Goal: Task Accomplishment & Management: Manage account settings

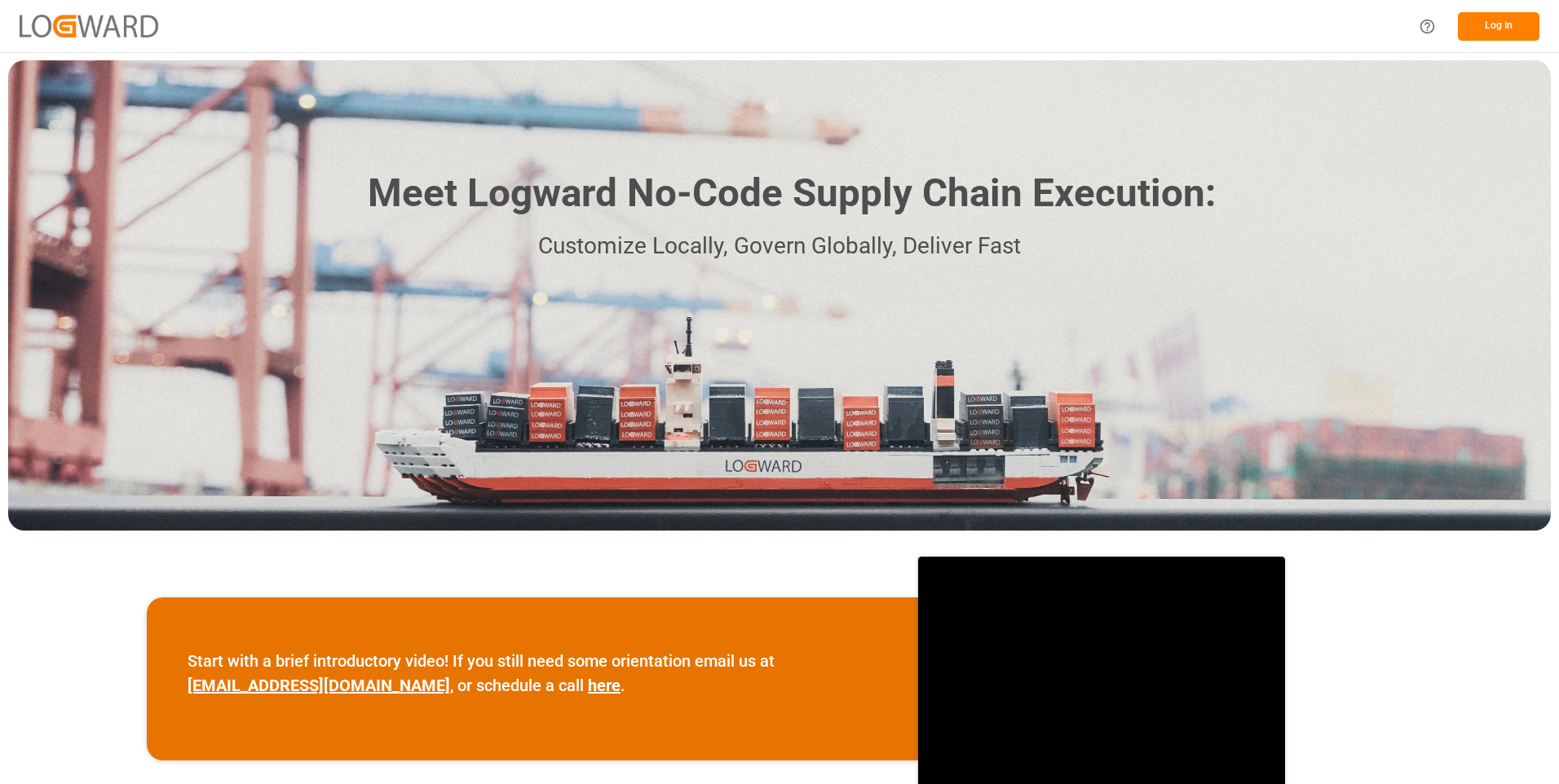
click at [865, 159] on div "Meet Logward No-Code Supply Chain Execution: Customize Locally, Govern Globally…" at bounding box center [780, 295] width 1543 height 470
click at [1517, 20] on button "Log In" at bounding box center [1498, 27] width 81 height 29
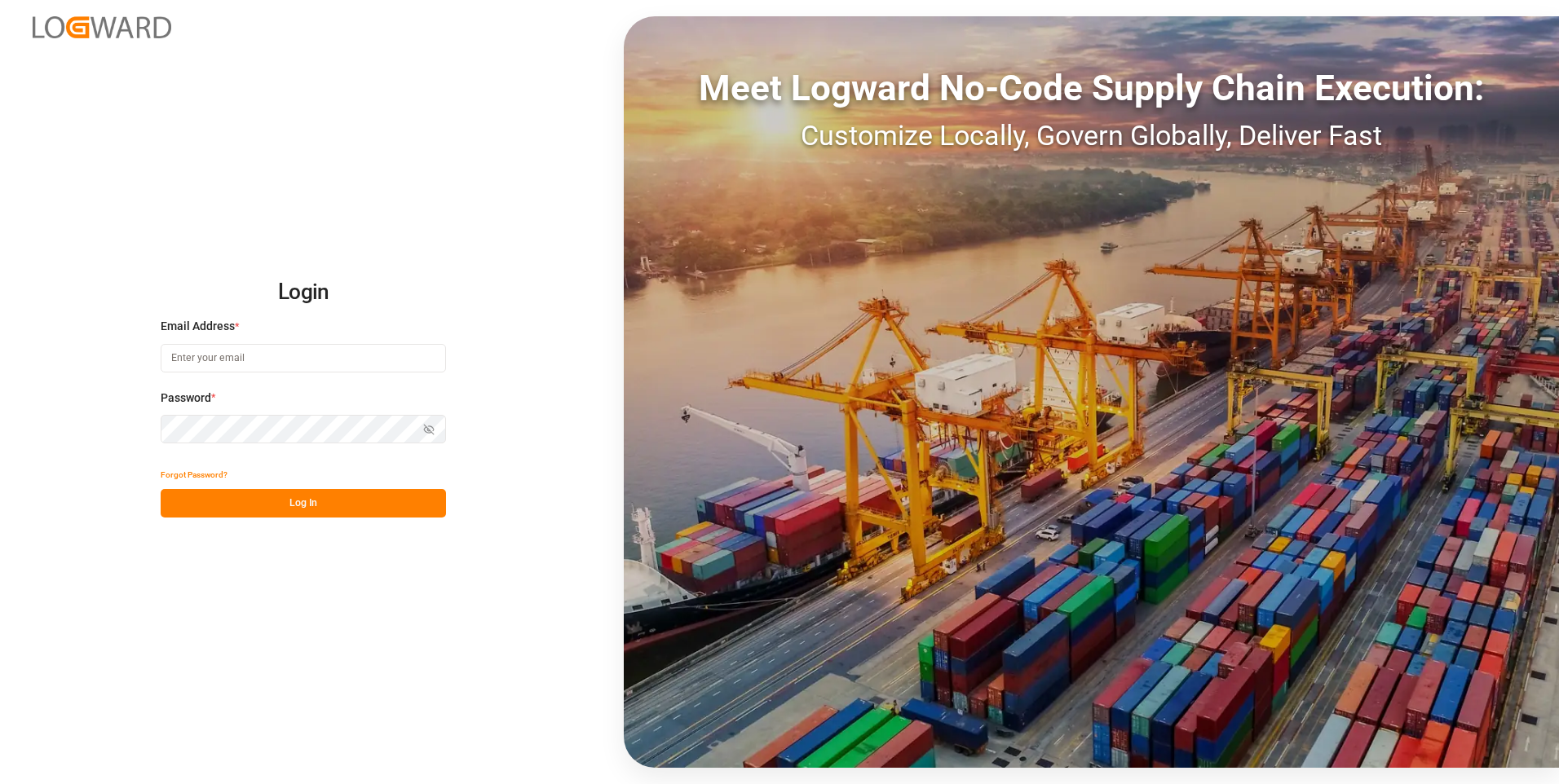
type input "julissa.then@leschaco.com"
click at [277, 506] on button "Log In" at bounding box center [304, 504] width 285 height 29
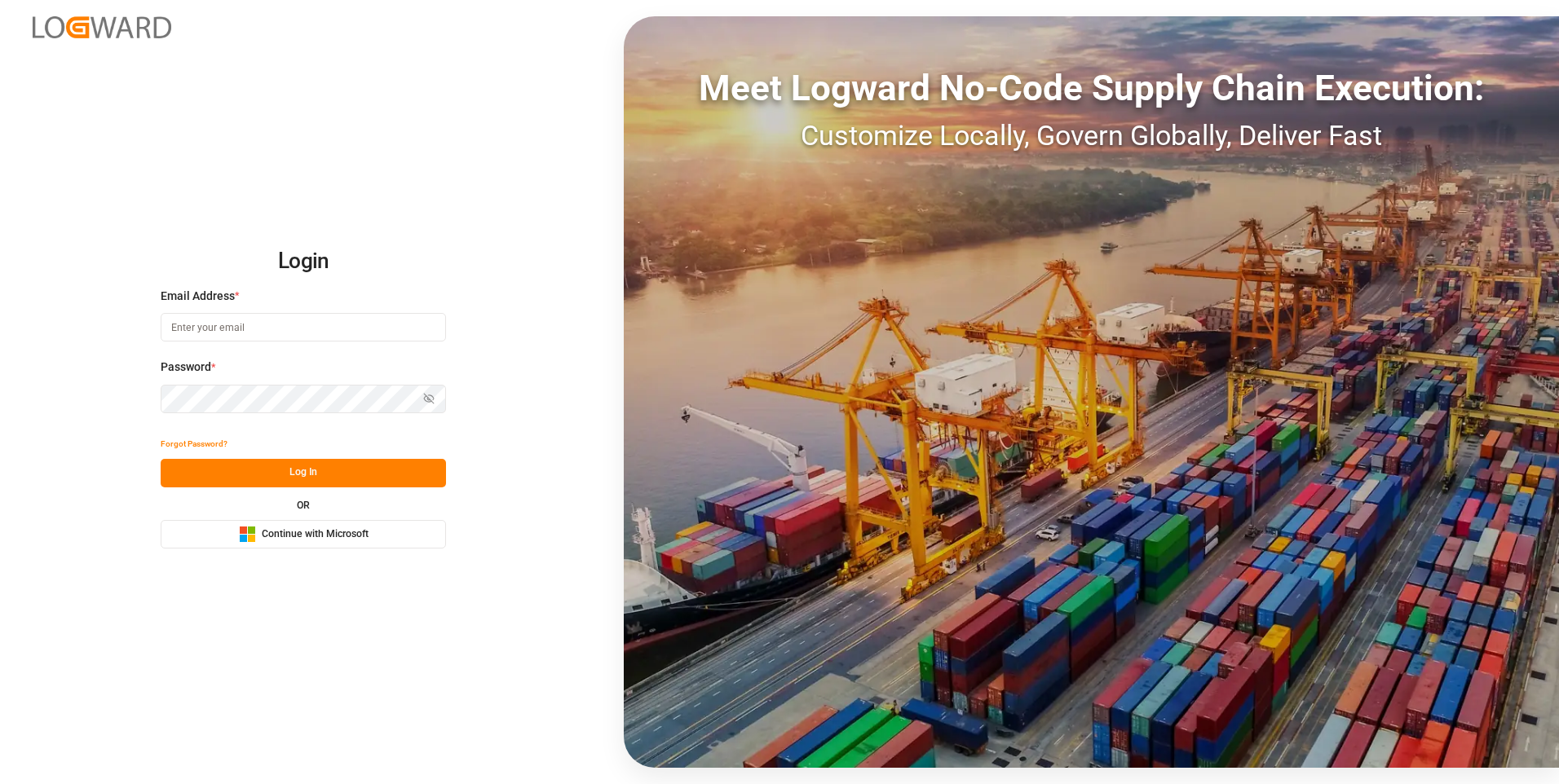
type input "[PERSON_NAME][EMAIL_ADDRESS][DOMAIN_NAME]"
click at [281, 472] on button "Log In" at bounding box center [304, 473] width 285 height 29
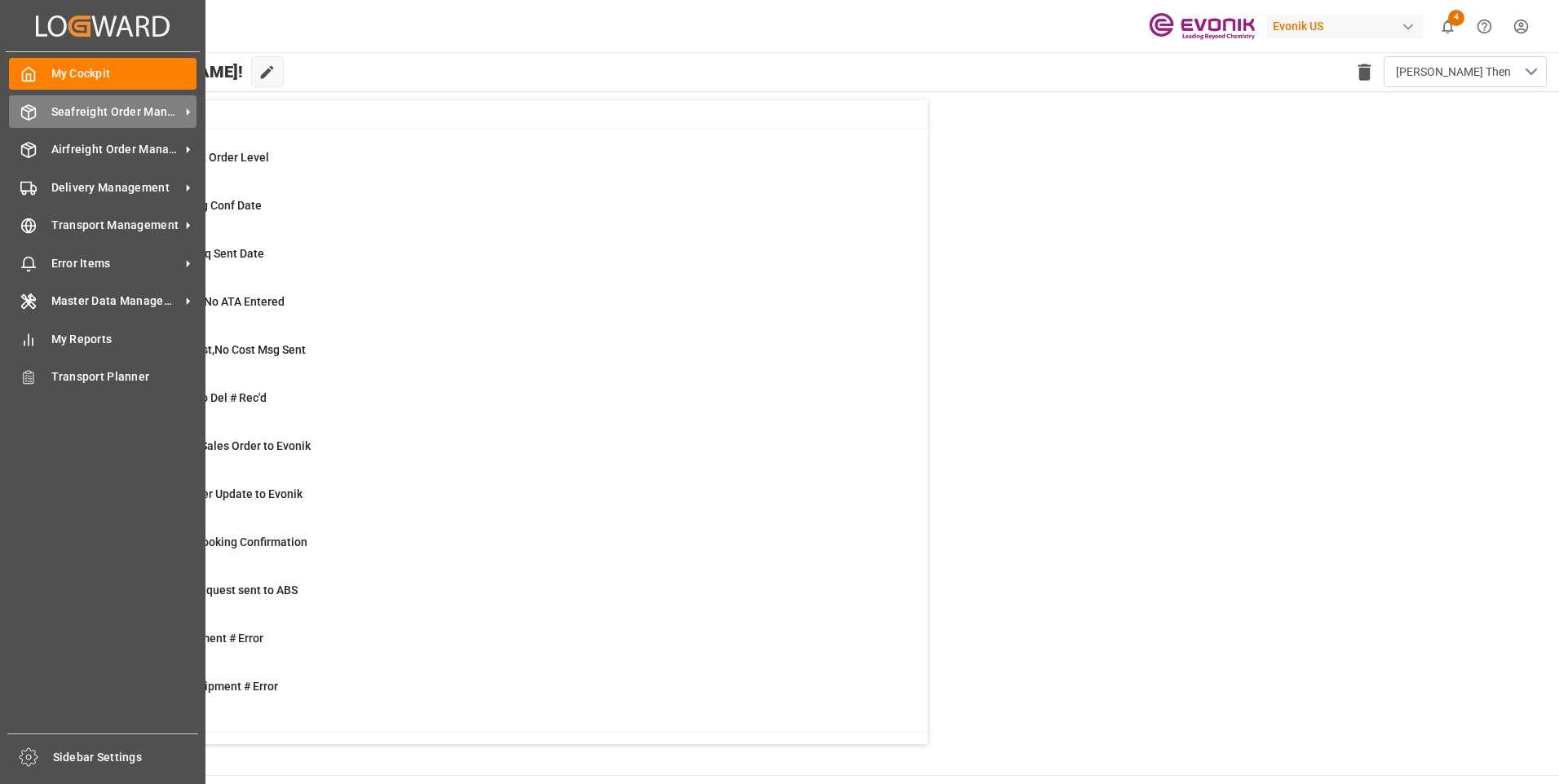
click at [53, 122] on div "Seafreight Order Management Seafreight Order Management" at bounding box center [102, 111] width 188 height 32
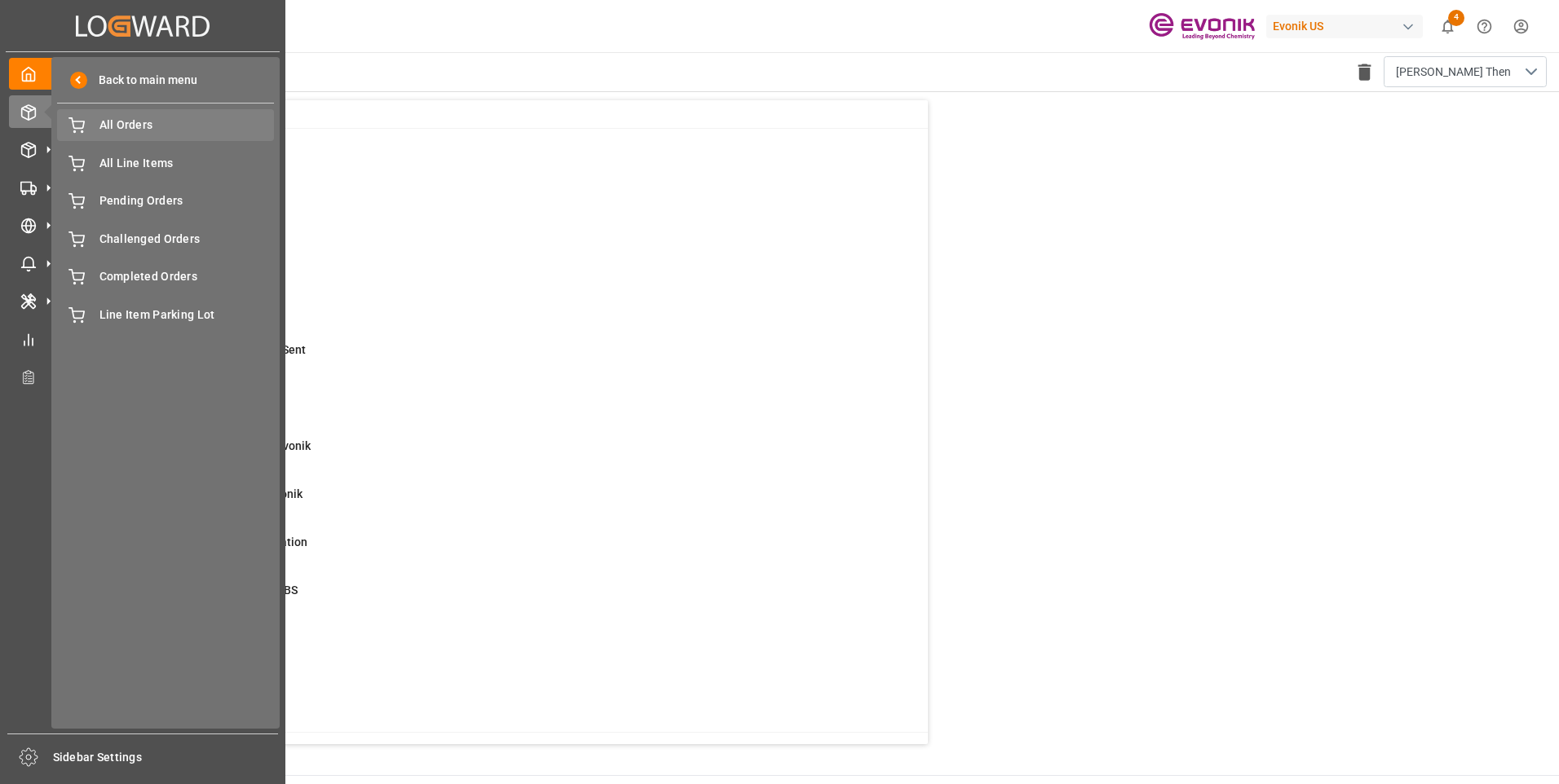
click at [113, 123] on span "All Orders" at bounding box center [187, 125] width 175 height 17
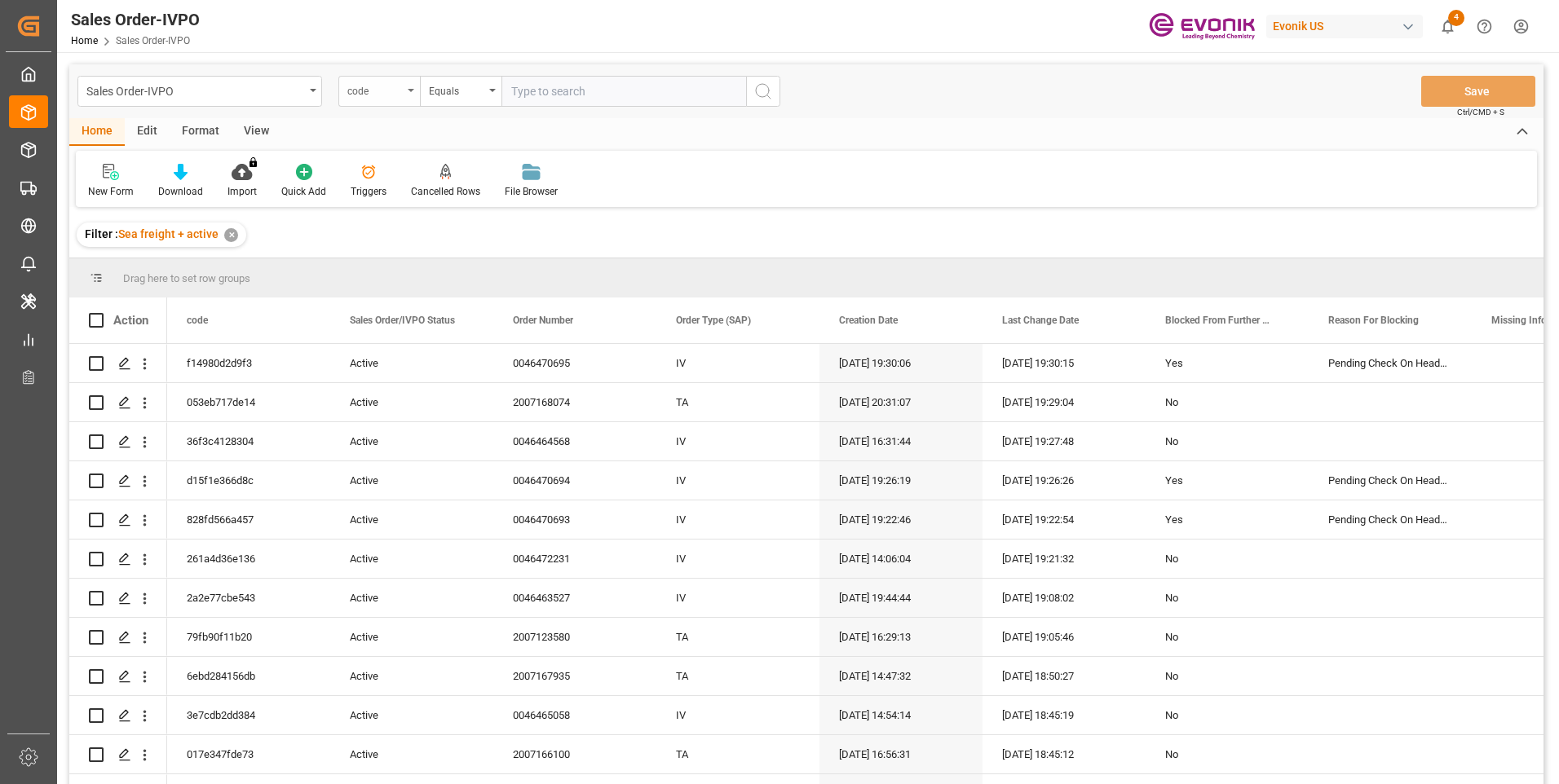
click at [380, 93] on div "code" at bounding box center [375, 89] width 56 height 19
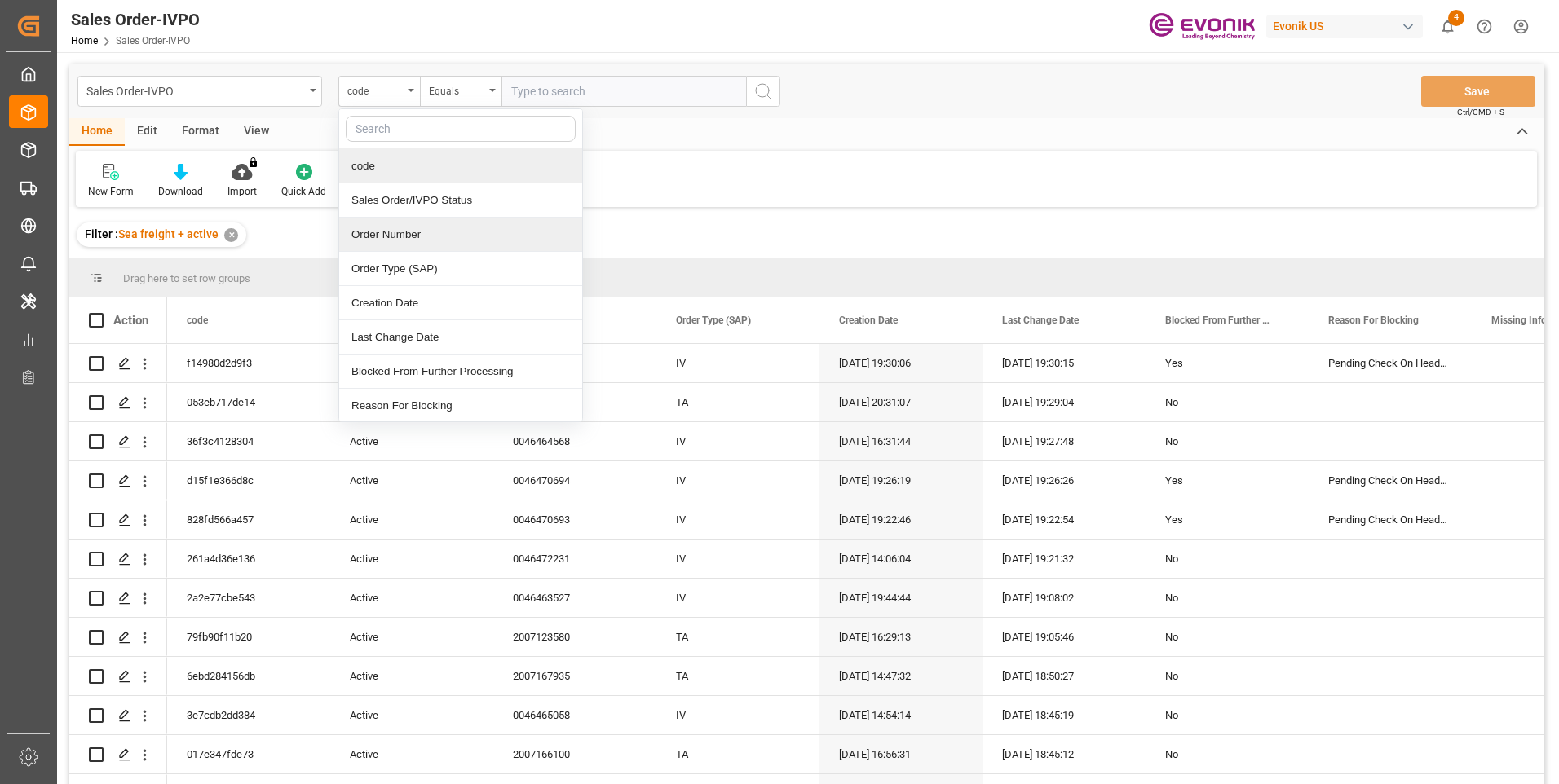
click at [392, 234] on div "Order Number" at bounding box center [461, 235] width 243 height 34
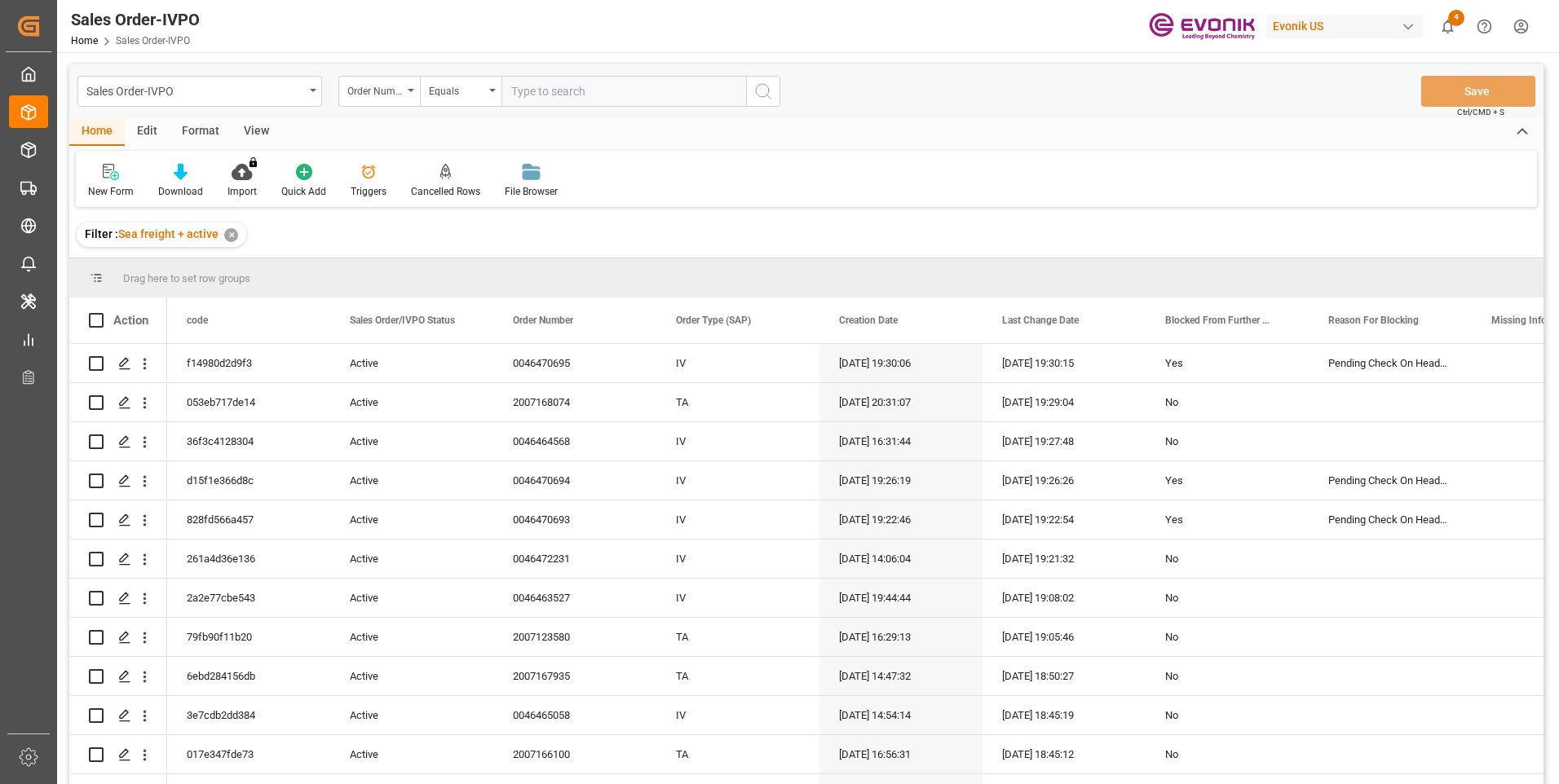
click at [604, 96] on input "text" at bounding box center [623, 91] width 244 height 31
paste input "0046460907"
type input "0046460907"
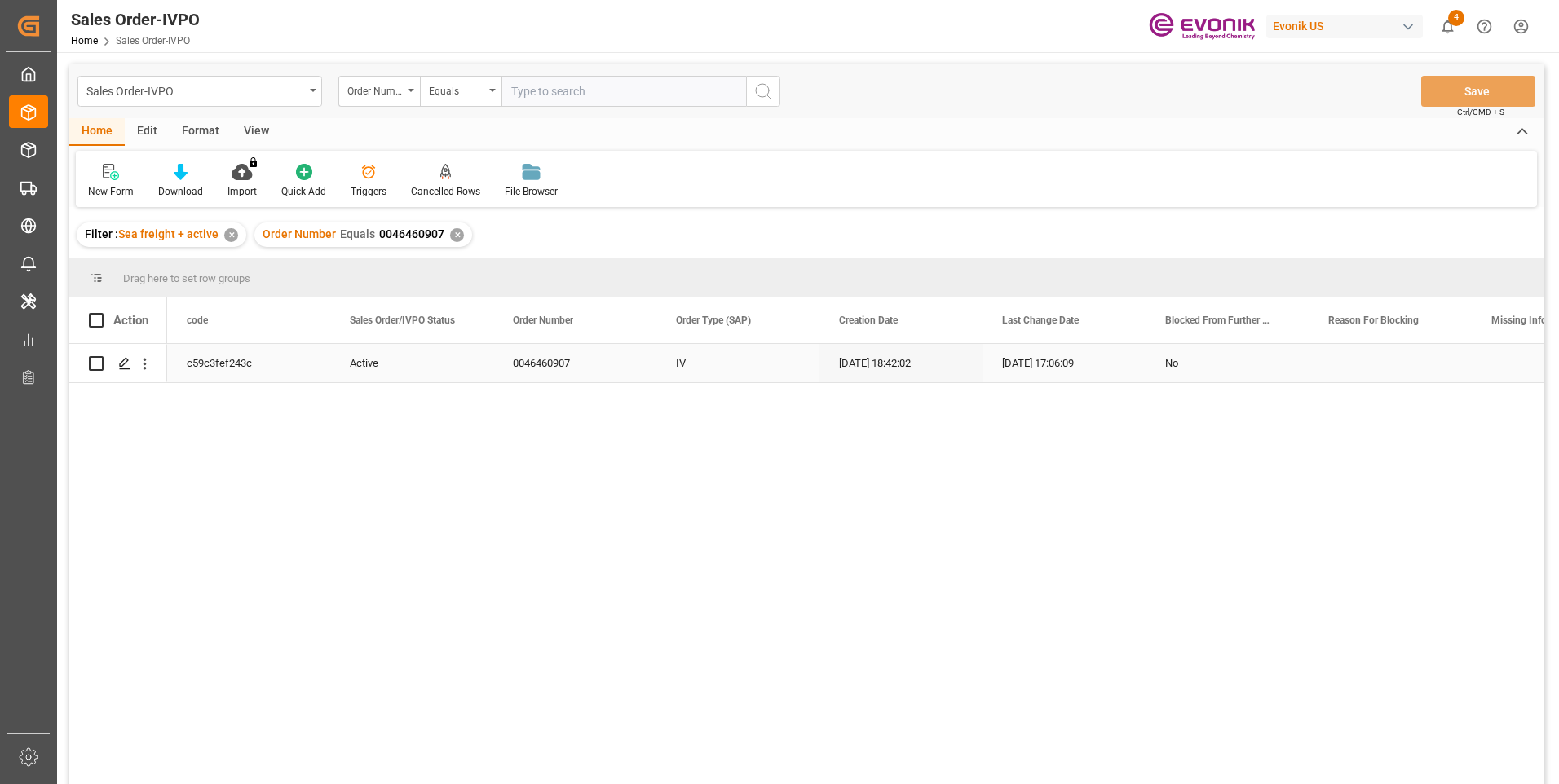
click at [154, 367] on div "Press SPACE to select this row." at bounding box center [144, 363] width 41 height 31
click at [149, 367] on icon "open menu" at bounding box center [145, 364] width 17 height 17
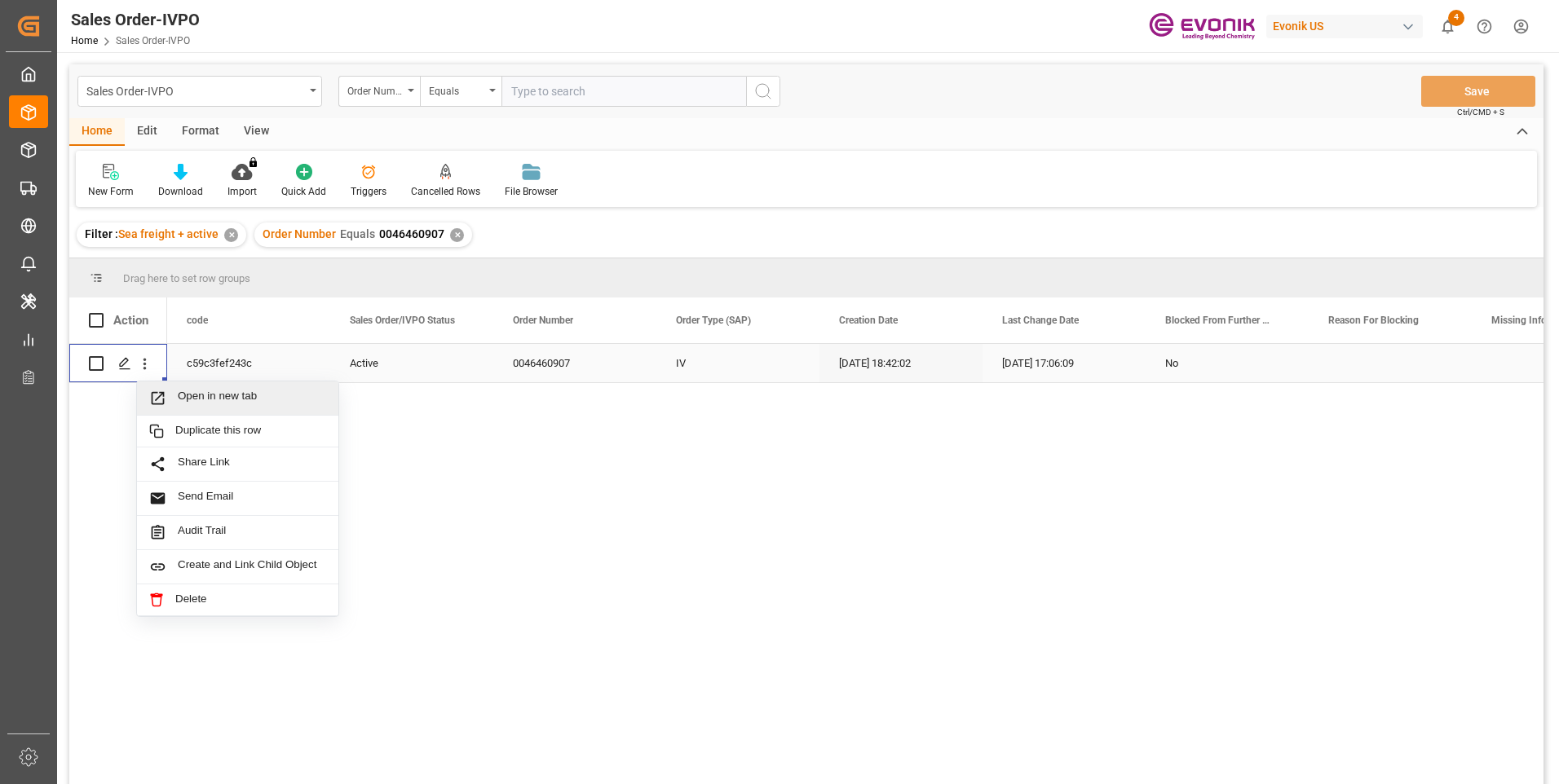
click at [199, 392] on span "Open in new tab" at bounding box center [252, 398] width 148 height 17
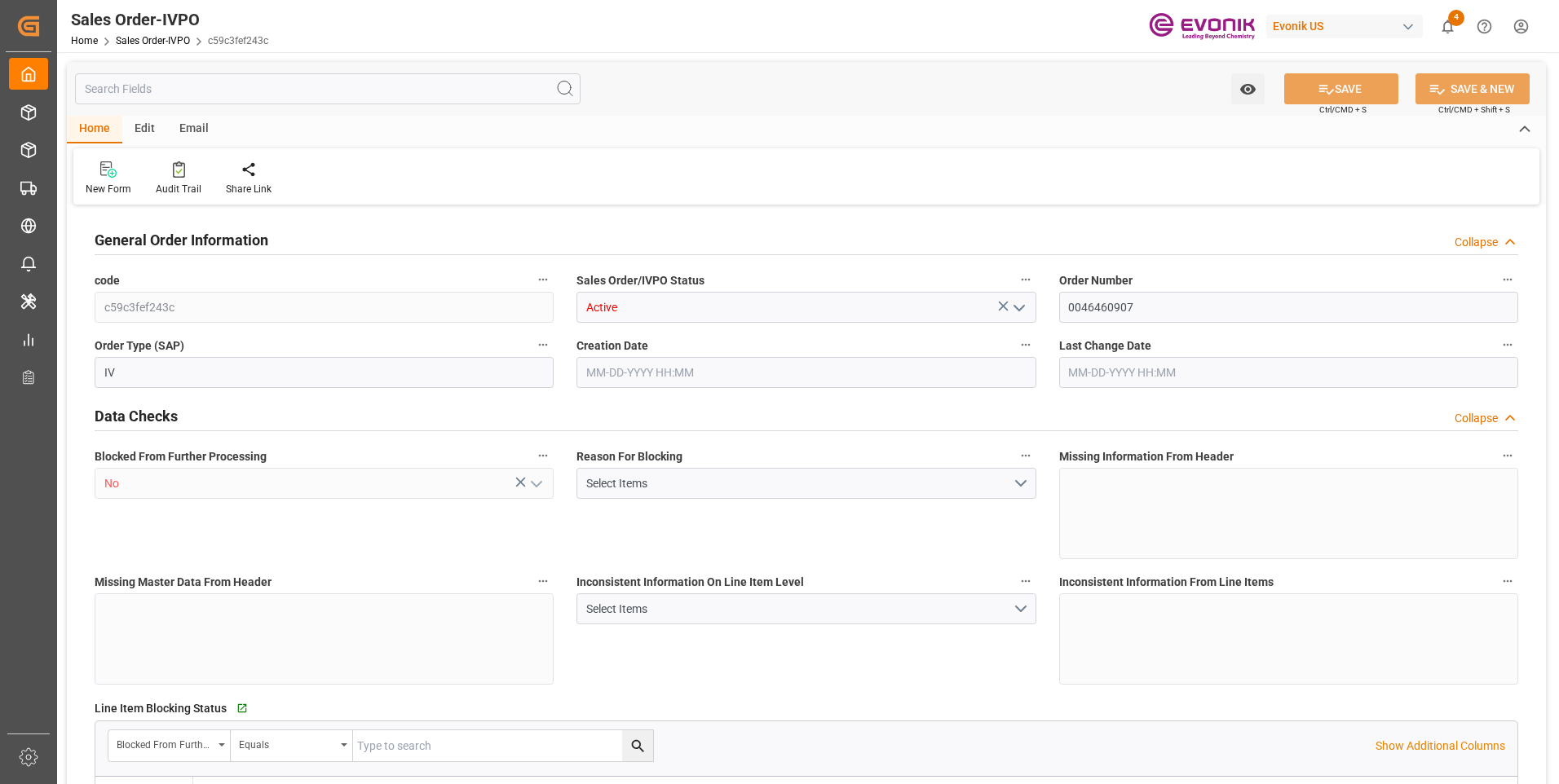
type input "CNSHA"
type input "0"
type input "5"
type input "2"
type input "5"
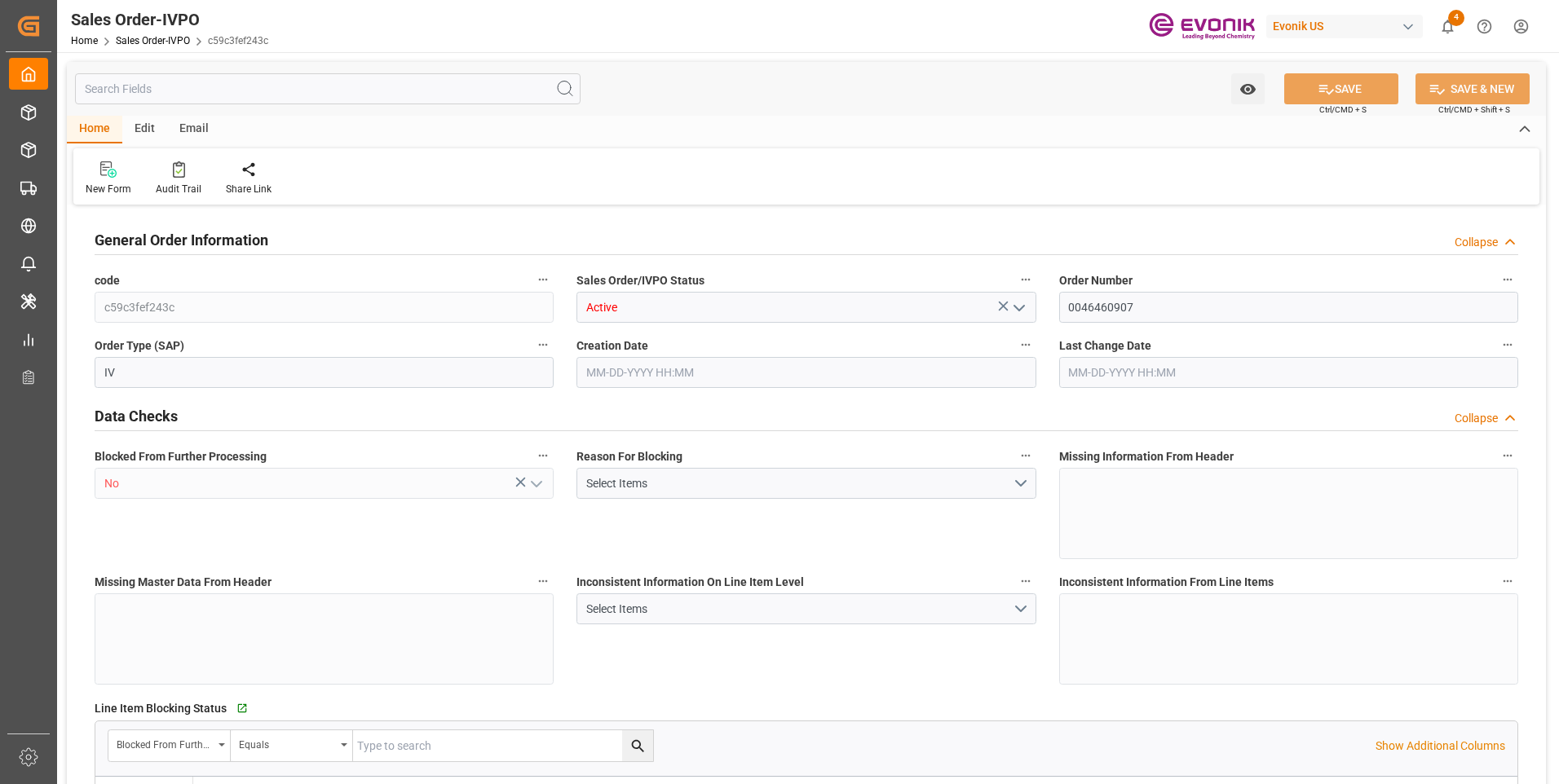
type input "35107.2"
type input "244.382"
type input "95000"
type input "300"
type input "07-14-2025 18:42"
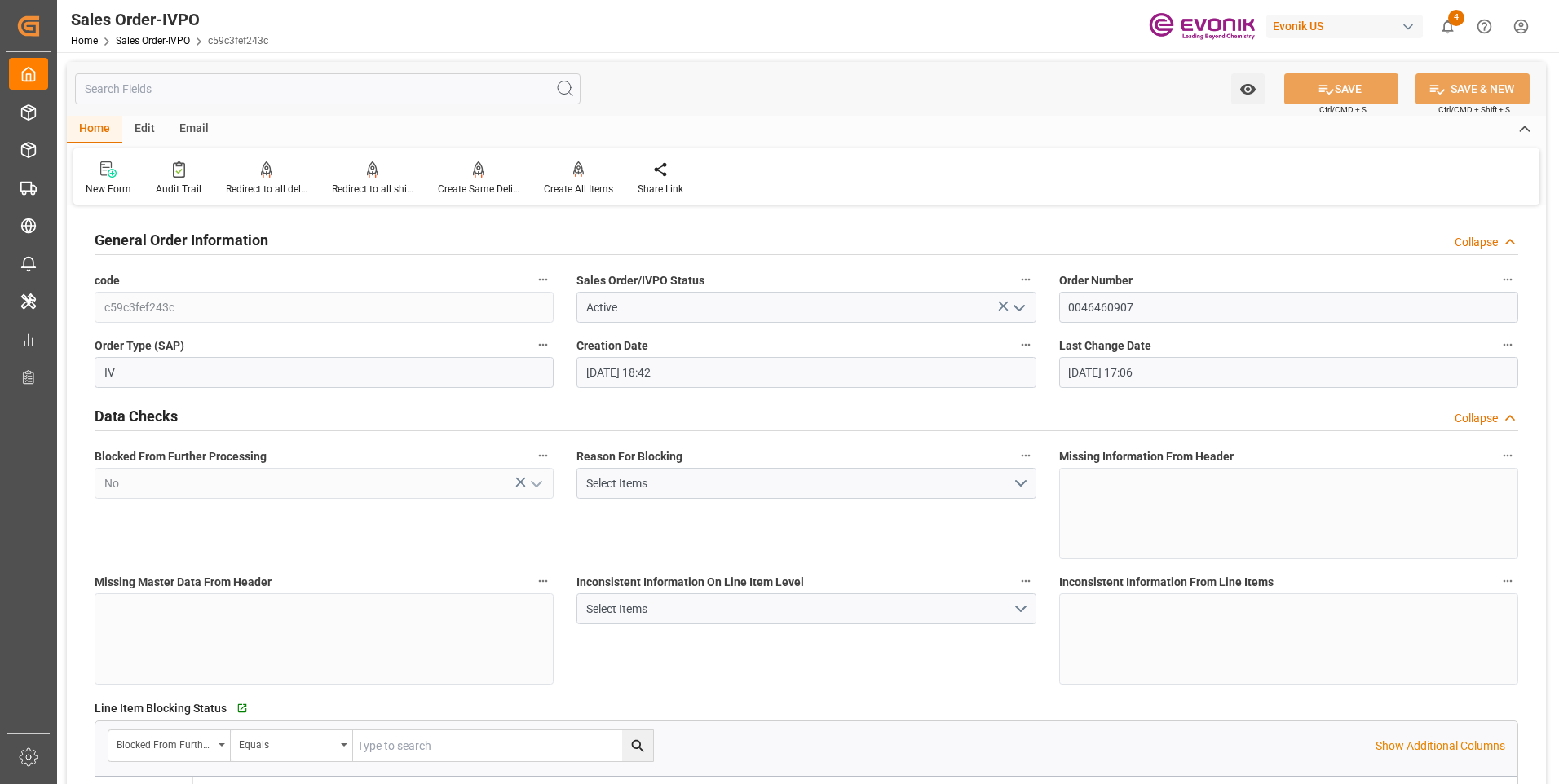
type input "09-09-2025 17:06"
click at [394, 183] on div "Redirect to all shipments" at bounding box center [372, 189] width 81 height 14
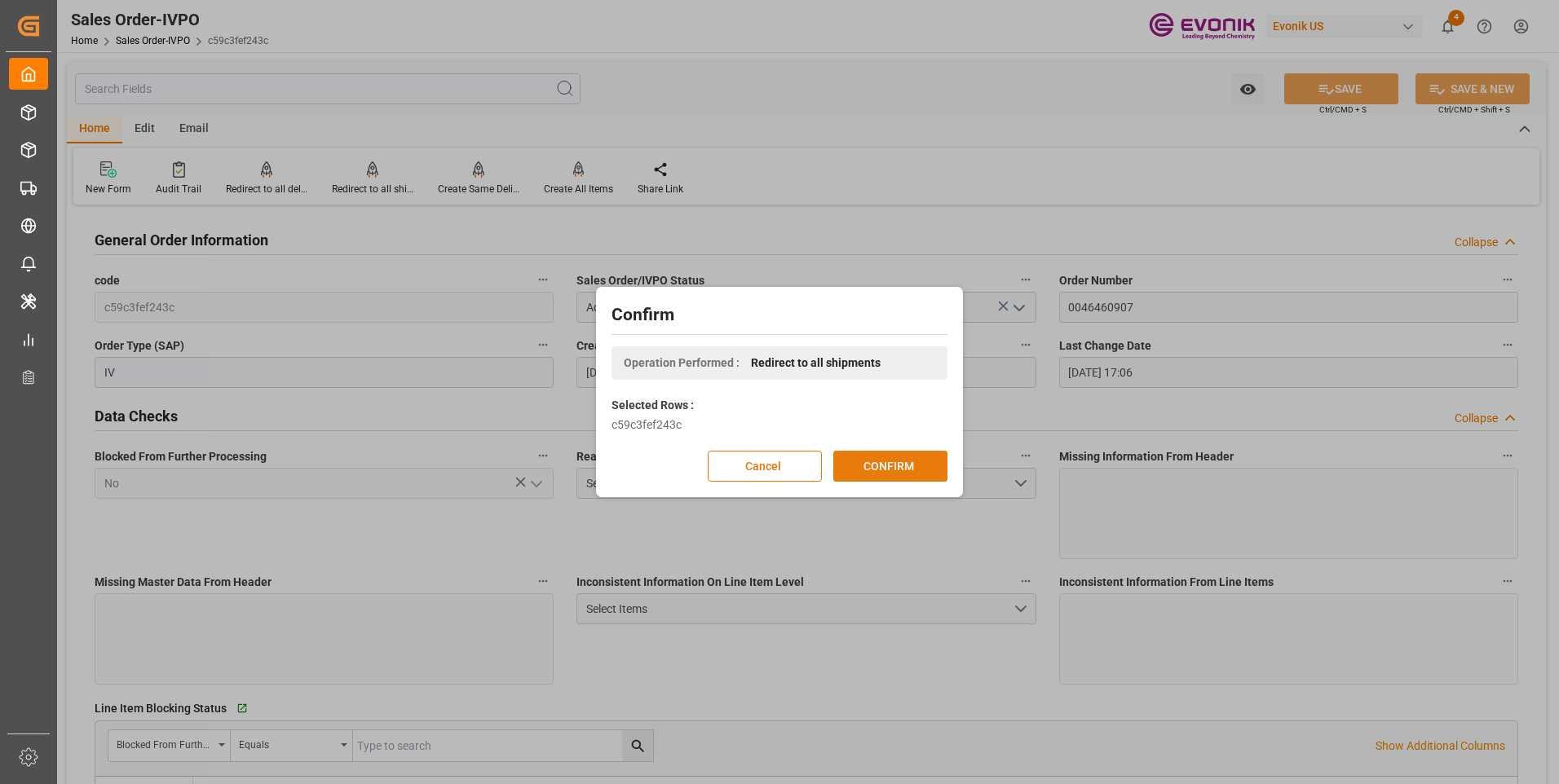
click at [872, 473] on button "CONFIRM" at bounding box center [890, 466] width 114 height 31
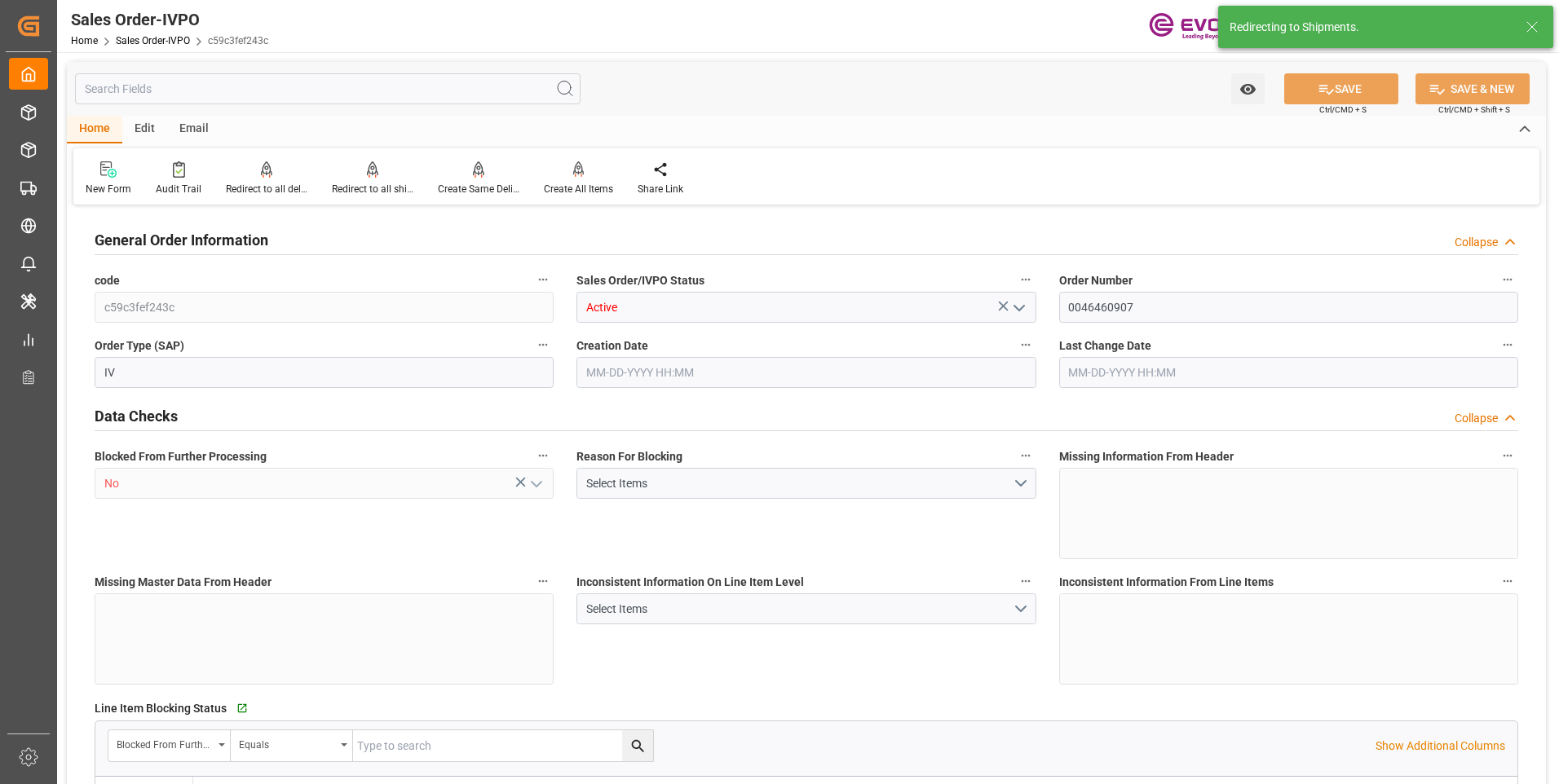
type input "CNSHA"
type input "0"
type input "5"
type input "2"
type input "5"
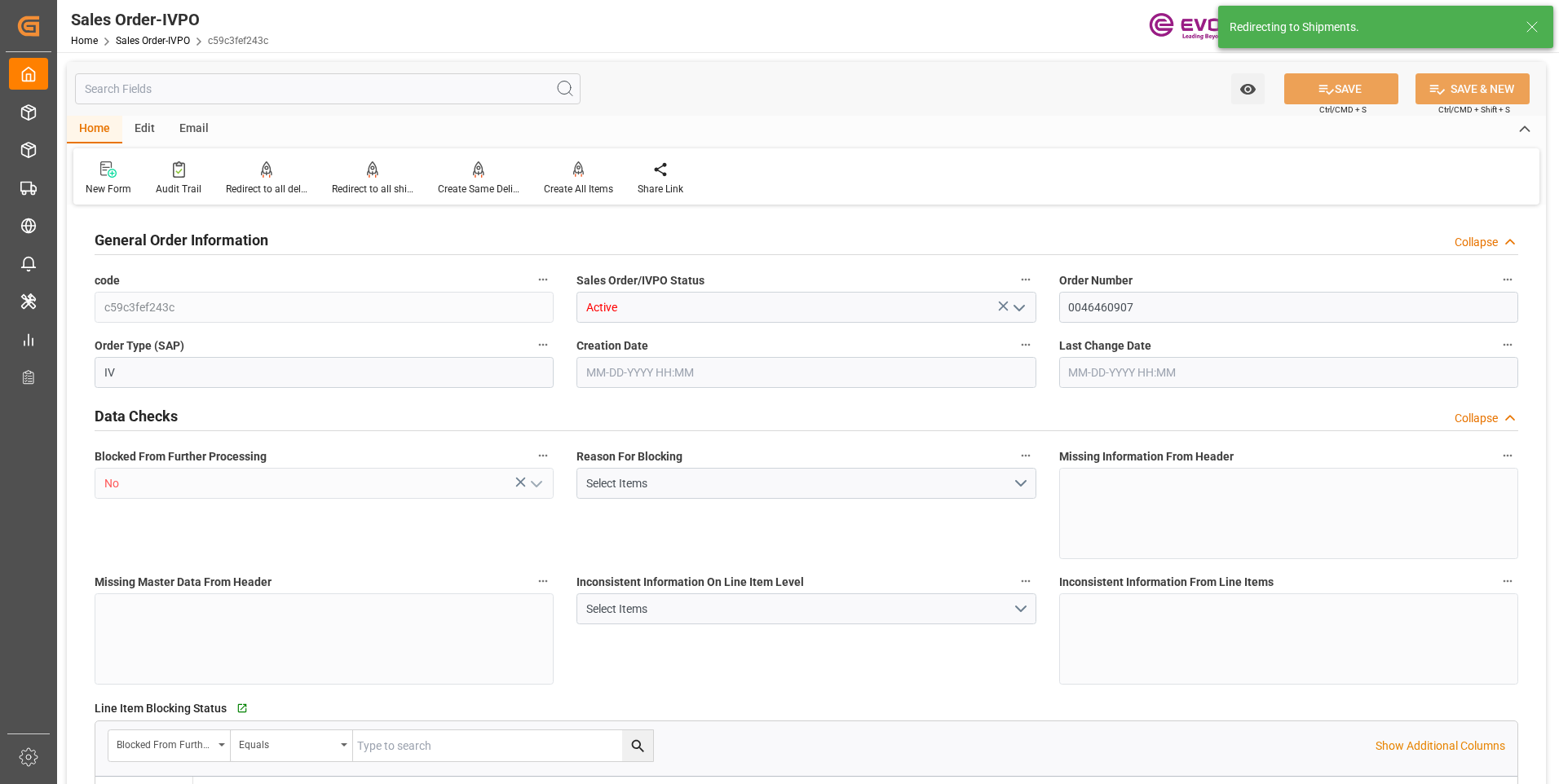
type input "35107.2"
type input "244.382"
type input "95000"
type input "300"
type input "07-14-2025 18:42"
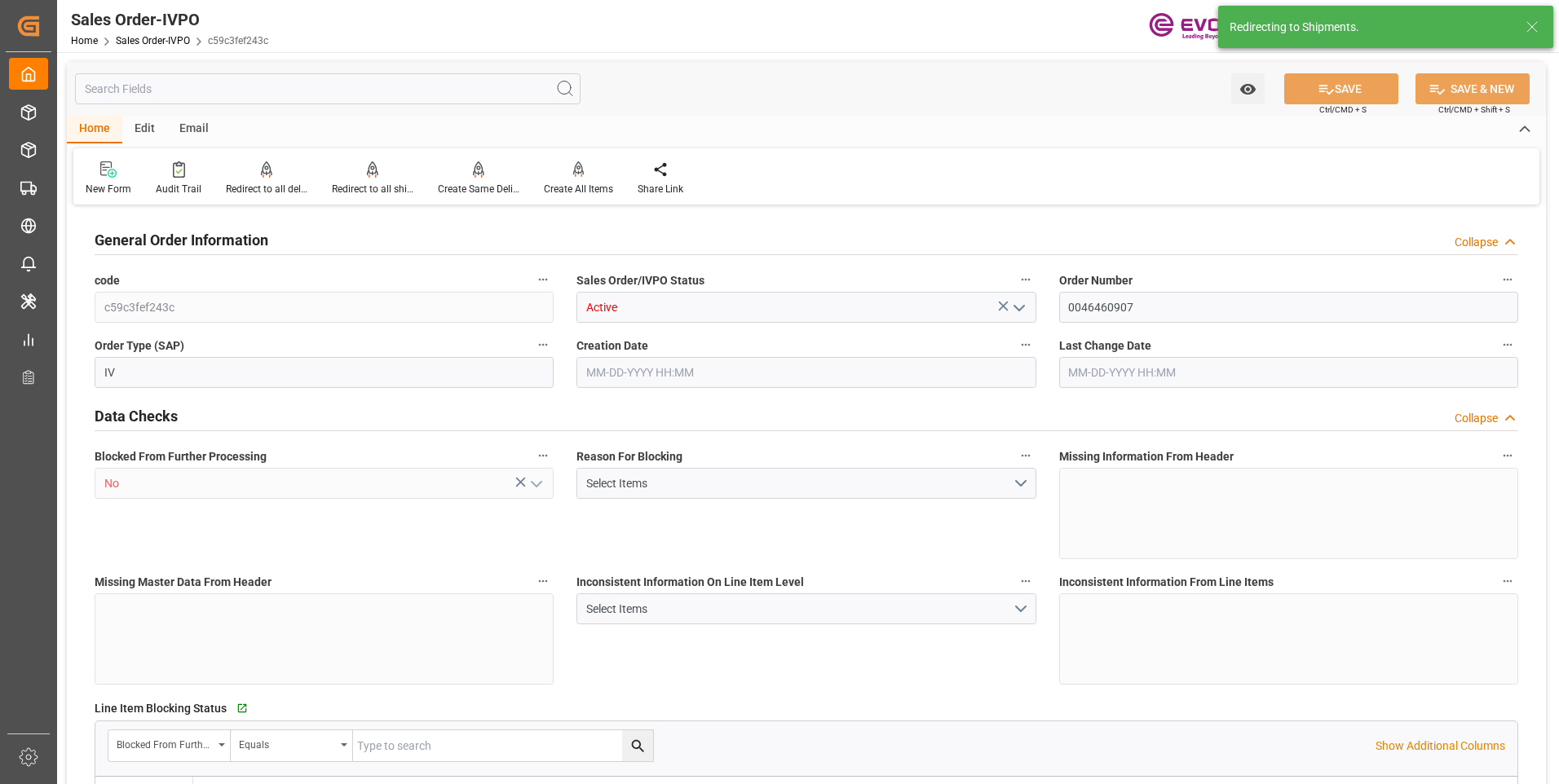
type input "09-09-2025 17:06"
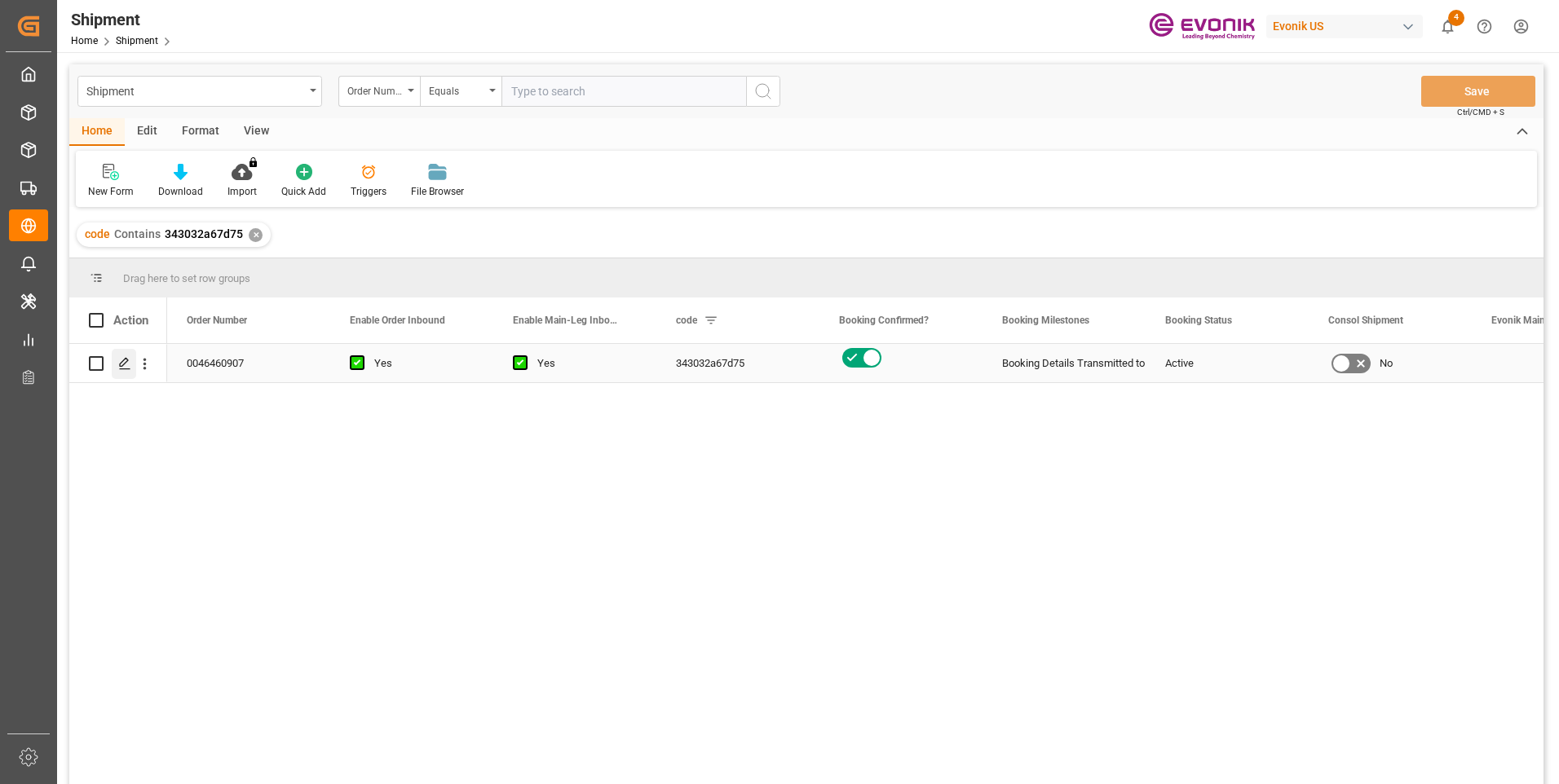
click at [118, 364] on div "Press SPACE to select this row." at bounding box center [124, 363] width 25 height 30
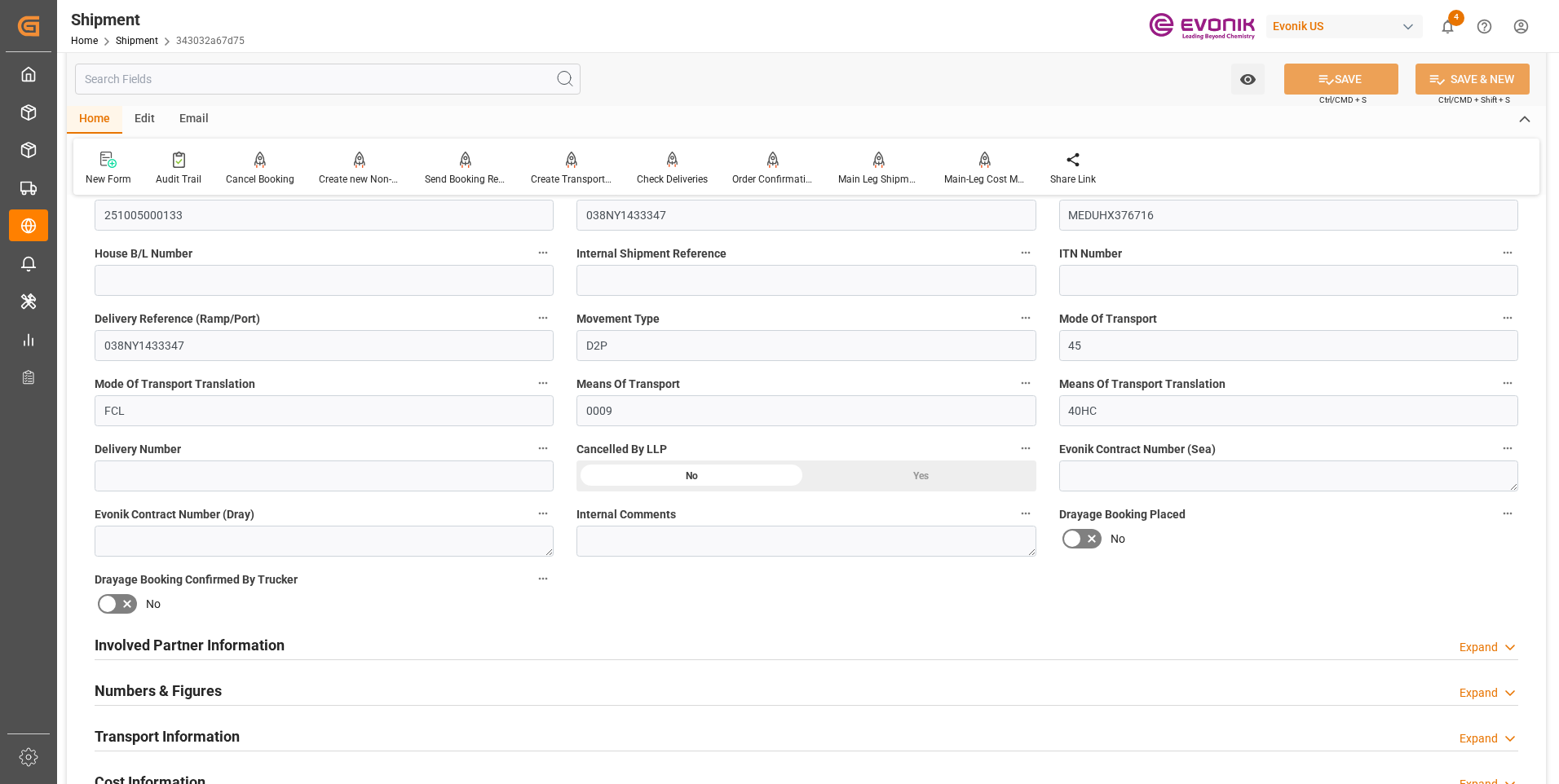
scroll to position [652, 0]
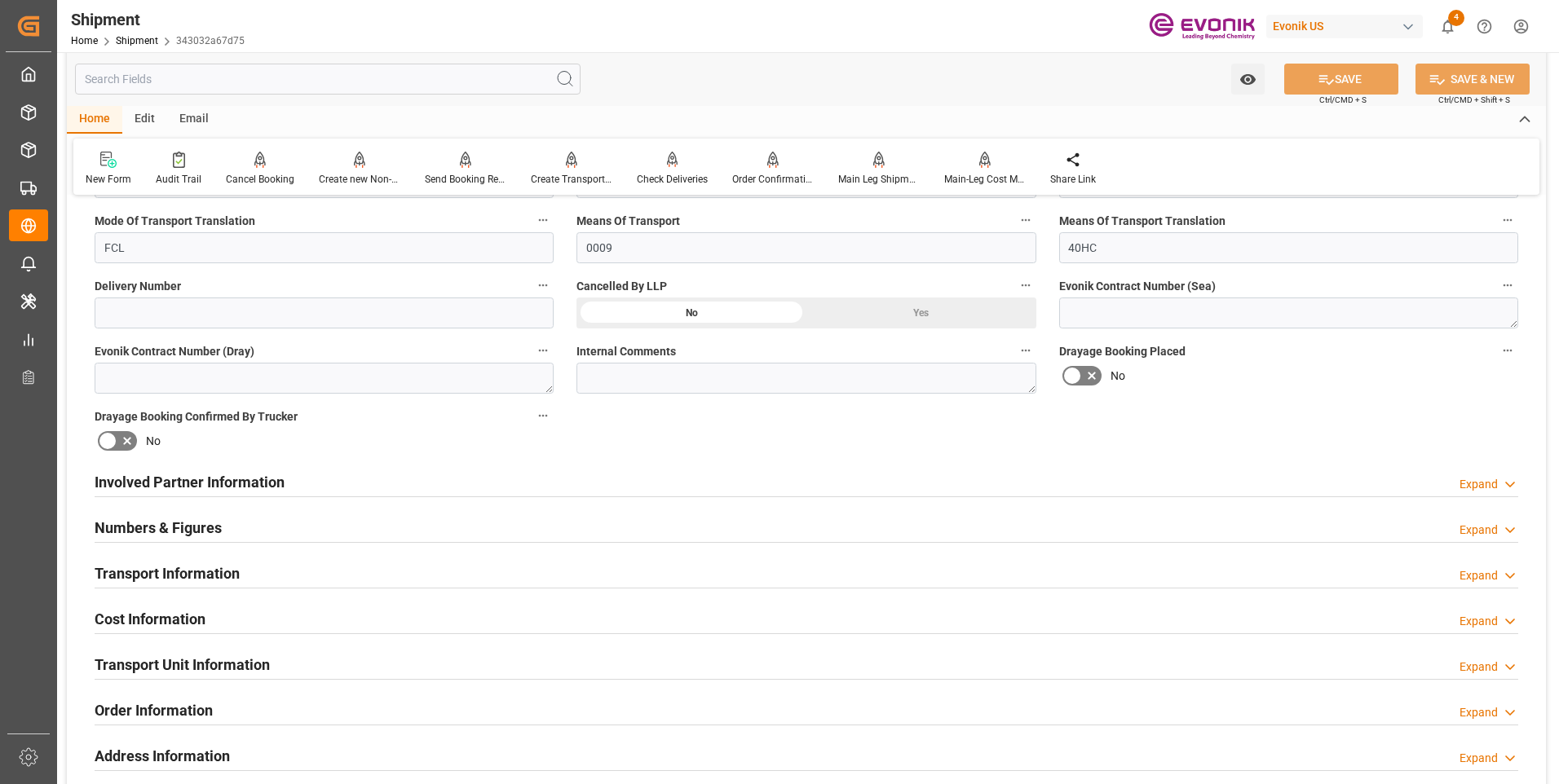
click at [190, 570] on h2 "Transport Information" at bounding box center [168, 572] width 146 height 22
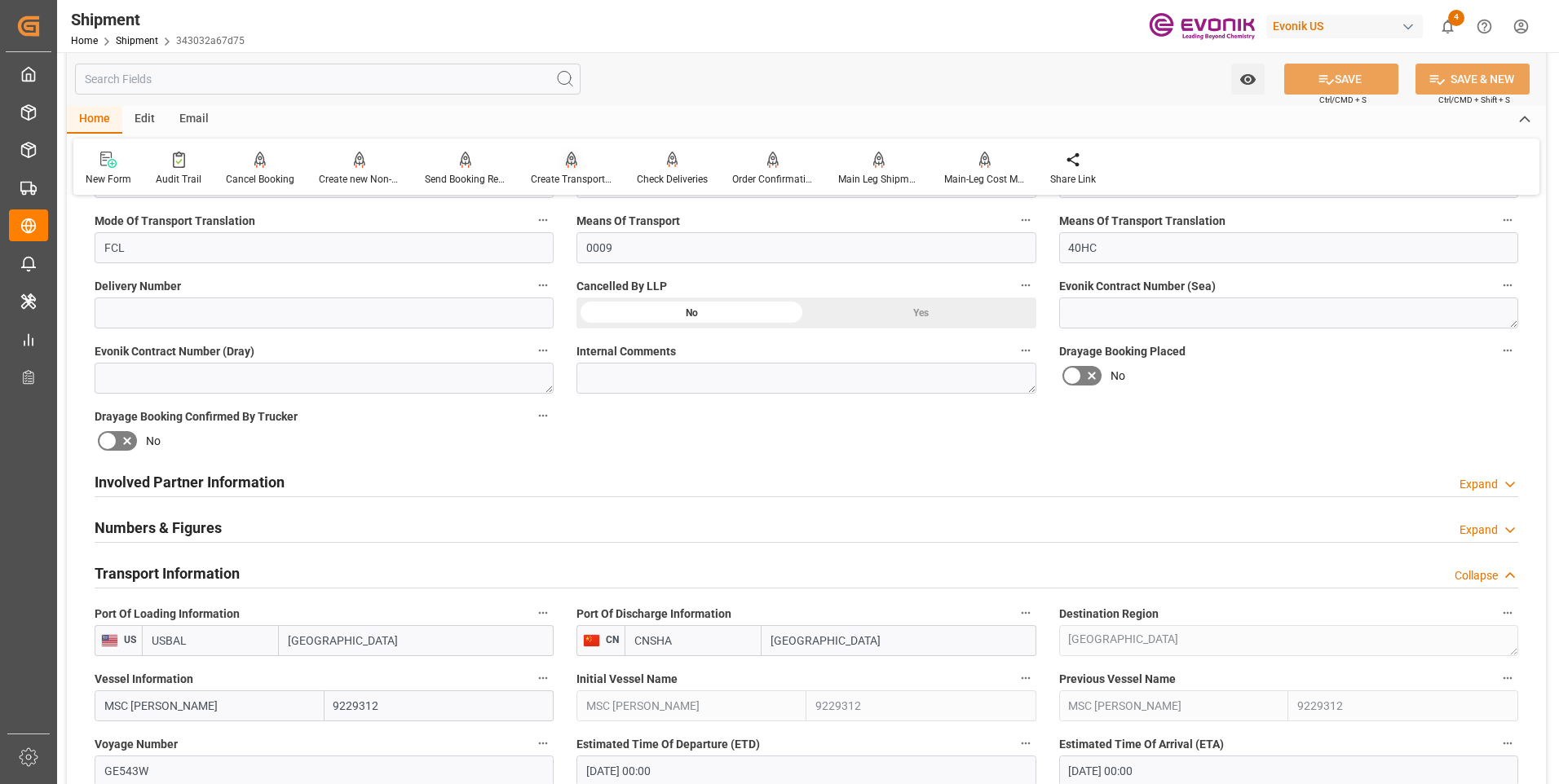
click at [550, 182] on div "Create Transport Unit" at bounding box center [571, 179] width 81 height 14
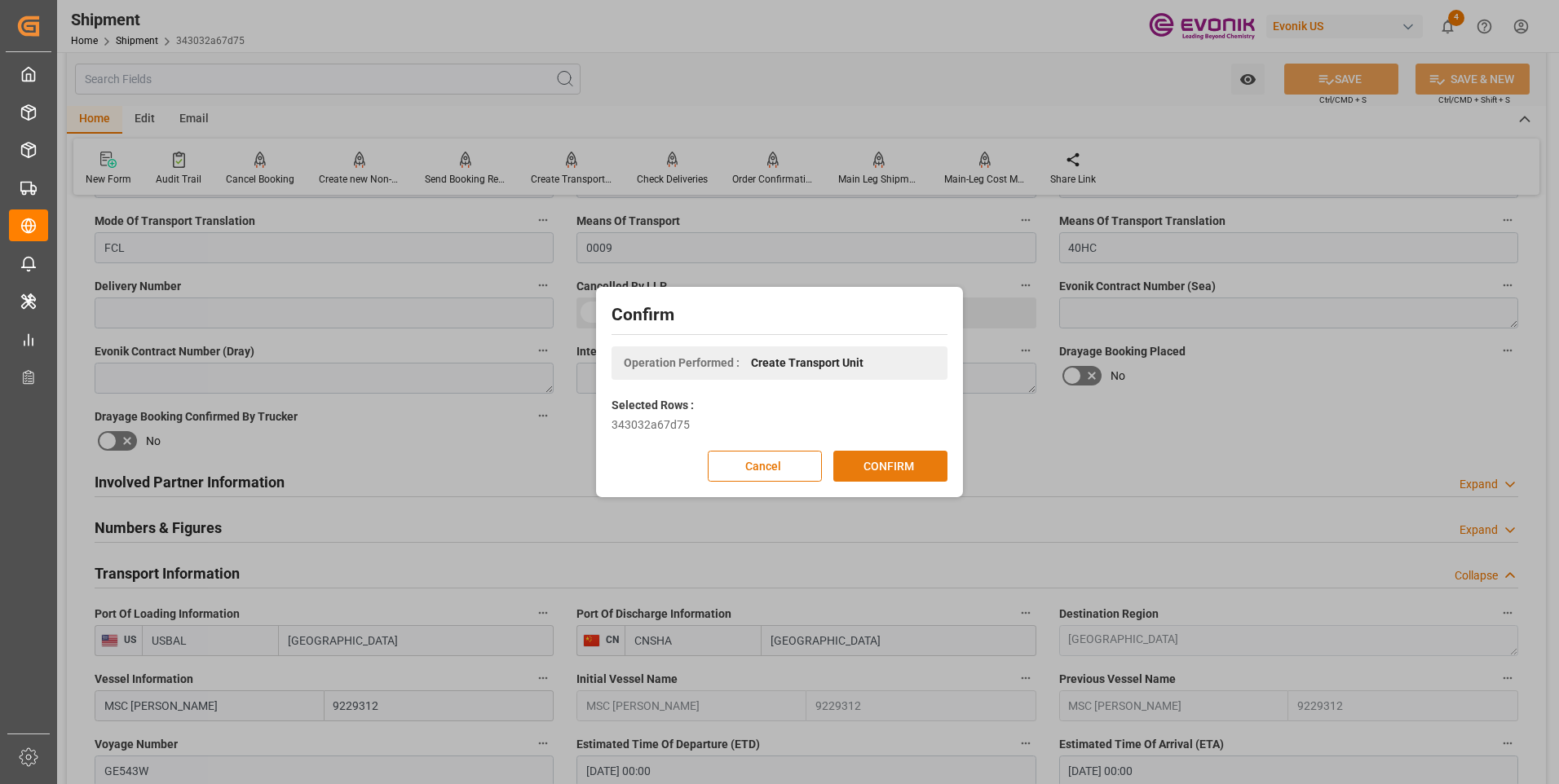
click at [876, 459] on button "CONFIRM" at bounding box center [890, 466] width 114 height 31
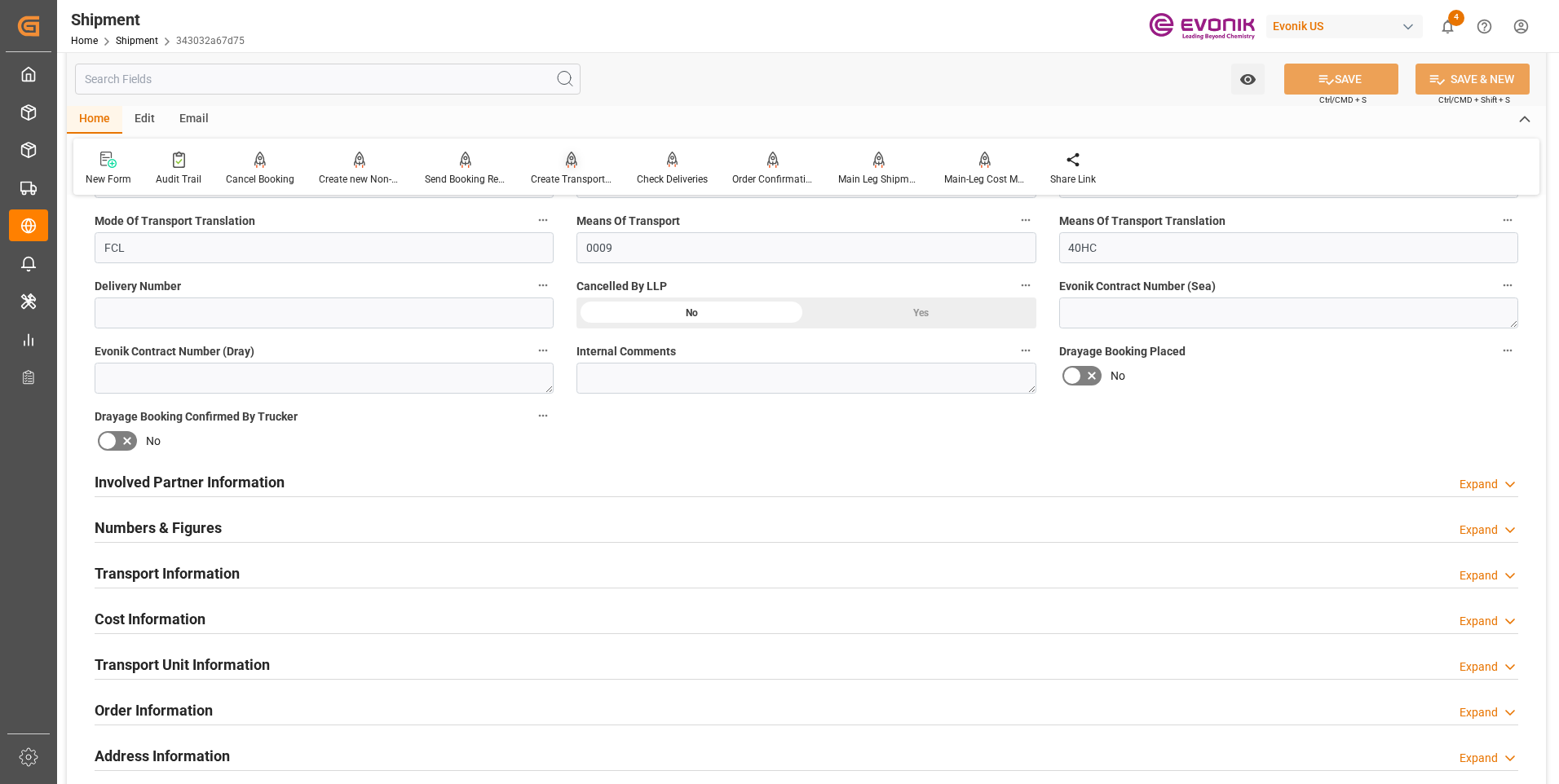
click at [558, 178] on div "Create Transport Unit" at bounding box center [571, 179] width 81 height 14
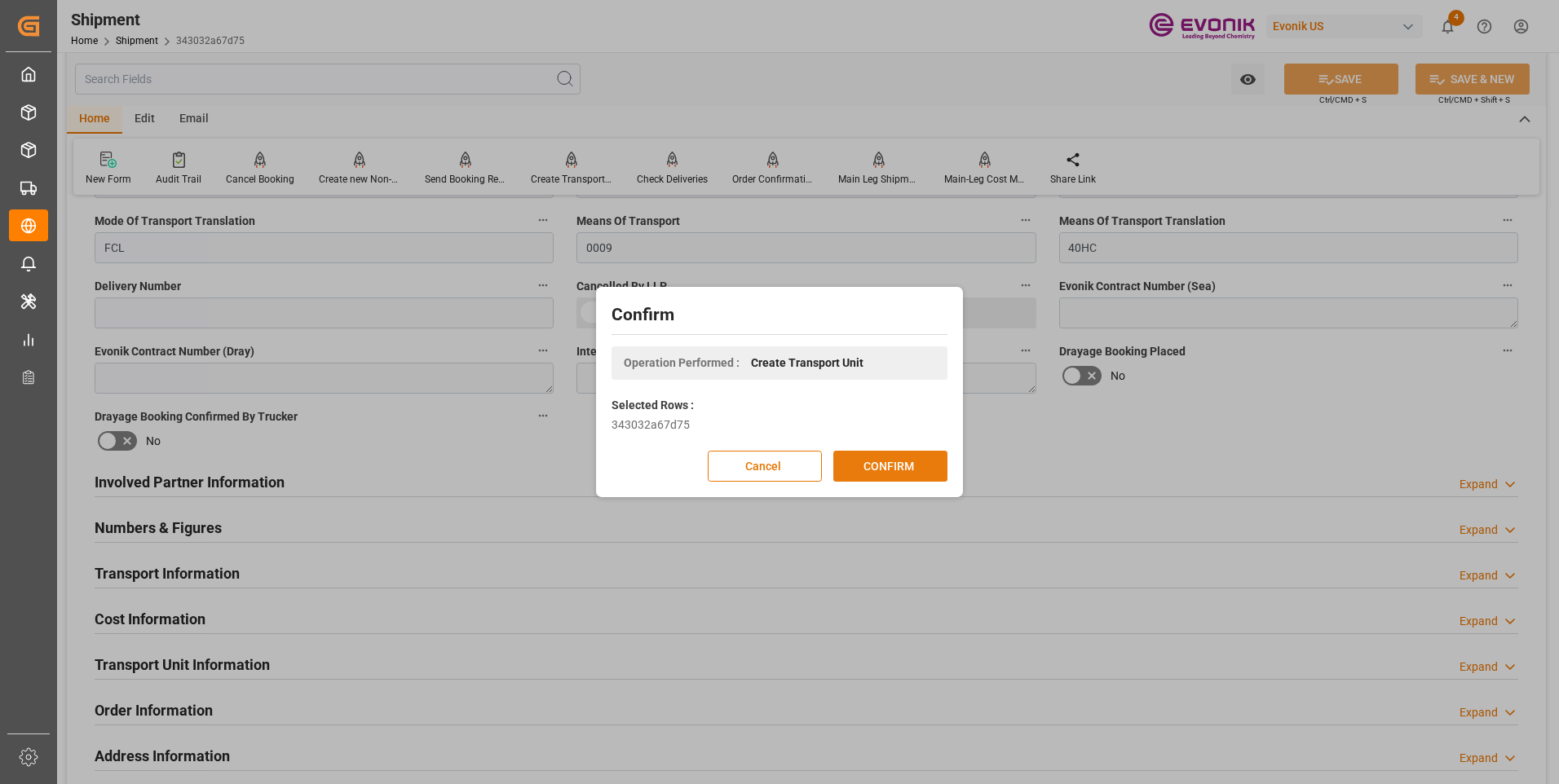
click at [874, 461] on button "CONFIRM" at bounding box center [890, 466] width 114 height 31
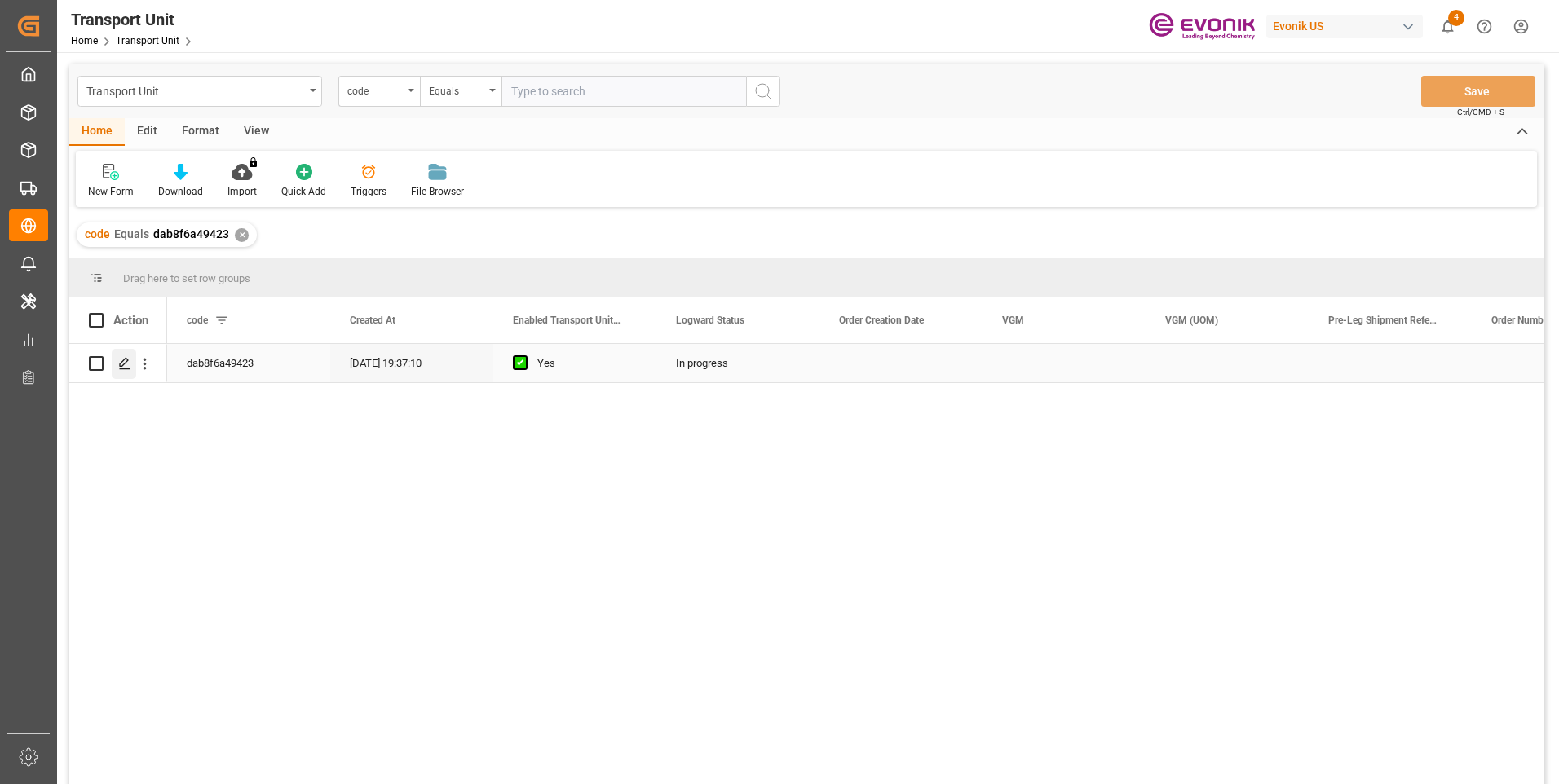
click at [124, 366] on icon "Press SPACE to select this row." at bounding box center [124, 364] width 13 height 13
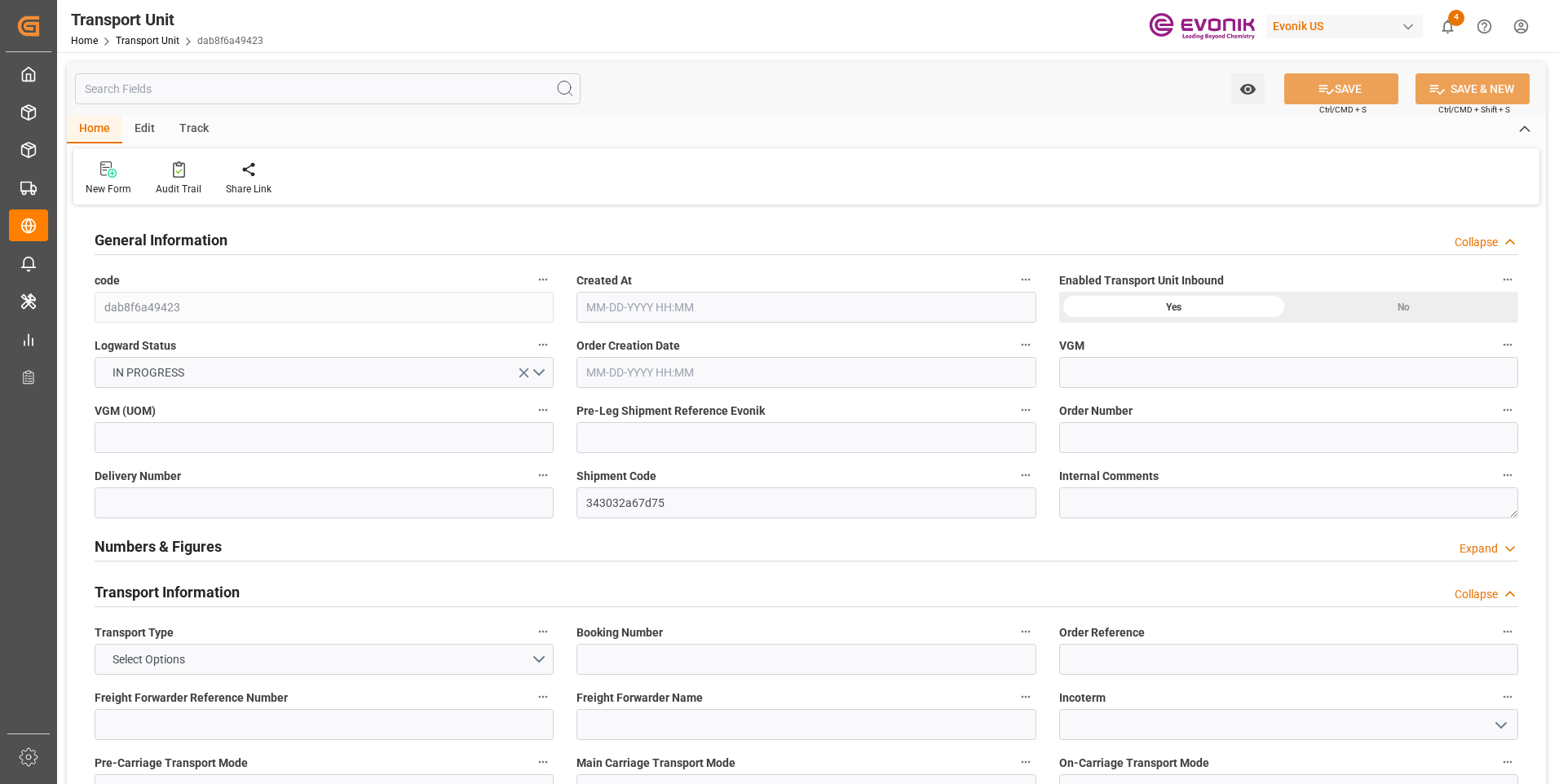
type input "[DATE] 19:37"
type input "[DATE]"
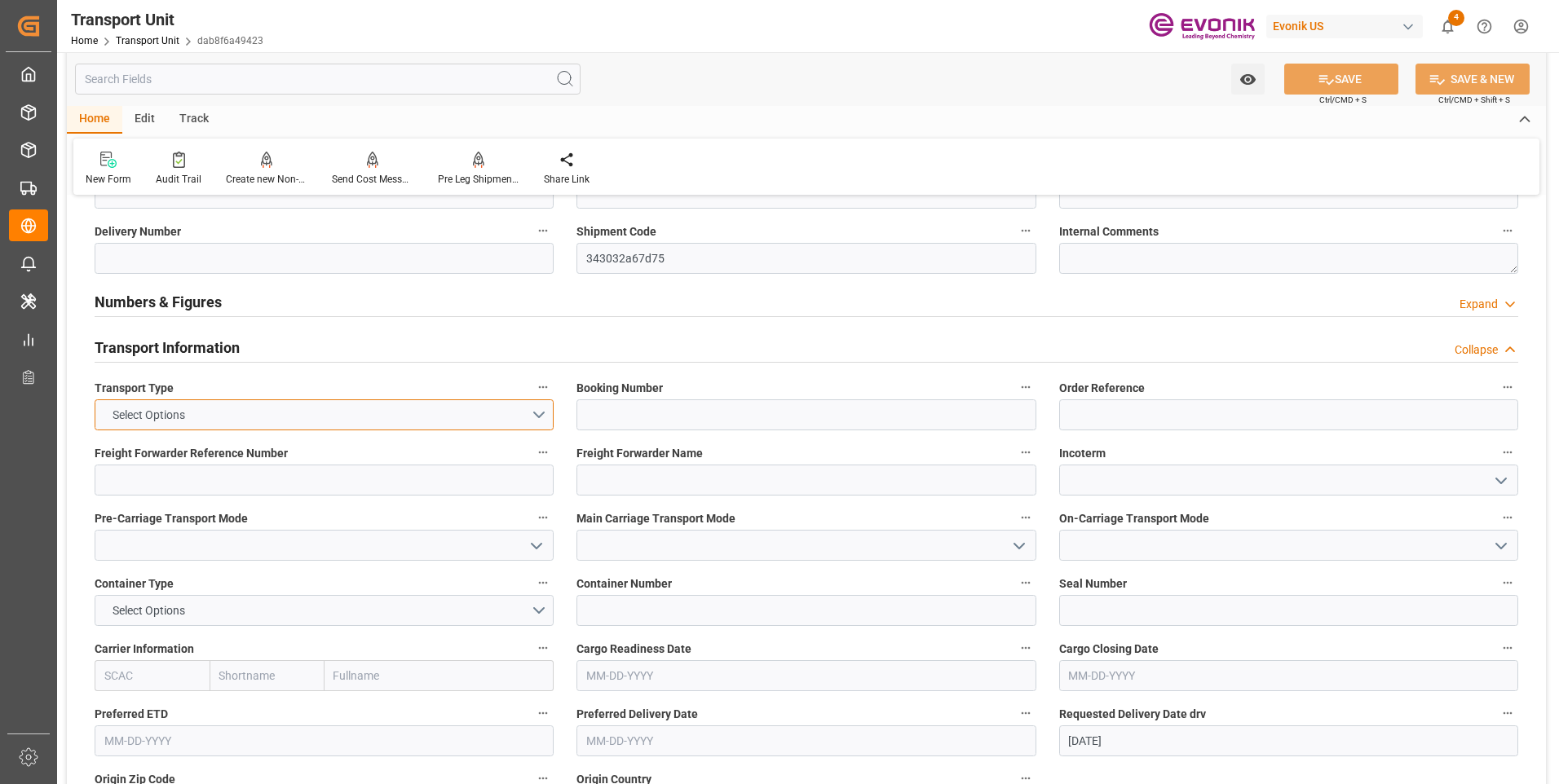
click at [536, 414] on button "Select Options" at bounding box center [324, 414] width 459 height 31
click at [527, 411] on div "SEAFREIGHT" at bounding box center [325, 419] width 458 height 34
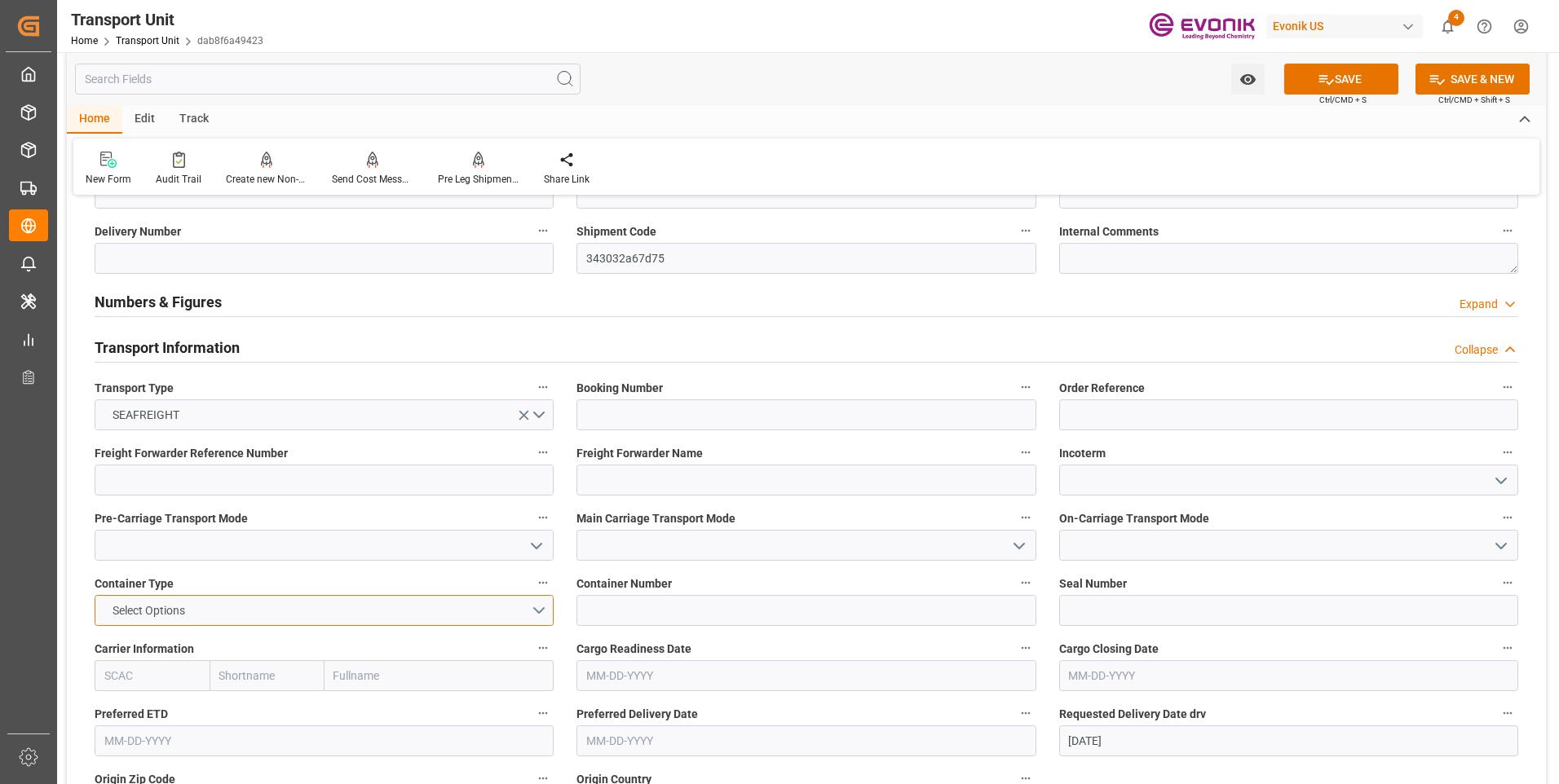
click at [490, 613] on button "Select Options" at bounding box center [324, 610] width 459 height 31
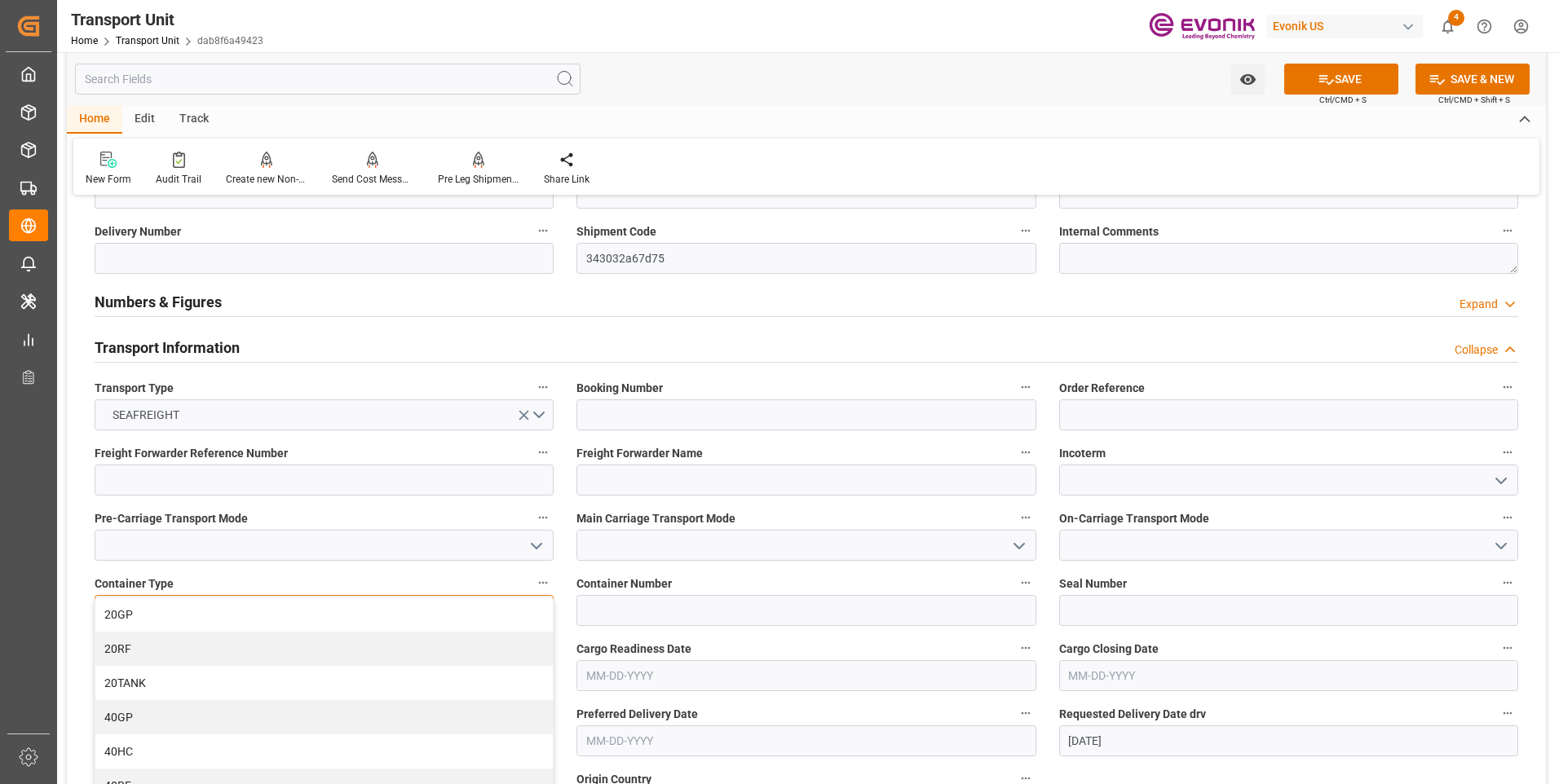
scroll to position [326, 0]
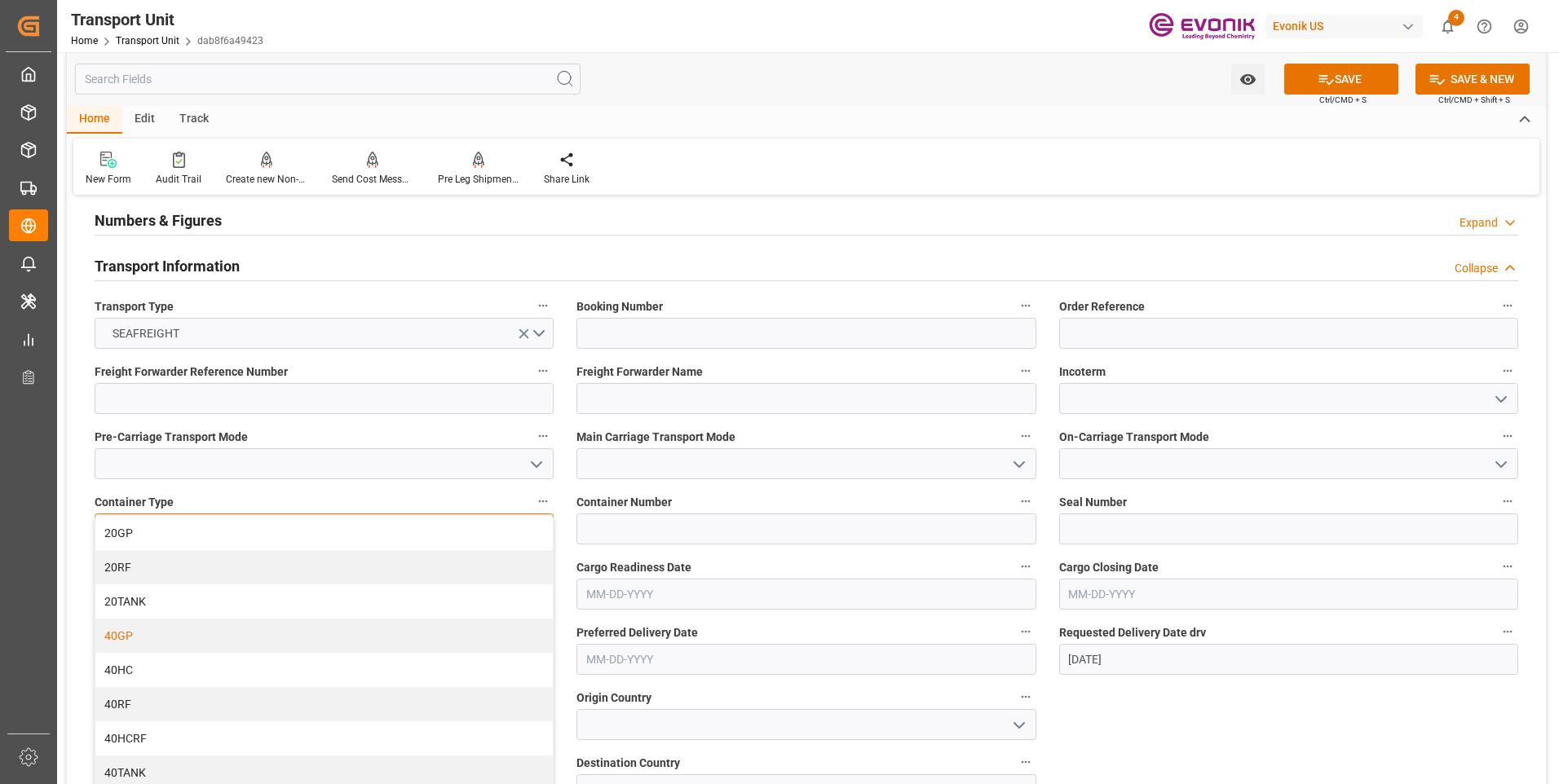
click at [222, 642] on div "40GP" at bounding box center [325, 636] width 458 height 34
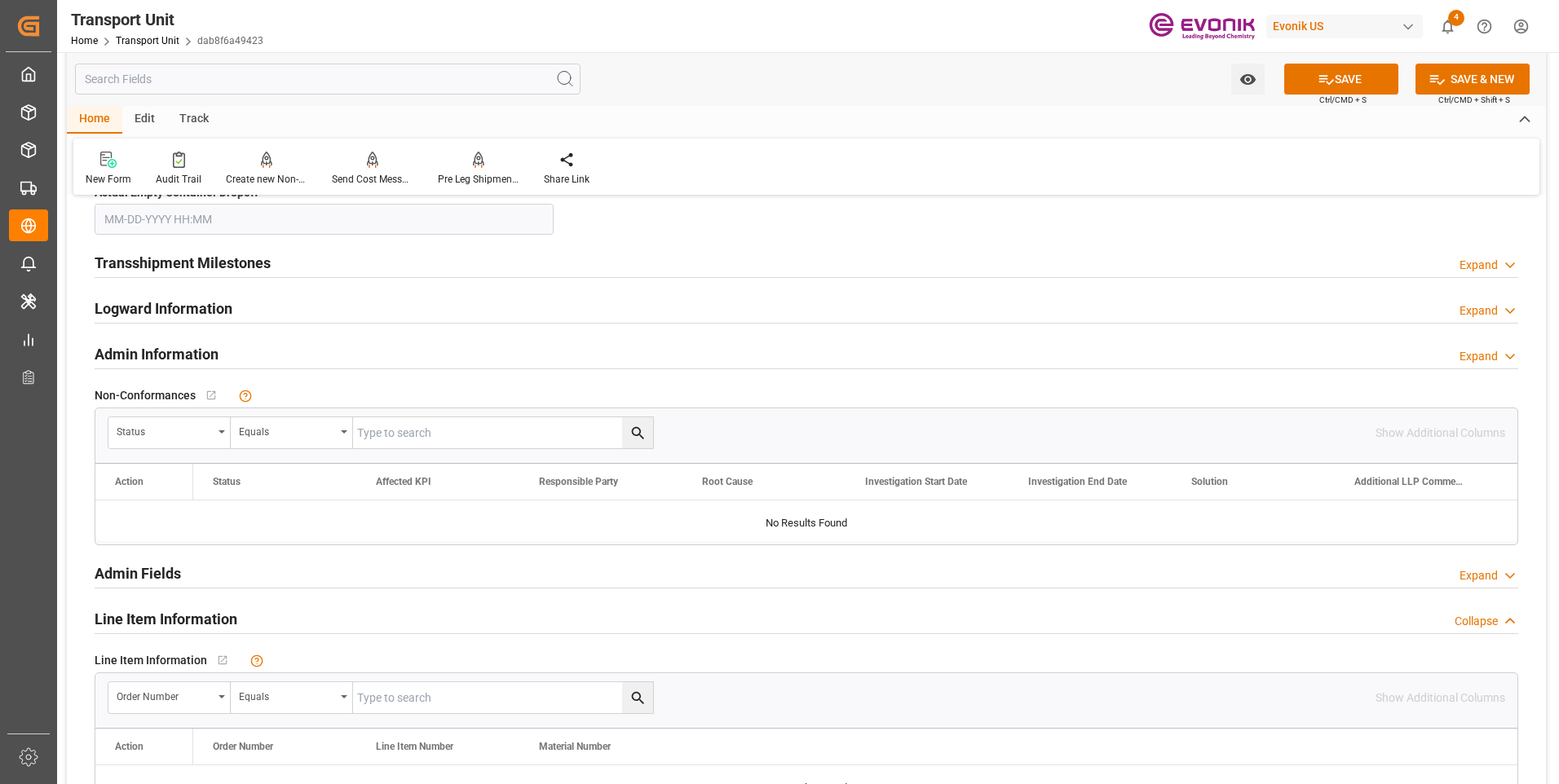
scroll to position [2200, 0]
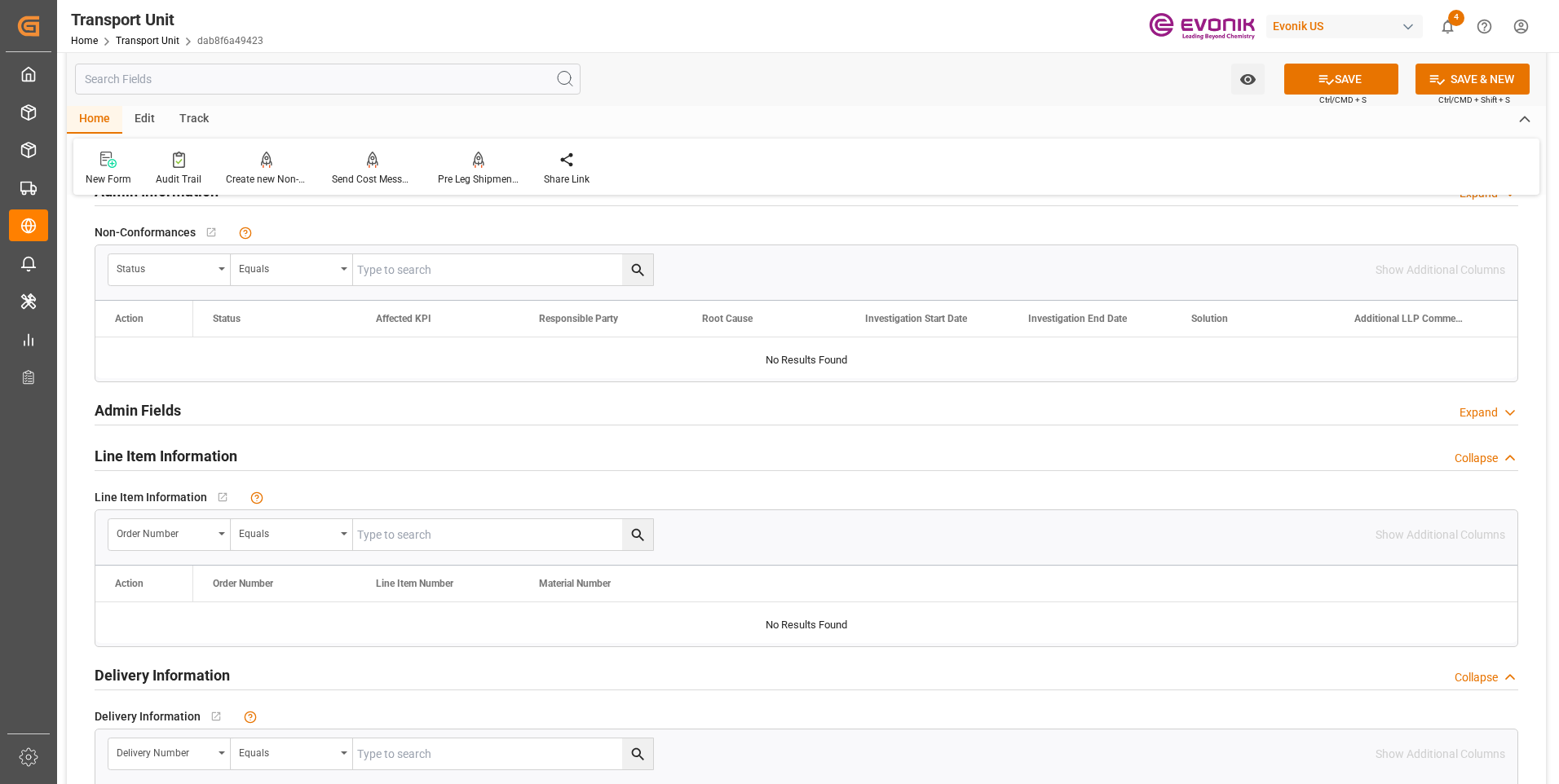
click at [414, 527] on input "text" at bounding box center [503, 534] width 300 height 31
click at [417, 533] on input "text" at bounding box center [503, 534] width 300 height 31
paste input "0046460907"
type input "0046460907"
click at [638, 533] on icon "search button" at bounding box center [638, 535] width 17 height 17
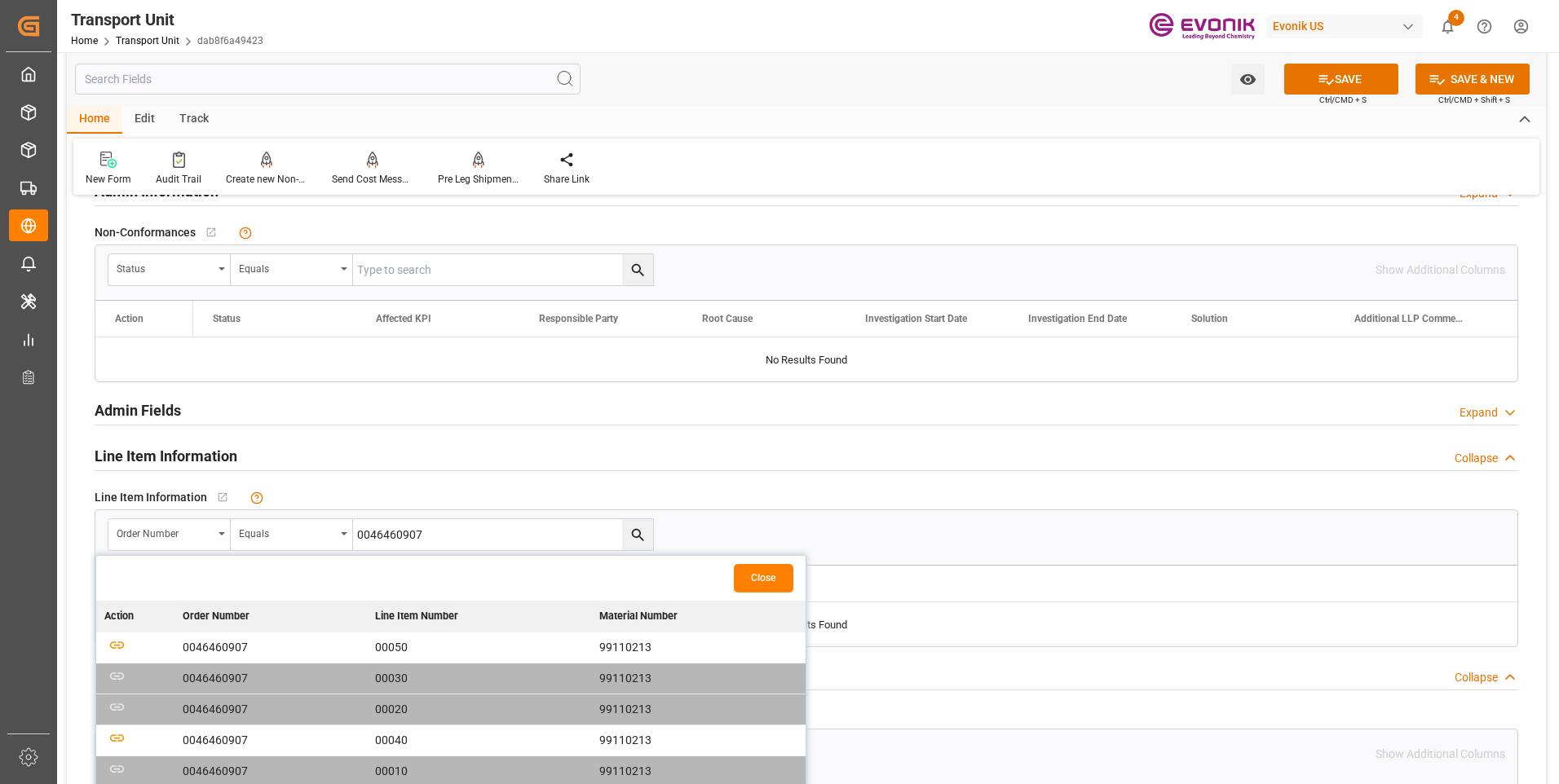
scroll to position [2282, 0]
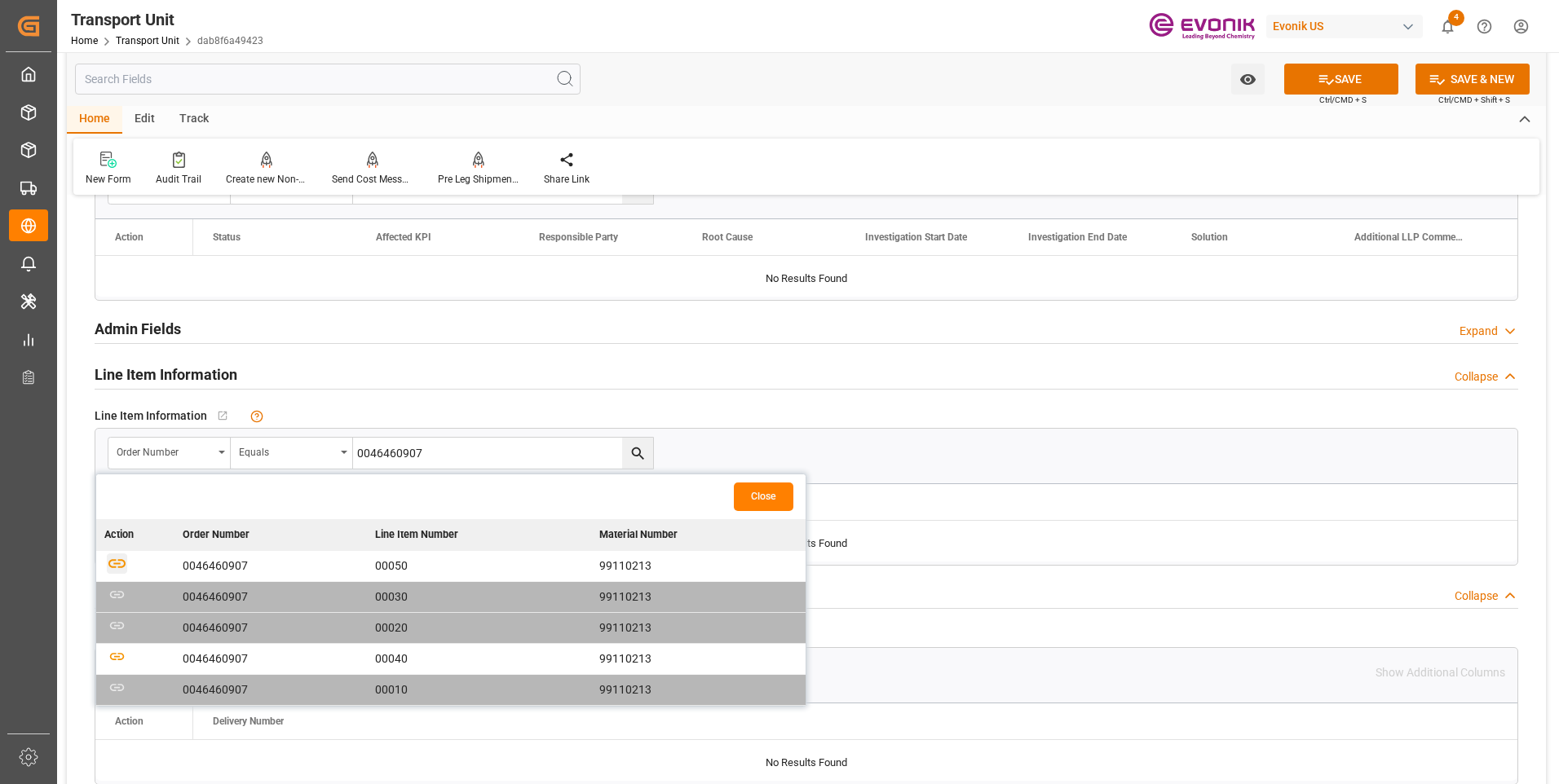
click at [118, 561] on icon "button" at bounding box center [117, 563] width 17 height 9
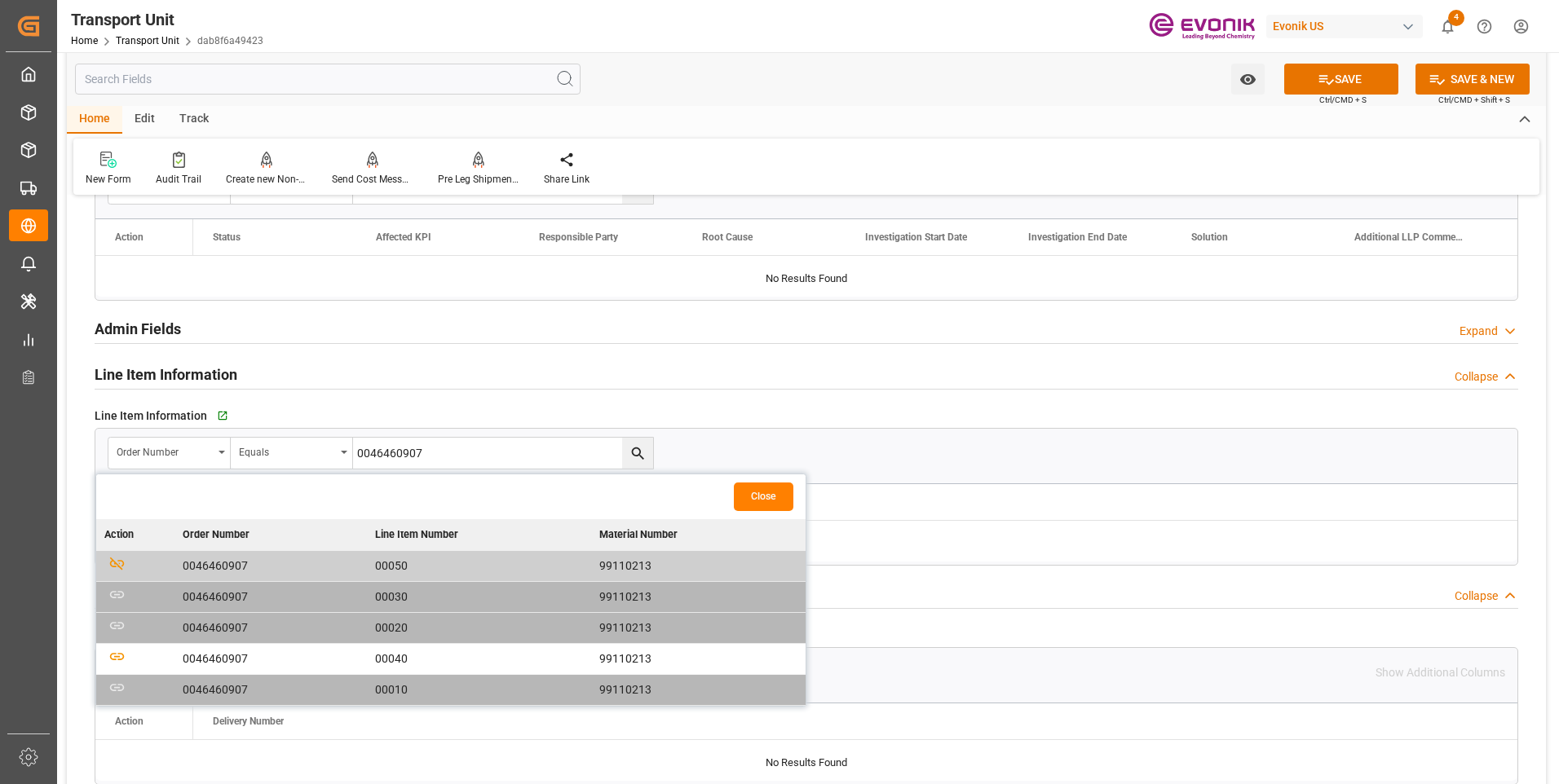
click at [773, 493] on button "Close" at bounding box center [763, 497] width 59 height 29
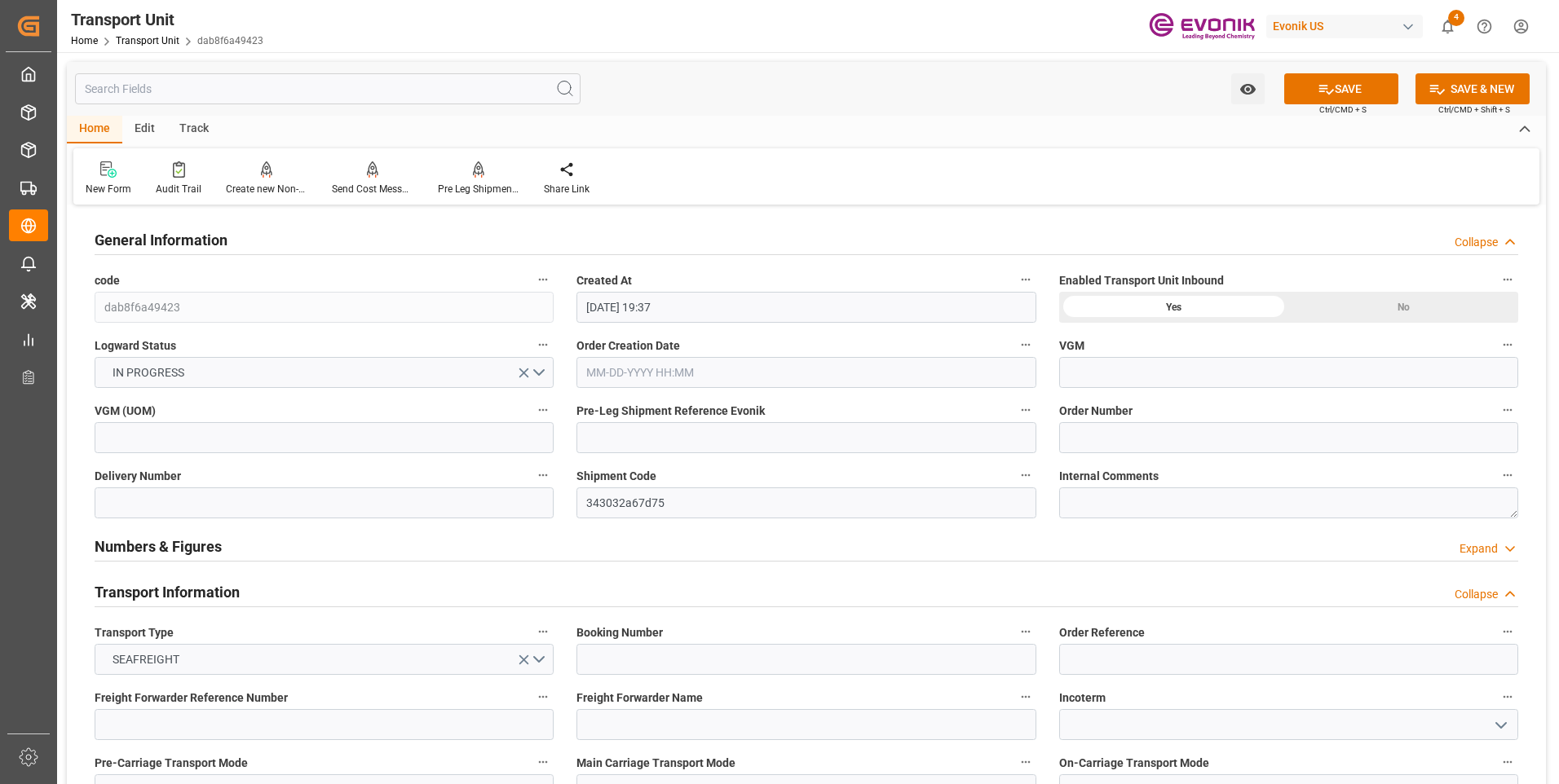
scroll to position [326, 0]
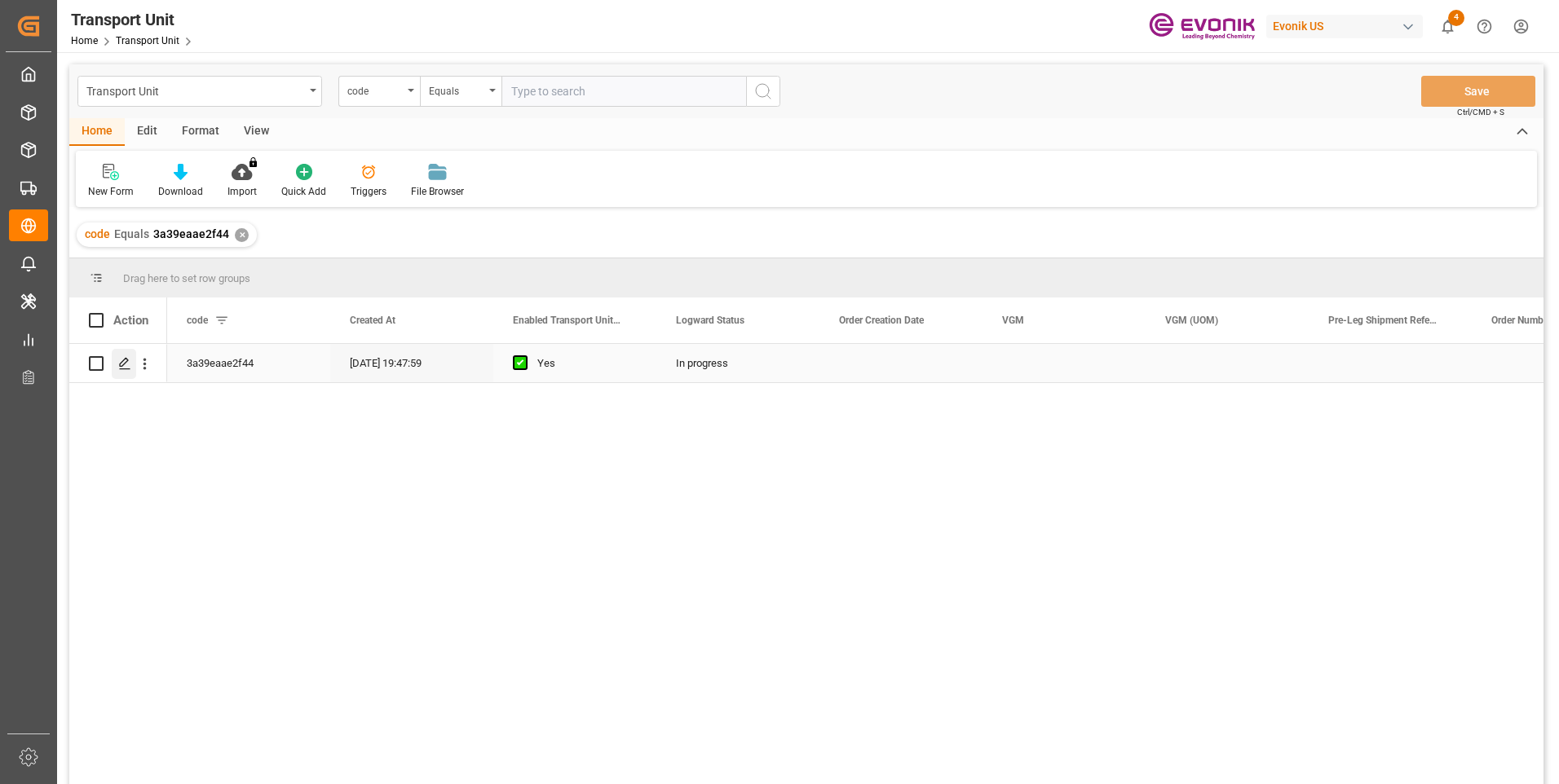
click at [130, 367] on icon "Press SPACE to select this row." at bounding box center [124, 364] width 13 height 13
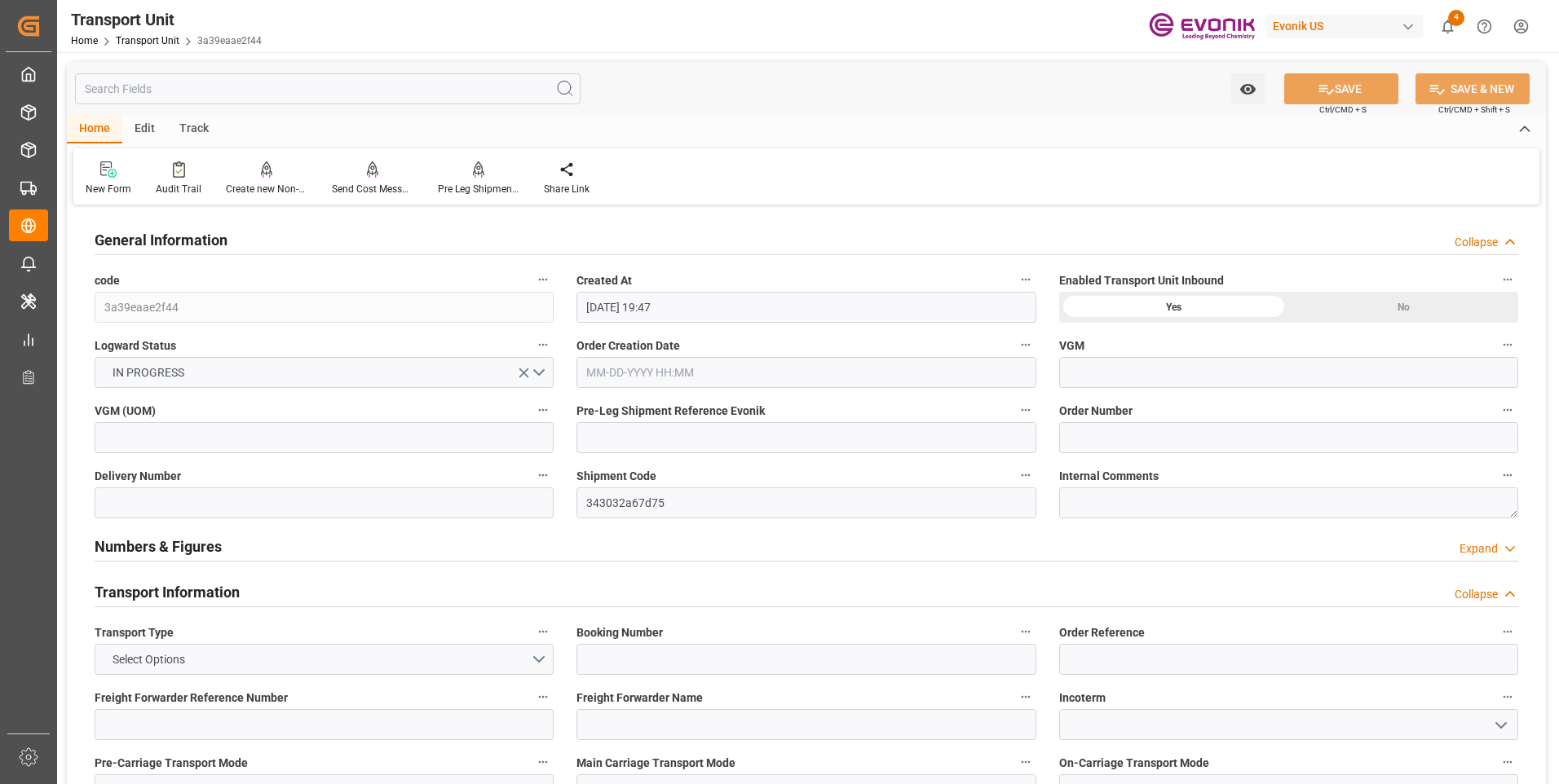
type input "[DATE] 19:47"
type input "[DATE]"
click at [615, 41] on div "Transport Unit Home Transport Unit 3a39eaae2f44 Evonik US 4 Notifications Only …" at bounding box center [802, 26] width 1513 height 52
click at [600, 41] on div "Transport Unit Home Transport Unit 3a39eaae2f44 Evonik US 4 Notifications Only …" at bounding box center [802, 26] width 1513 height 52
click at [792, 86] on div "Watch Option SAVE Ctrl/CMD + S SAVE & NEW Ctrl/CMD + Shift + S" at bounding box center [806, 89] width 1479 height 54
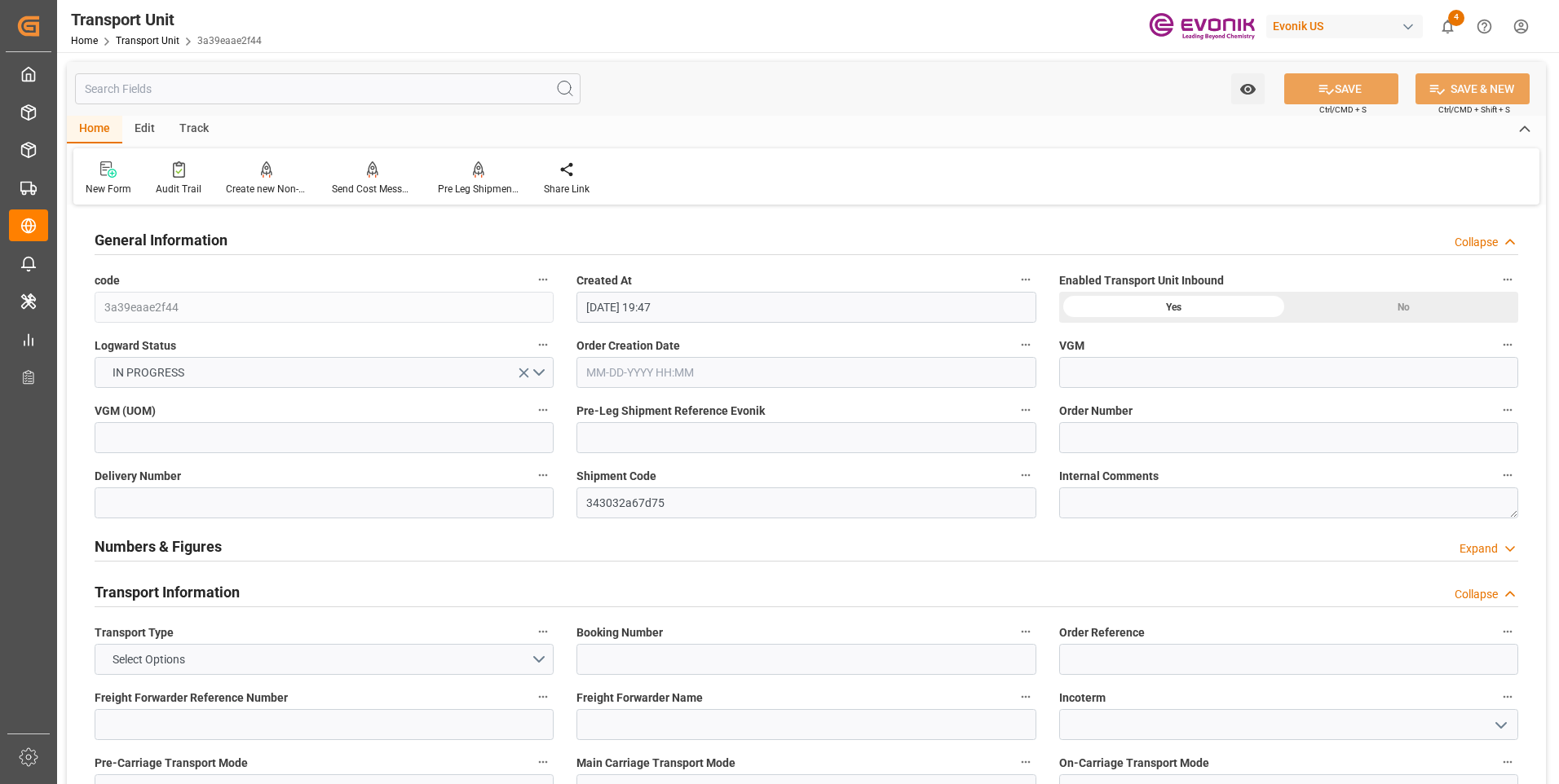
click at [738, 96] on div "Watch Option SAVE Ctrl/CMD + S SAVE & NEW Ctrl/CMD + Shift + S" at bounding box center [806, 89] width 1479 height 54
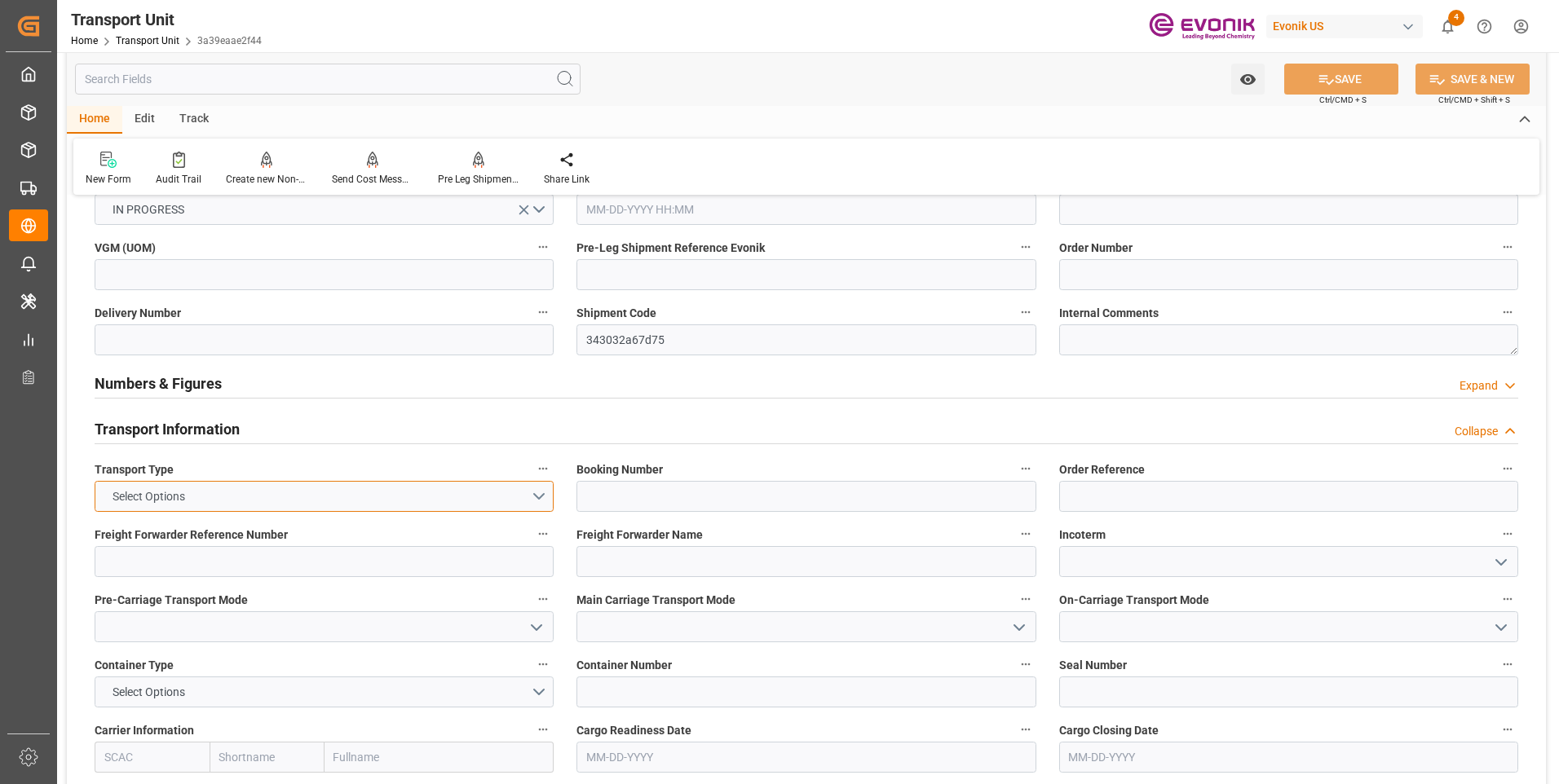
click at [536, 497] on button "Select Options" at bounding box center [324, 496] width 459 height 31
click at [359, 499] on div "SEAFREIGHT" at bounding box center [325, 501] width 458 height 34
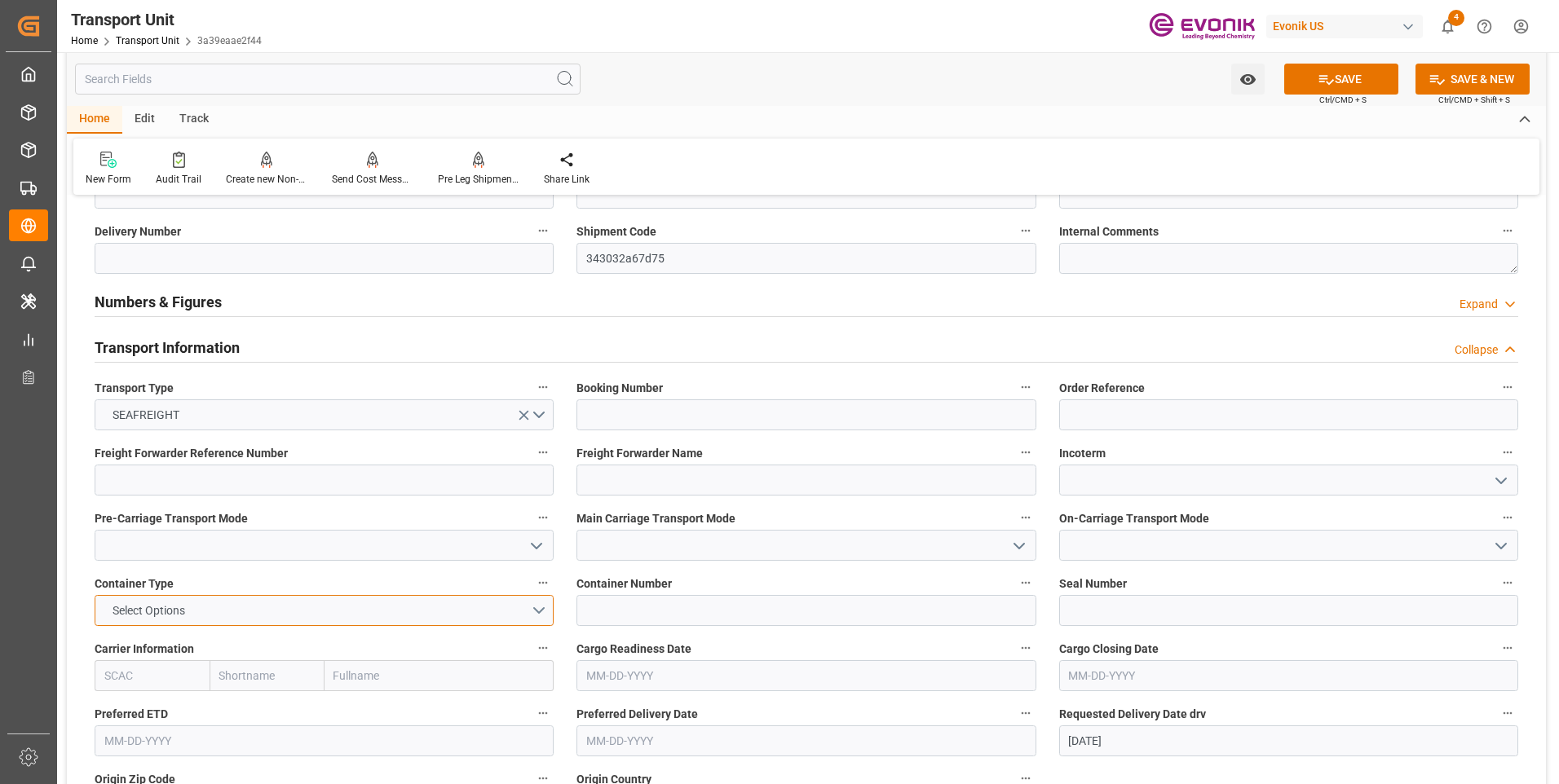
click at [468, 600] on button "Select Options" at bounding box center [324, 610] width 459 height 31
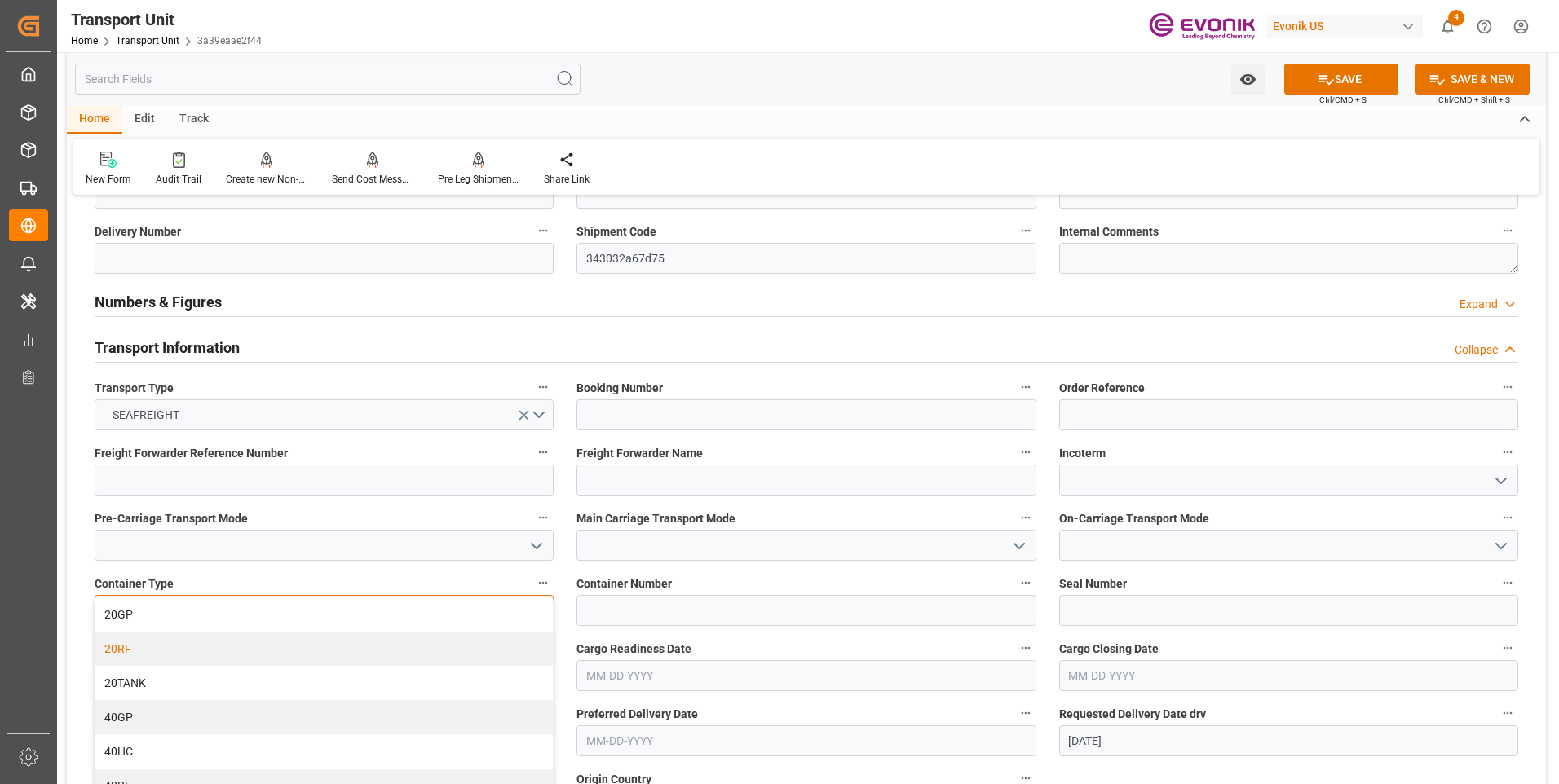
scroll to position [326, 0]
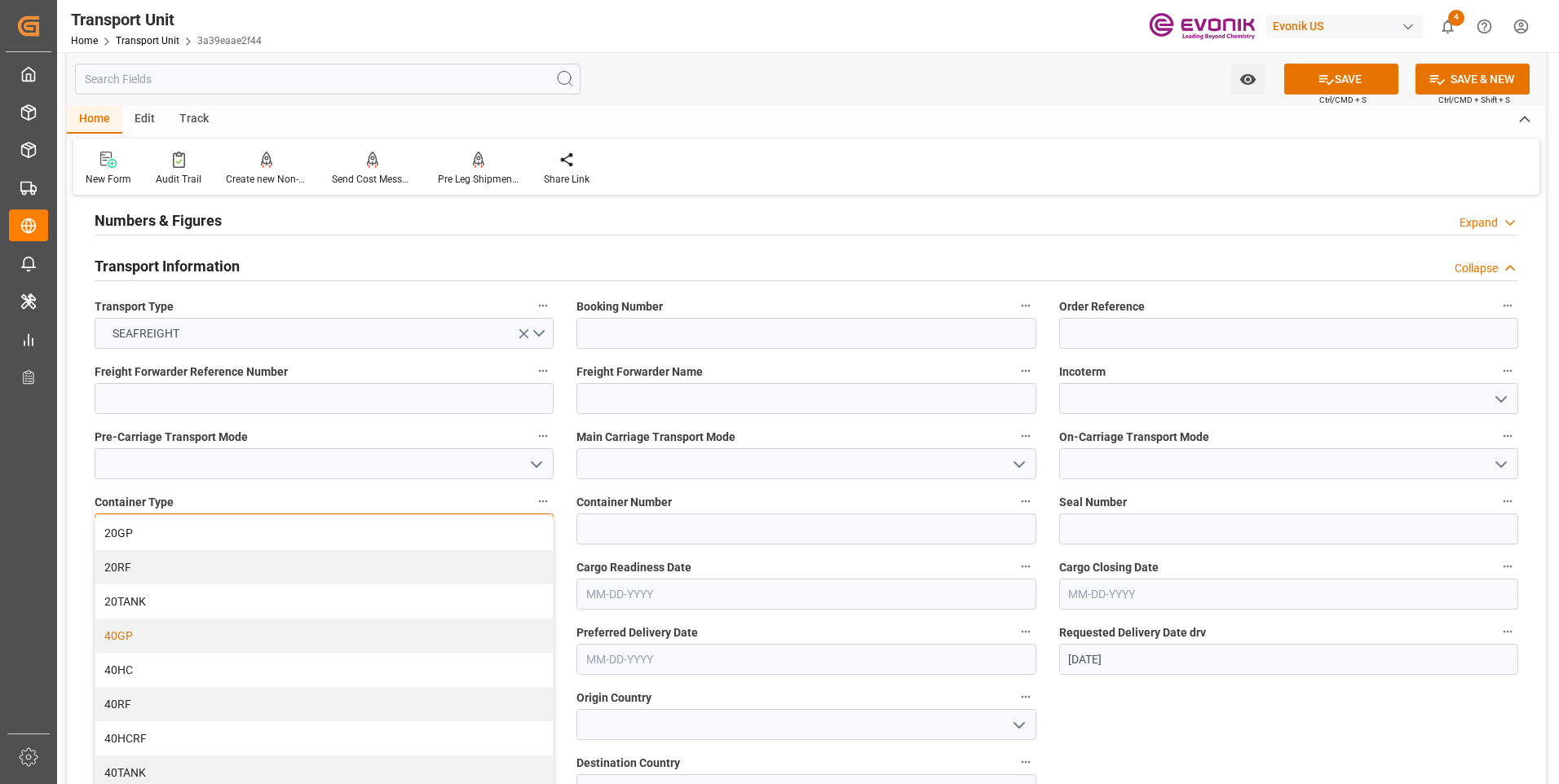
click at [328, 639] on div "40GP" at bounding box center [325, 636] width 458 height 34
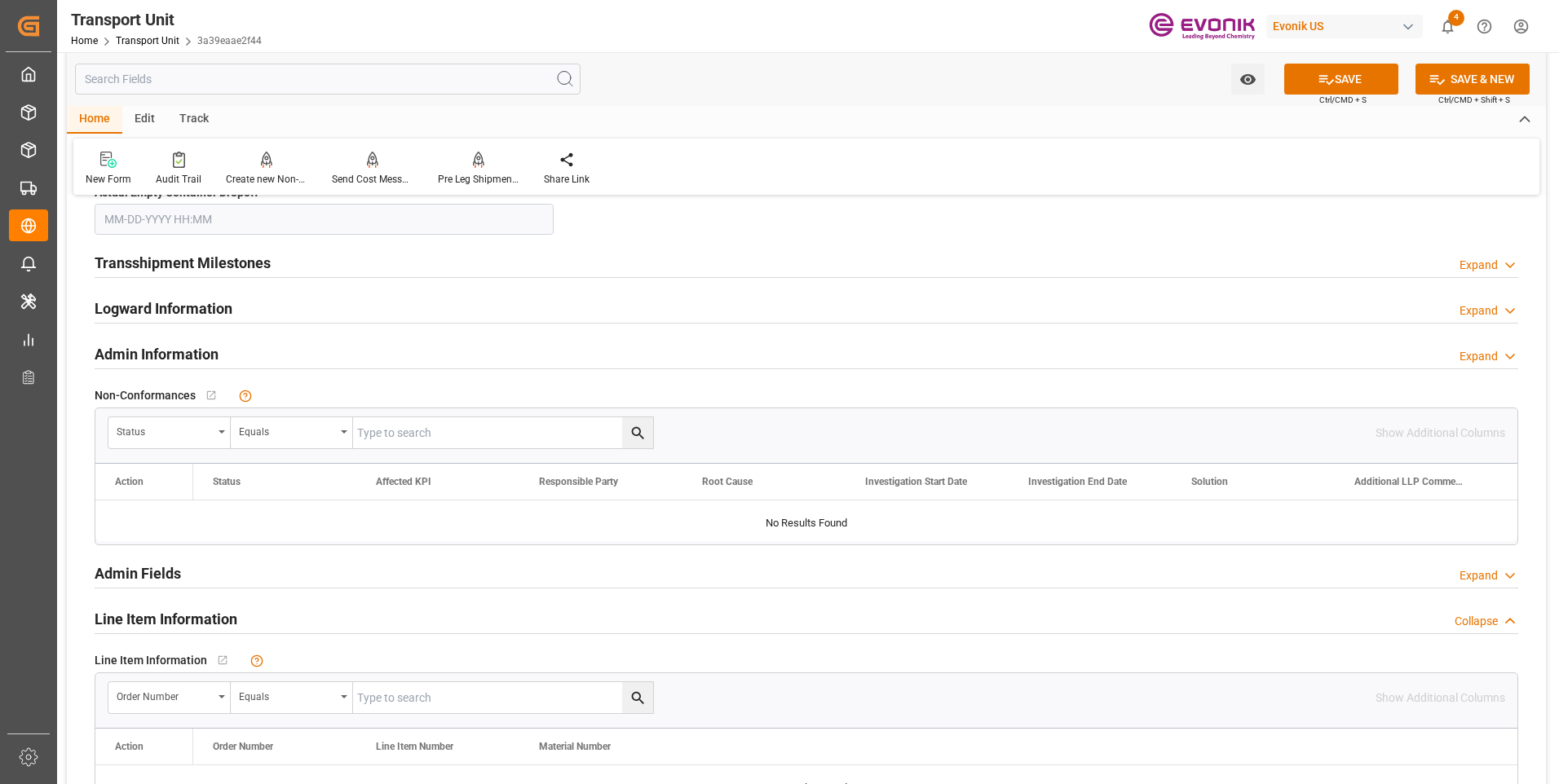
scroll to position [2118, 0]
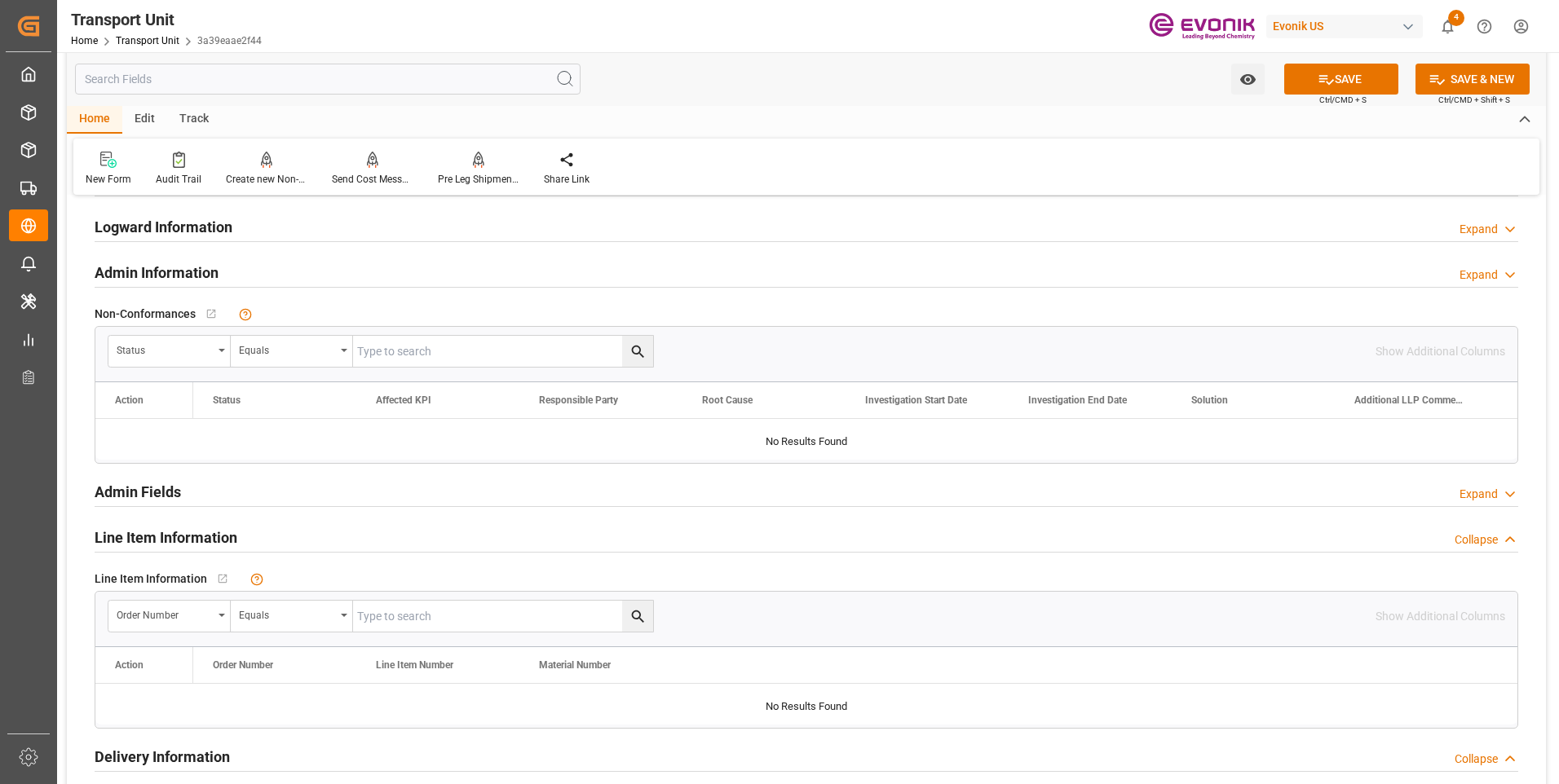
click at [442, 620] on input "text" at bounding box center [503, 616] width 300 height 31
paste input "0046460907"
type input "0046460907"
click at [638, 616] on icon "search button" at bounding box center [638, 616] width 17 height 17
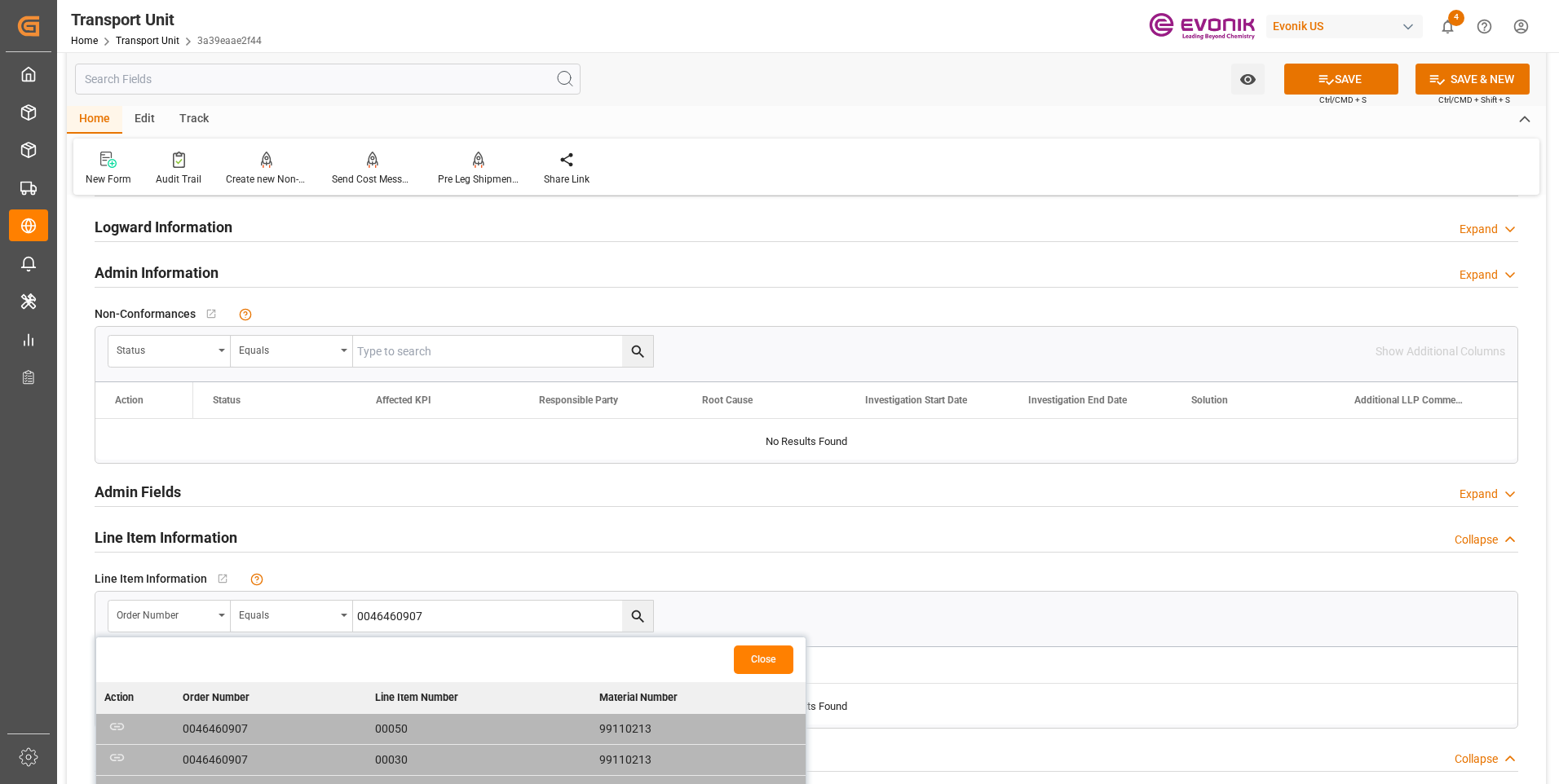
scroll to position [2363, 0]
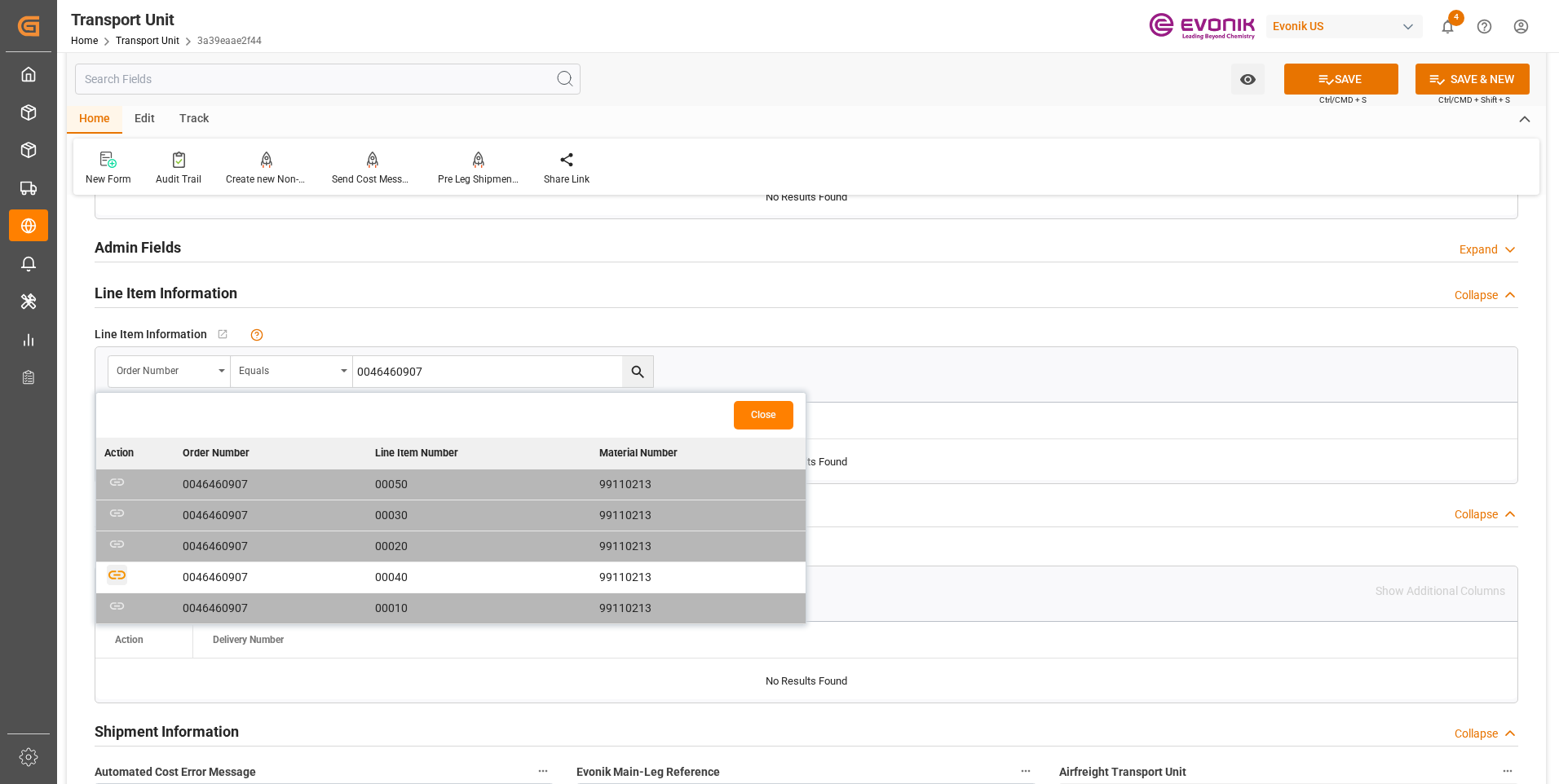
click at [112, 571] on icon "button" at bounding box center [117, 574] width 20 height 20
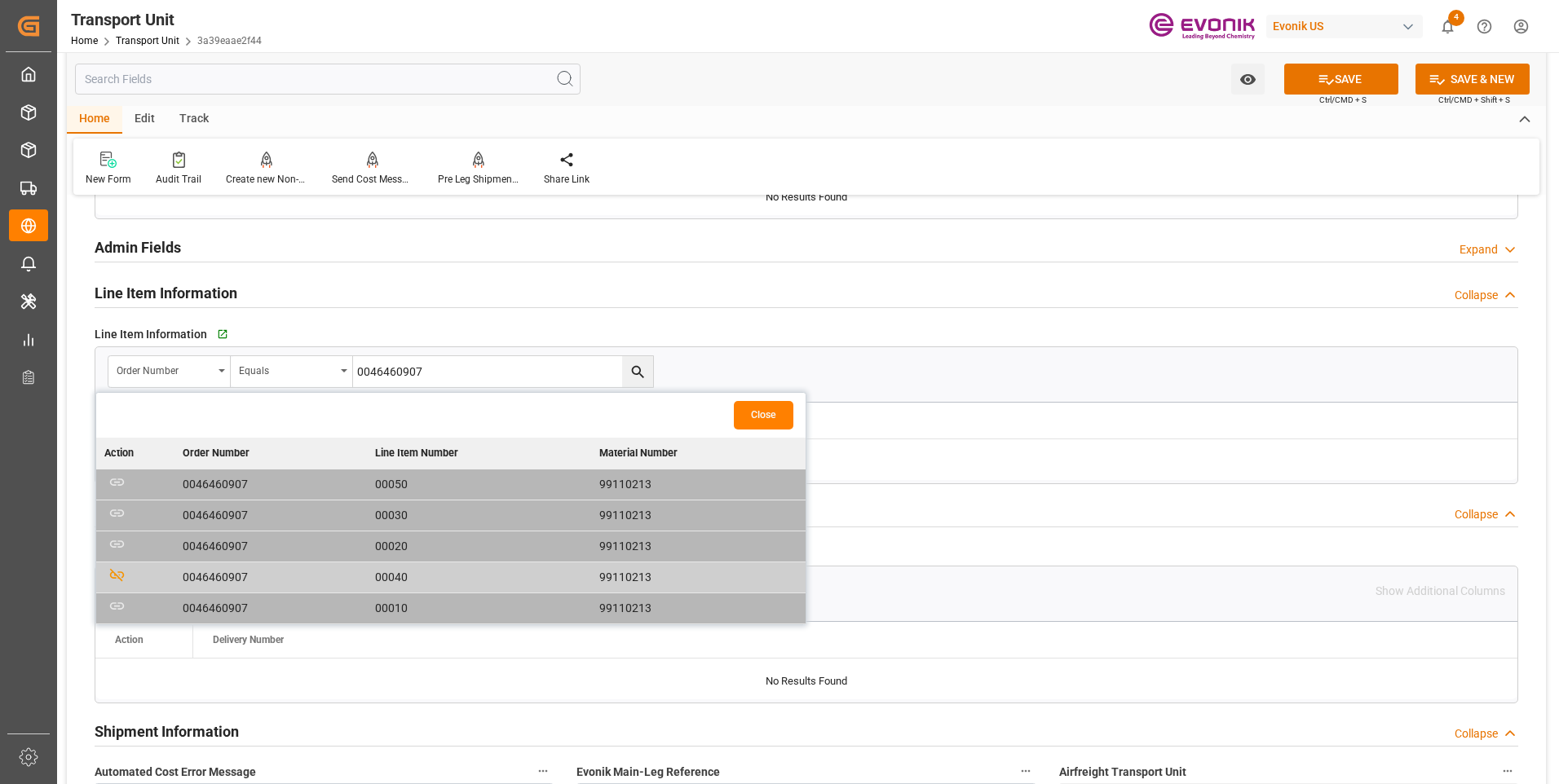
click at [754, 414] on button "Close" at bounding box center [763, 415] width 59 height 29
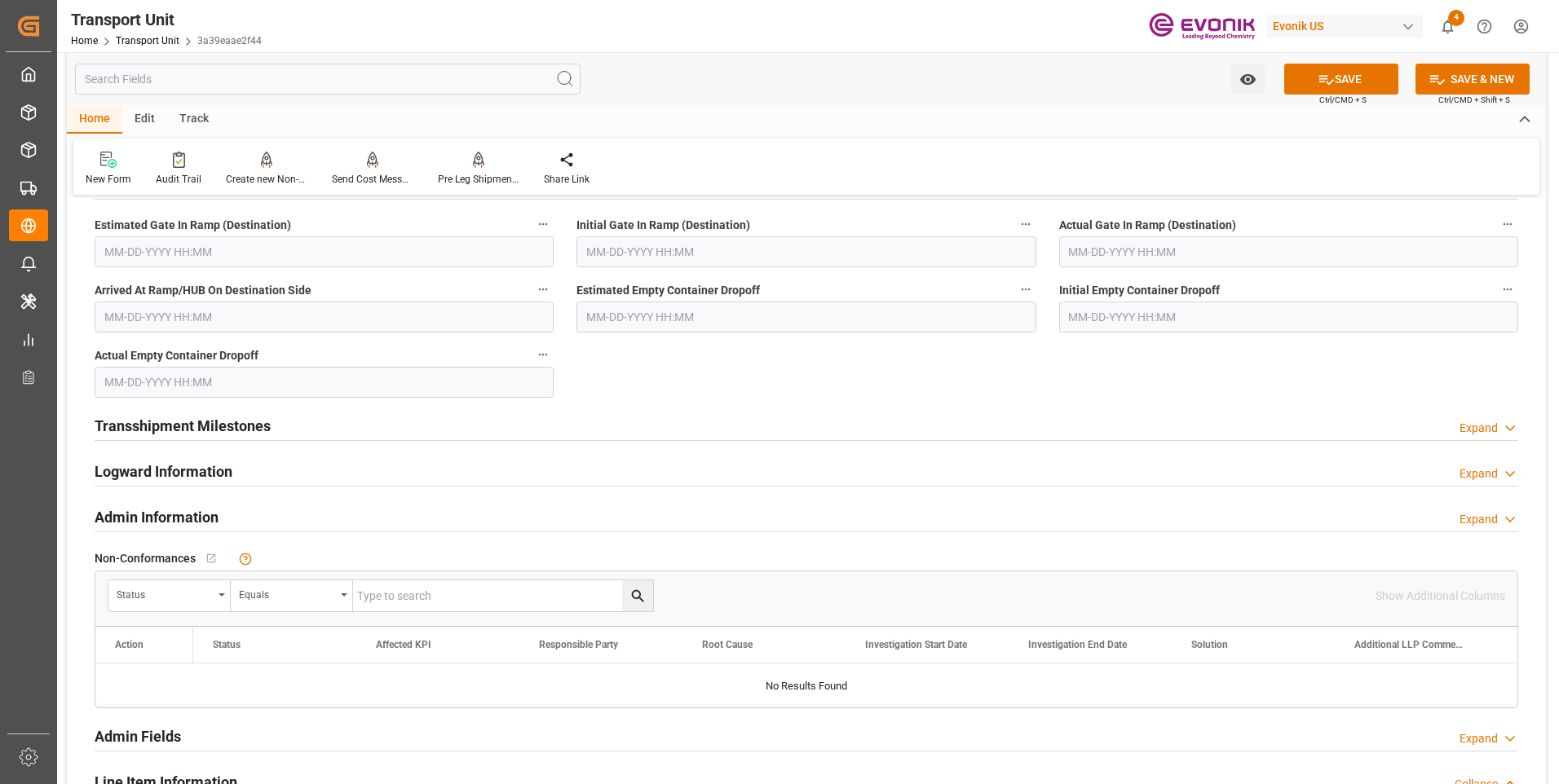
scroll to position [1793, 0]
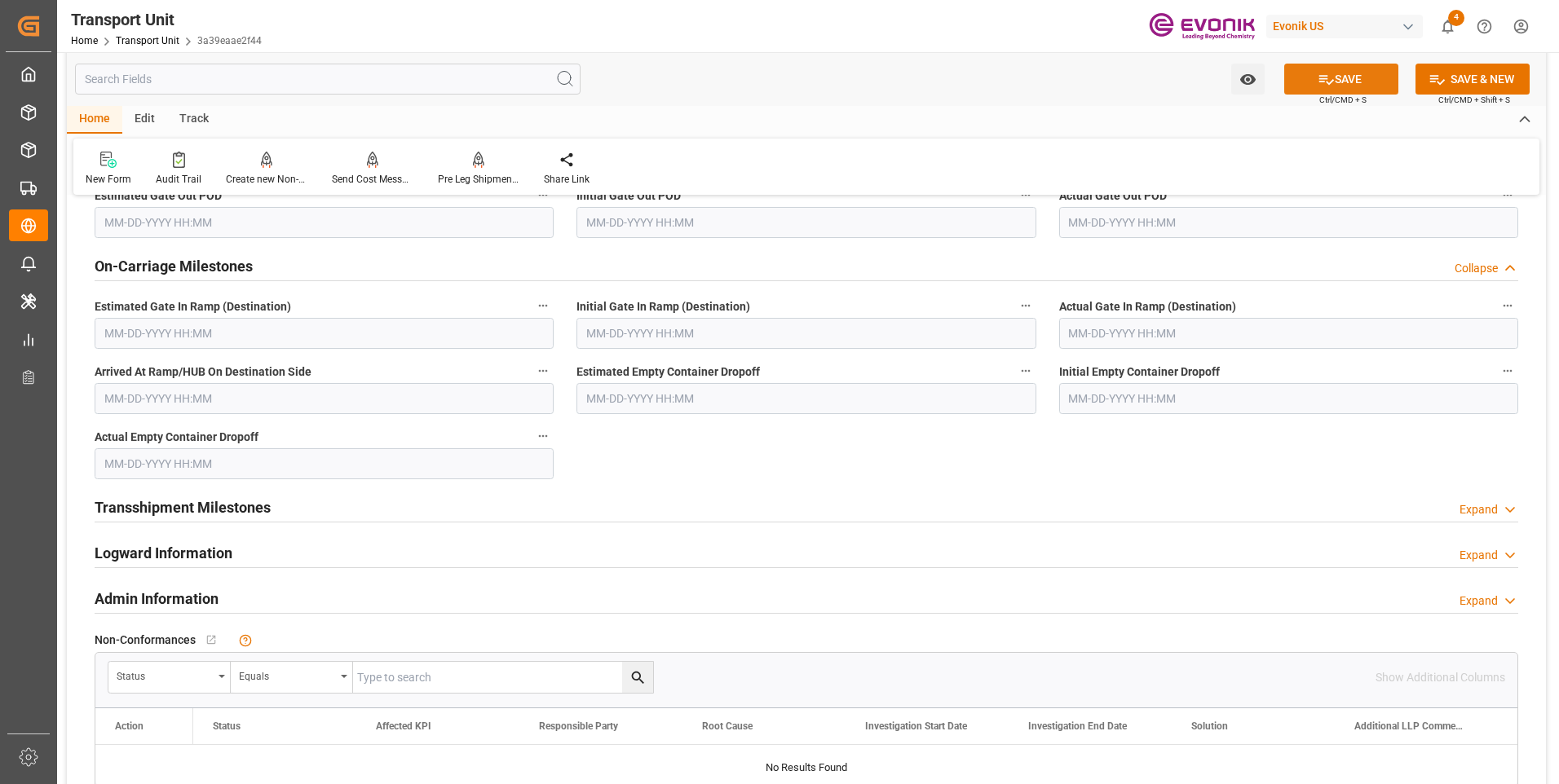
click at [1345, 79] on button "SAVE" at bounding box center [1341, 78] width 114 height 31
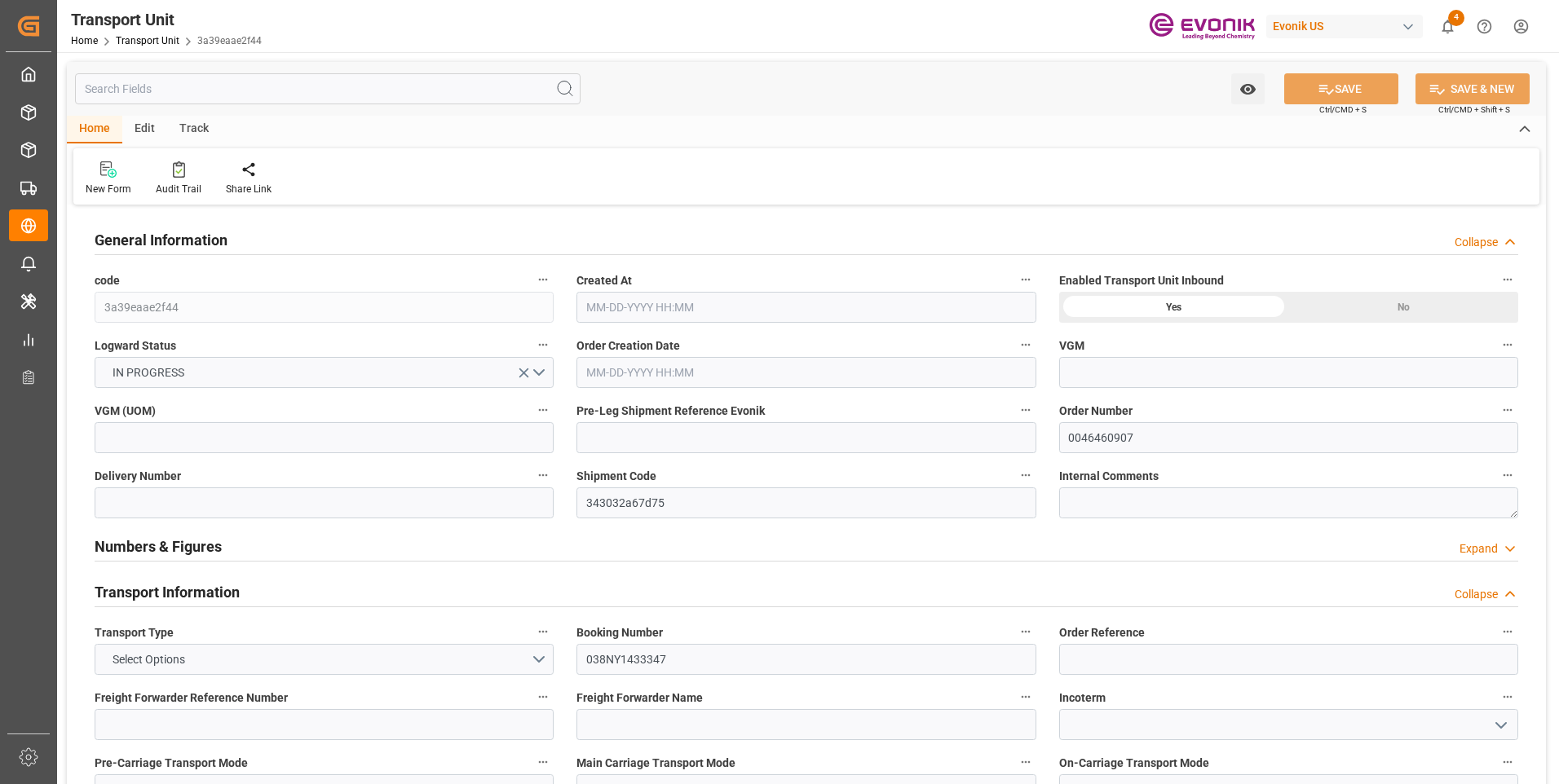
type input "MSC"
type input "Mediterranean Shipping Company"
type input "USBAL"
type input "CNSHA"
type input "7021.44"
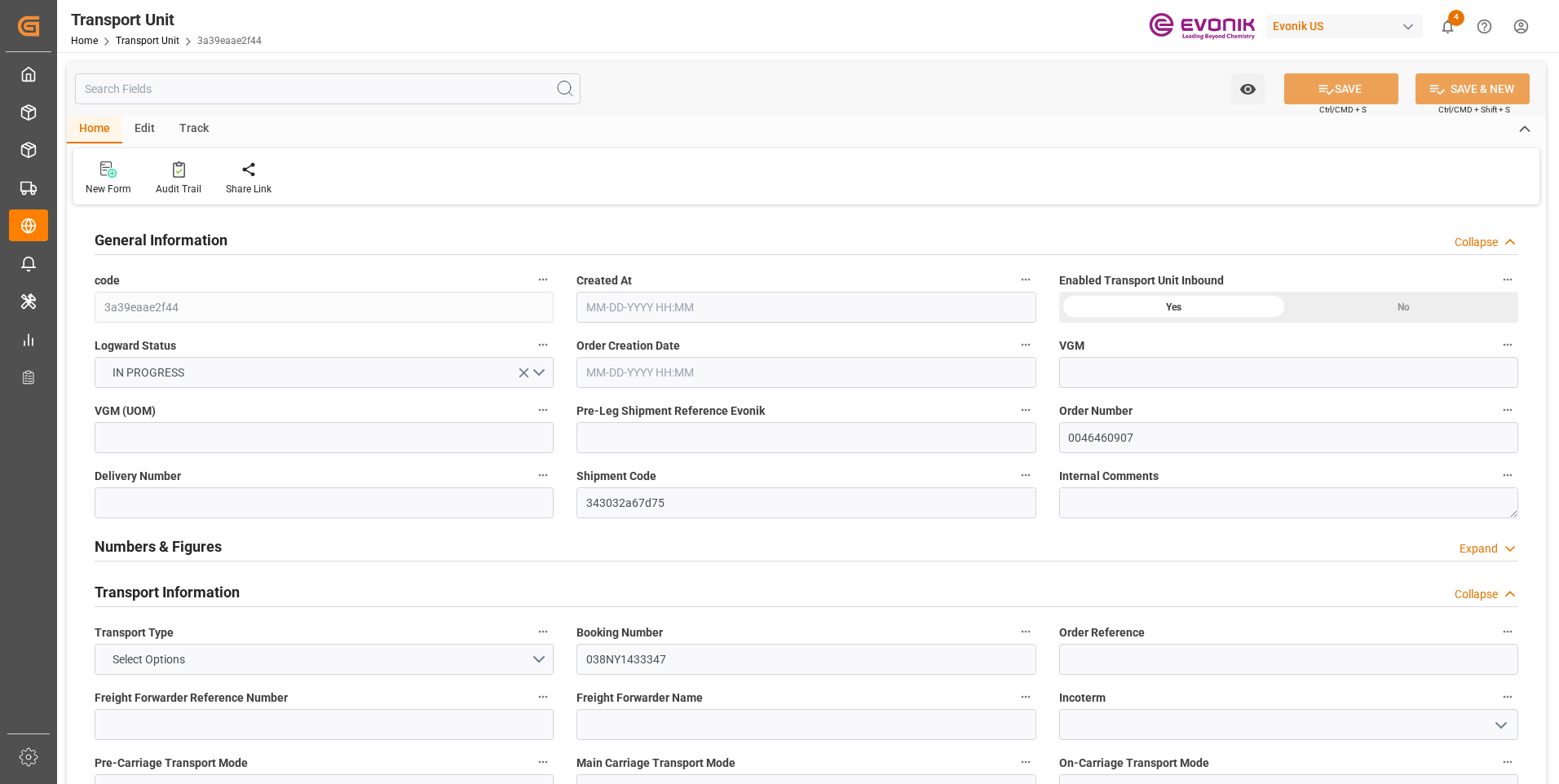
type input "09-09-2025 19:47"
type input "11-03-2025"
type input "10-25-2025 00:00"
type input "12-02-2025 00:00"
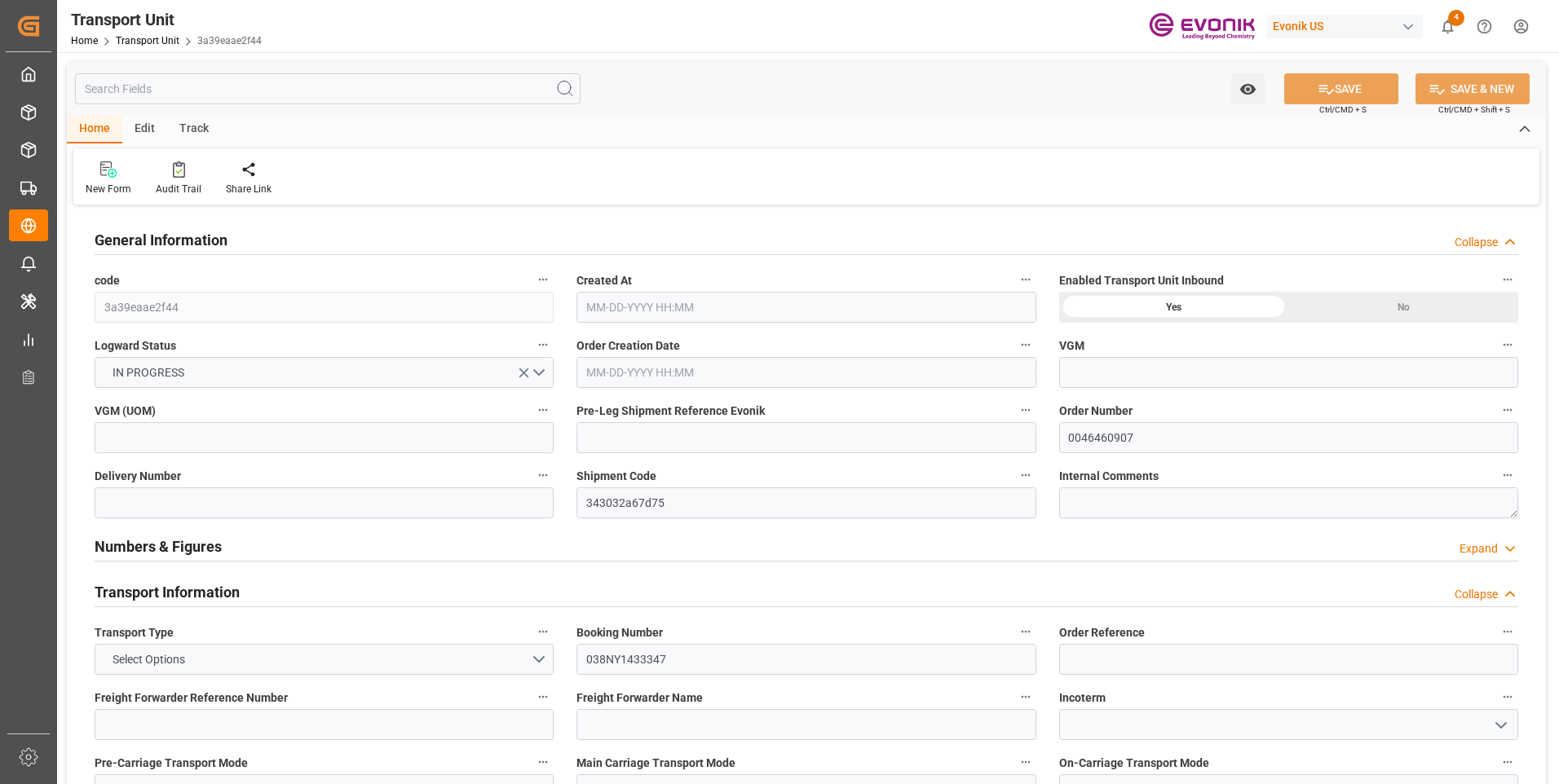
type input "12-02-2025 00:00"
type input "09-11-2025 16:00"
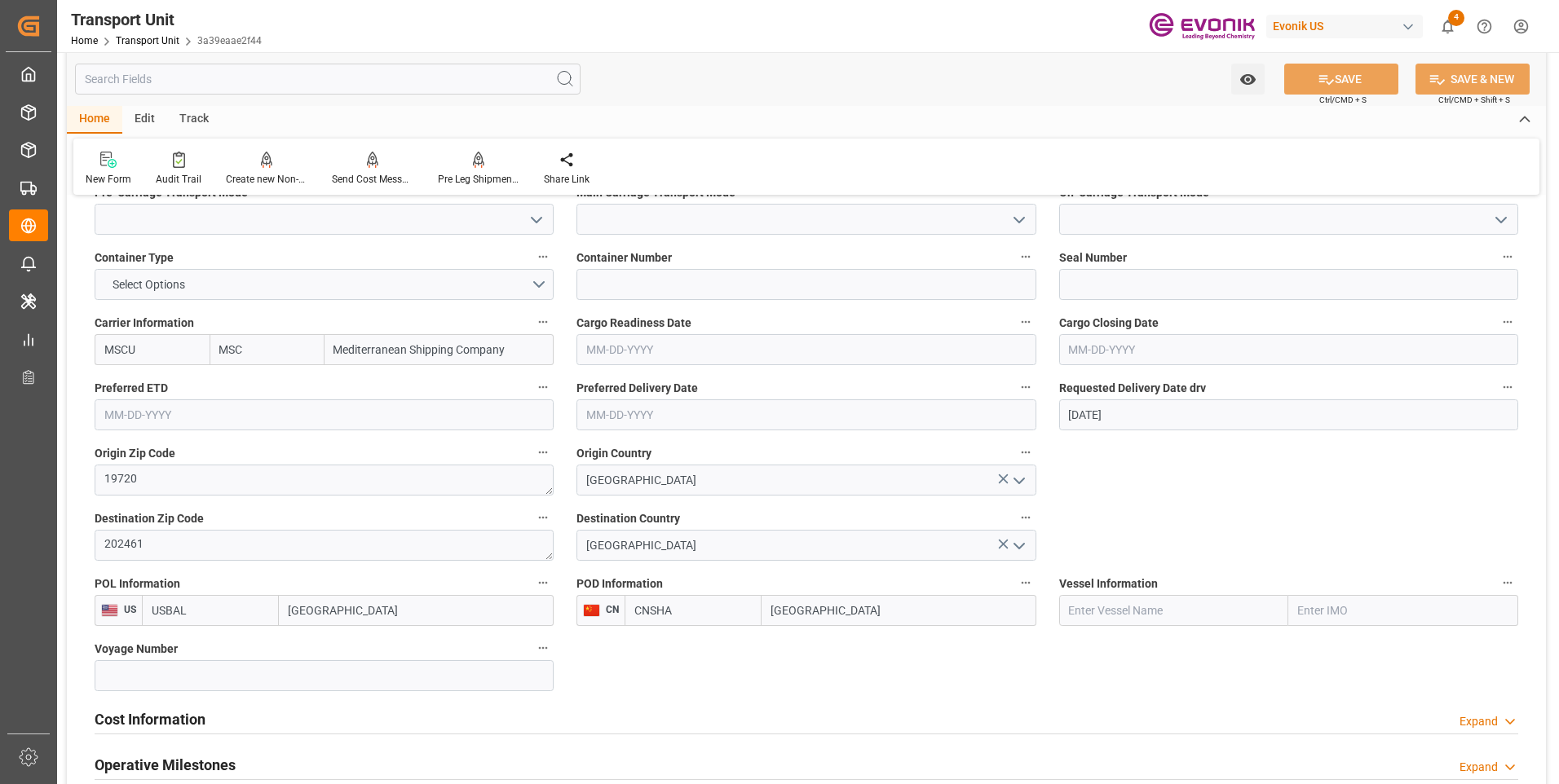
scroll to position [489, 0]
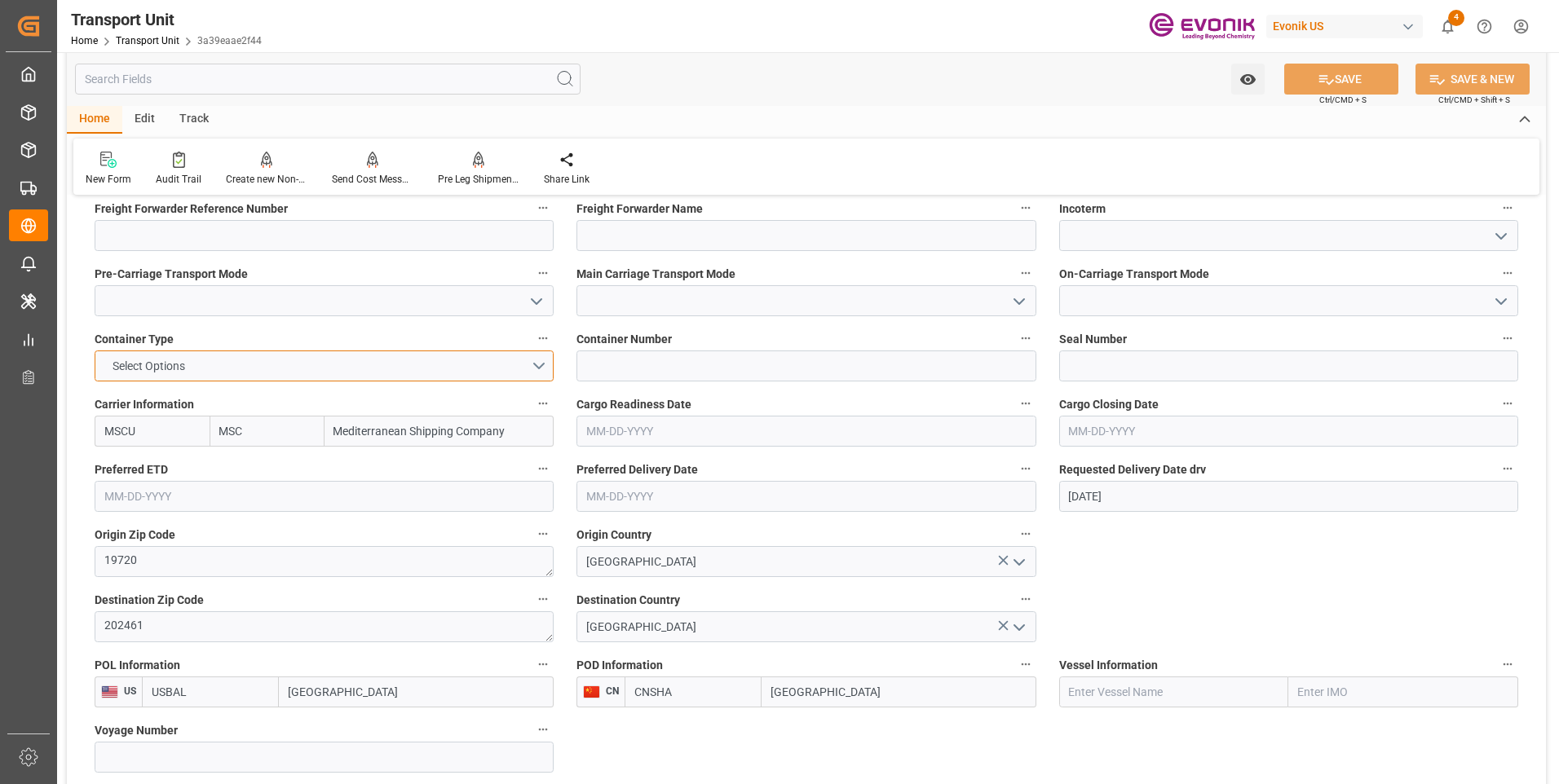
click at [531, 370] on button "Select Options" at bounding box center [324, 366] width 459 height 31
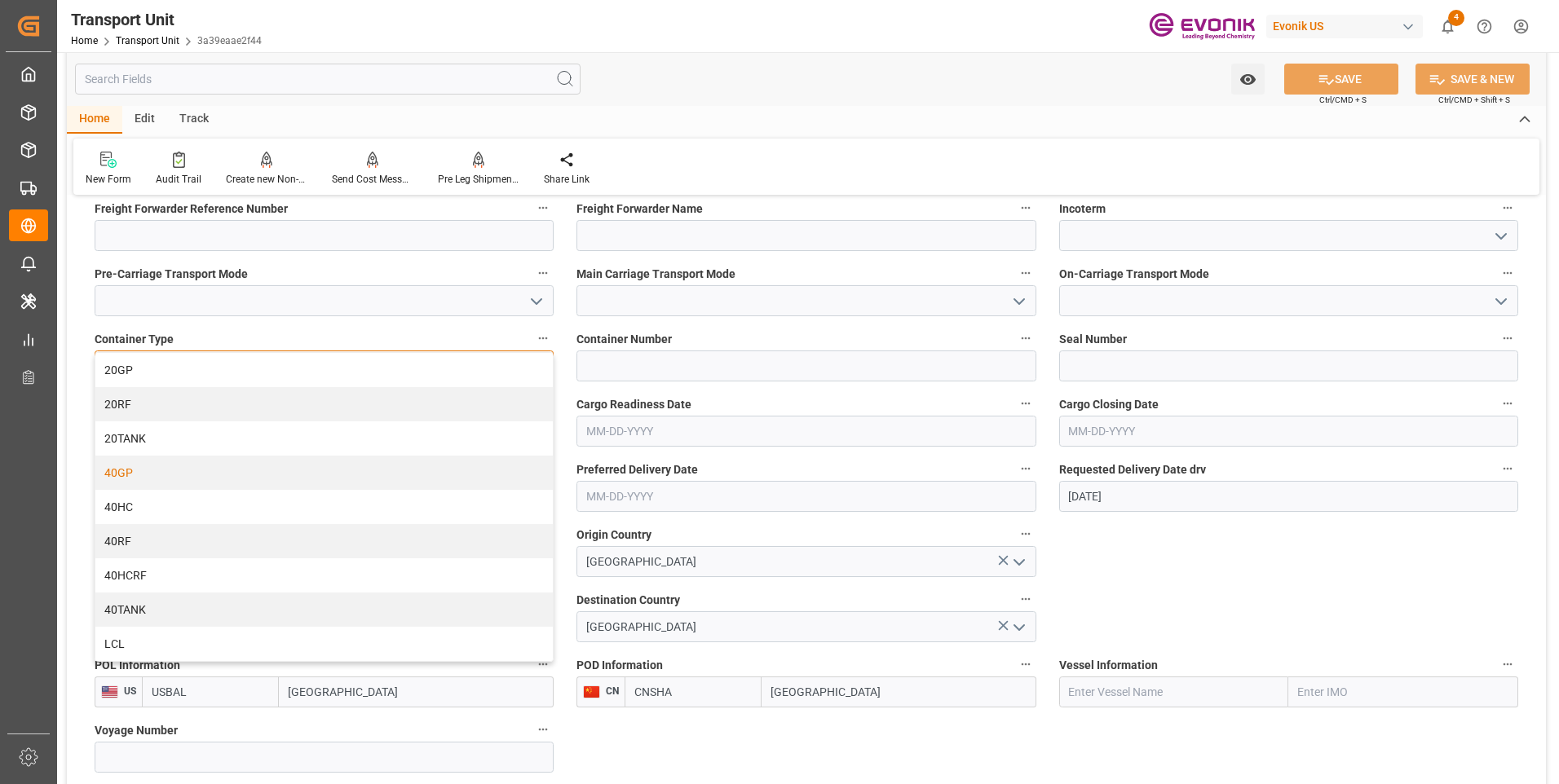
click at [282, 474] on div "40GP" at bounding box center [325, 473] width 458 height 34
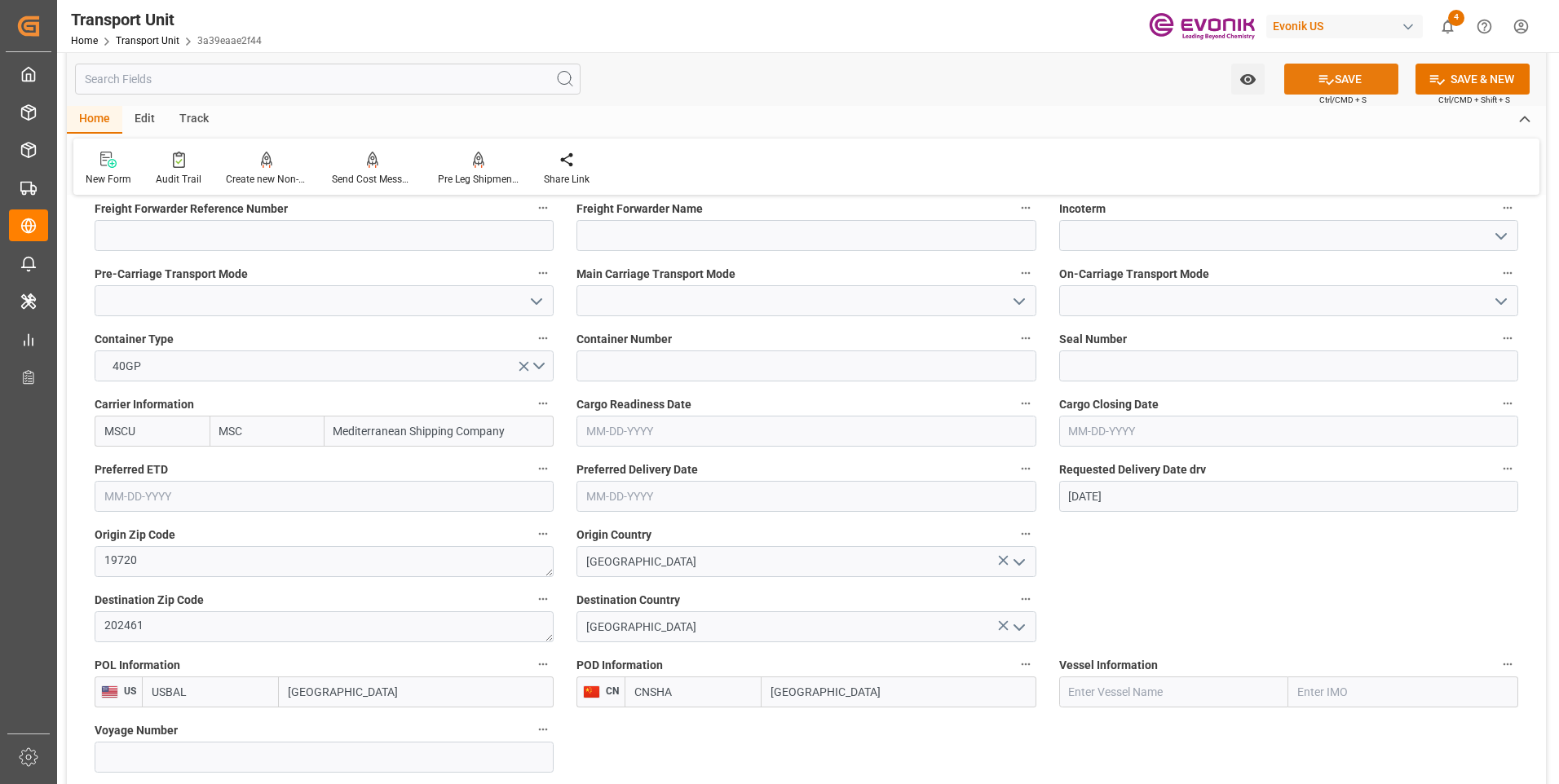
click at [1326, 74] on icon at bounding box center [1326, 79] width 17 height 17
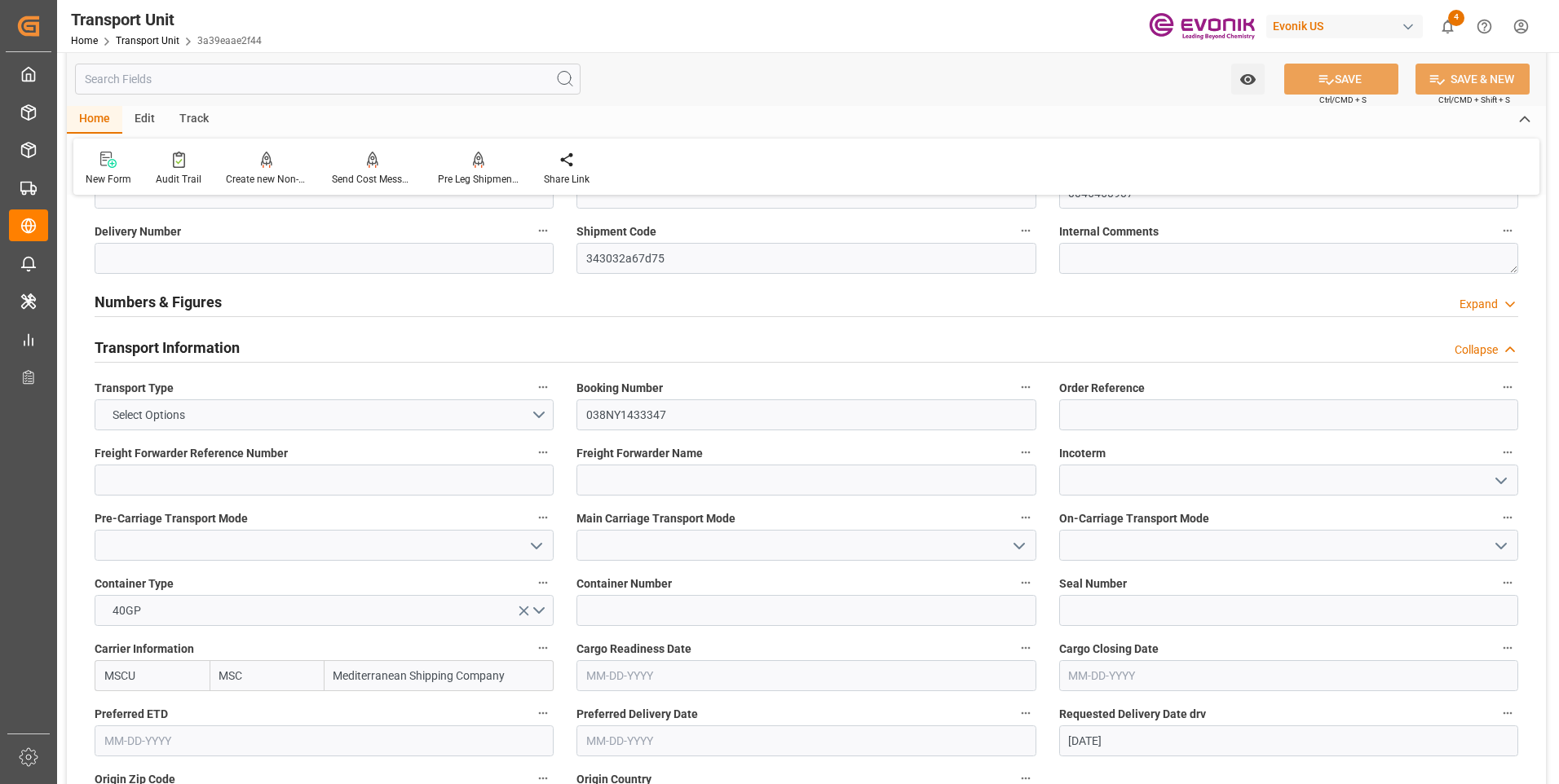
scroll to position [163, 0]
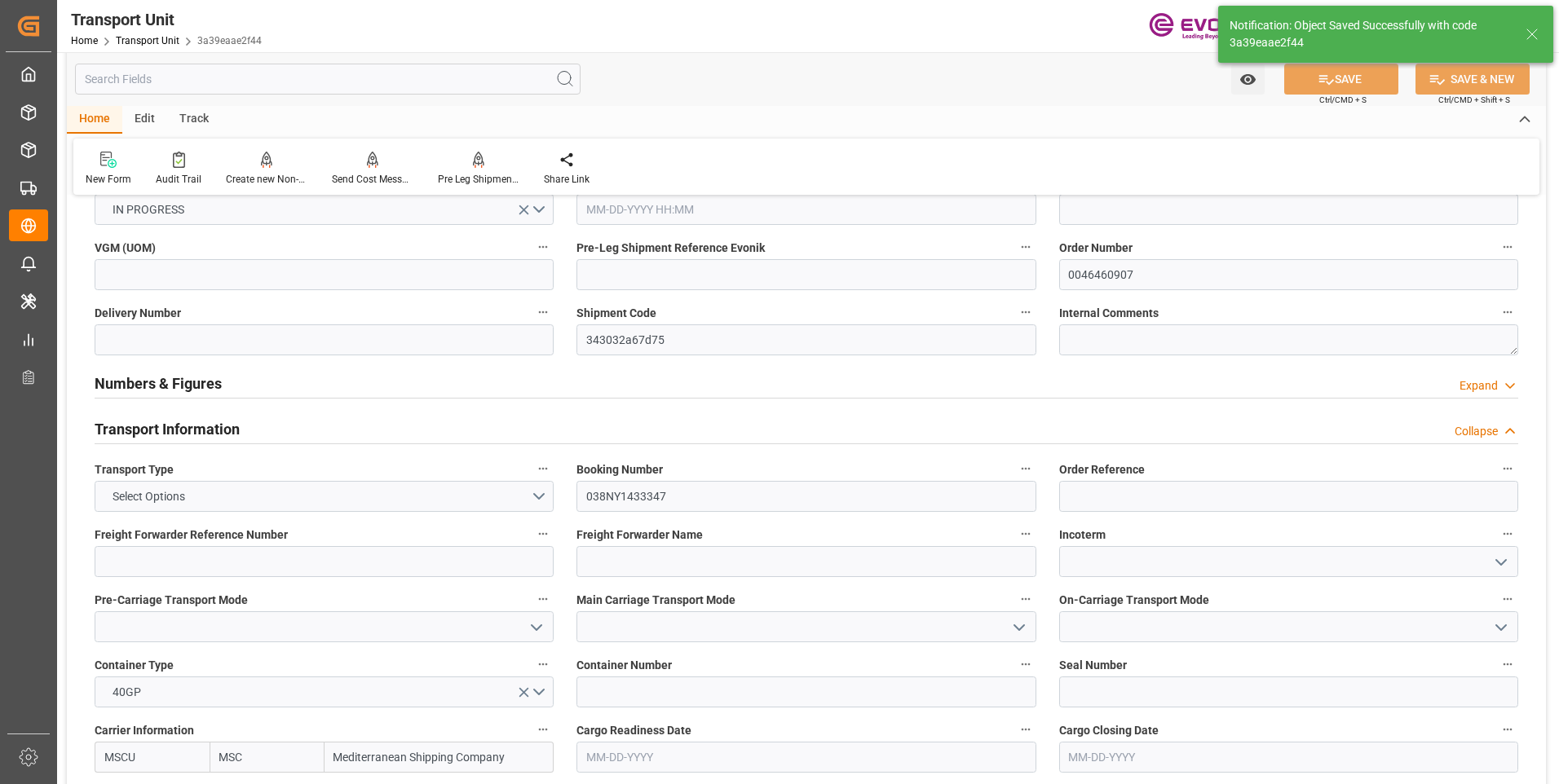
type textarea "No Deliveries found"
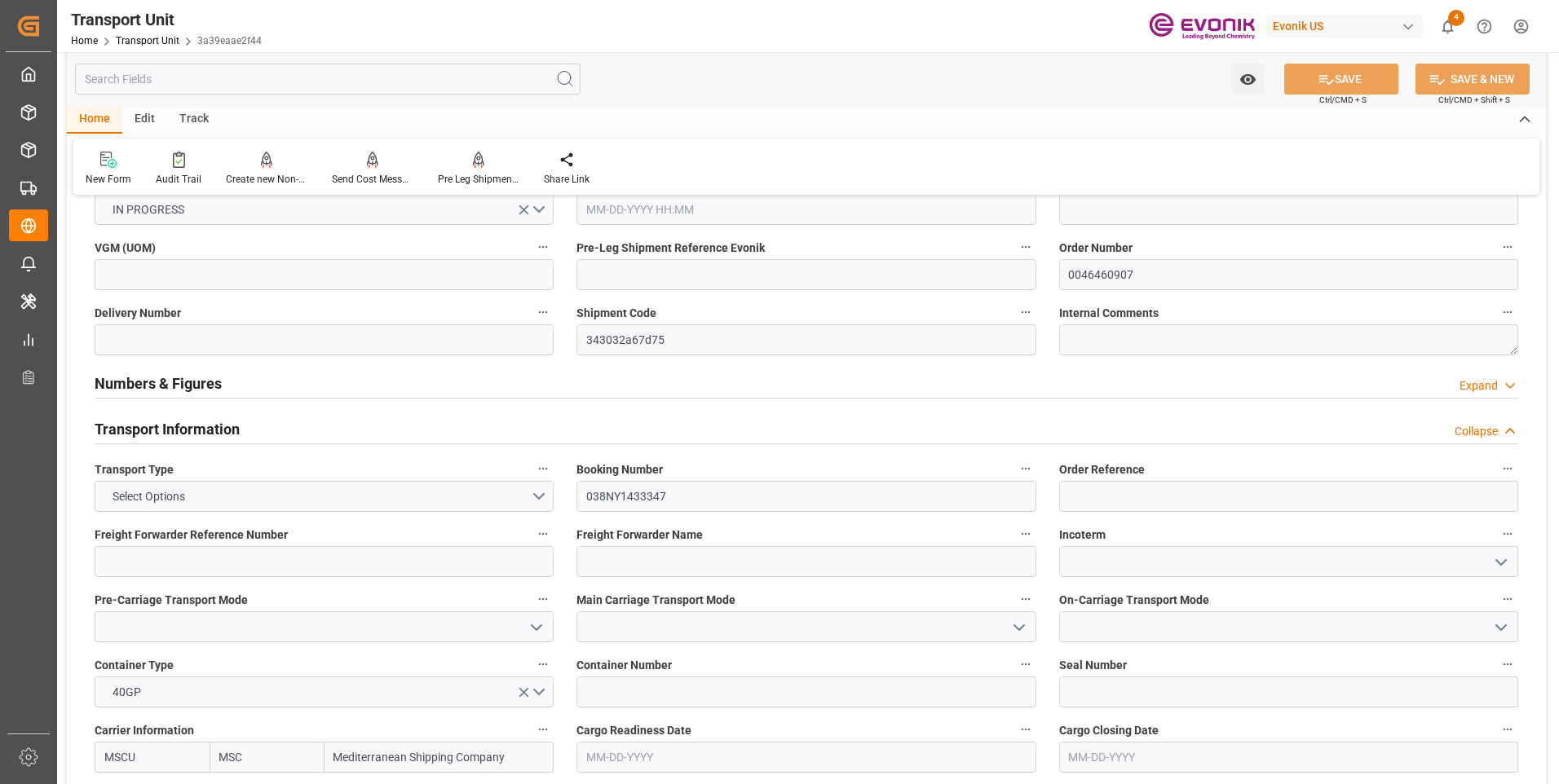
scroll to position [81, 0]
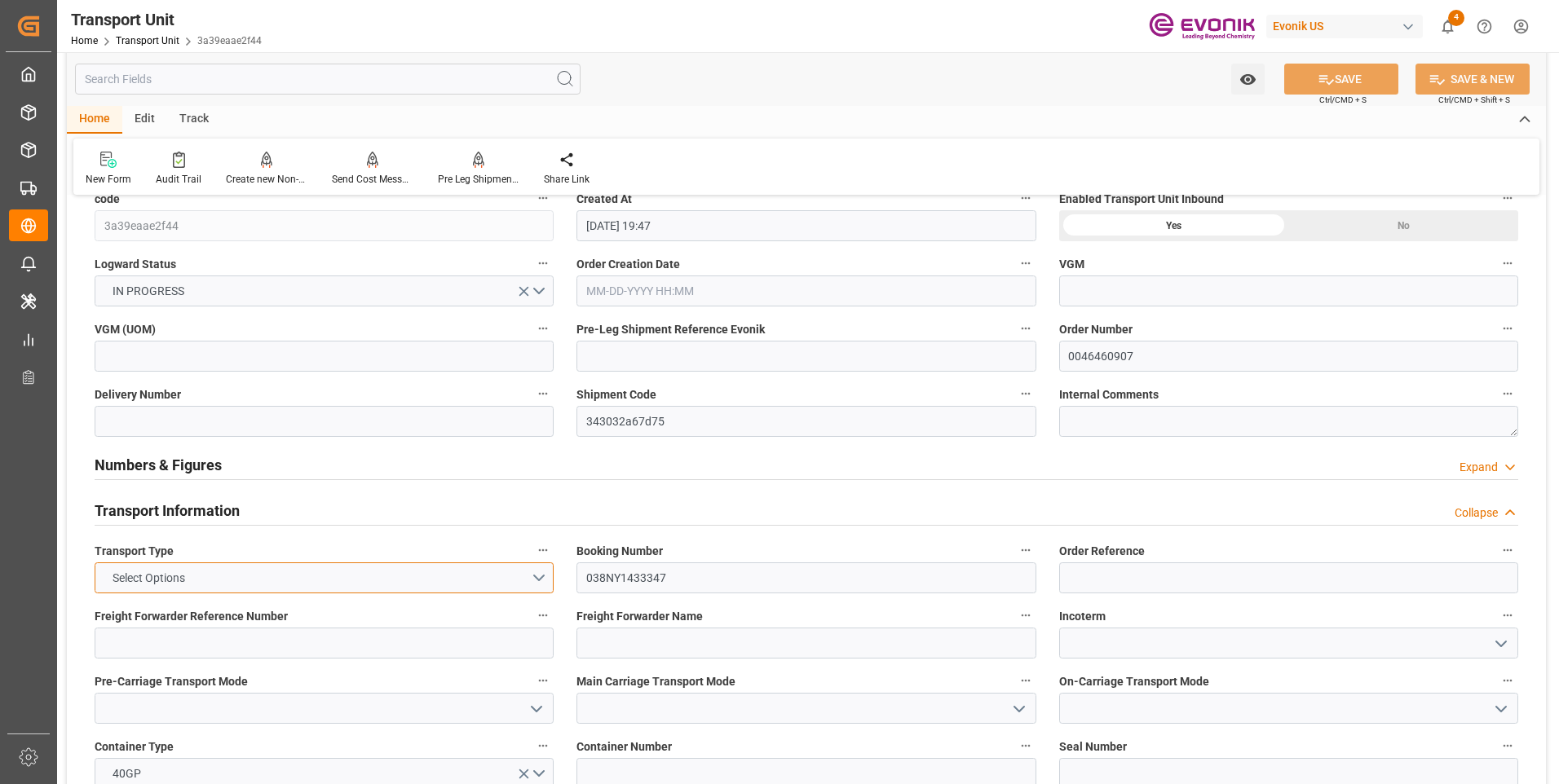
click at [263, 572] on button "Select Options" at bounding box center [324, 577] width 459 height 31
click at [216, 579] on div "SEAFREIGHT" at bounding box center [325, 582] width 458 height 34
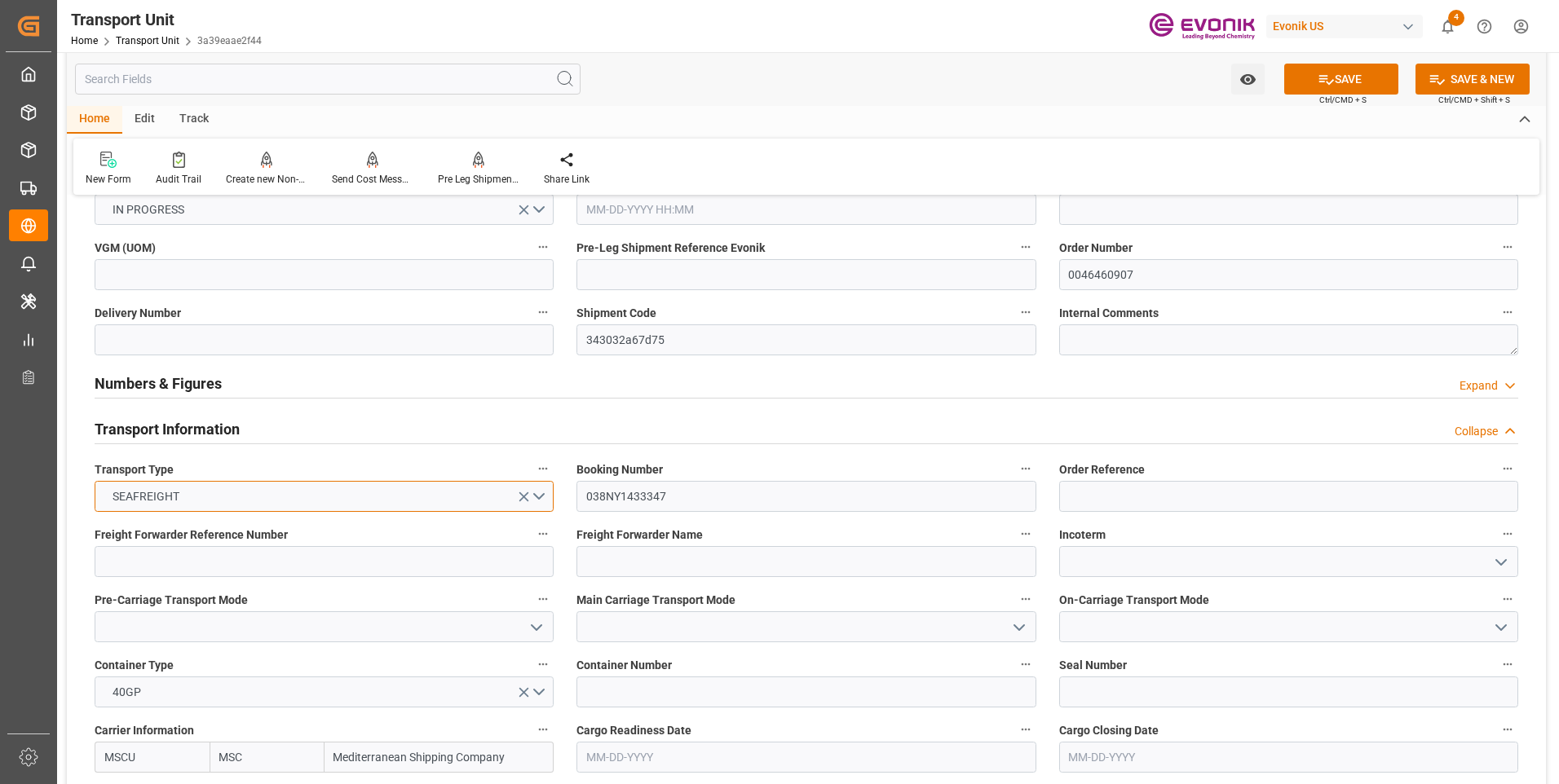
scroll to position [244, 0]
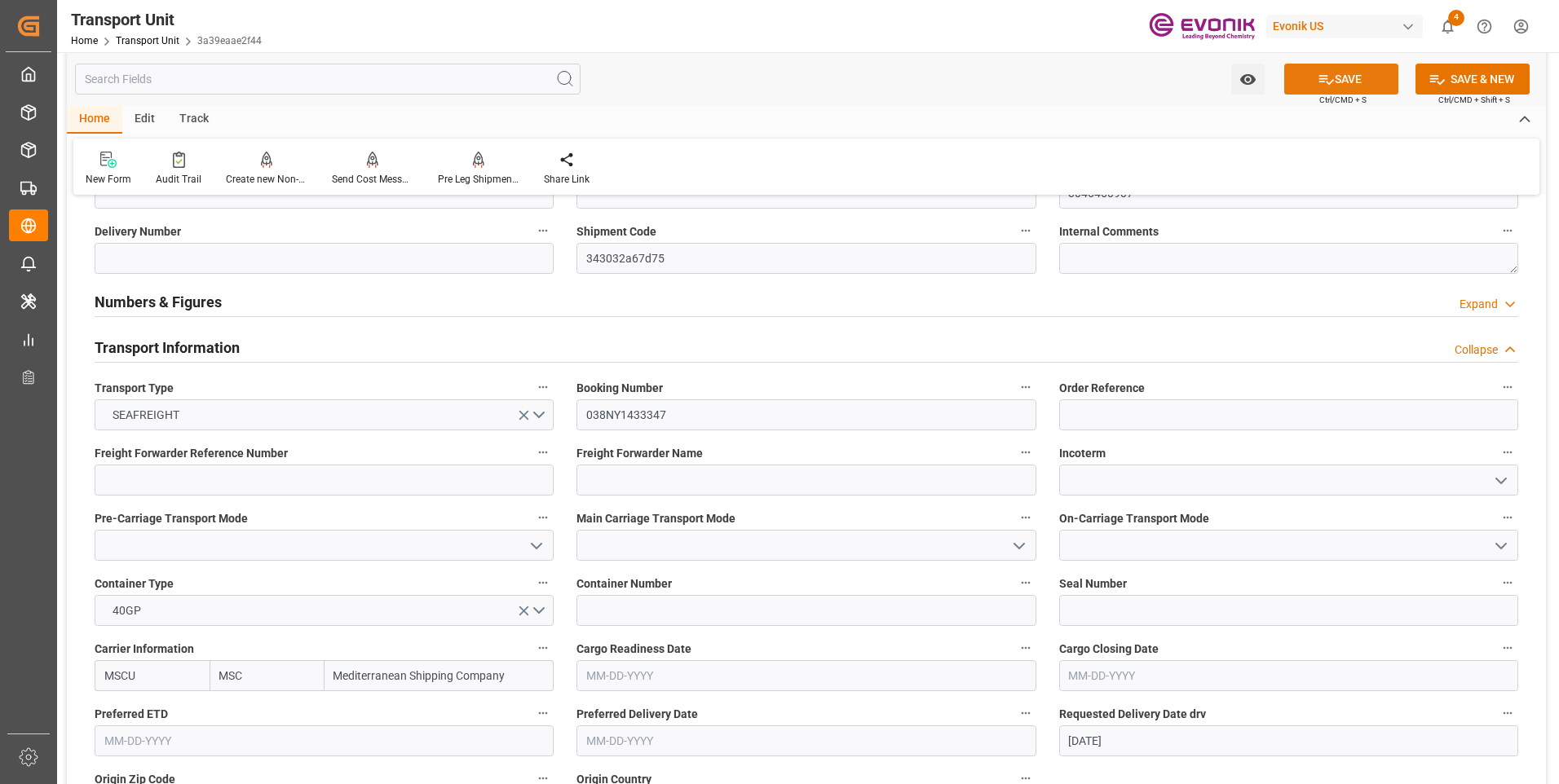
click at [1320, 81] on icon at bounding box center [1325, 79] width 14 height 10
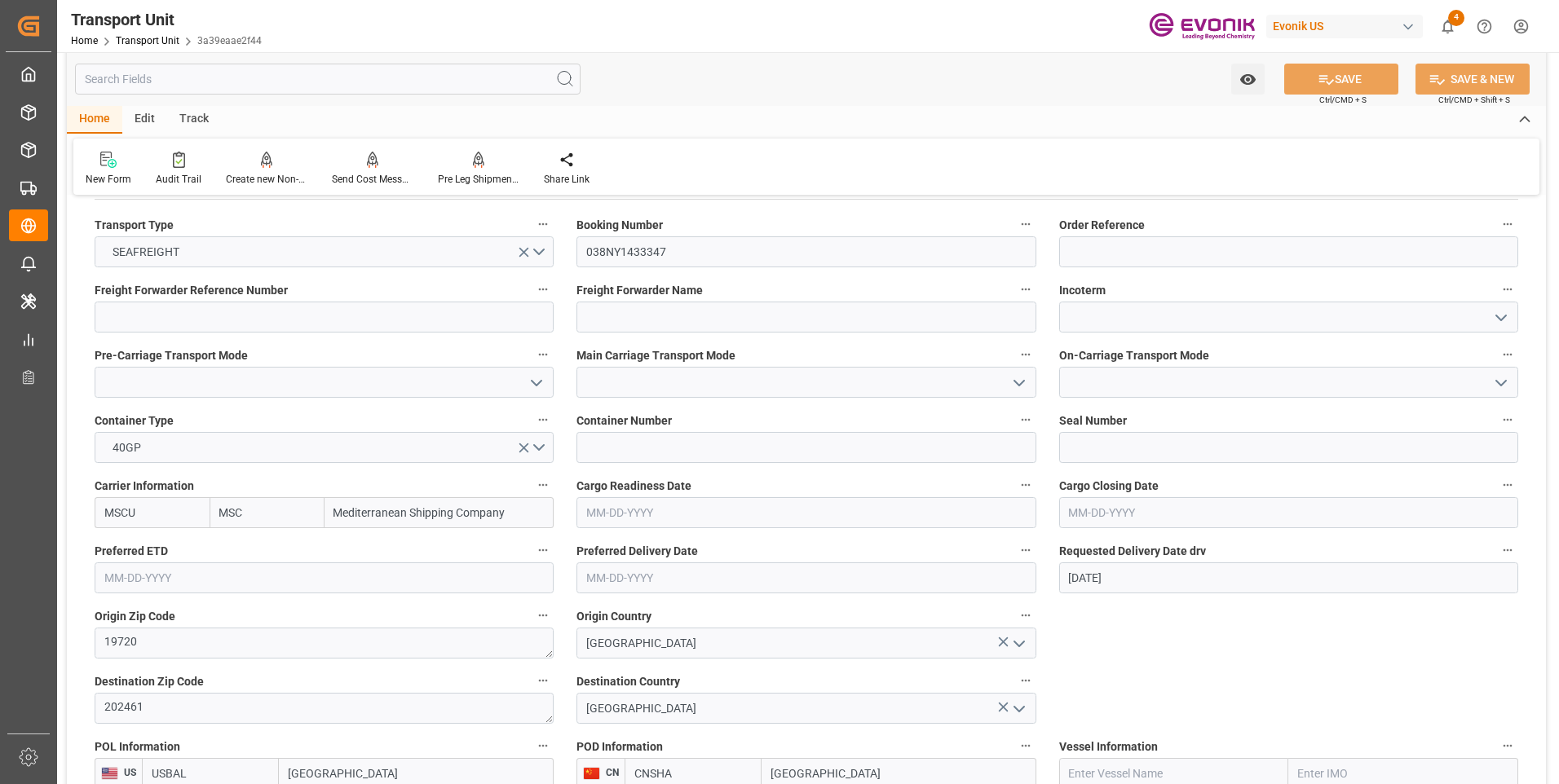
scroll to position [81, 0]
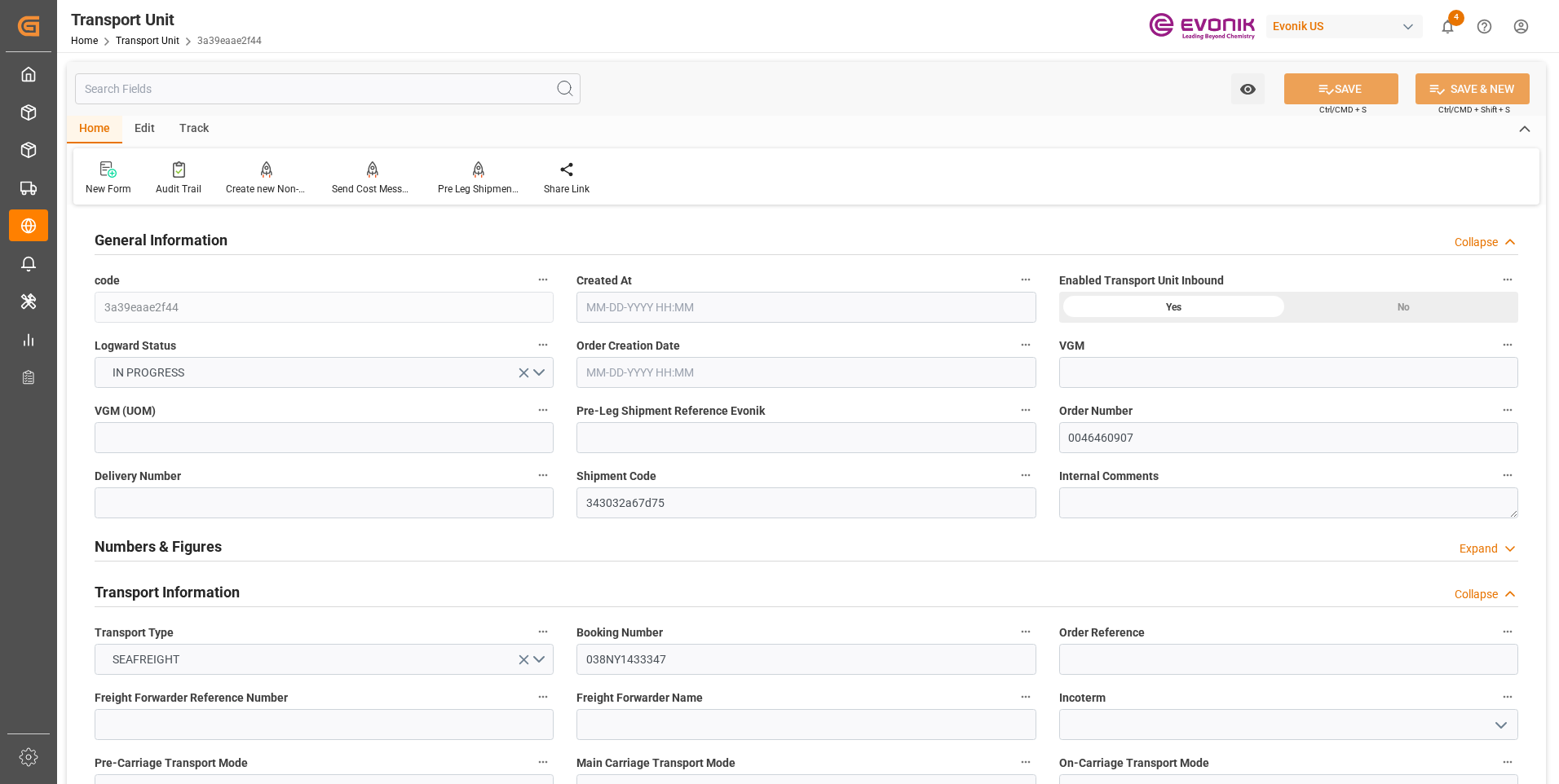
type input "MSC"
type input "Mediterranean Shipping Company"
type input "USBAL"
type input "CNSHA"
type input "7021.44"
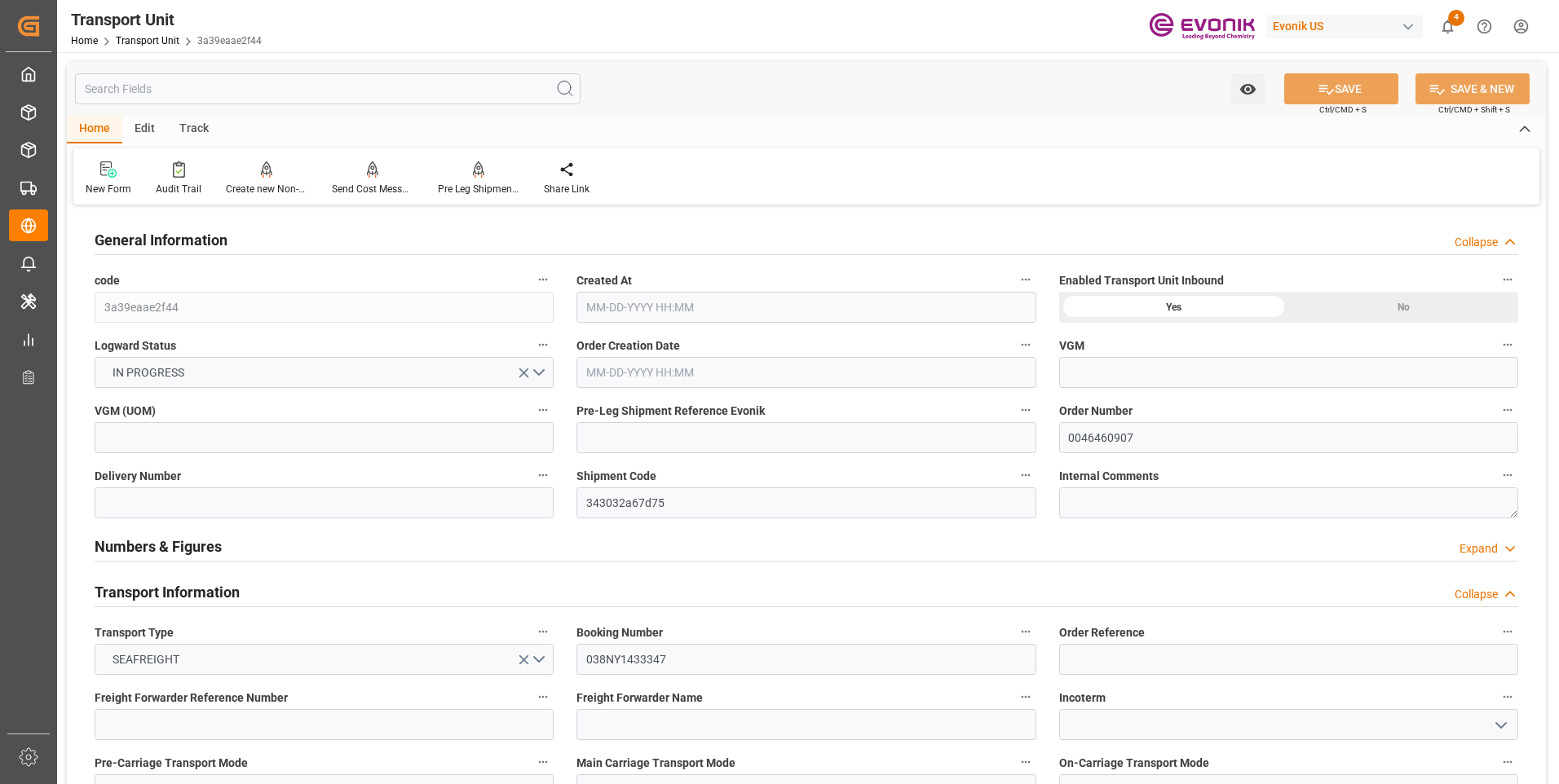
type input "[DATE] 19:47"
type input "[DATE]"
type input "[DATE] 00:00"
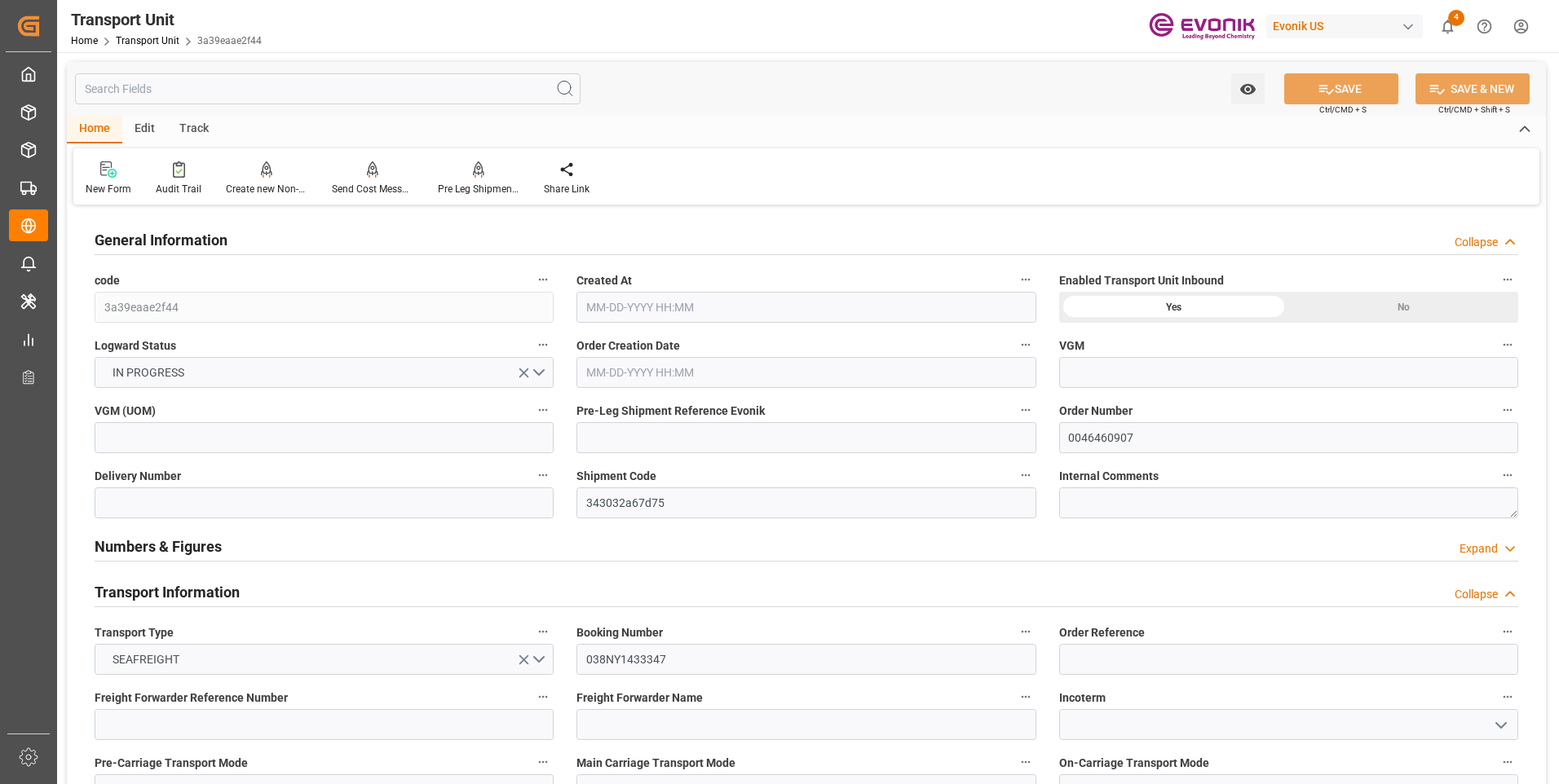
type input "[DATE] 00:00"
type input "[DATE] 16:00"
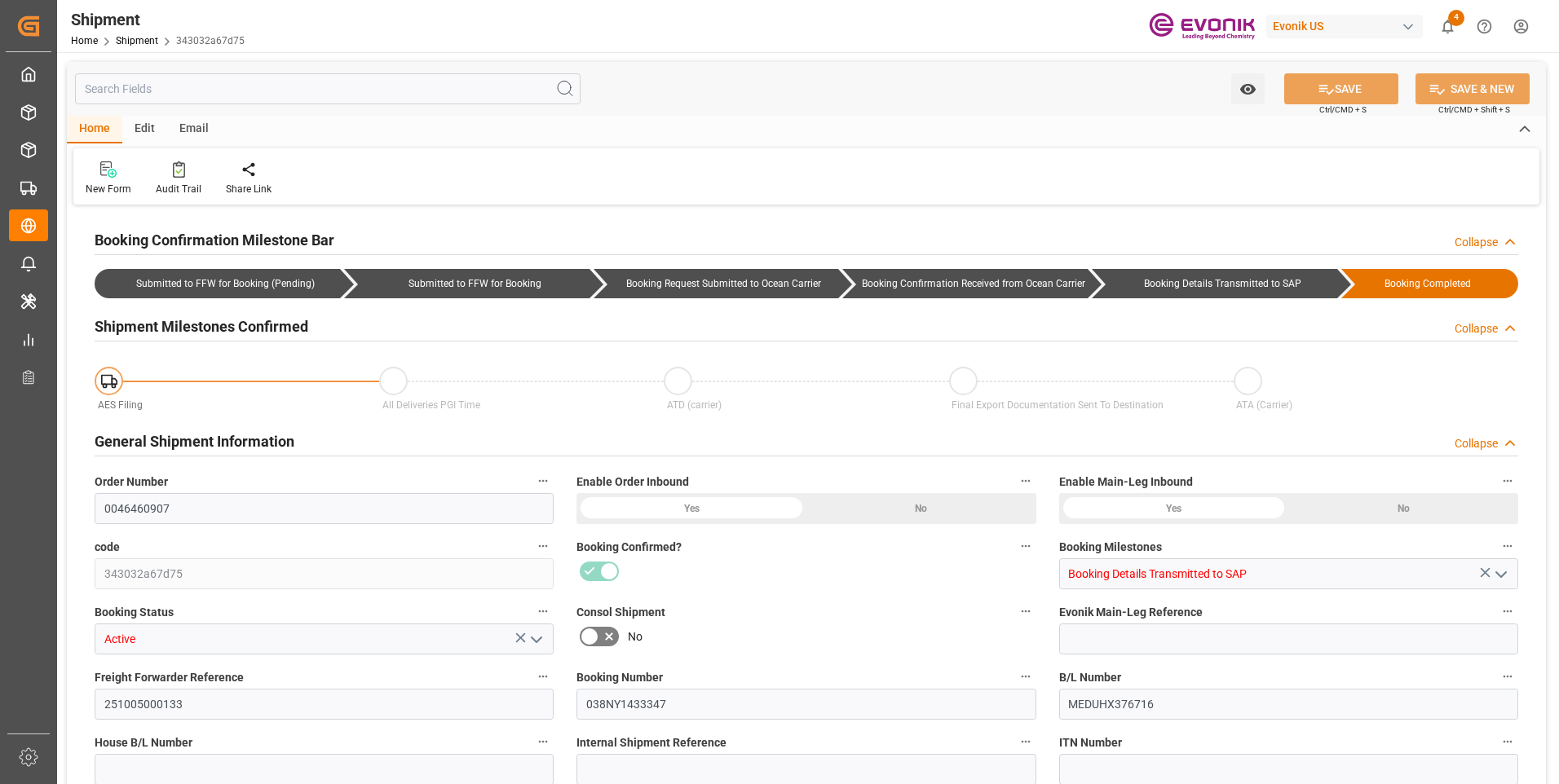
type input "0"
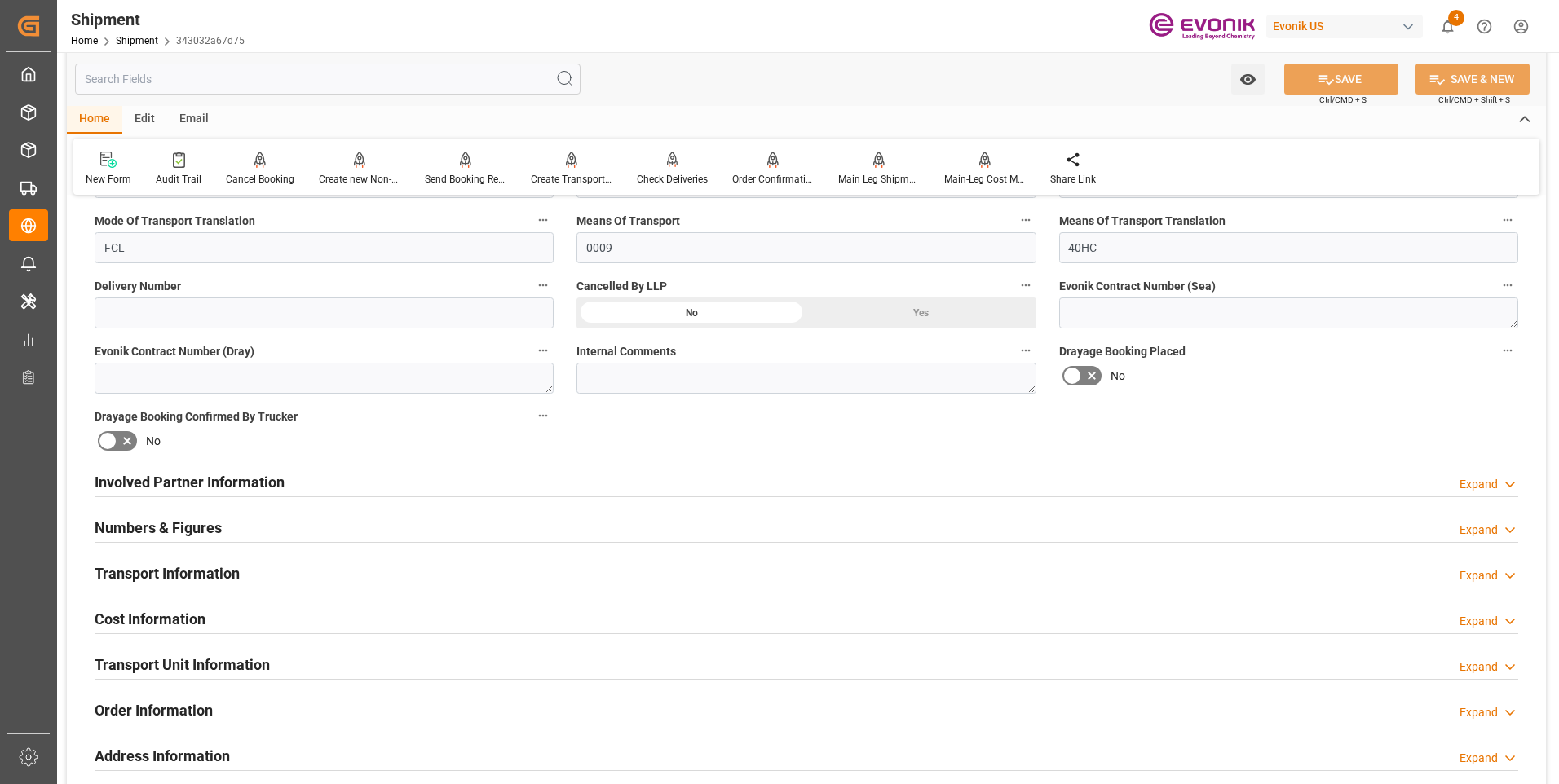
scroll to position [896, 0]
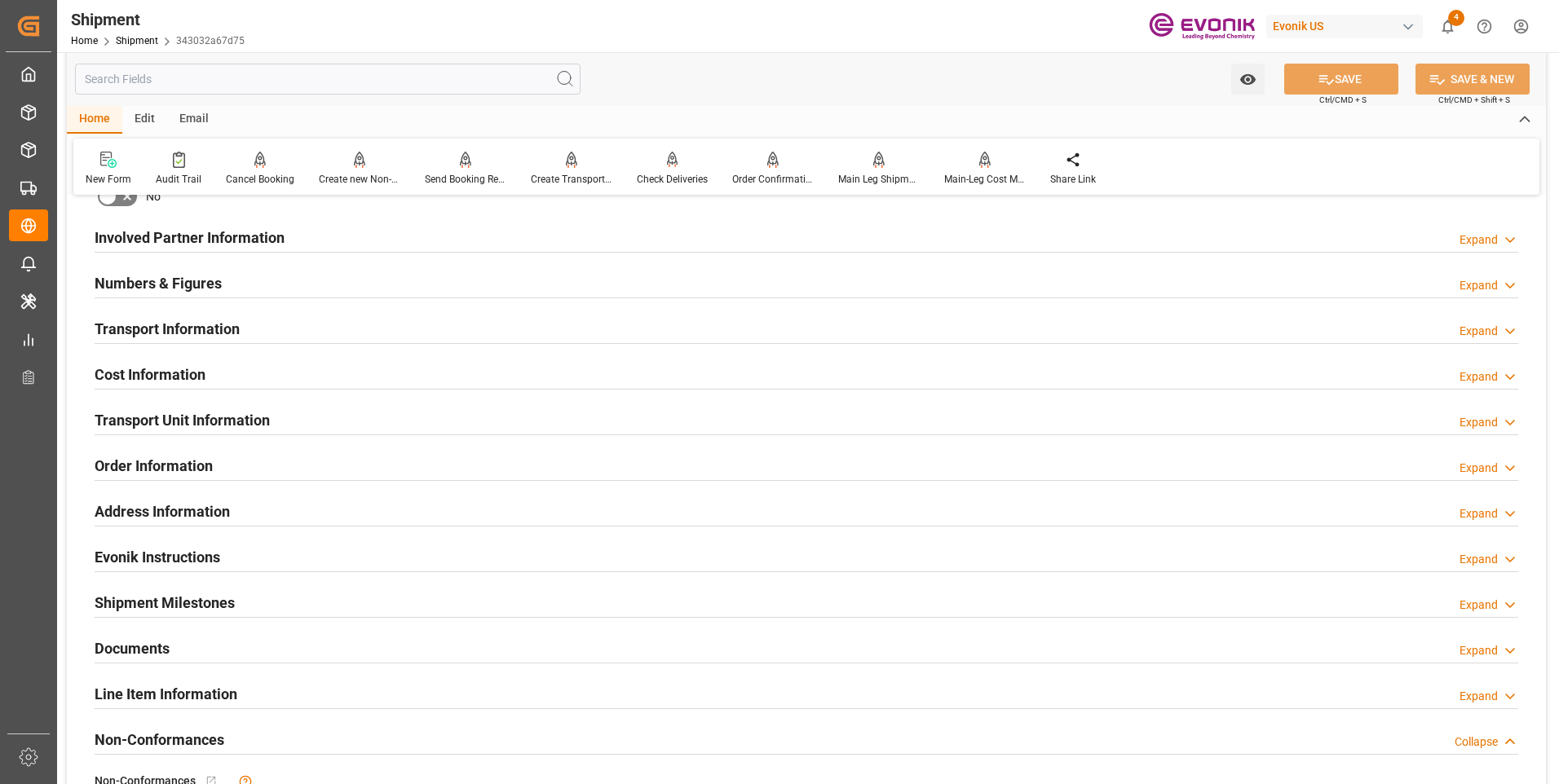
click at [266, 419] on h2 "Transport Unit Information" at bounding box center [182, 419] width 175 height 22
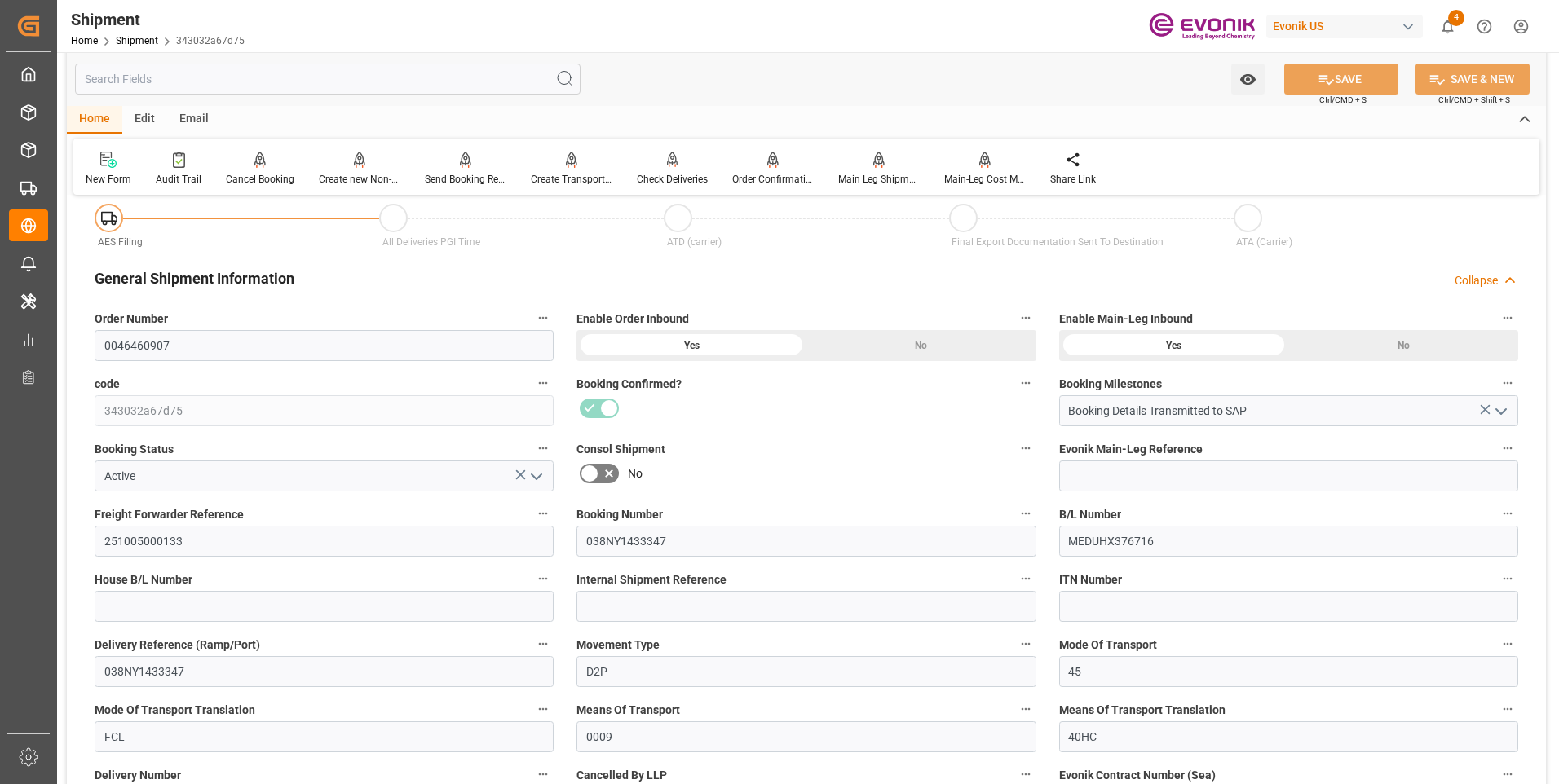
scroll to position [0, 0]
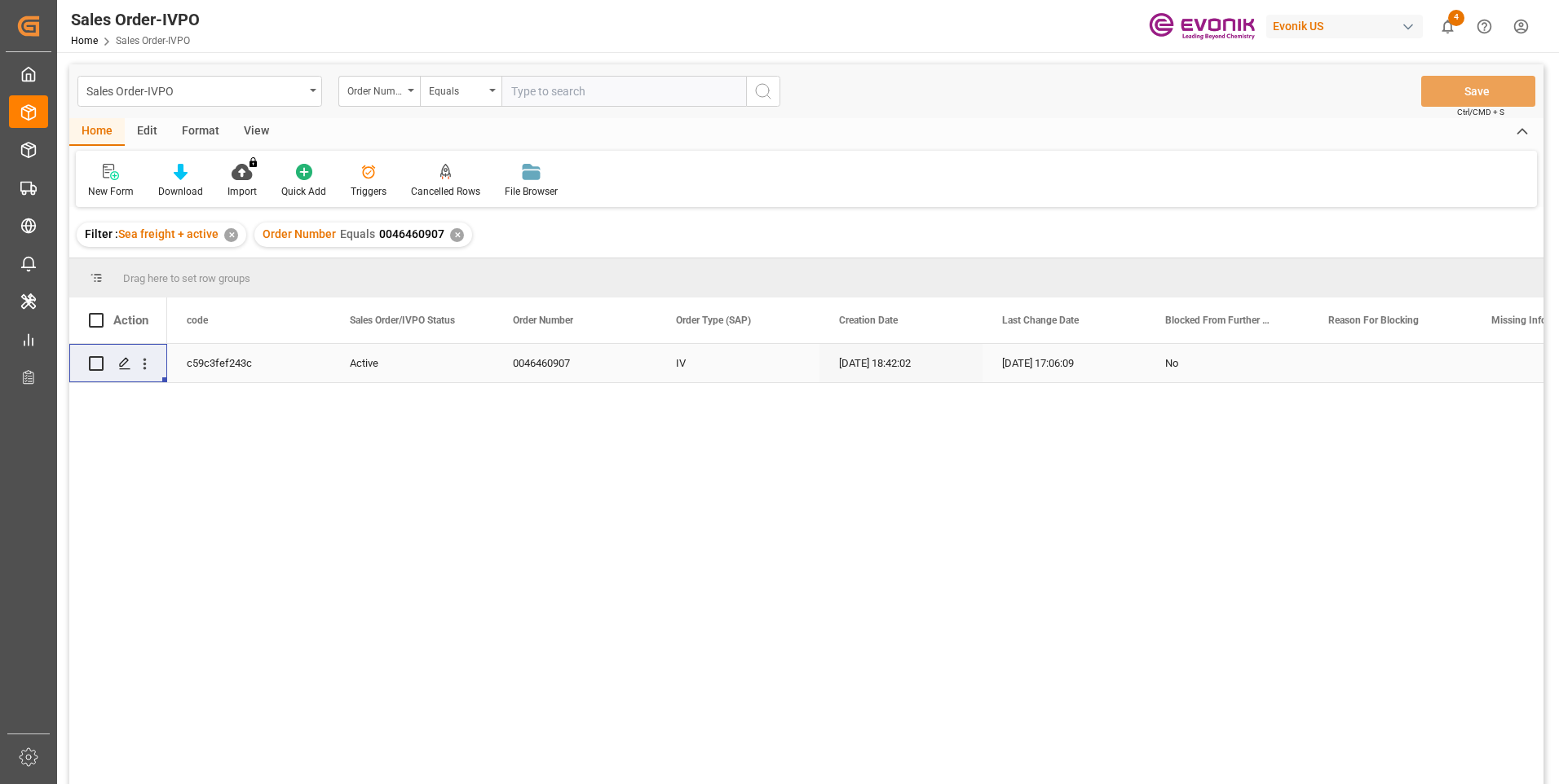
click at [537, 85] on input "text" at bounding box center [623, 91] width 244 height 31
paste input "2006968667"
type input "2006968667"
click at [757, 93] on circle "search button" at bounding box center [762, 91] width 13 height 13
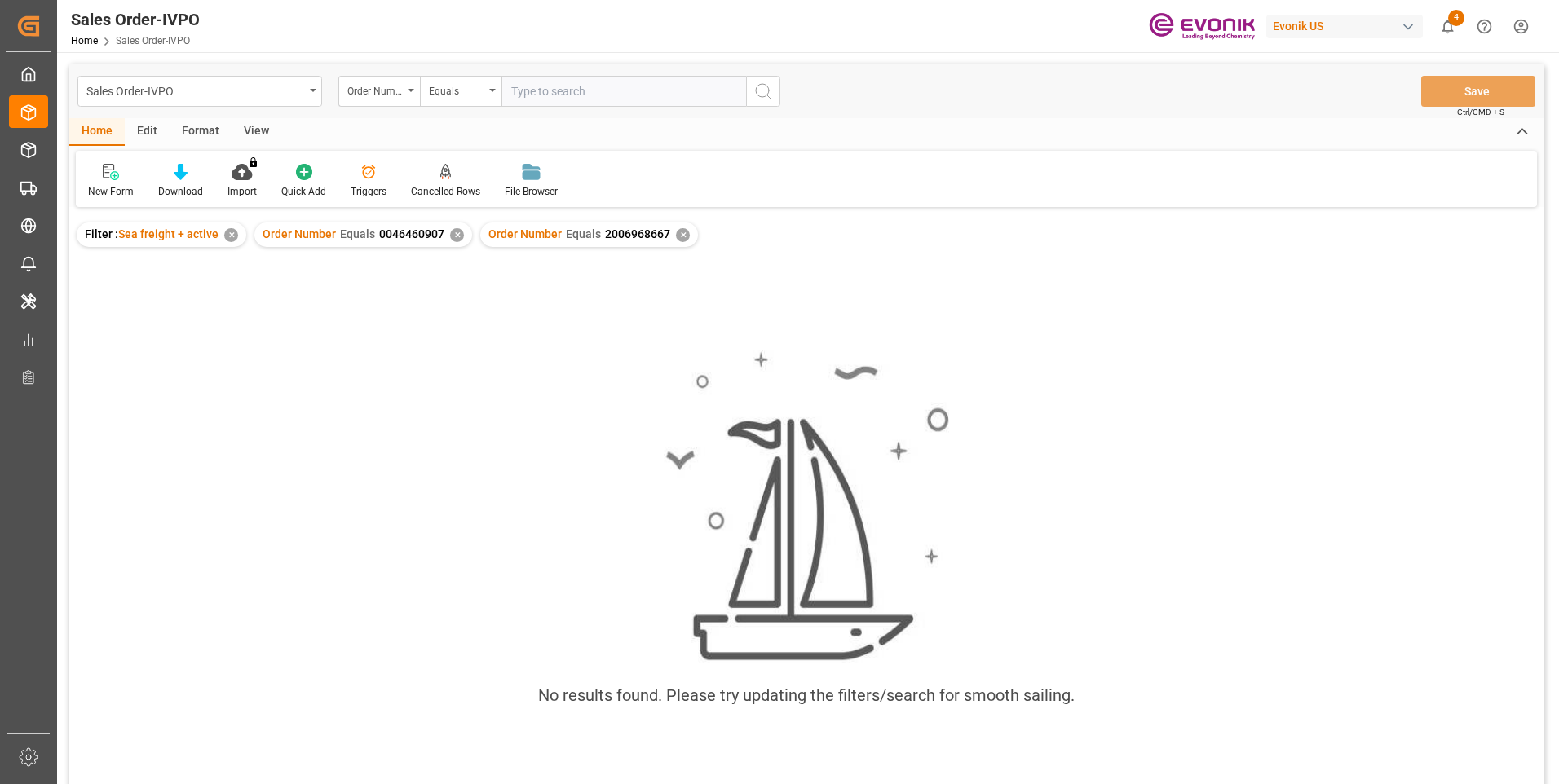
click at [450, 238] on div "✕" at bounding box center [457, 235] width 13 height 13
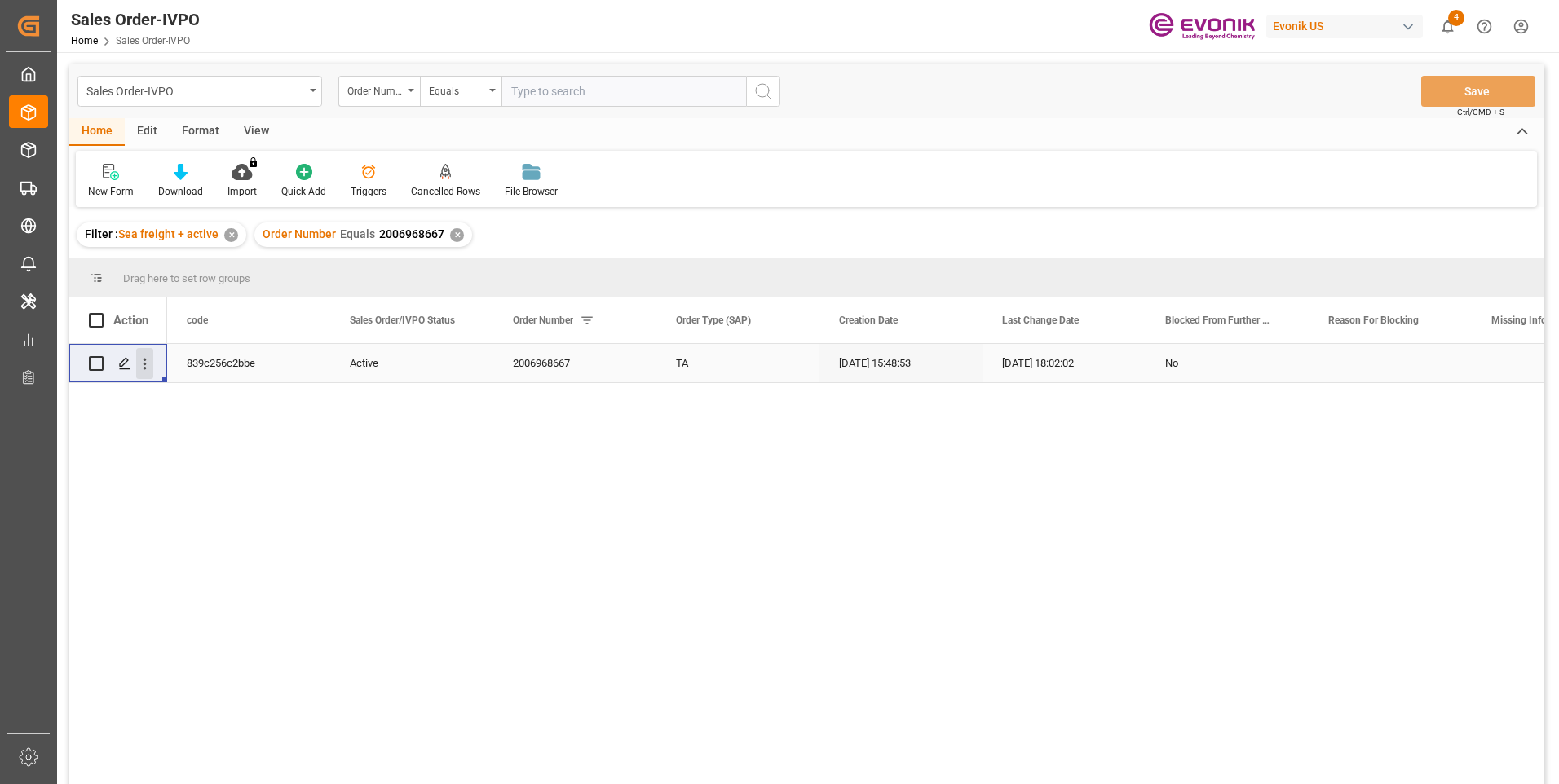
click at [139, 365] on icon "open menu" at bounding box center [145, 364] width 17 height 17
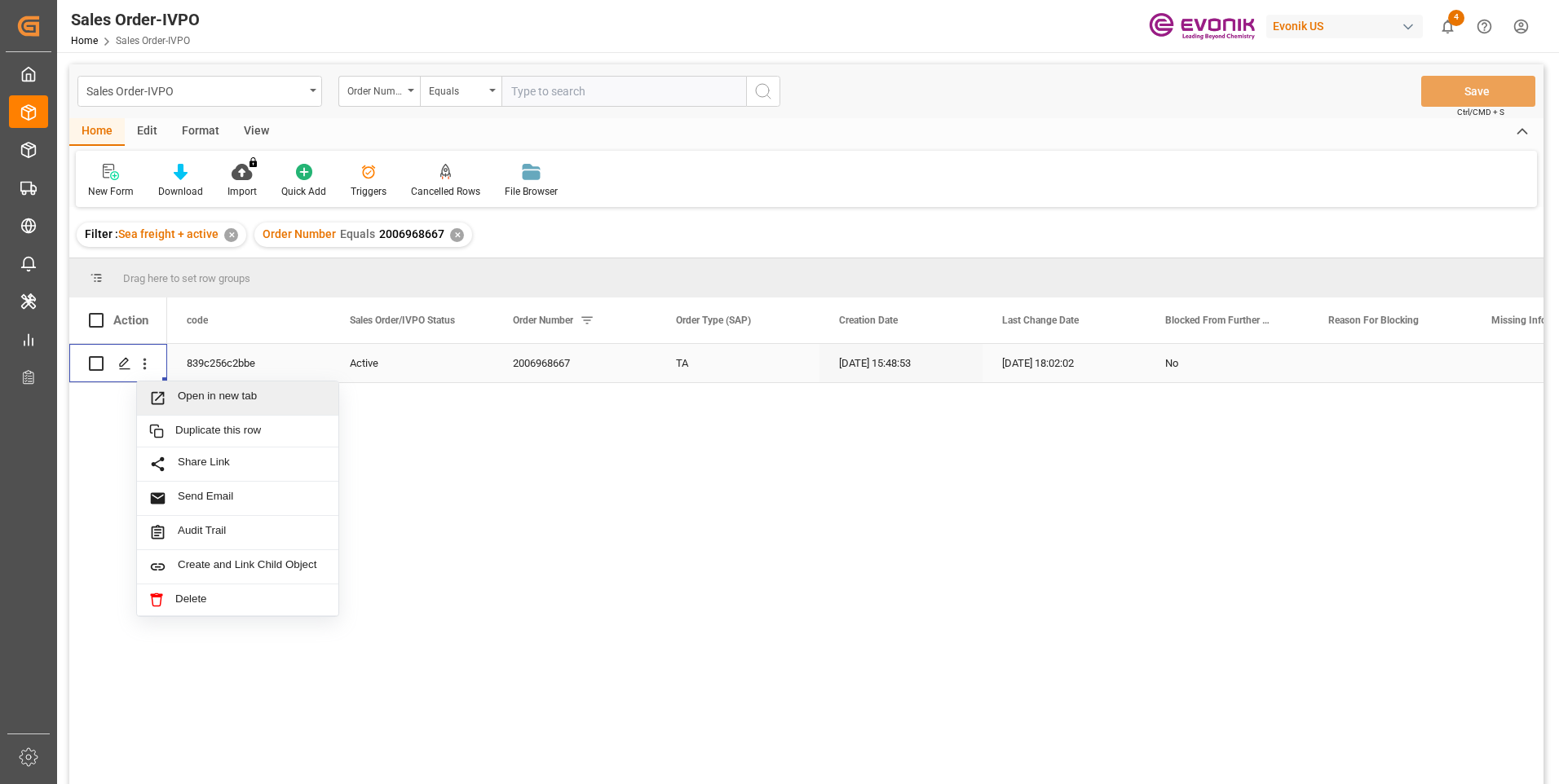
click at [232, 399] on span "Open in new tab" at bounding box center [252, 398] width 148 height 17
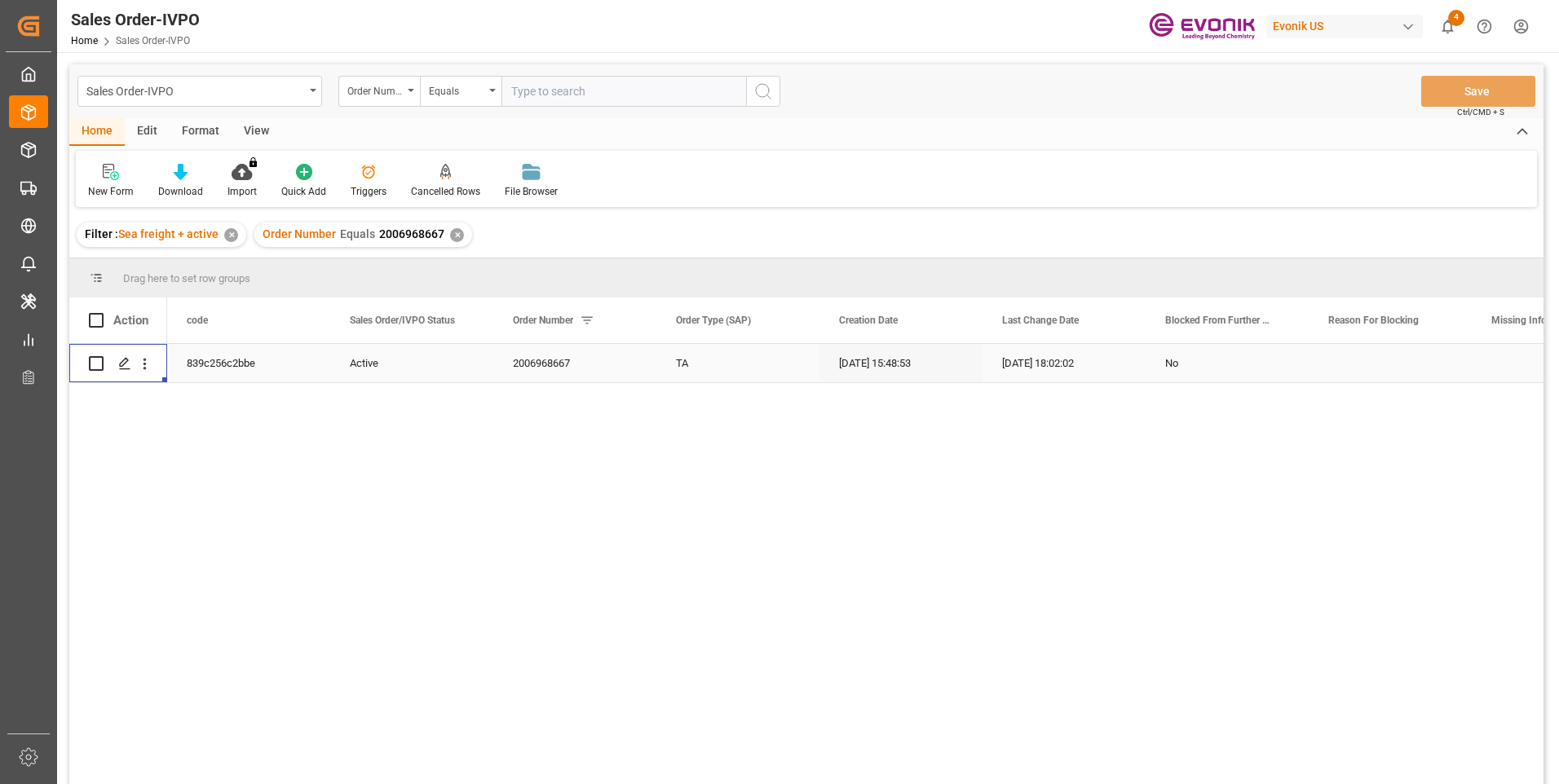
click at [571, 93] on input "text" at bounding box center [623, 91] width 244 height 31
paste input "2006984791"
type input "2006984791"
click at [768, 87] on circle "search button" at bounding box center [762, 91] width 13 height 13
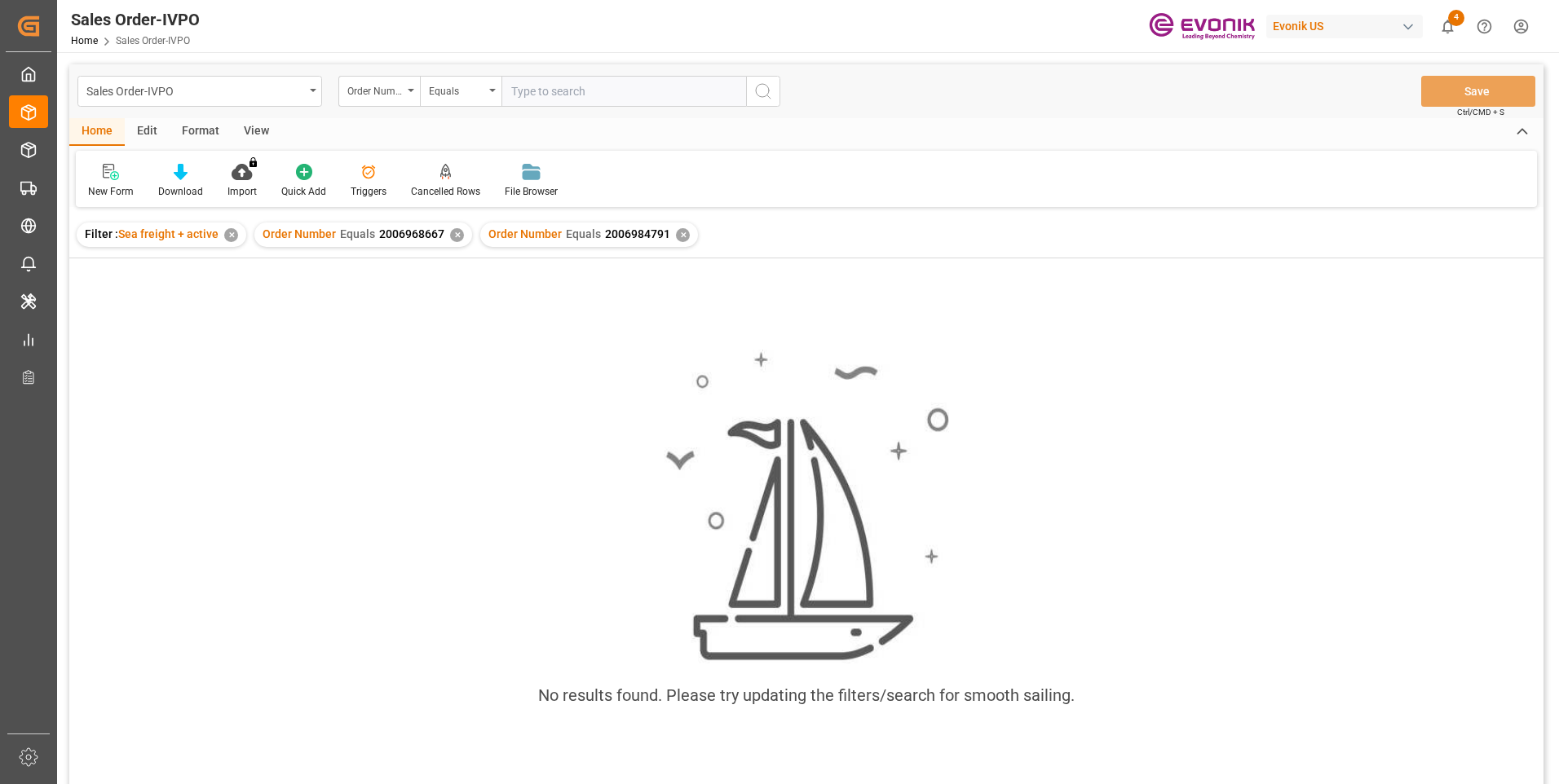
click at [455, 235] on div "✕" at bounding box center [457, 235] width 13 height 13
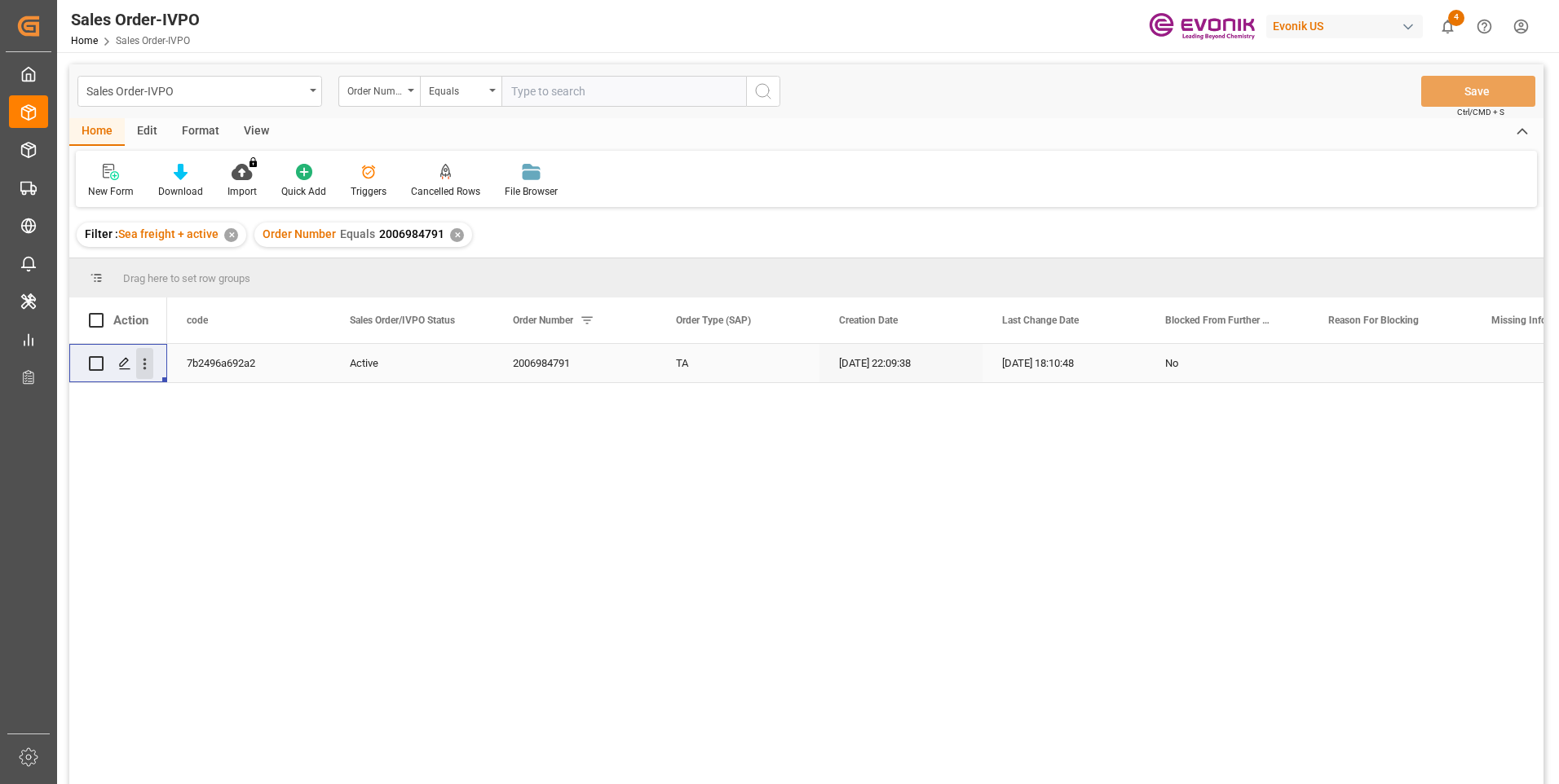
click at [148, 365] on icon "open menu" at bounding box center [145, 364] width 17 height 17
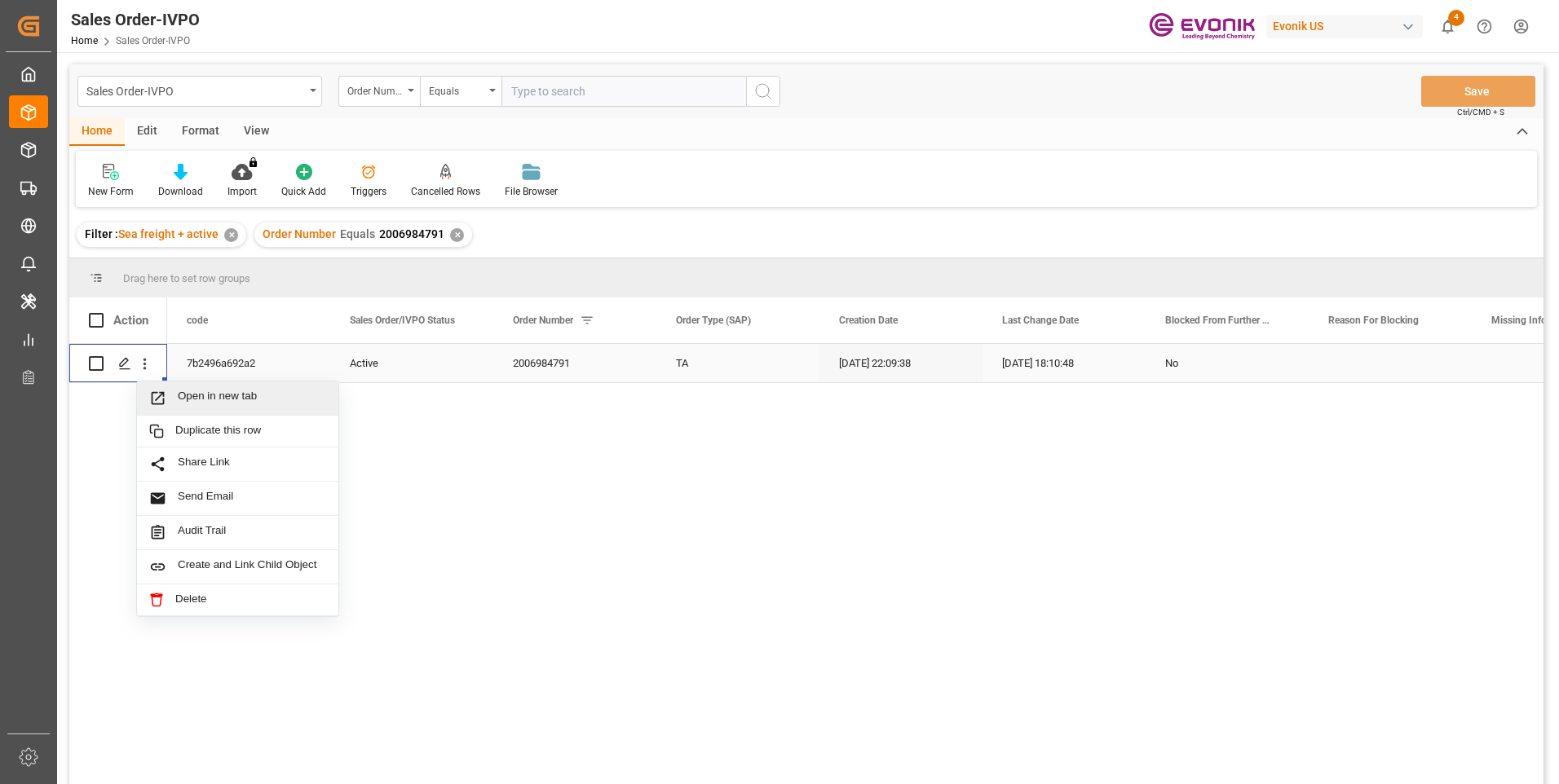
click at [216, 402] on span "Open in new tab" at bounding box center [252, 398] width 148 height 17
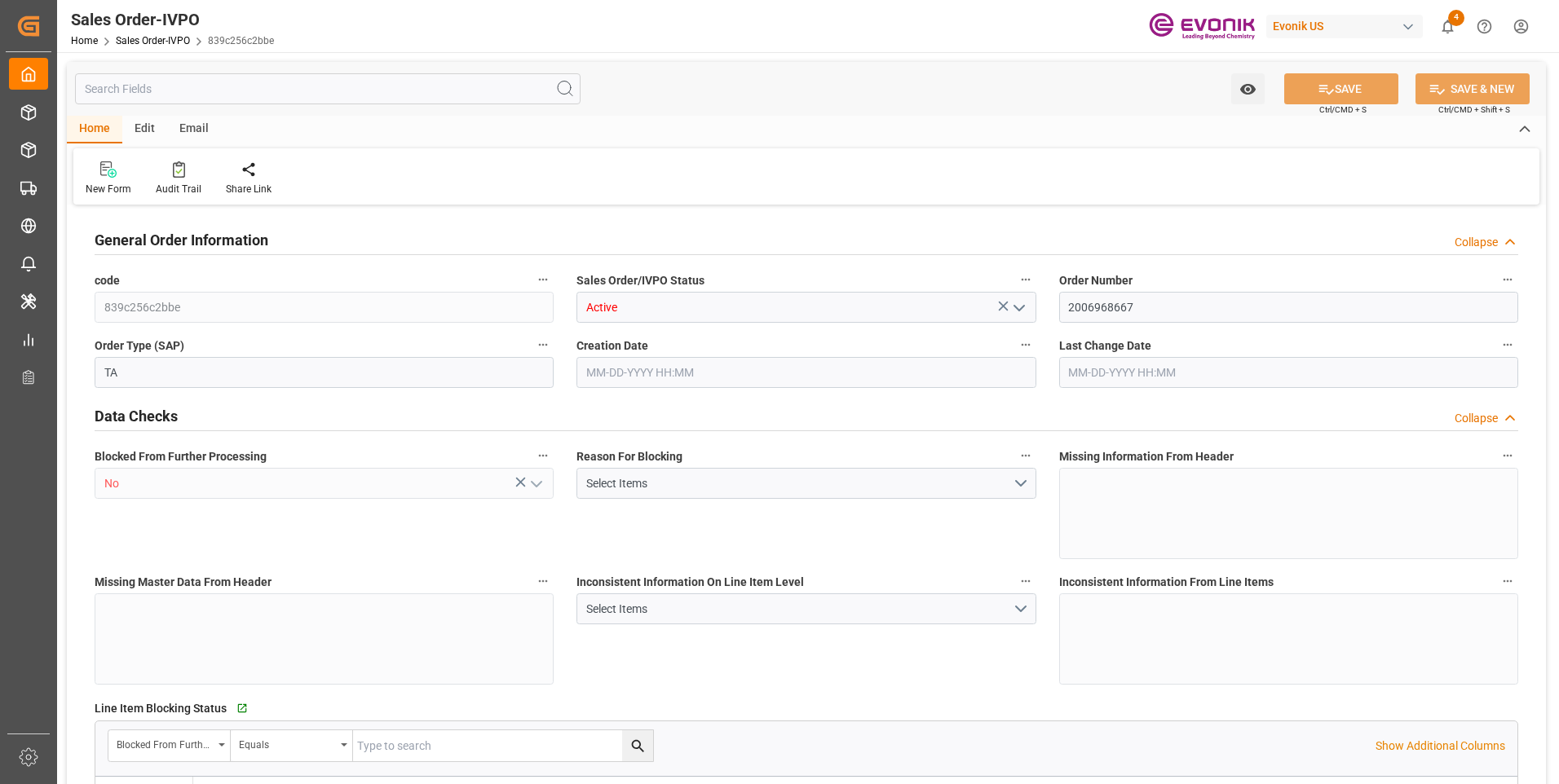
type input "COCTG"
type input "0"
type input "1"
type input "2"
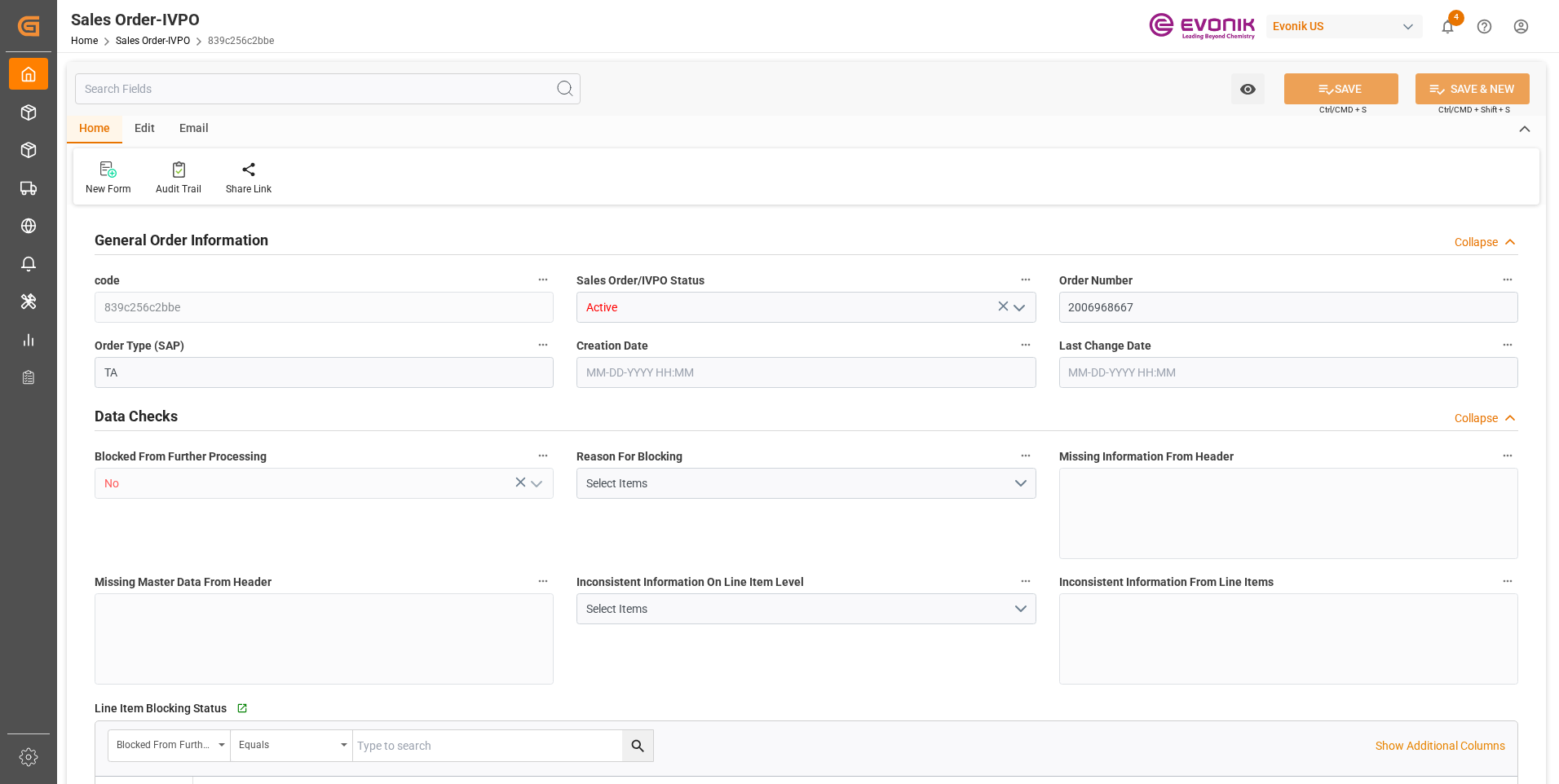
type input "18568"
type input "109.136"
type input "19000"
type input "60"
type input "04-21-2025 15:48"
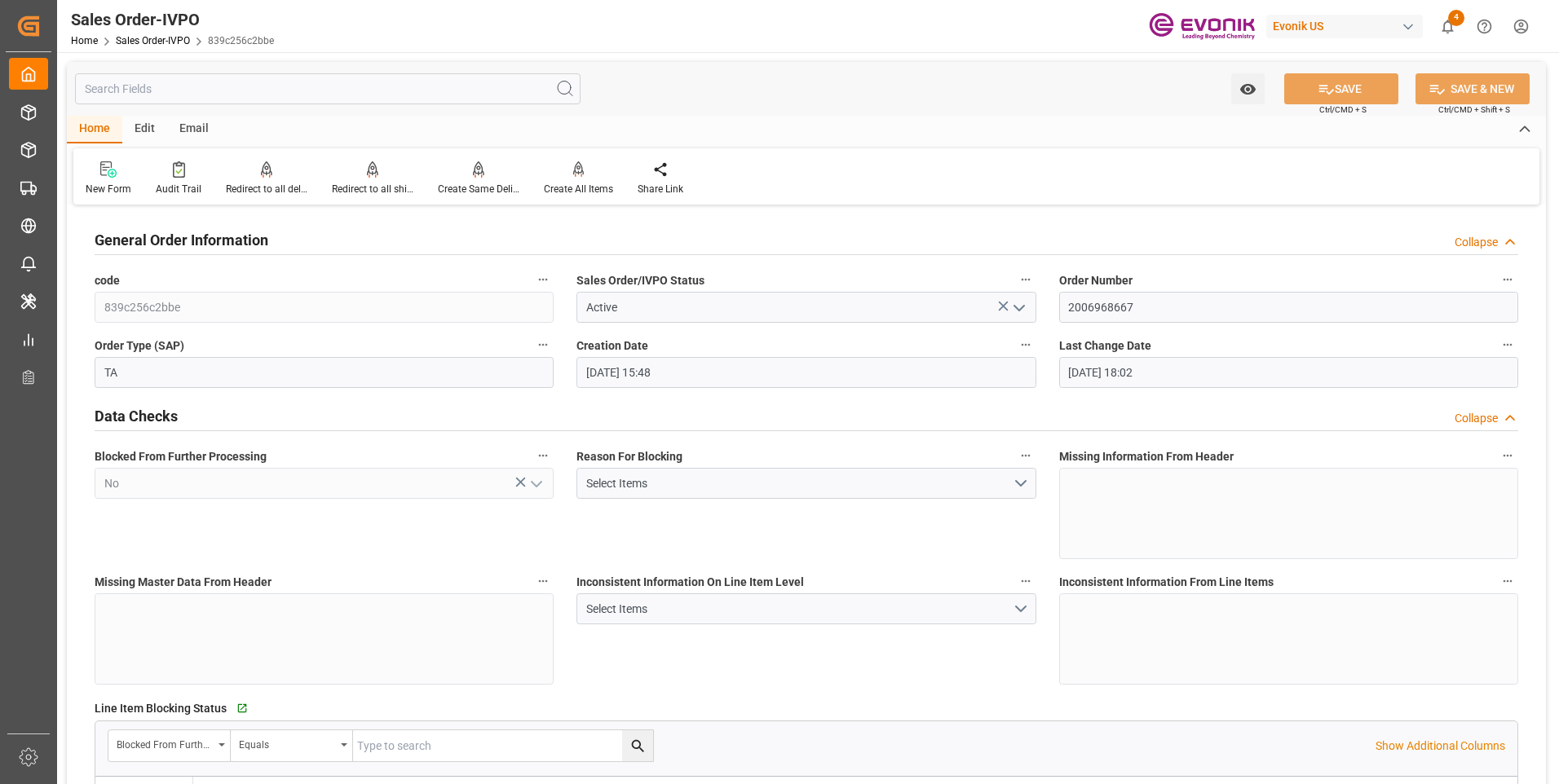
type input "09-08-2025 18:02"
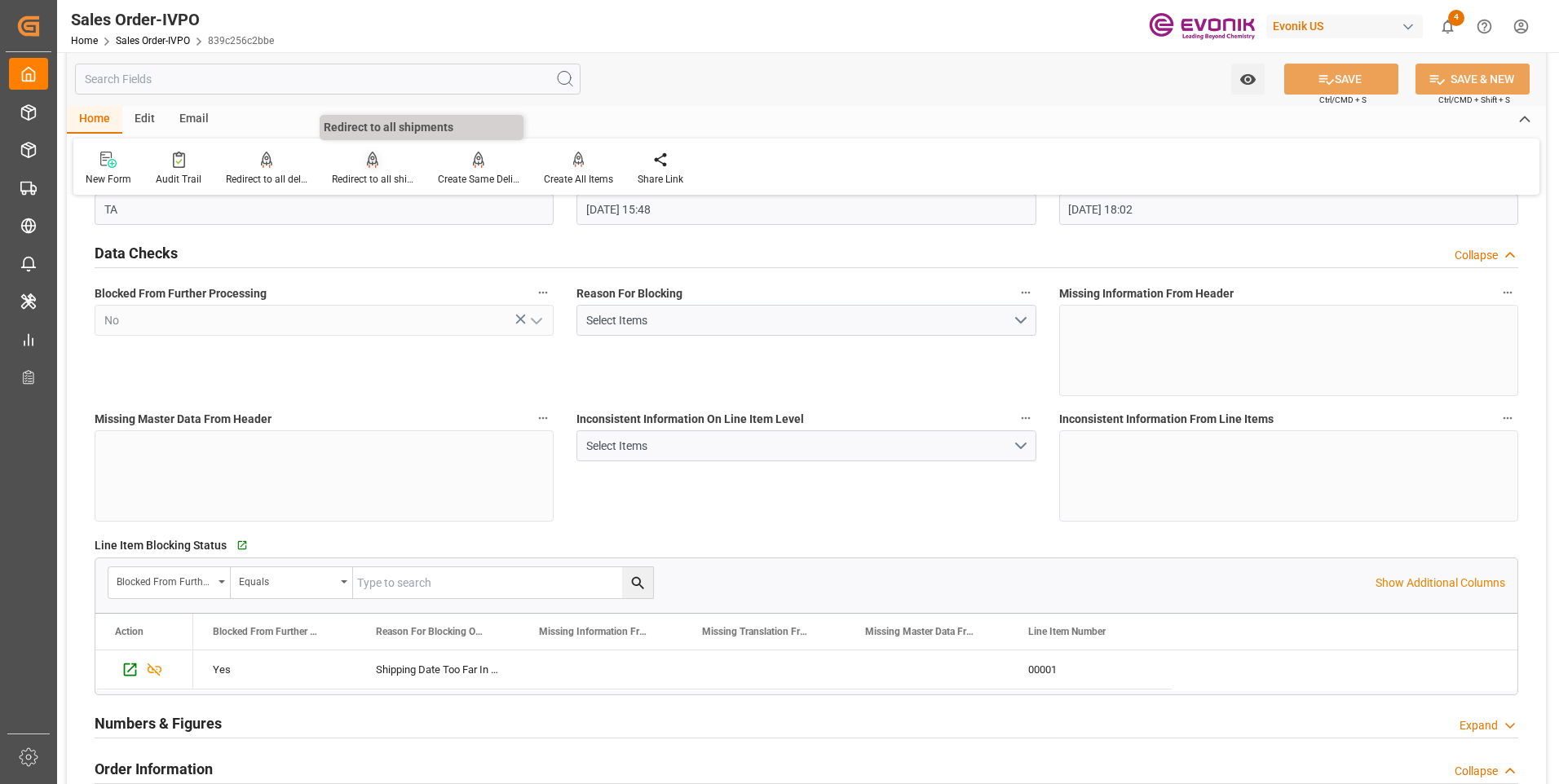
click at [393, 181] on div "Redirect to all shipments" at bounding box center [372, 179] width 81 height 14
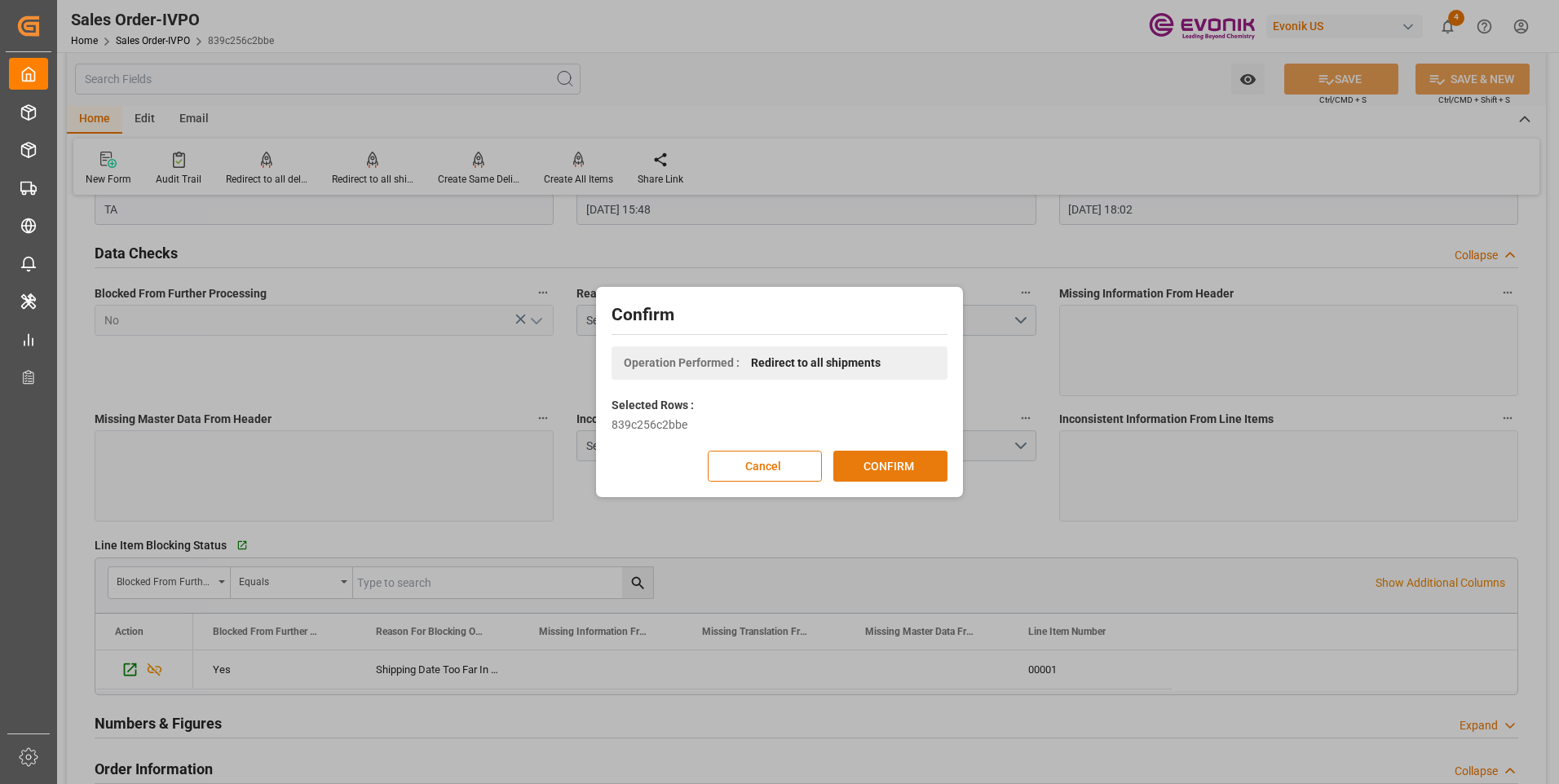
click at [841, 463] on button "CONFIRM" at bounding box center [890, 466] width 114 height 31
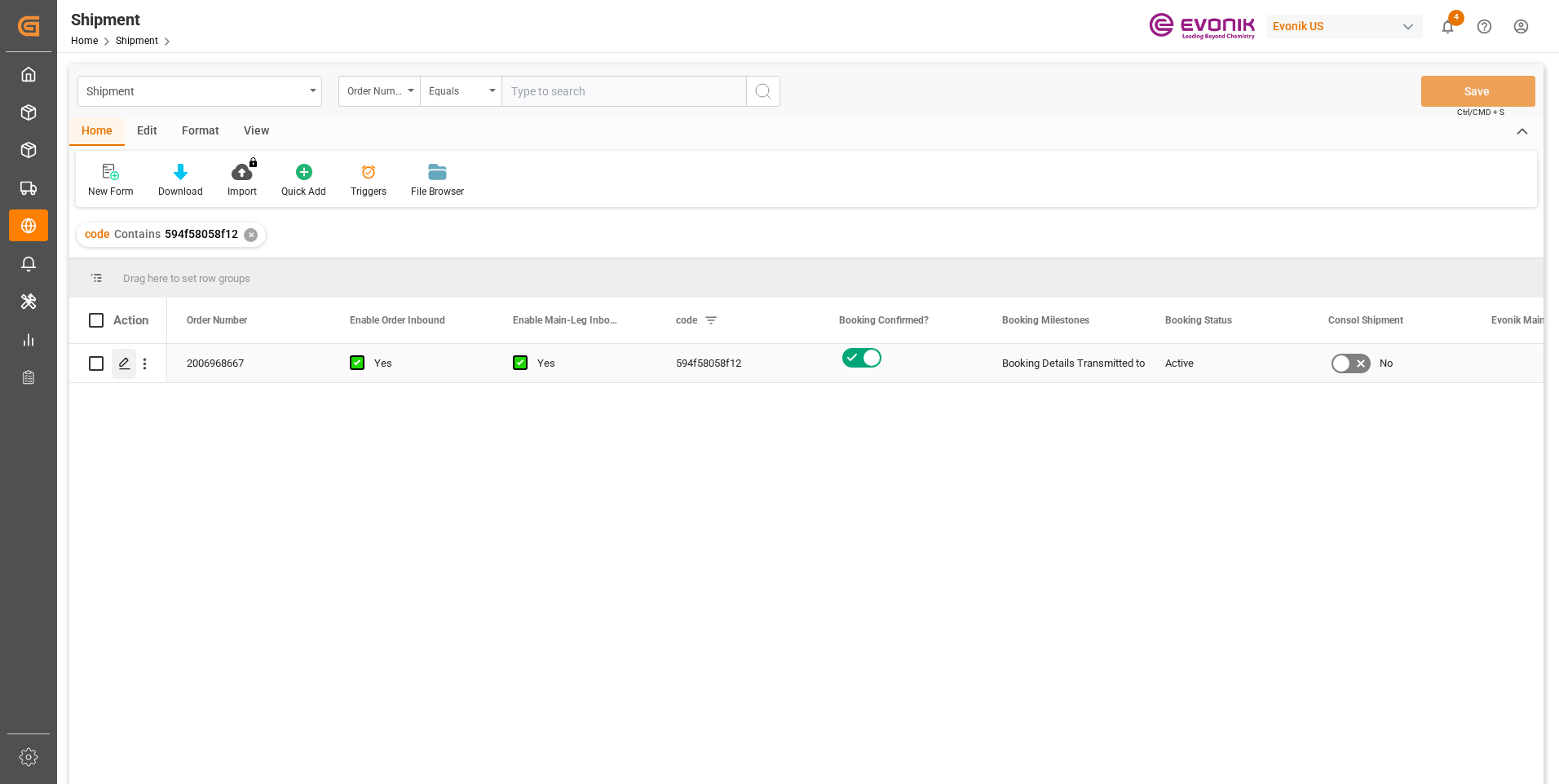
click at [126, 367] on icon "Press SPACE to select this row." at bounding box center [124, 364] width 13 height 13
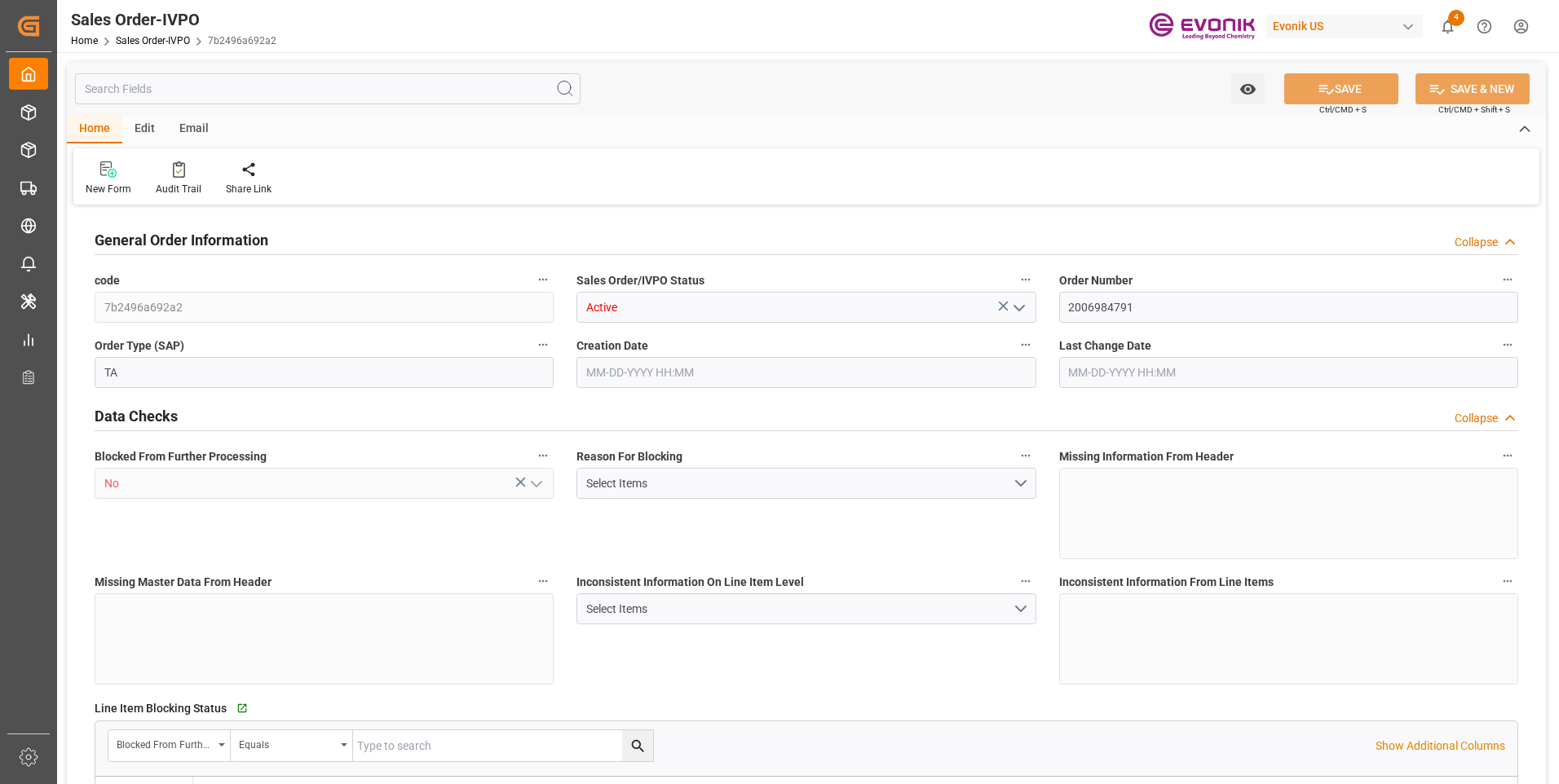
type input "COCTG"
type input "0"
type input "1"
type input "2"
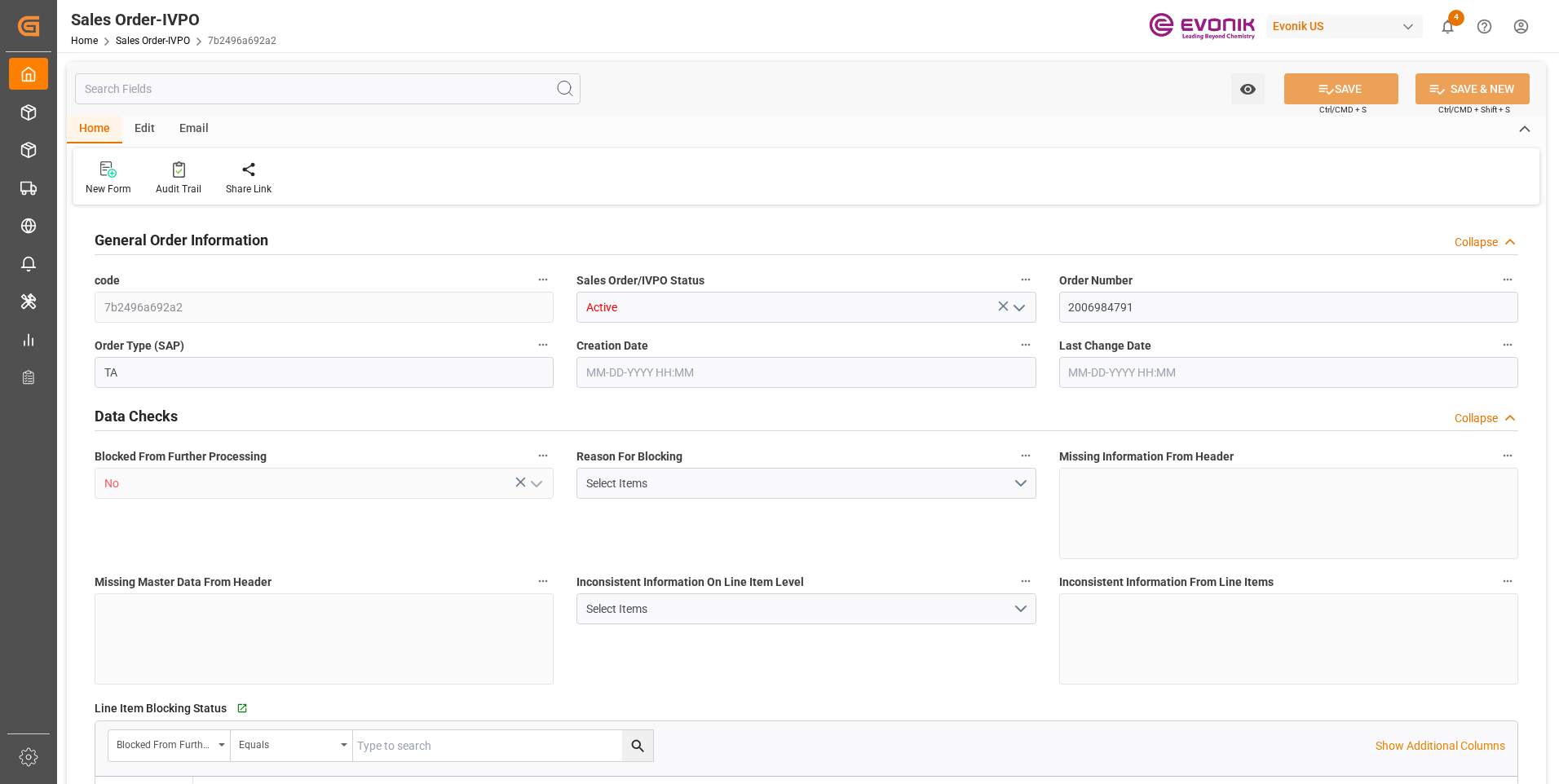
type input "18568"
type input "109.136"
type input "19000"
type input "60"
type input "04-30-2025 22:09"
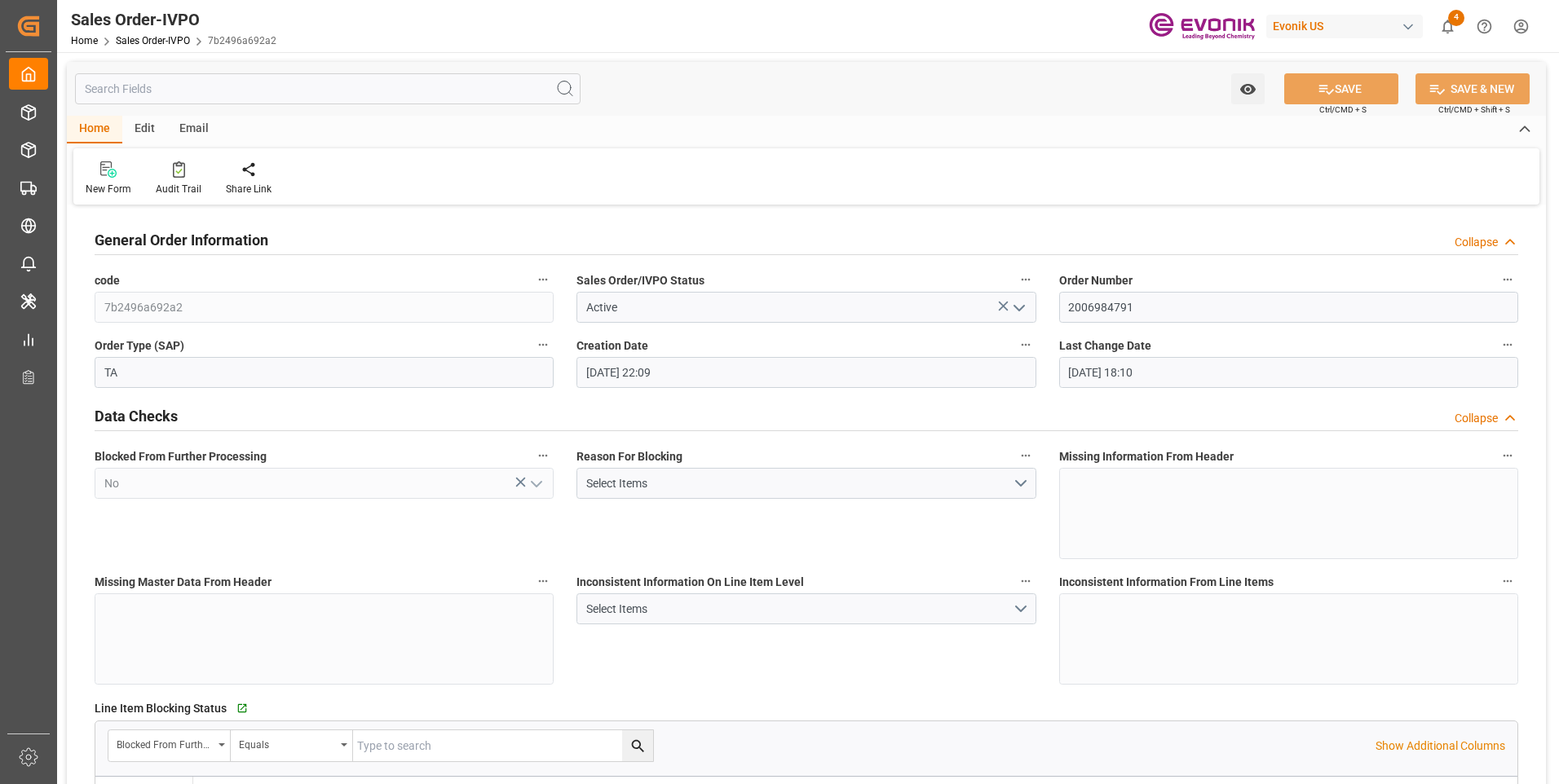
type input "09-08-2025 18:10"
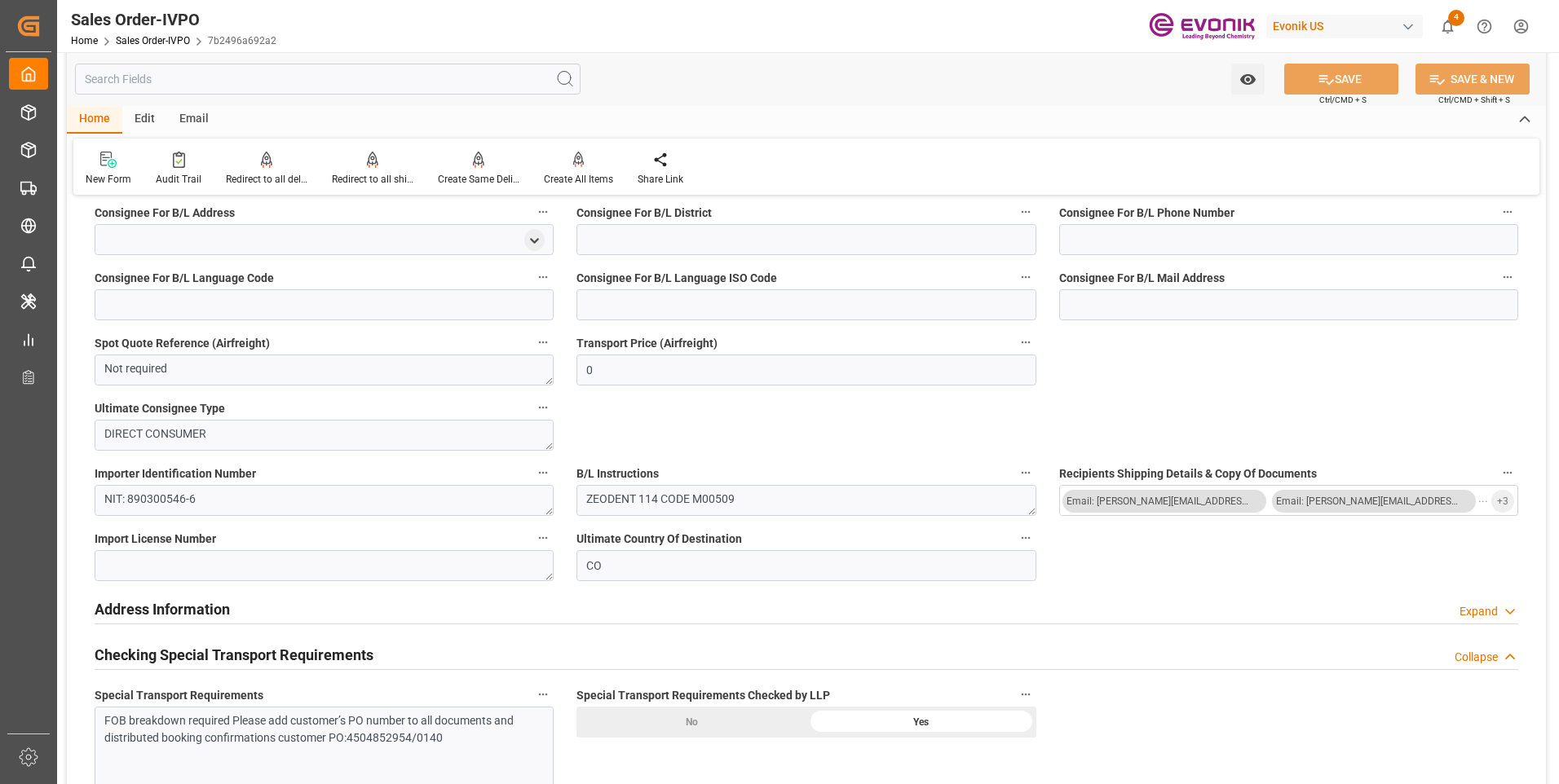
scroll to position [1141, 0]
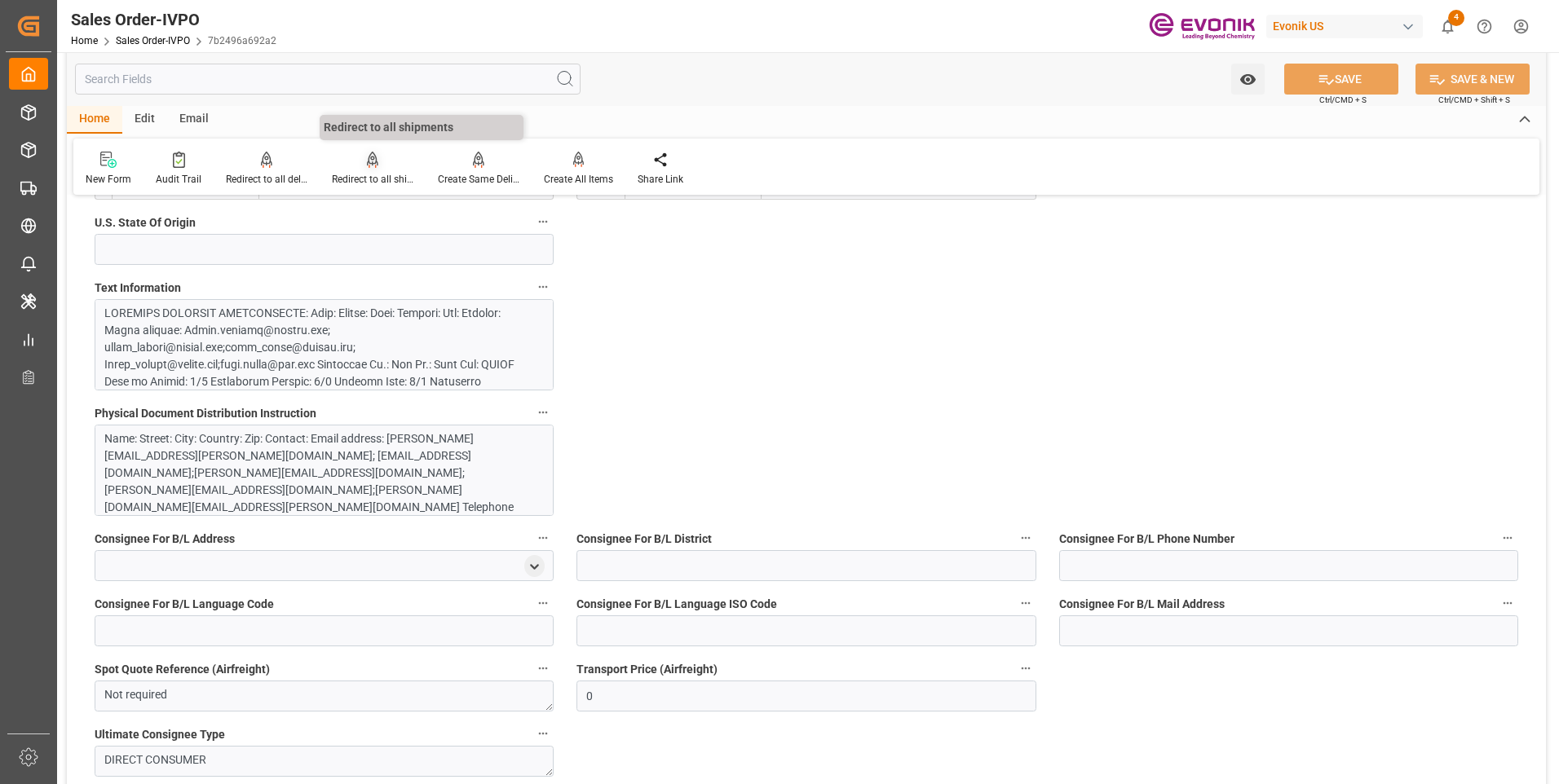
click at [384, 168] on div at bounding box center [372, 159] width 81 height 17
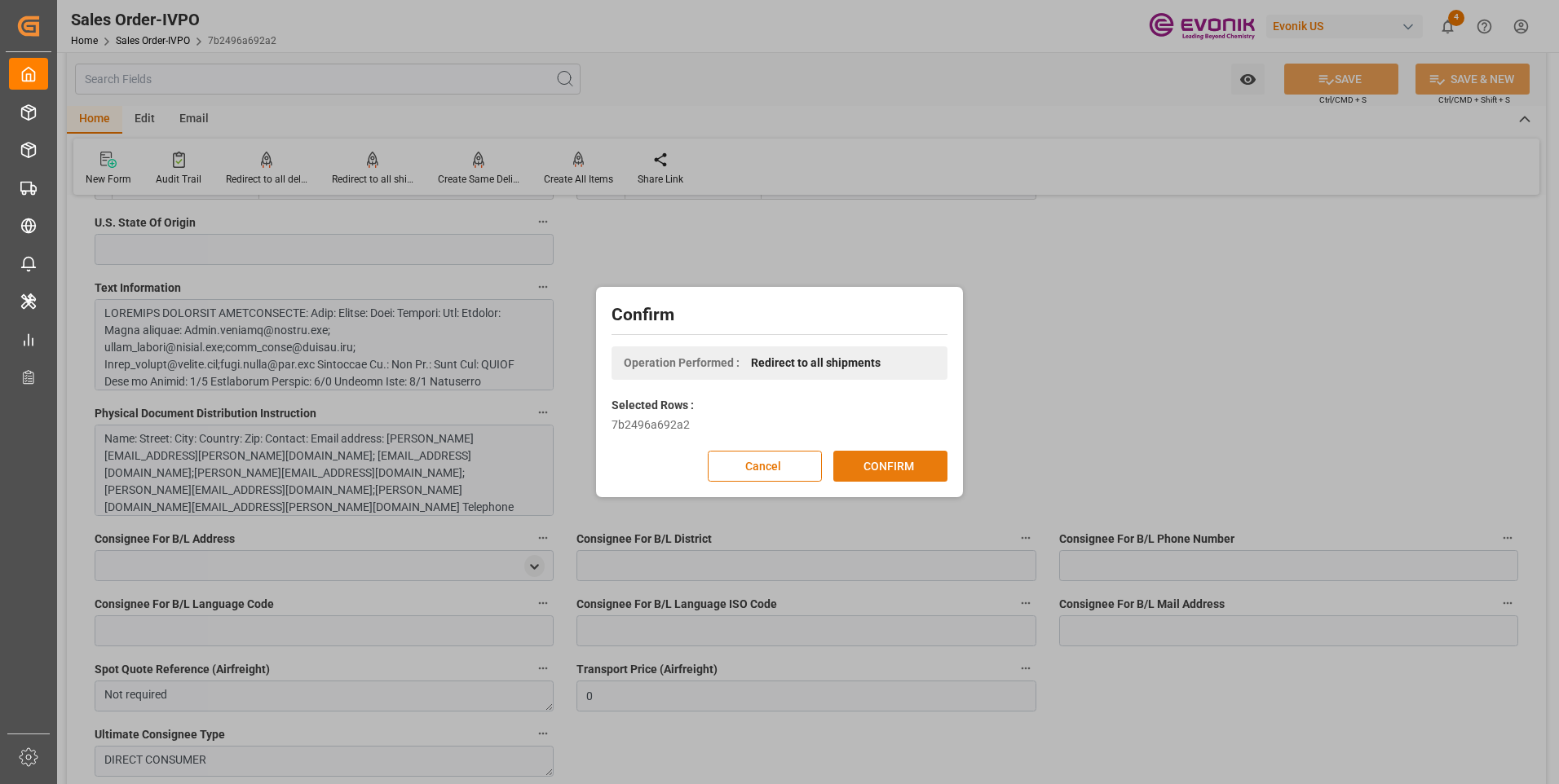
click at [936, 468] on button "CONFIRM" at bounding box center [890, 466] width 114 height 31
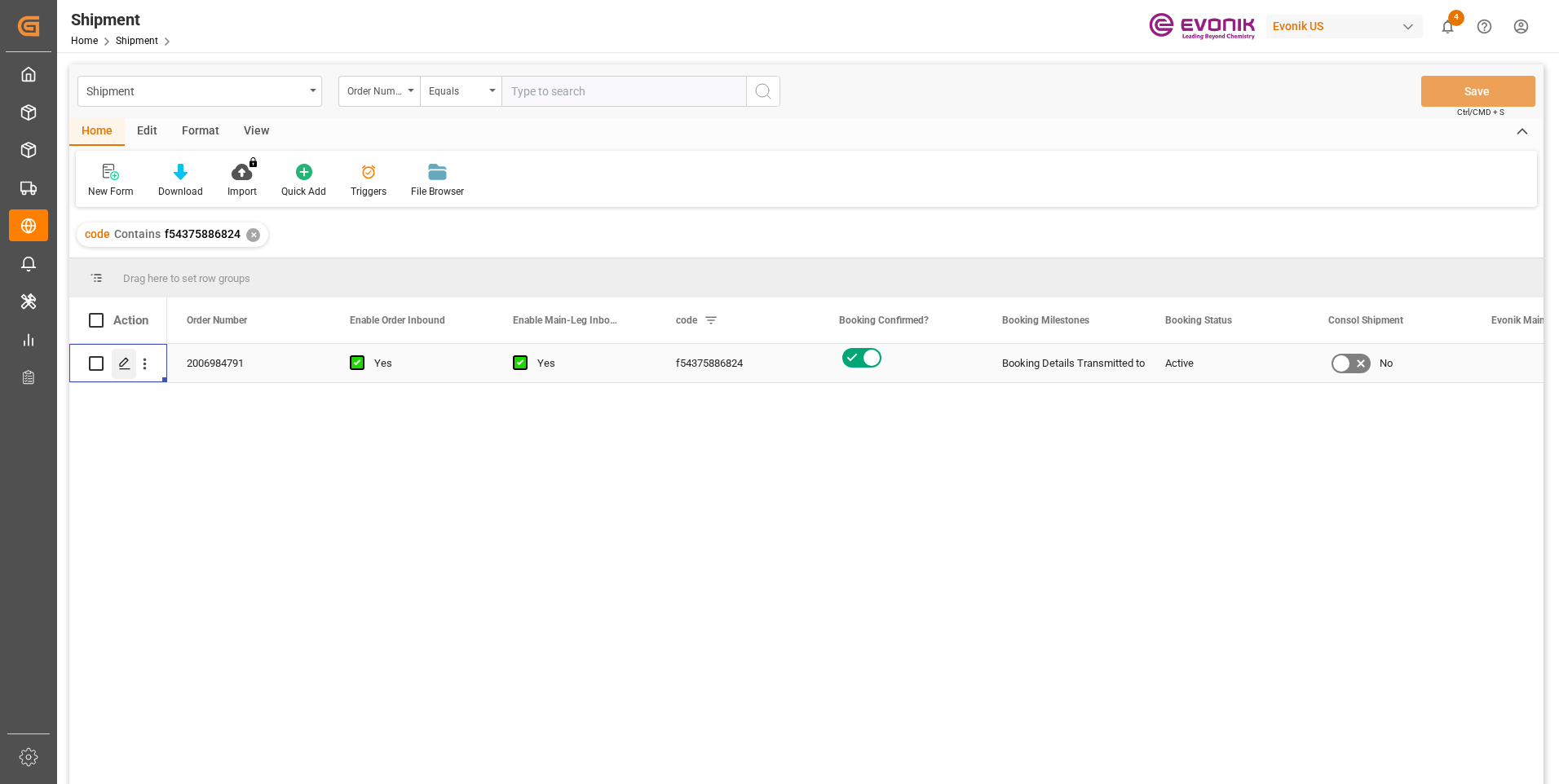
click at [124, 370] on icon "Press SPACE to select this row." at bounding box center [124, 364] width 13 height 13
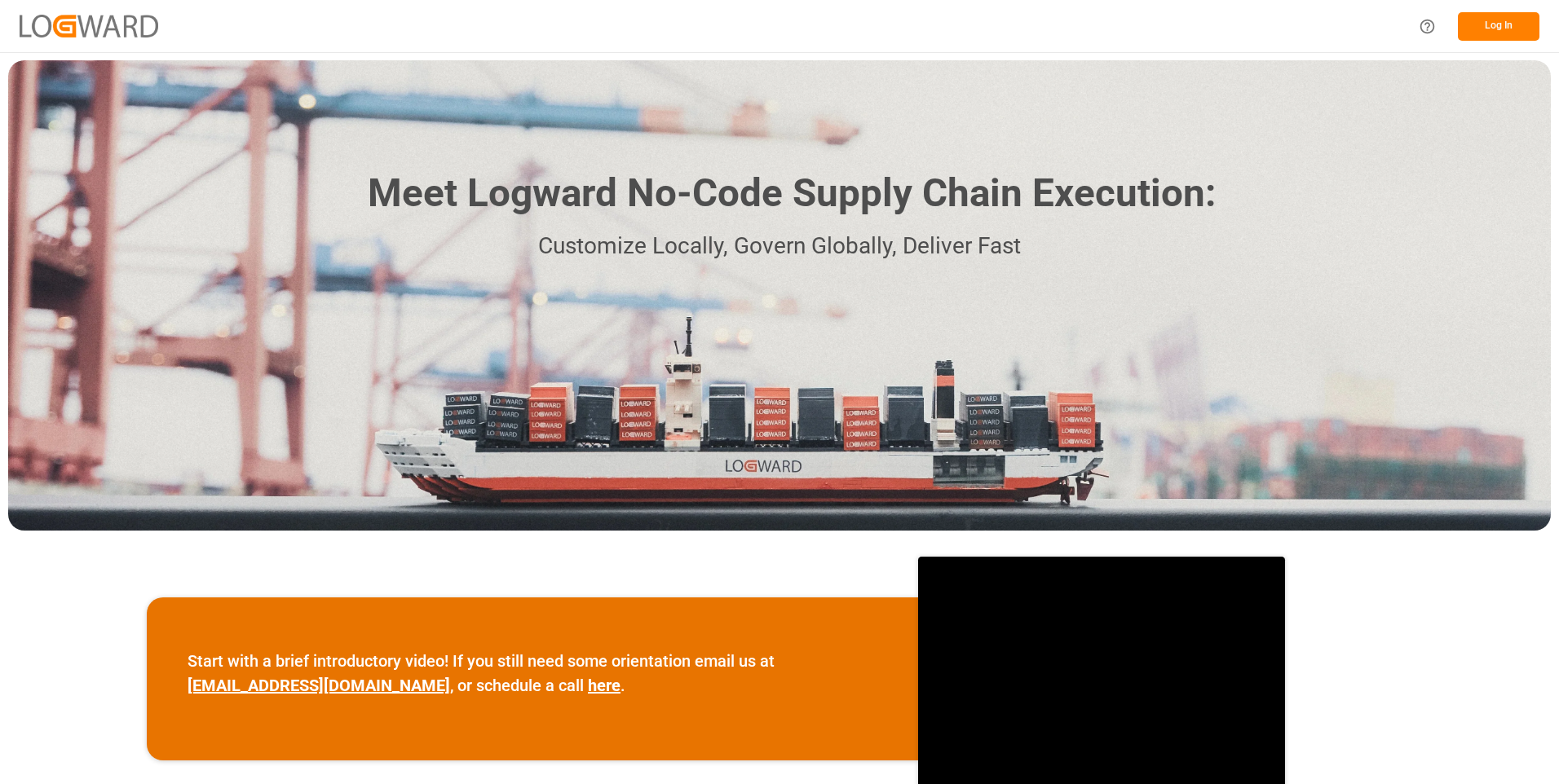
click at [1498, 20] on button "Log In" at bounding box center [1498, 27] width 81 height 29
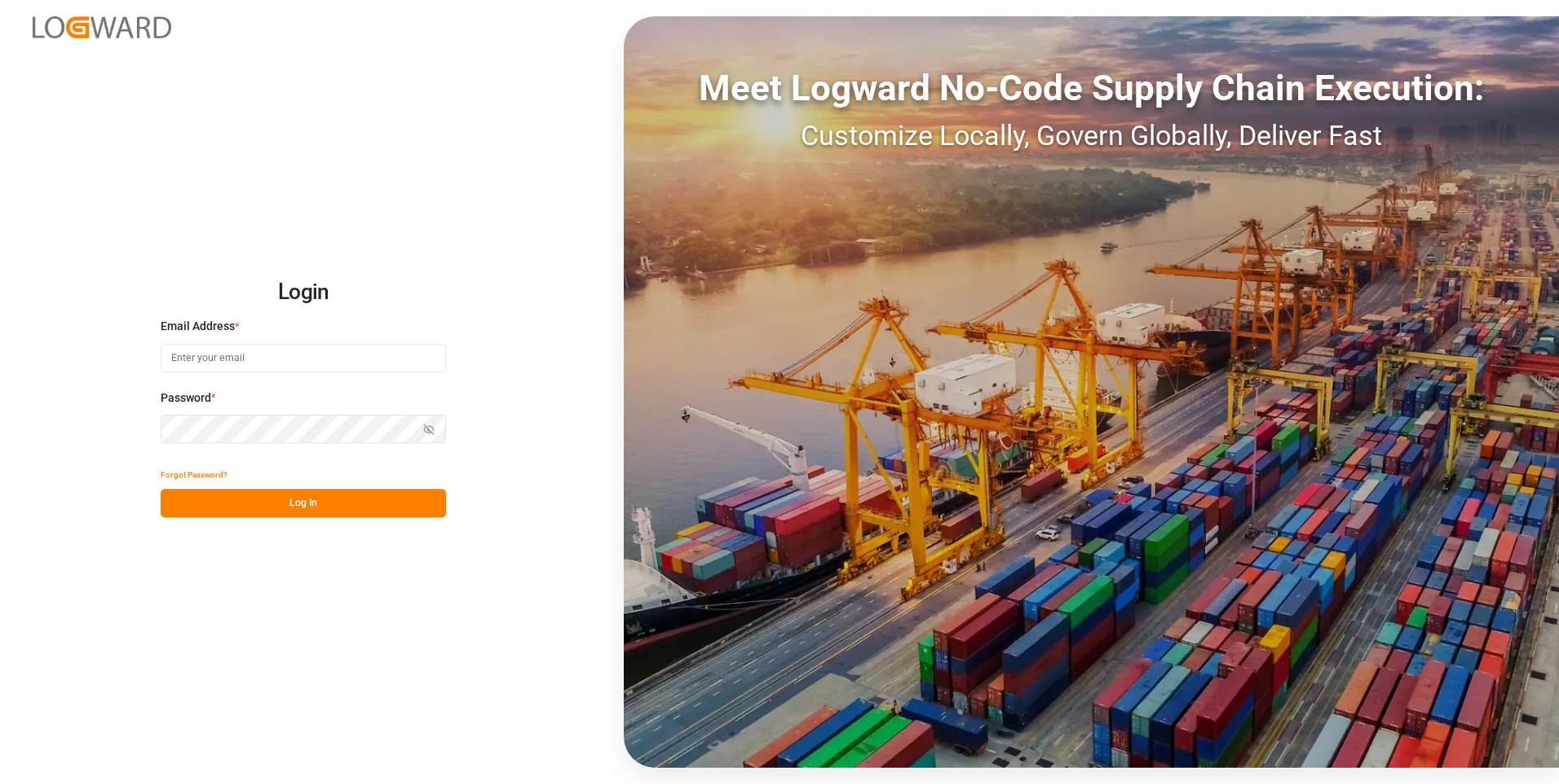
type input "[PERSON_NAME][EMAIL_ADDRESS][DOMAIN_NAME]"
click at [351, 506] on button "Log In" at bounding box center [304, 504] width 285 height 29
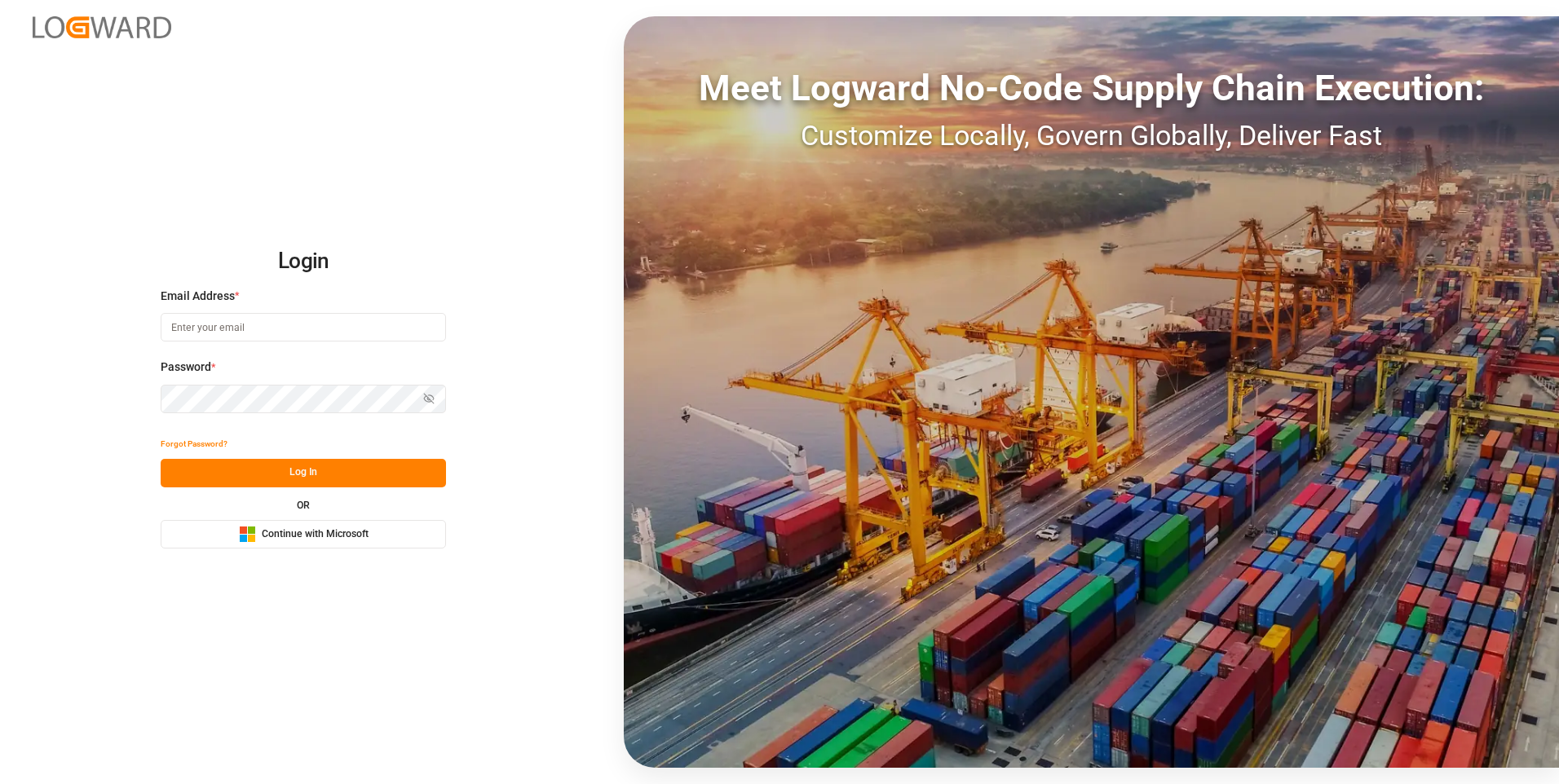
type input "[PERSON_NAME][EMAIL_ADDRESS][DOMAIN_NAME]"
click at [350, 492] on div "Forgot Password? Log In OR Microsoft Logo Continue with Microsoft" at bounding box center [304, 488] width 285 height 118
click at [348, 480] on button "Log In" at bounding box center [304, 473] width 285 height 29
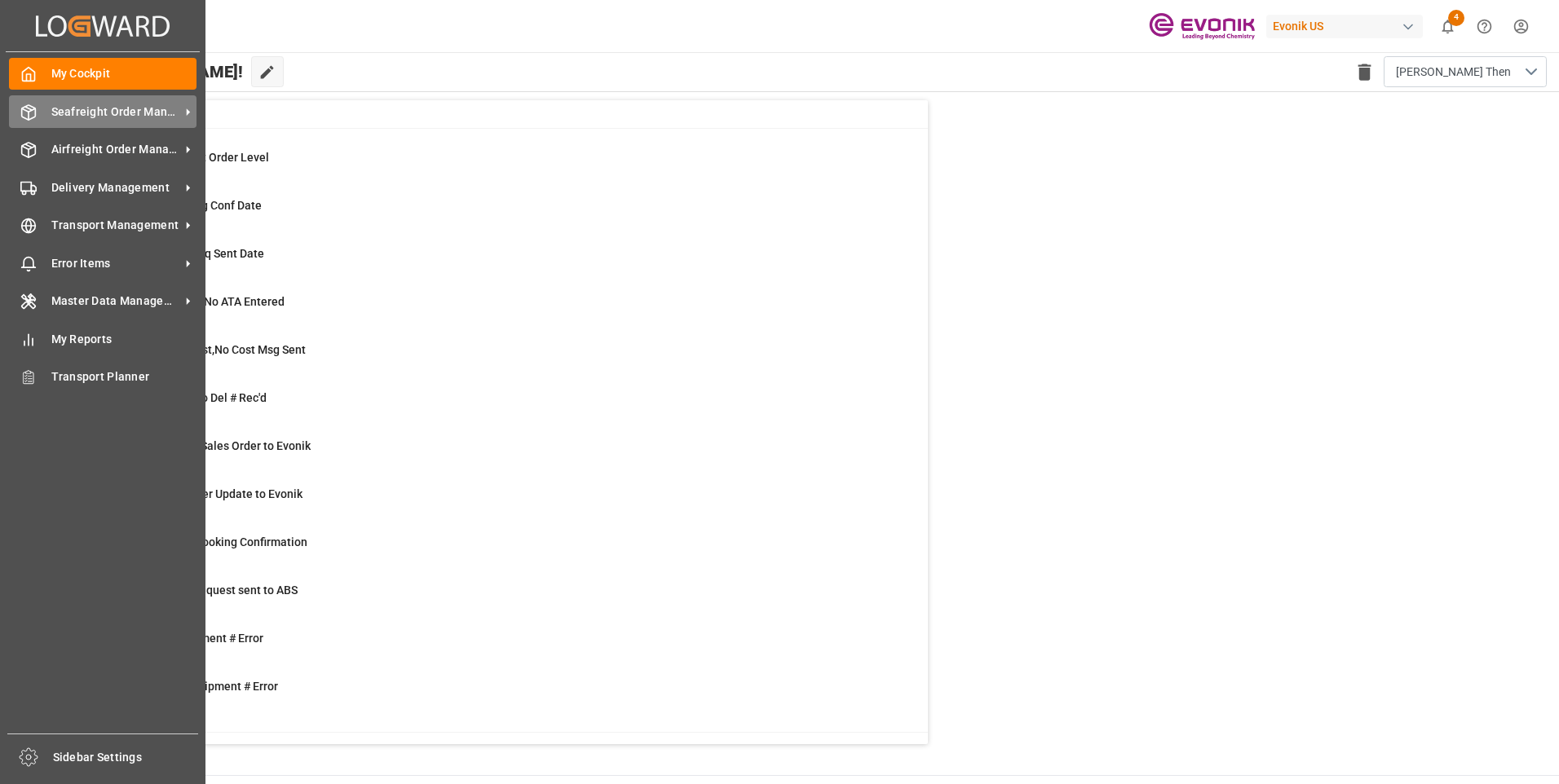
click at [33, 118] on icon at bounding box center [29, 112] width 13 height 14
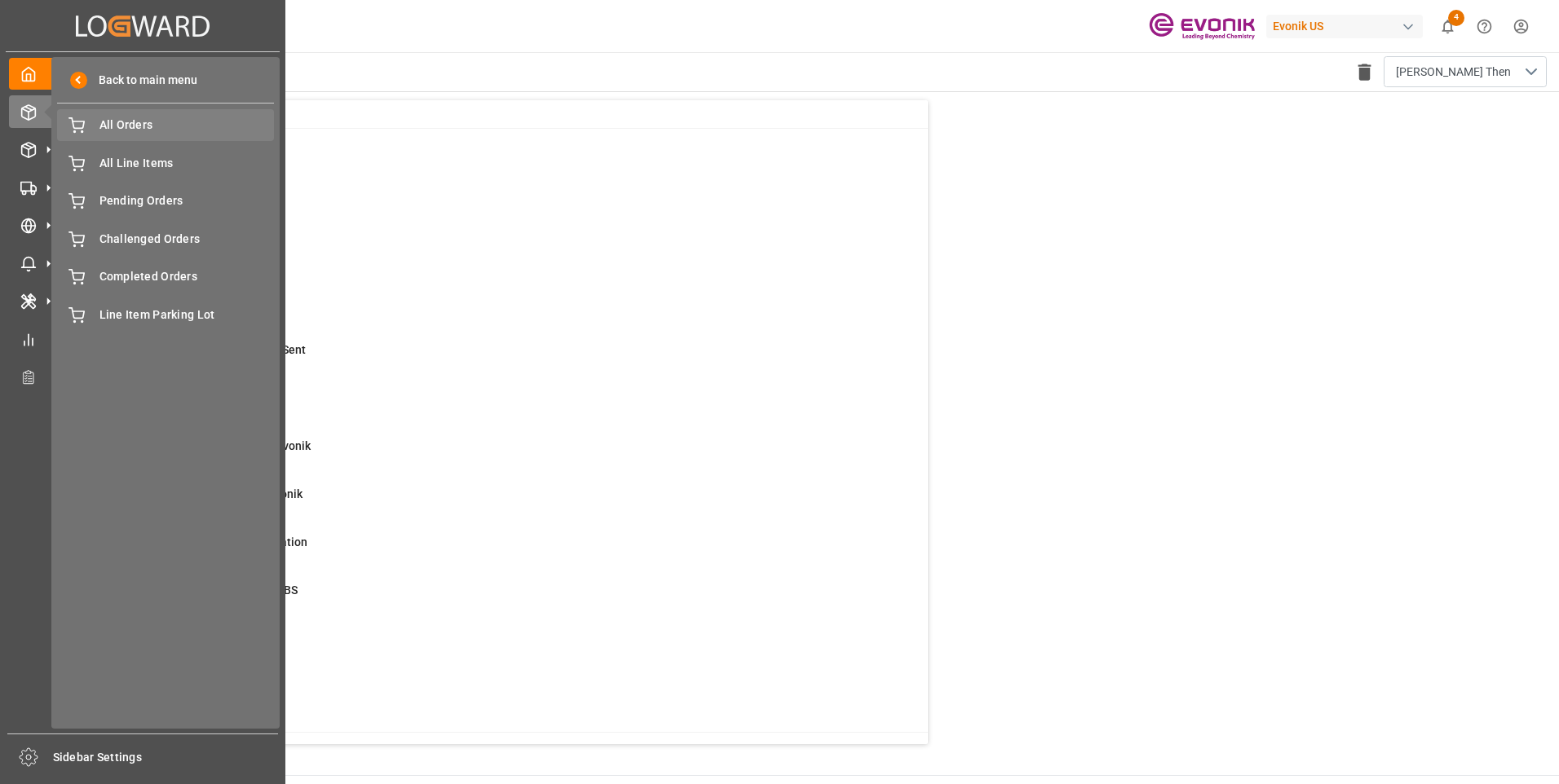
click at [116, 128] on span "All Orders" at bounding box center [187, 125] width 175 height 17
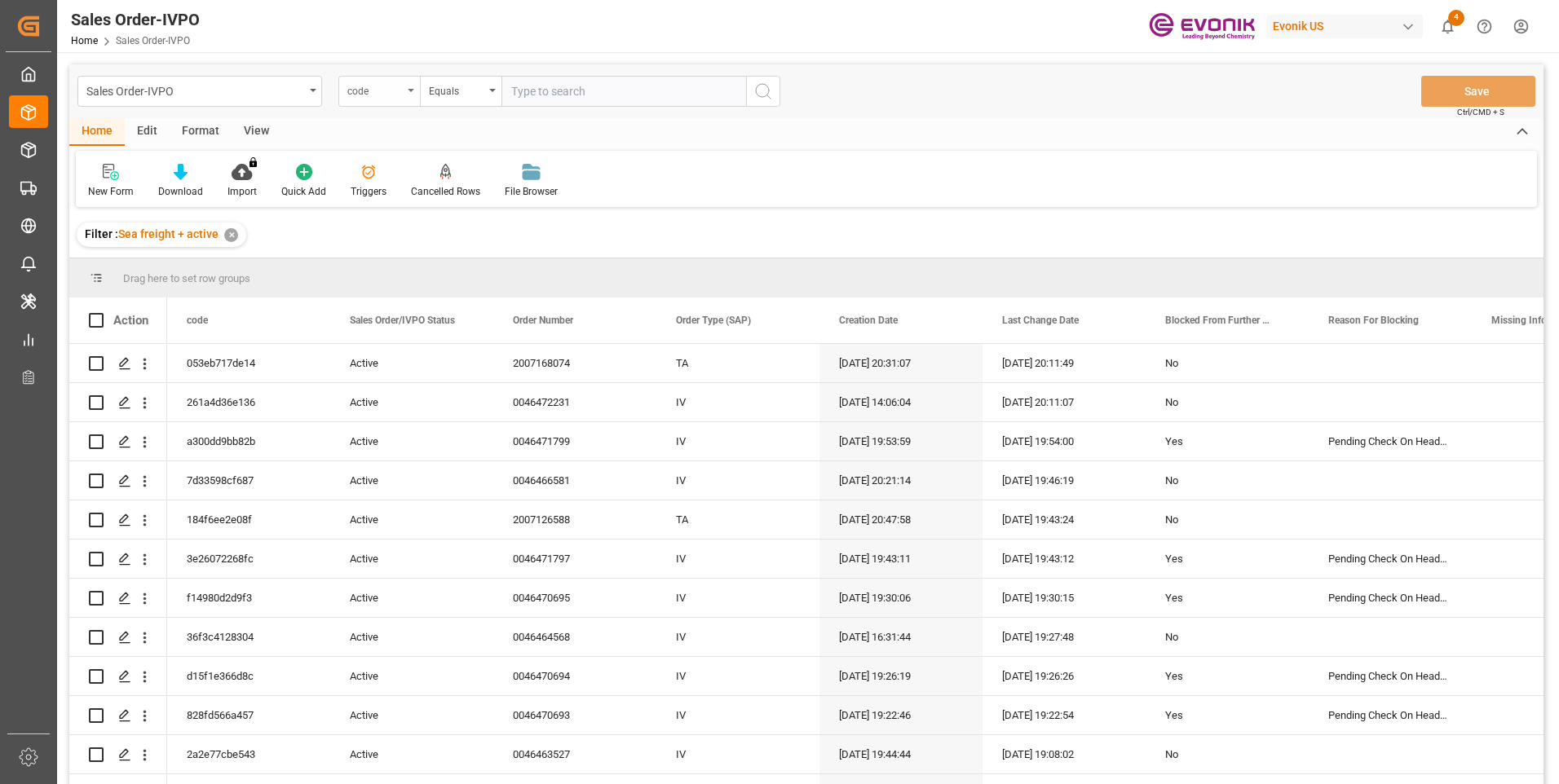
click at [365, 88] on div "code" at bounding box center [375, 89] width 56 height 19
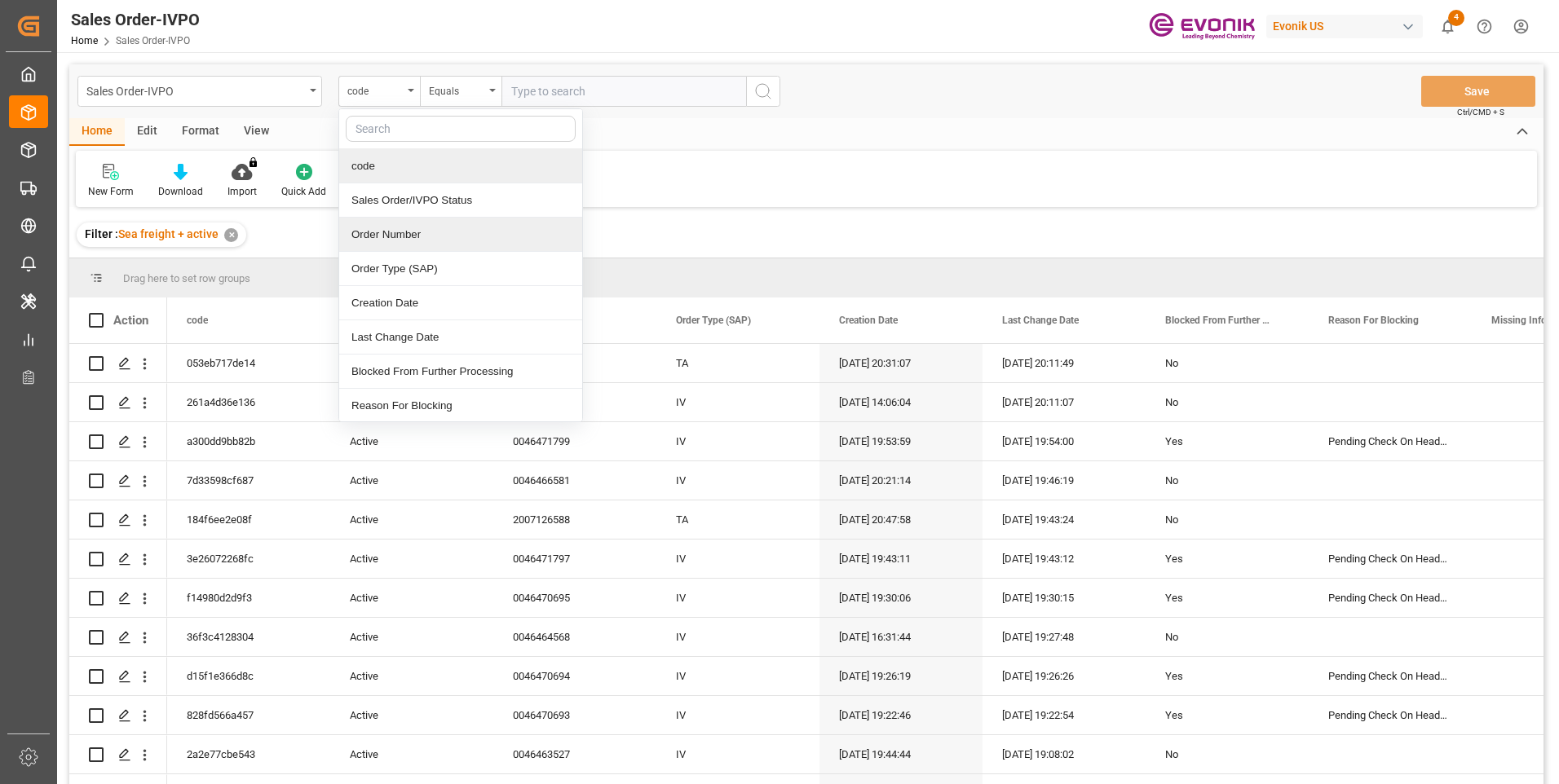
click at [387, 232] on div "Order Number" at bounding box center [461, 235] width 243 height 34
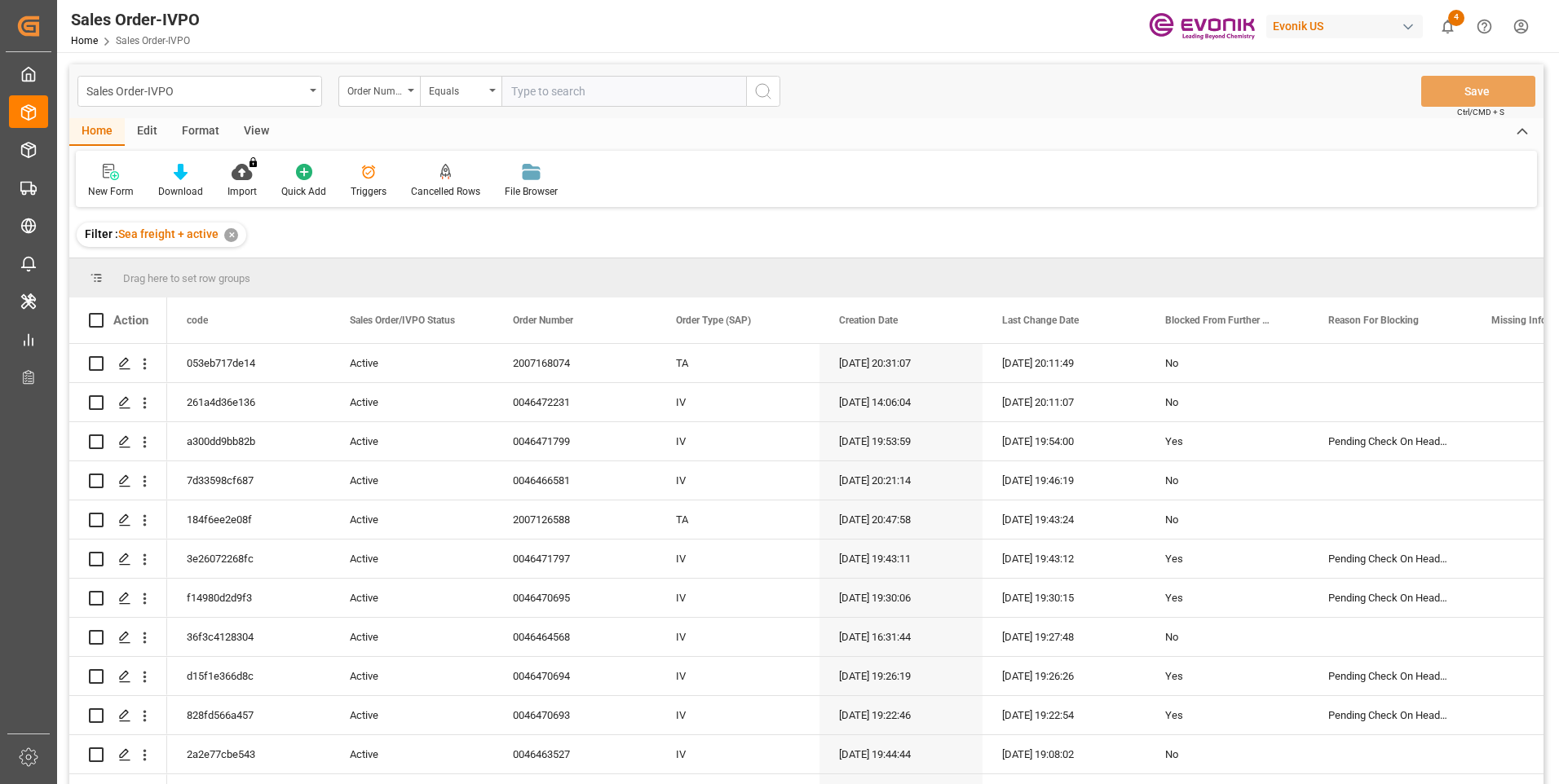
click at [590, 95] on input "text" at bounding box center [623, 91] width 244 height 31
paste input "0046461347"
type input "0046461347"
click at [757, 100] on icon "search button" at bounding box center [763, 91] width 19 height 19
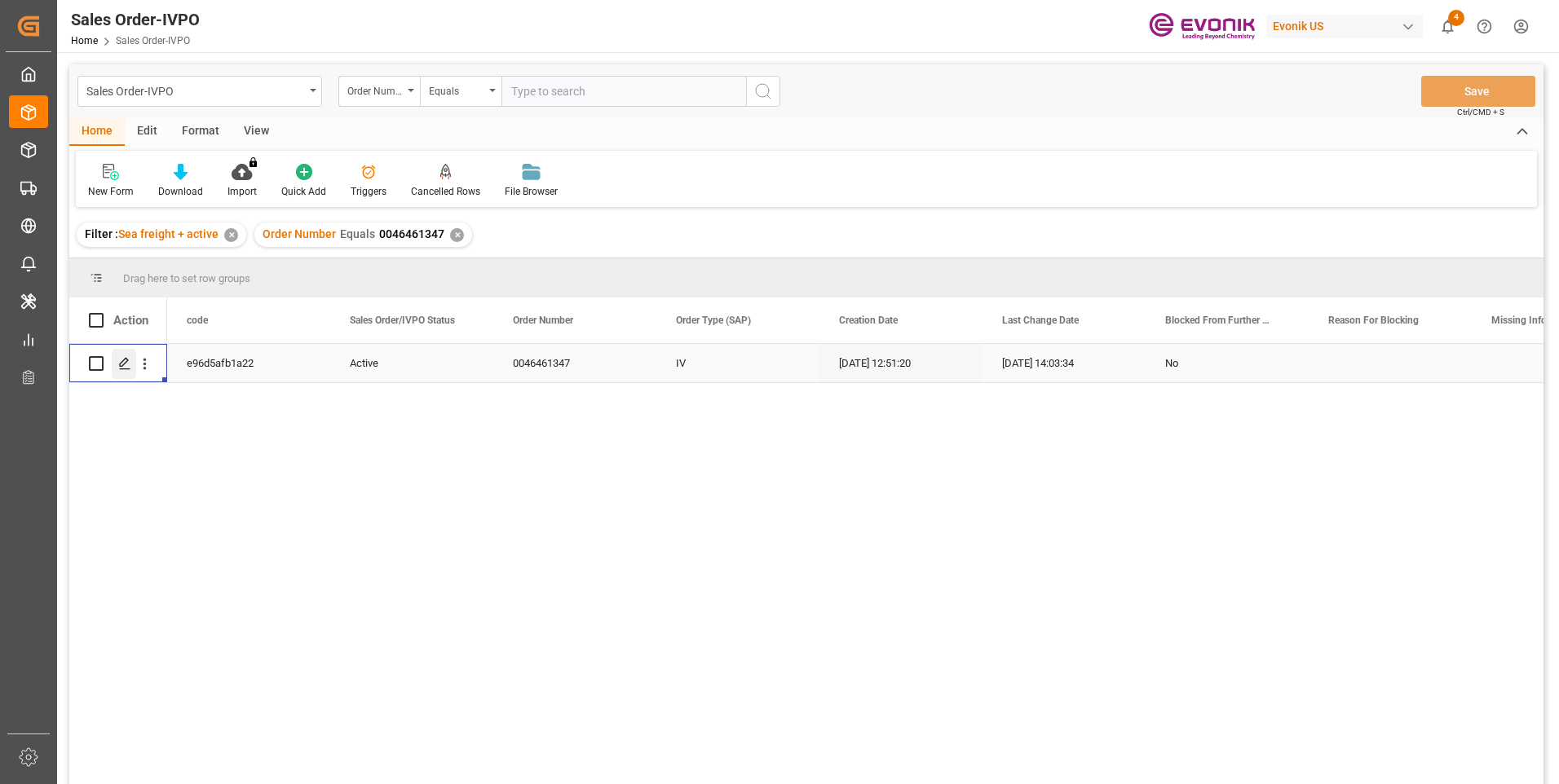
click at [124, 364] on polygon "Press SPACE to select this row." at bounding box center [124, 363] width 9 height 9
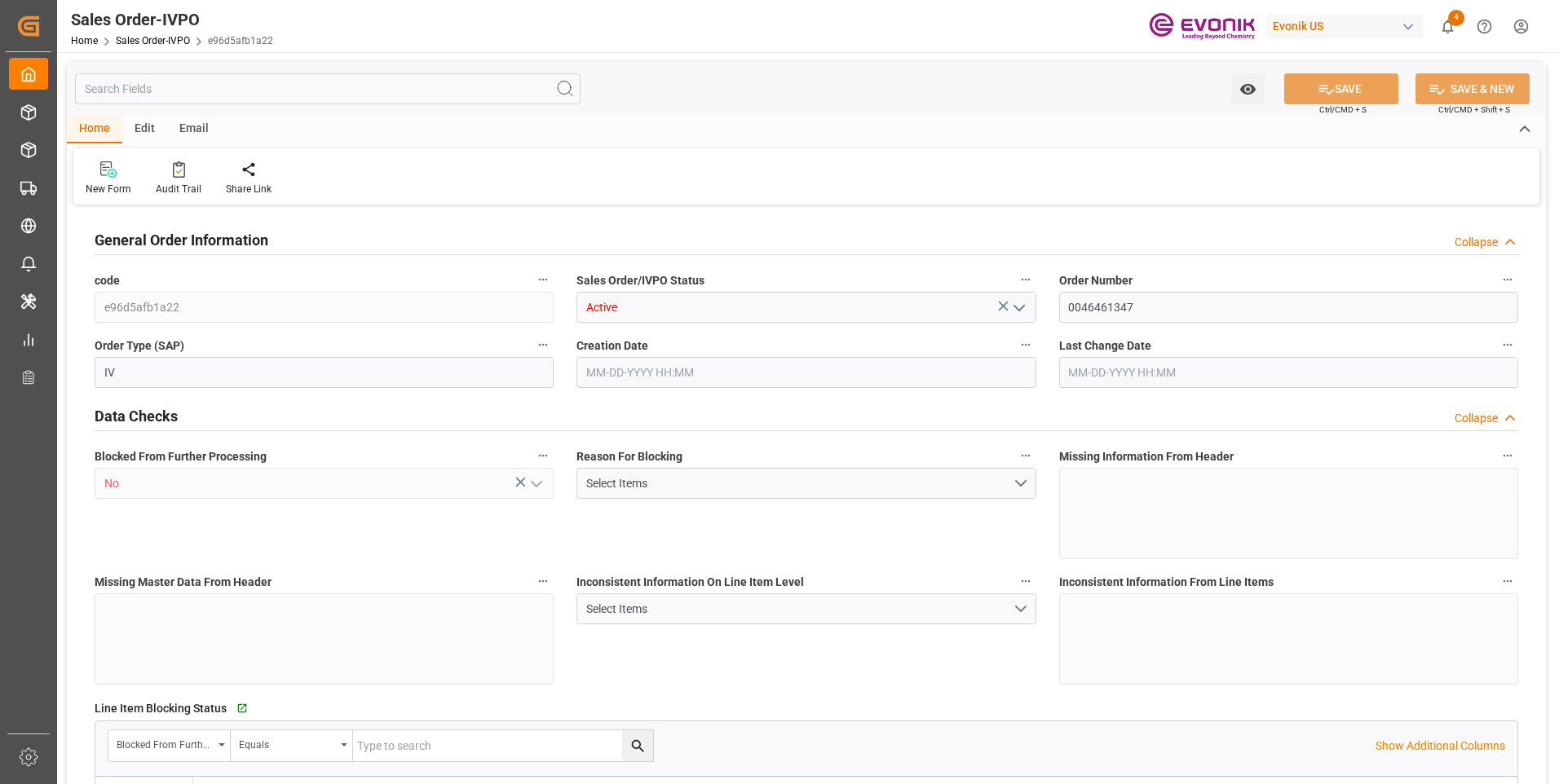
type input "BEANR"
type input "0"
type input "1"
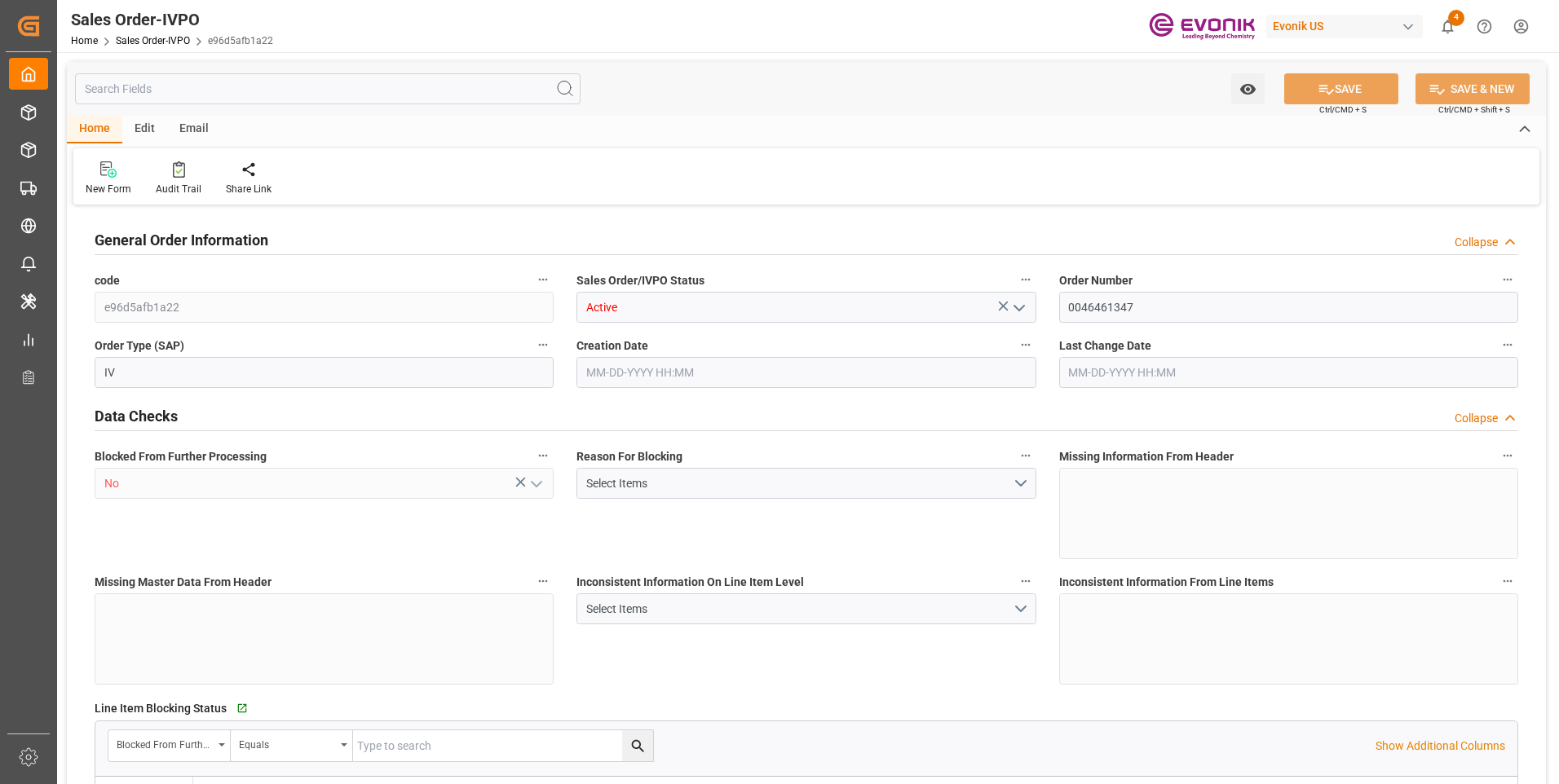
type input "14168"
type input "42.456"
type input "19000"
type input "60"
type input "[DATE] 12:51"
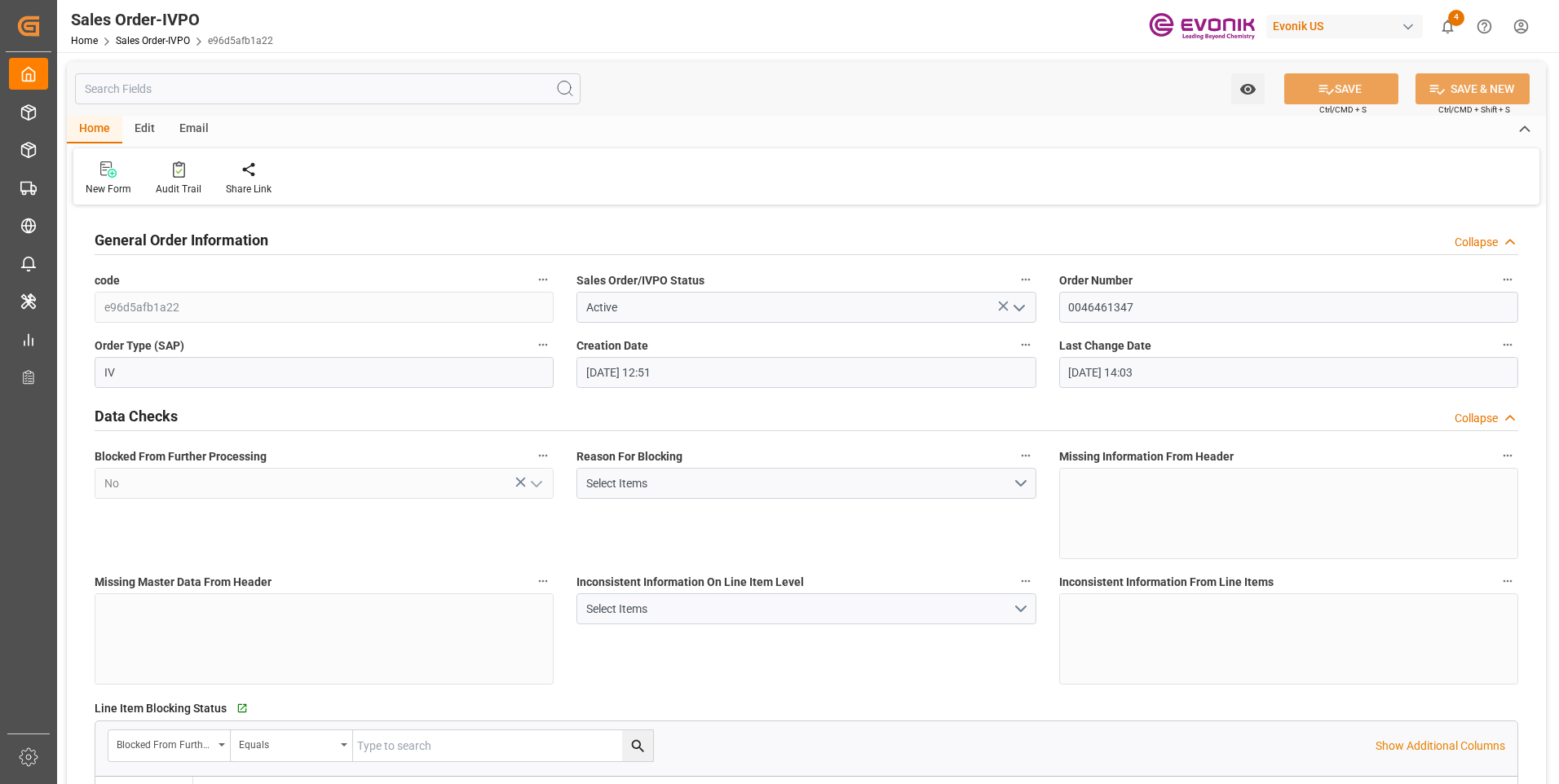
type input "[DATE] 14:03"
click at [392, 188] on div "Redirect to all shipments" at bounding box center [372, 189] width 81 height 14
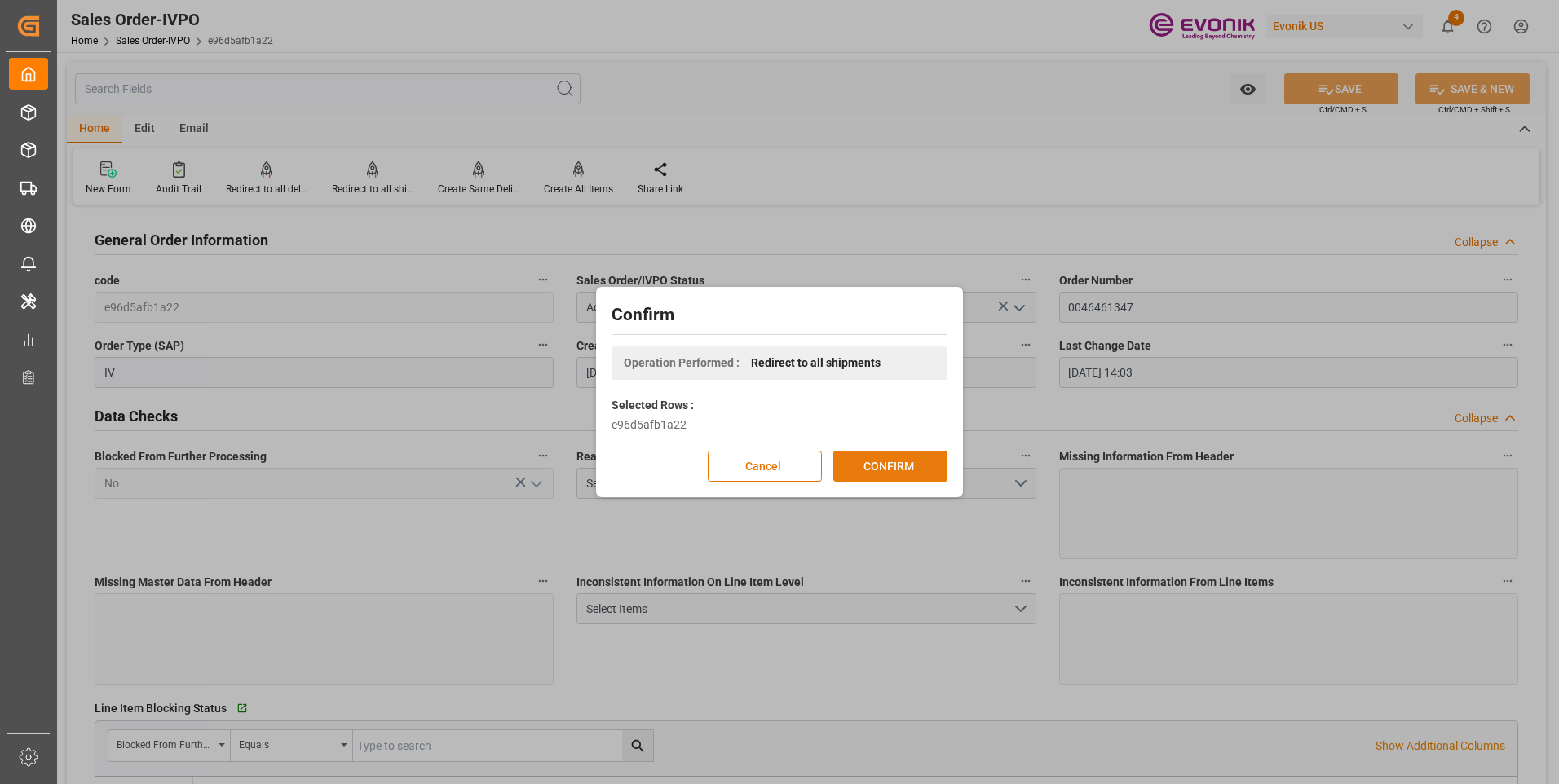
click at [885, 467] on button "CONFIRM" at bounding box center [890, 466] width 114 height 31
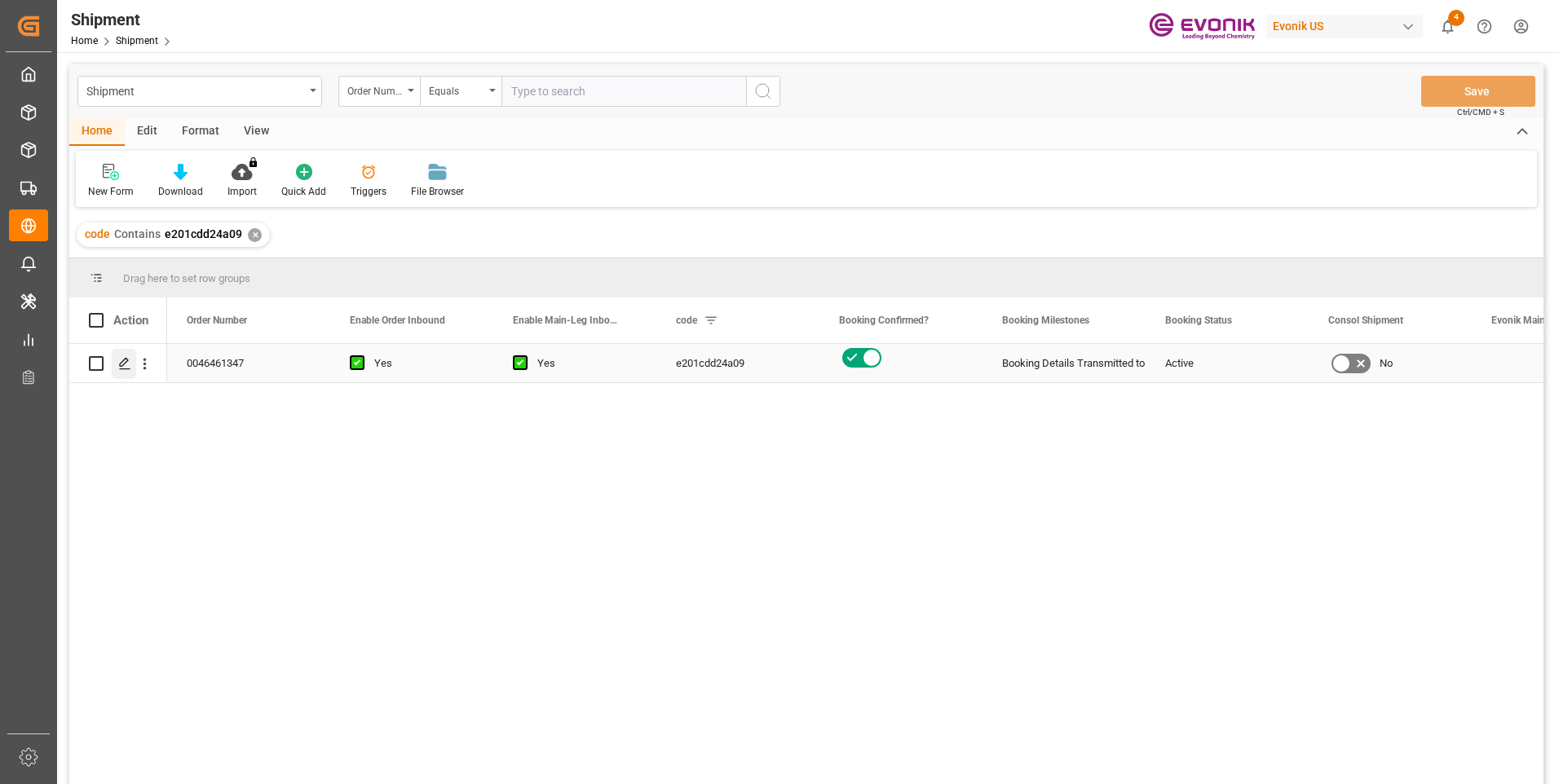
click at [125, 369] on icon "Press SPACE to select this row." at bounding box center [124, 364] width 13 height 13
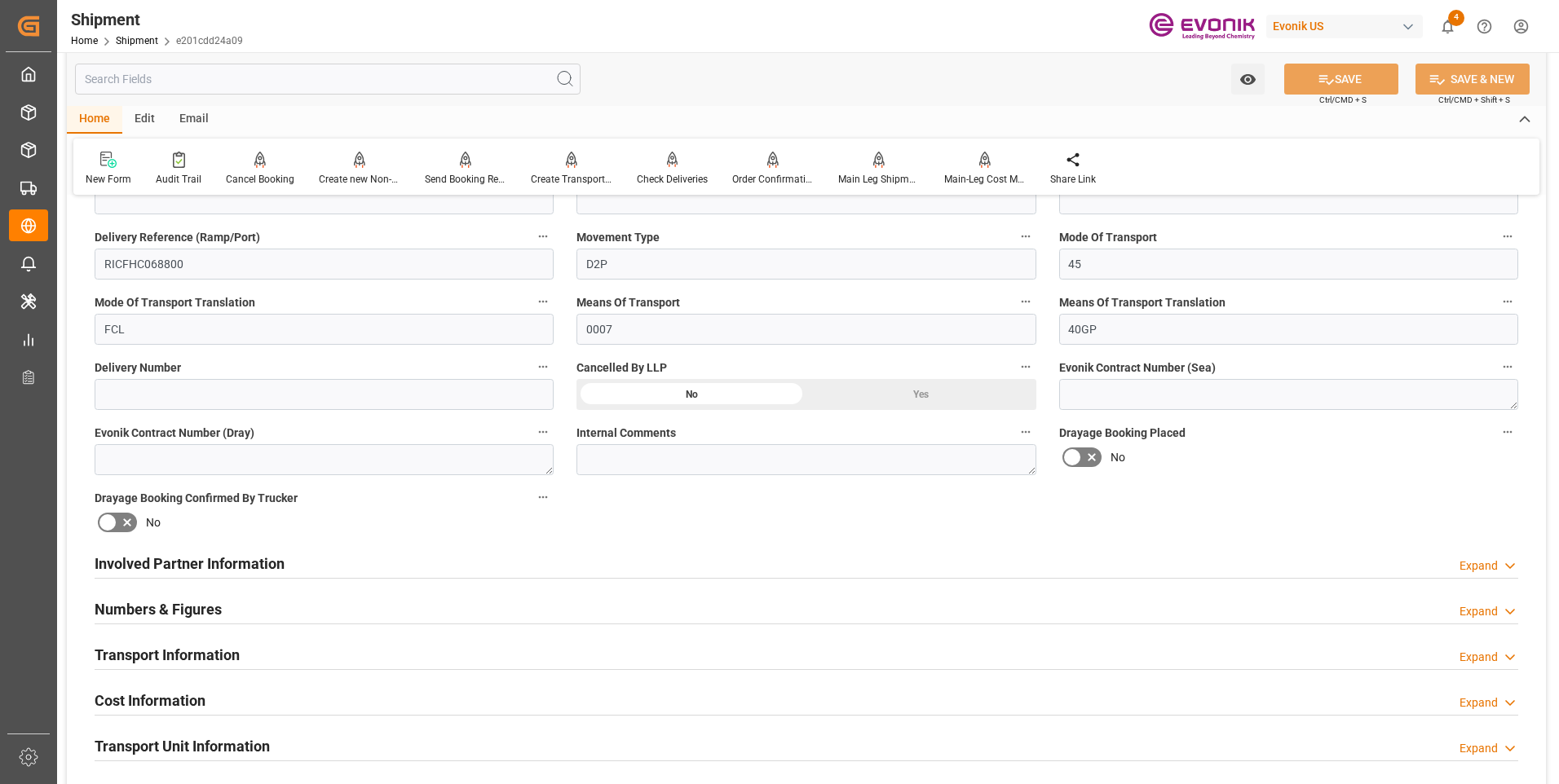
scroll to position [652, 0]
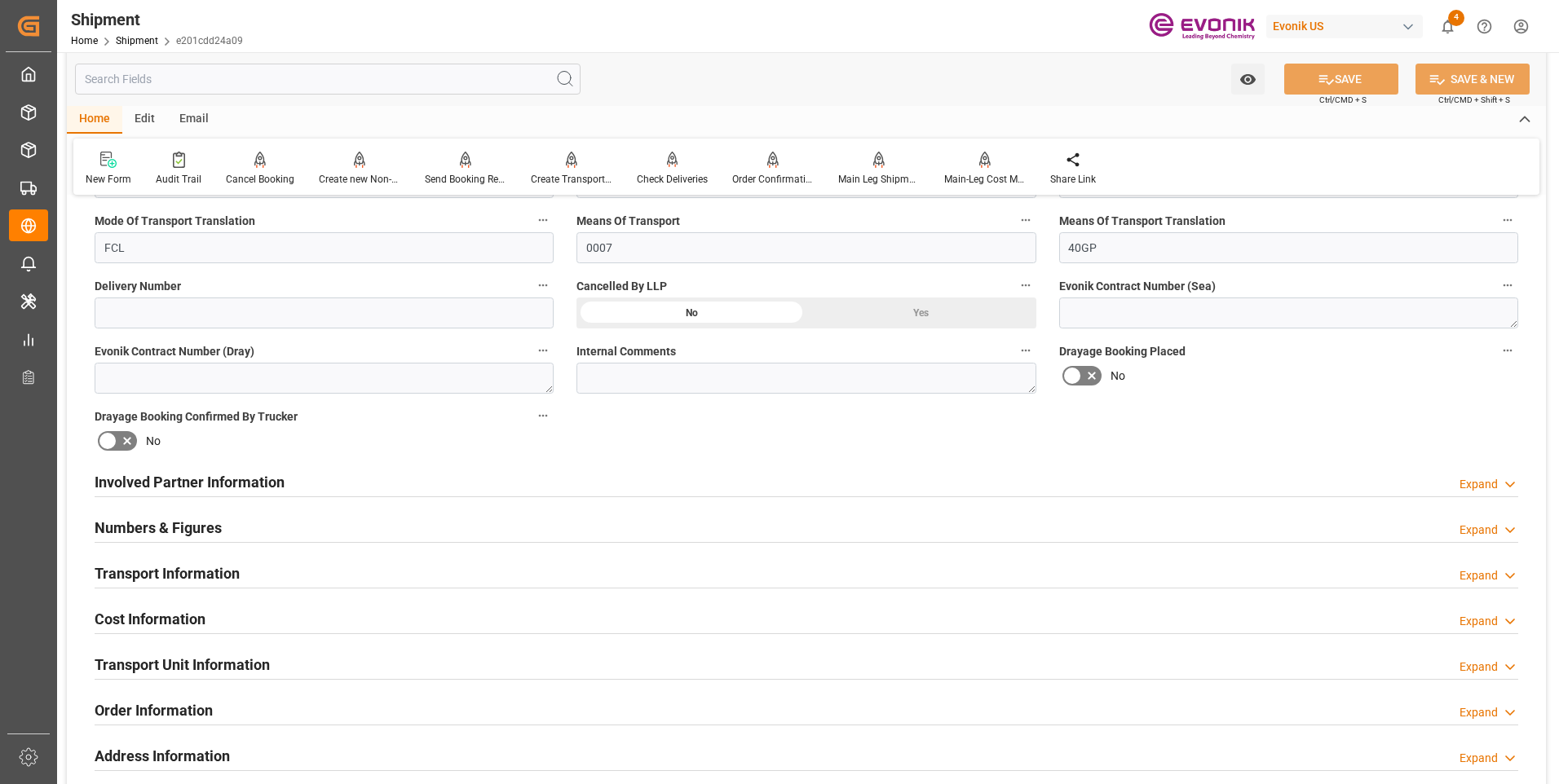
click at [194, 567] on h2 "Transport Information" at bounding box center [168, 572] width 146 height 22
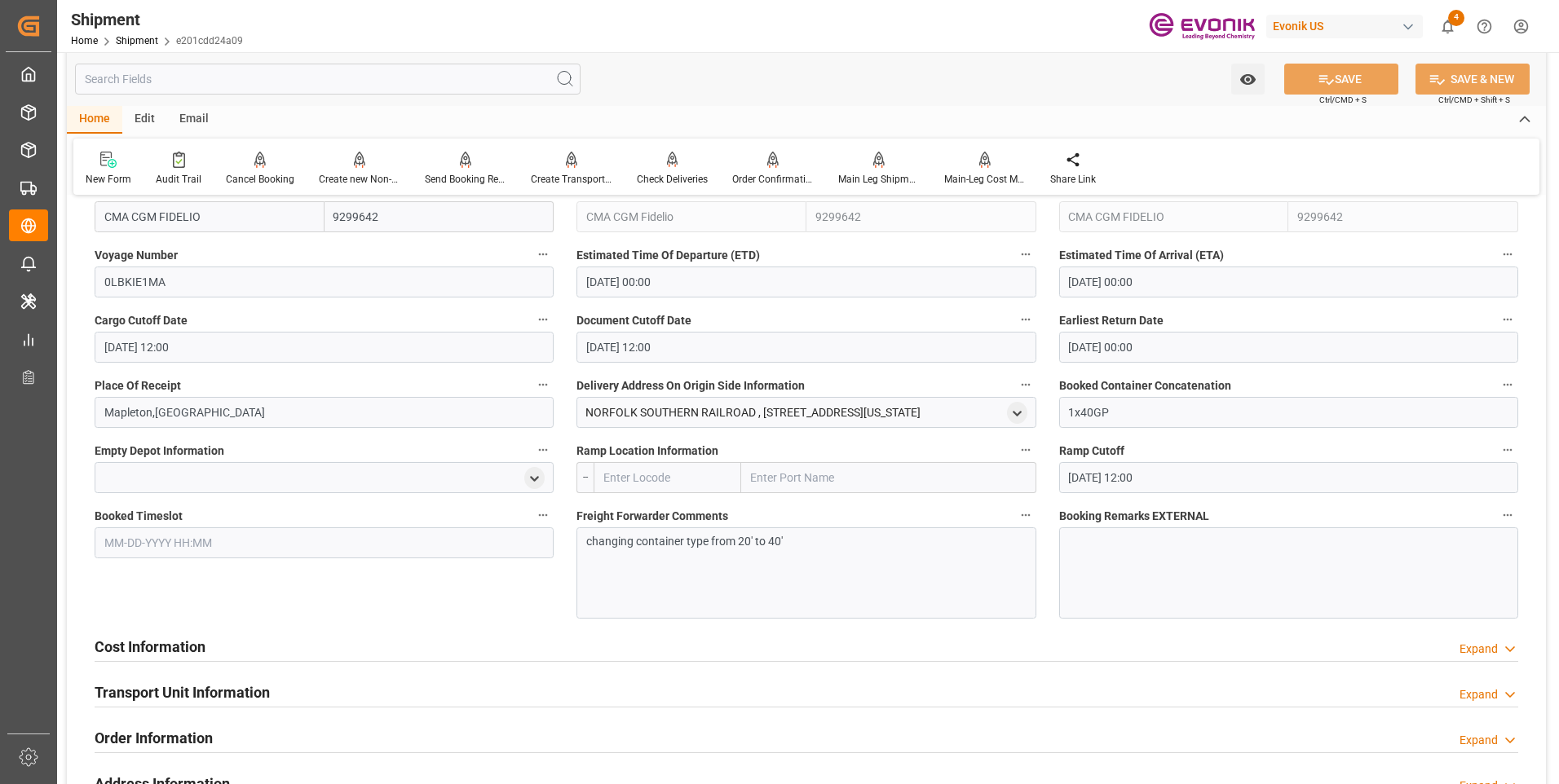
scroll to position [1222, 0]
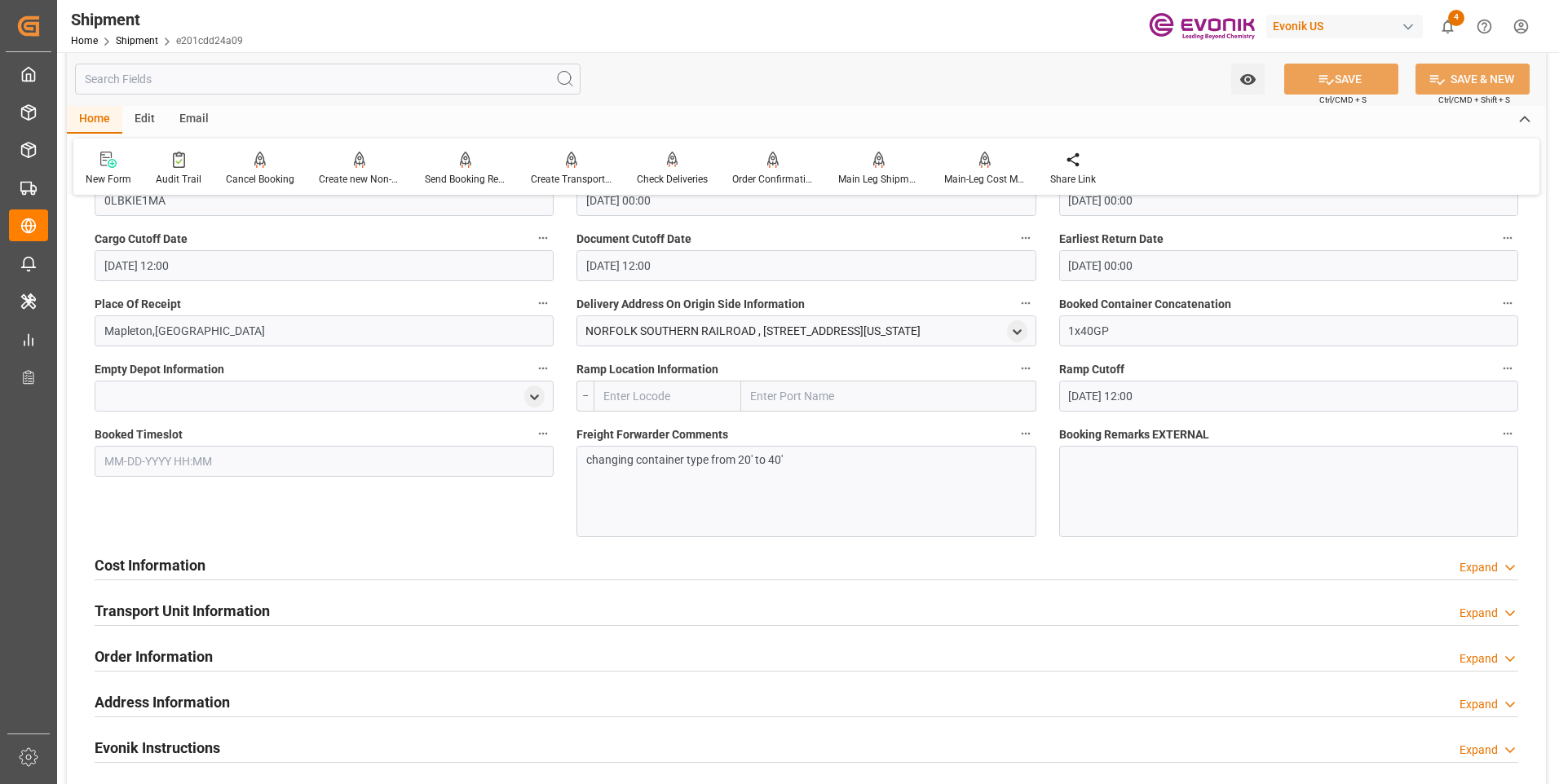
click at [162, 612] on h2 "Transport Unit Information" at bounding box center [182, 611] width 175 height 22
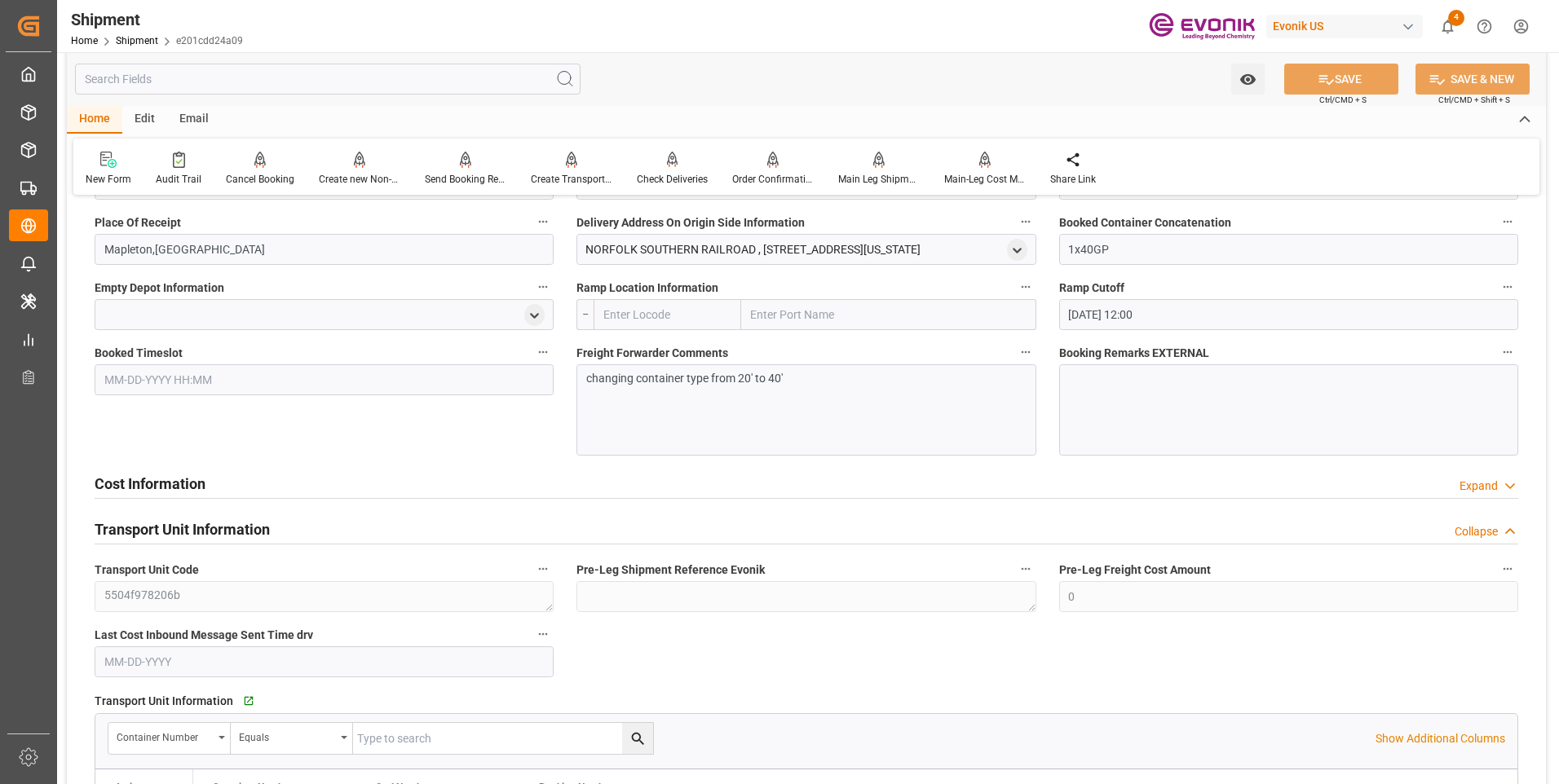
scroll to position [1385, 0]
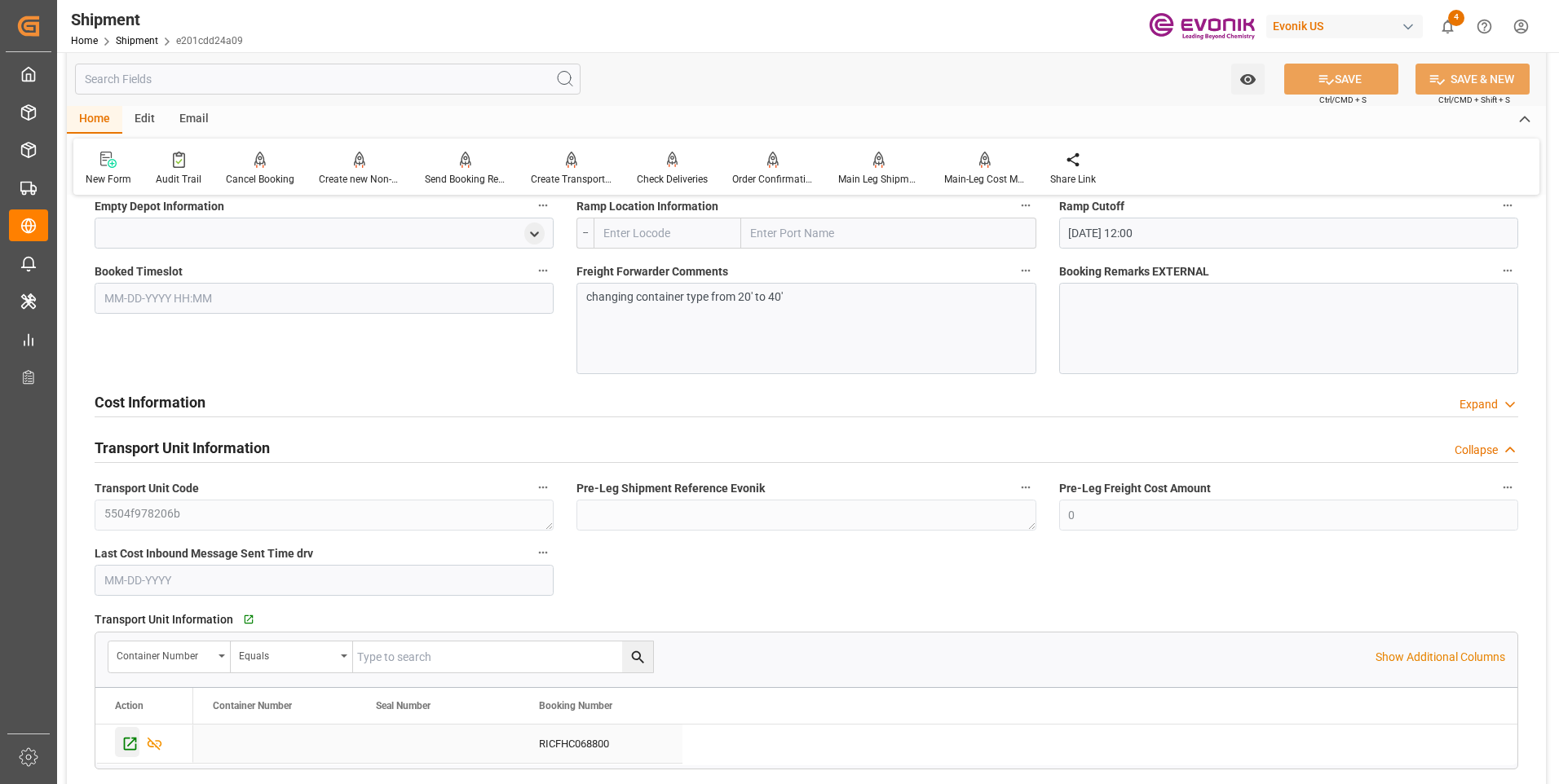
click at [126, 746] on icon "Press SPACE to select this row." at bounding box center [130, 744] width 17 height 17
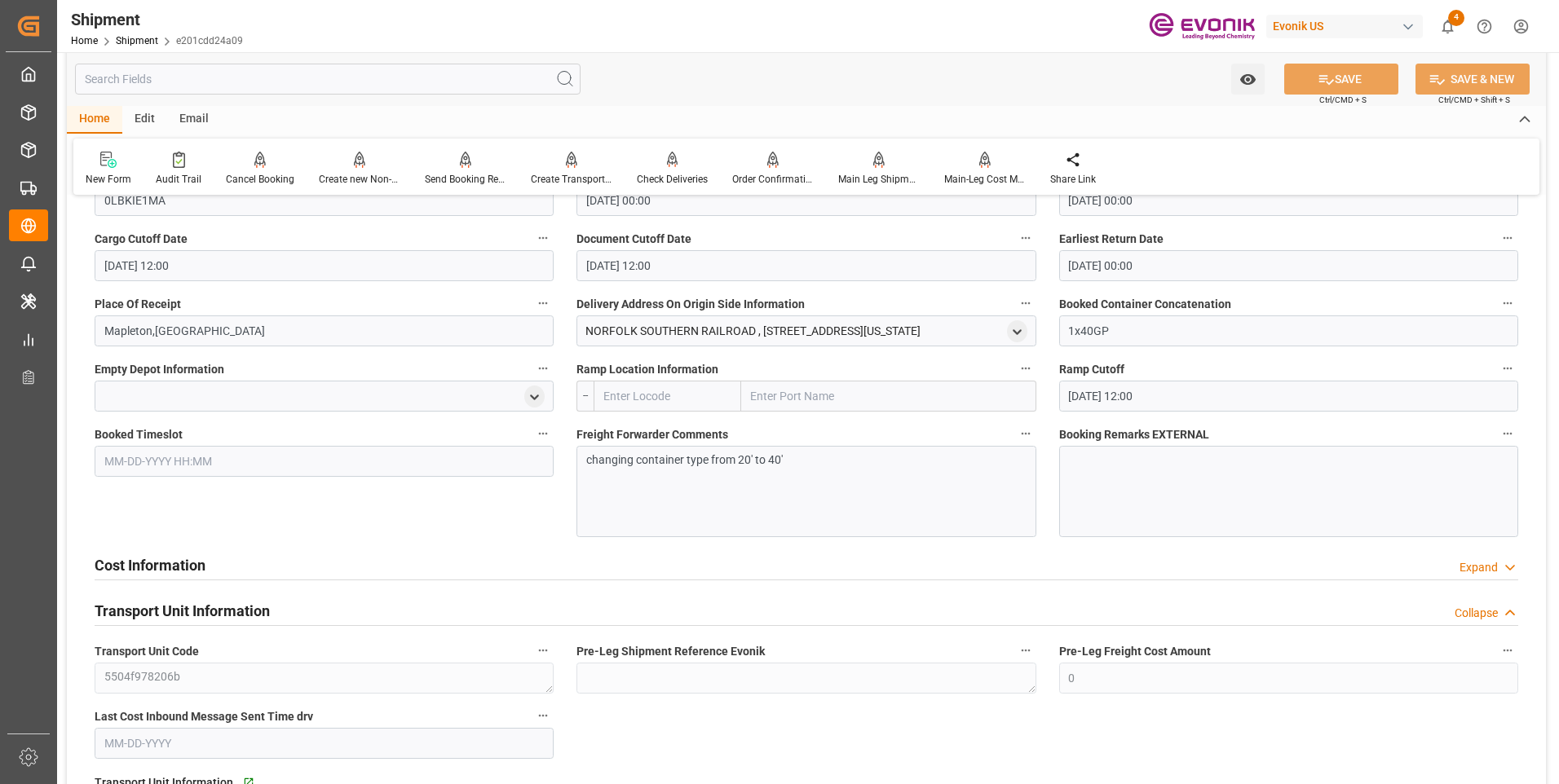
scroll to position [1304, 0]
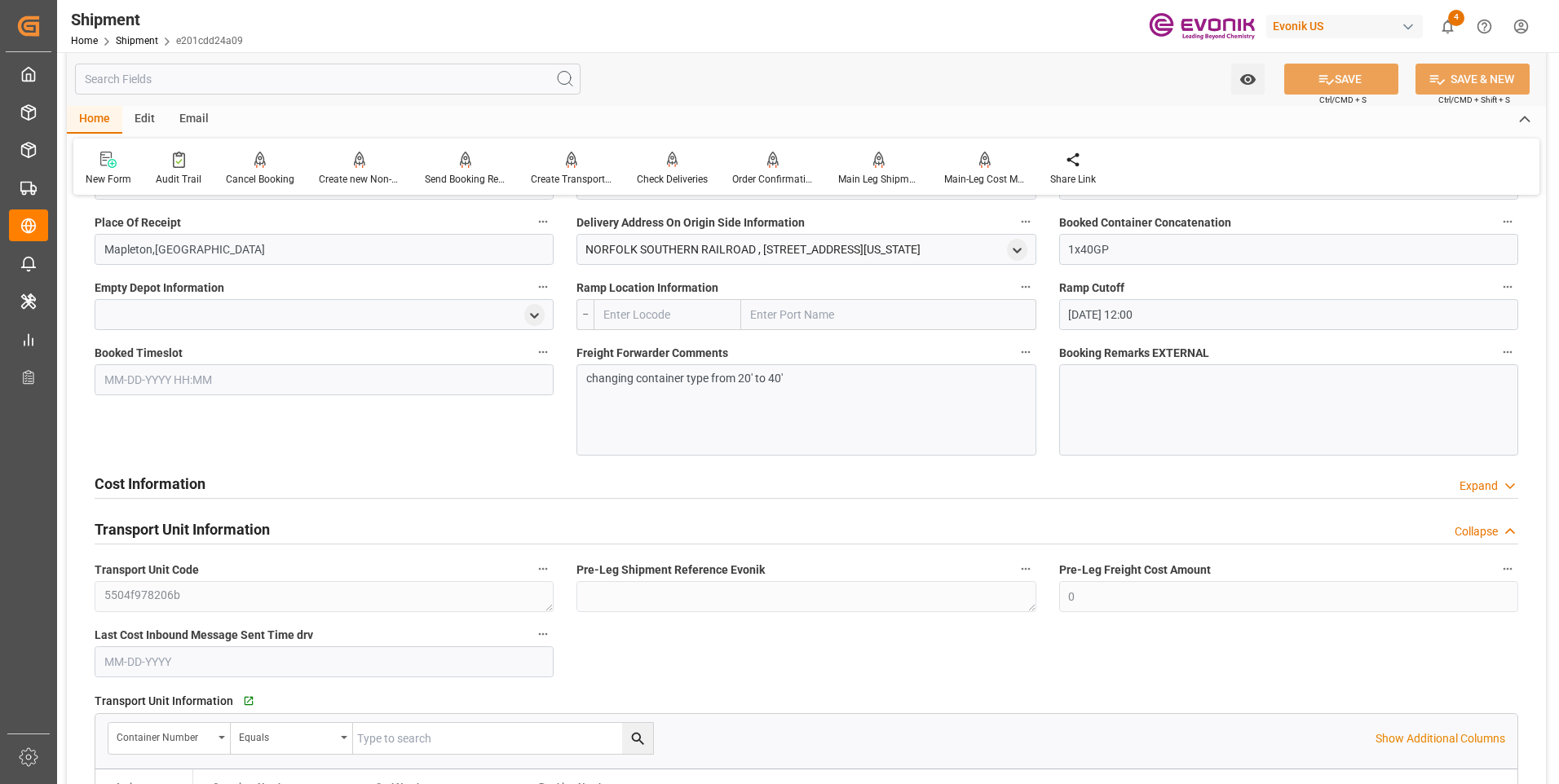
click at [702, 98] on div "Watch Option SAVE Ctrl/CMD + S SAVE & NEW Ctrl/CMD + Shift + S" at bounding box center [806, 78] width 1479 height 54
click at [669, 77] on div "Watch Option SAVE Ctrl/CMD + S SAVE & NEW Ctrl/CMD + Shift + S" at bounding box center [806, 78] width 1479 height 54
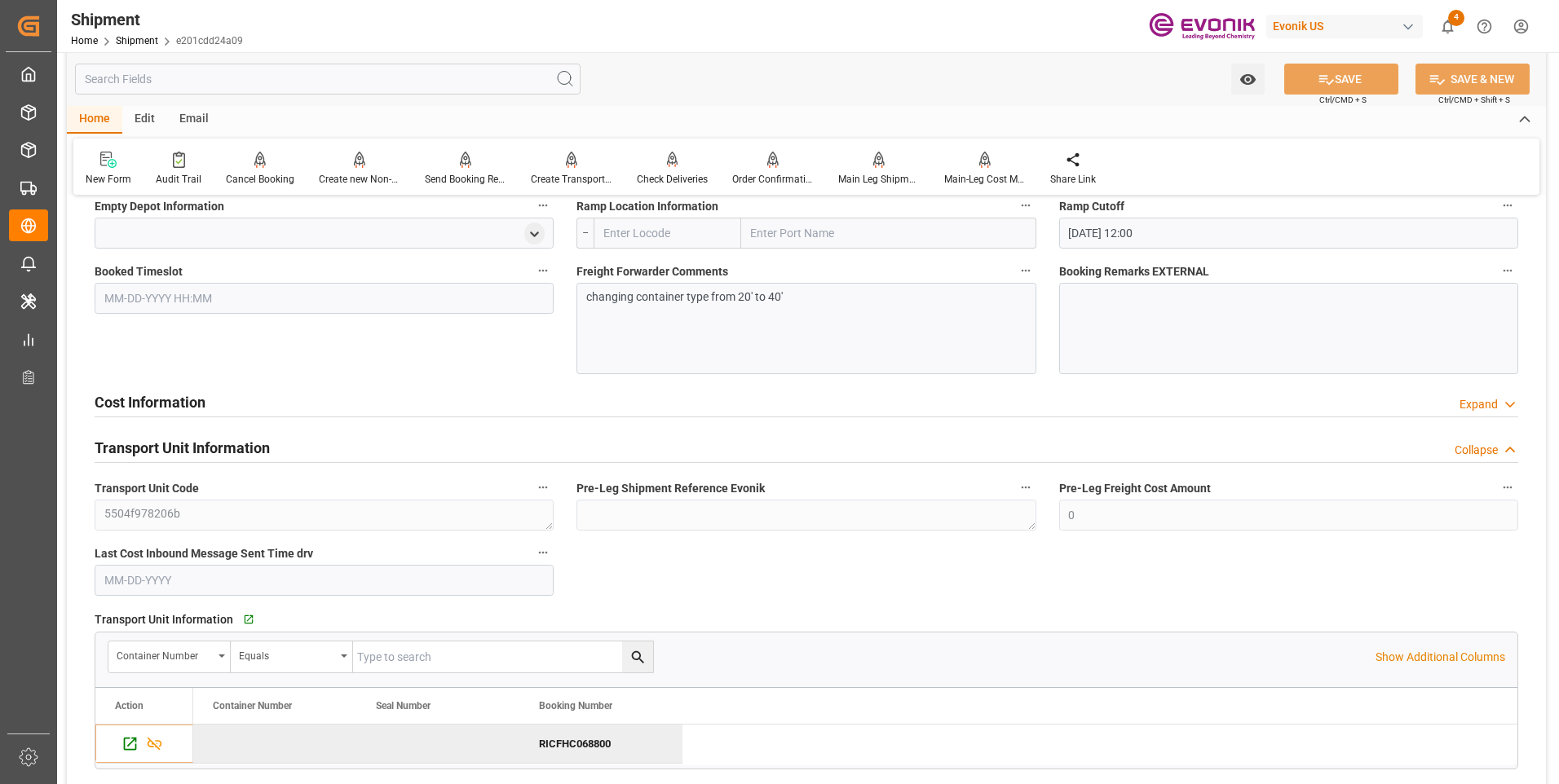
scroll to position [1467, 0]
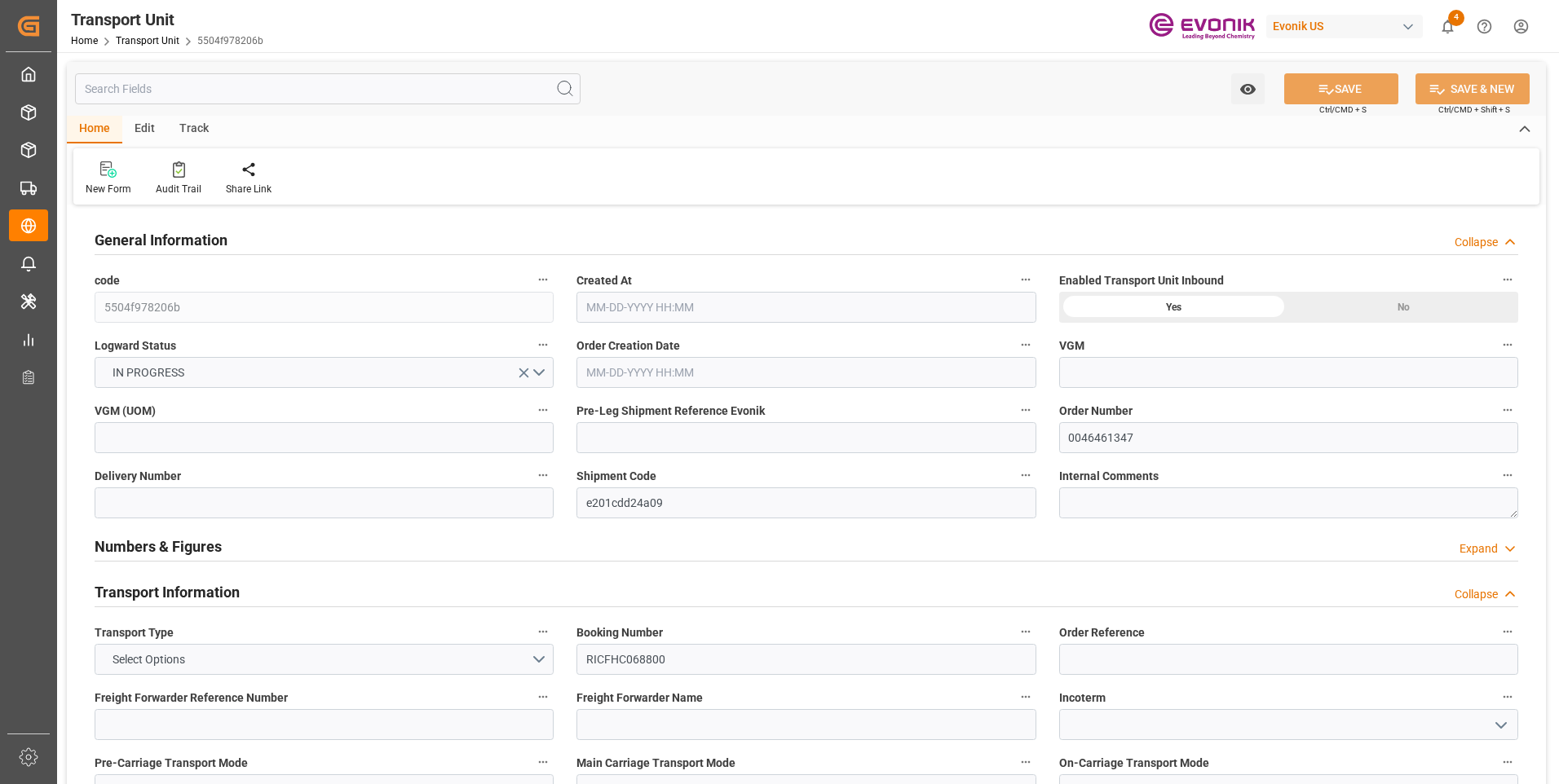
type input "ONE"
type input "Ocean Network Express"
type input "USORF"
type input "BEANR"
type input "14168"
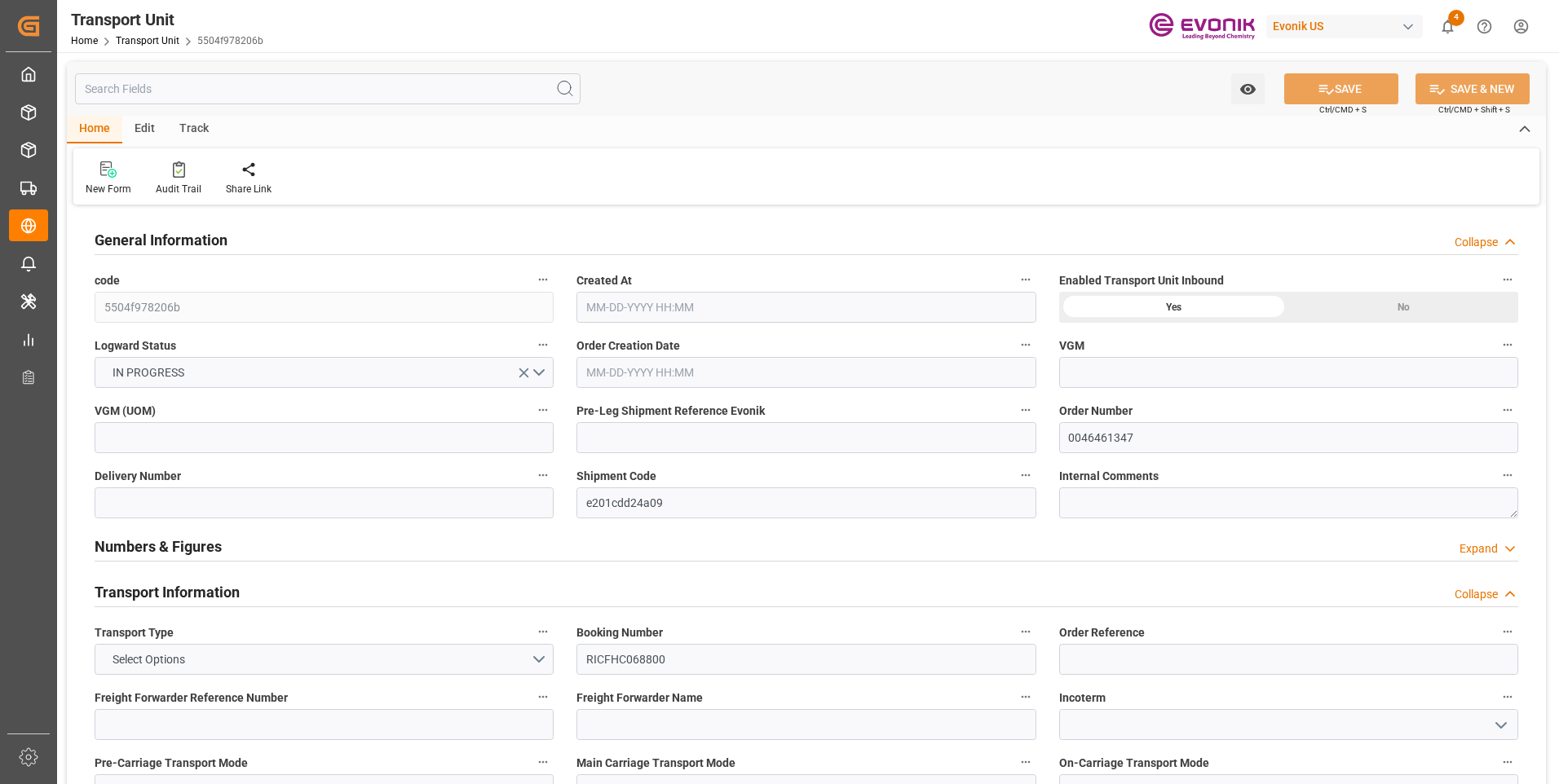
type input "[DATE] 07:09"
type input "[DATE]"
type input "[DATE] 00:00"
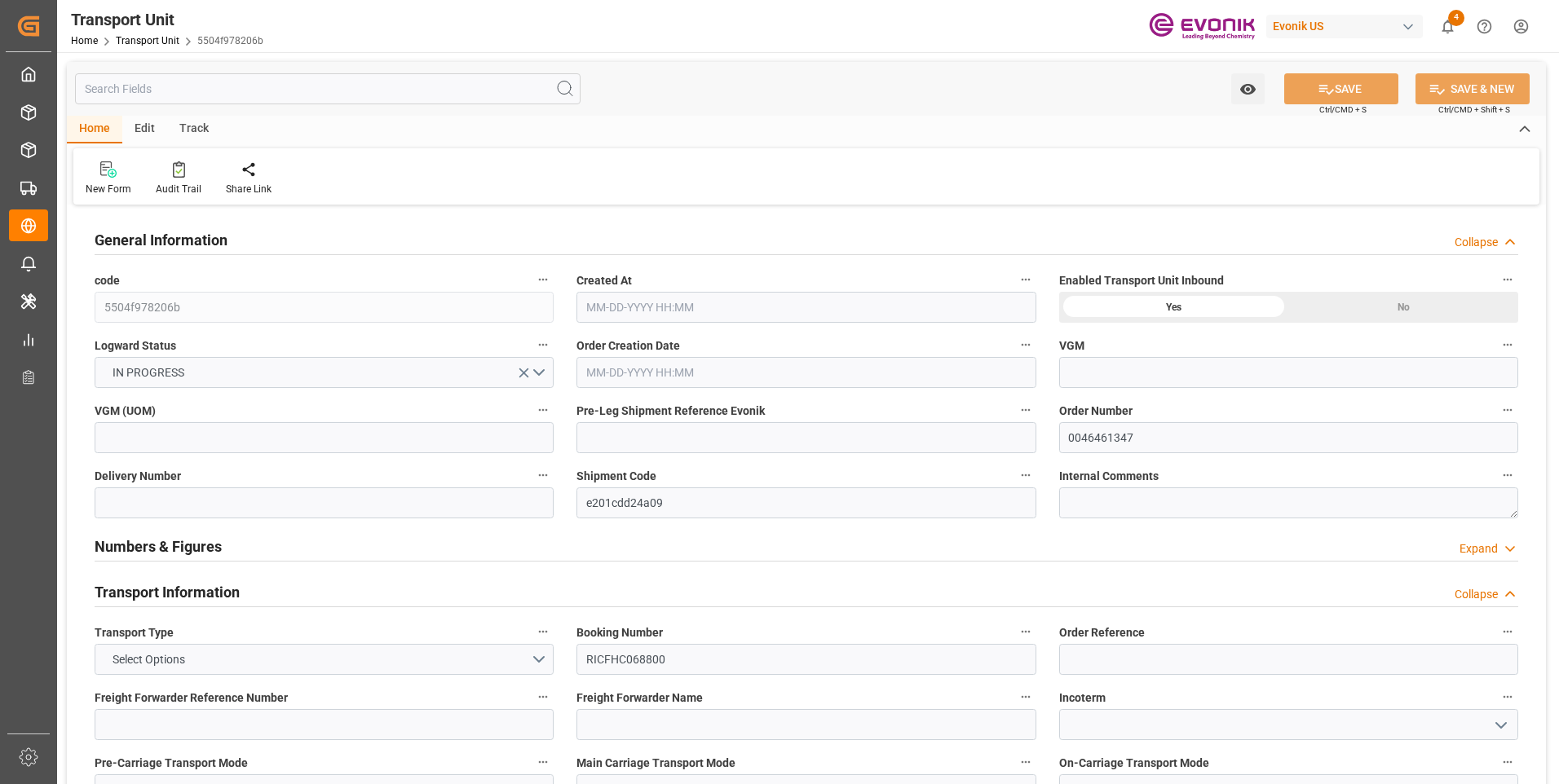
type input "[DATE] 00:00"
type input "[DATE] 12:00"
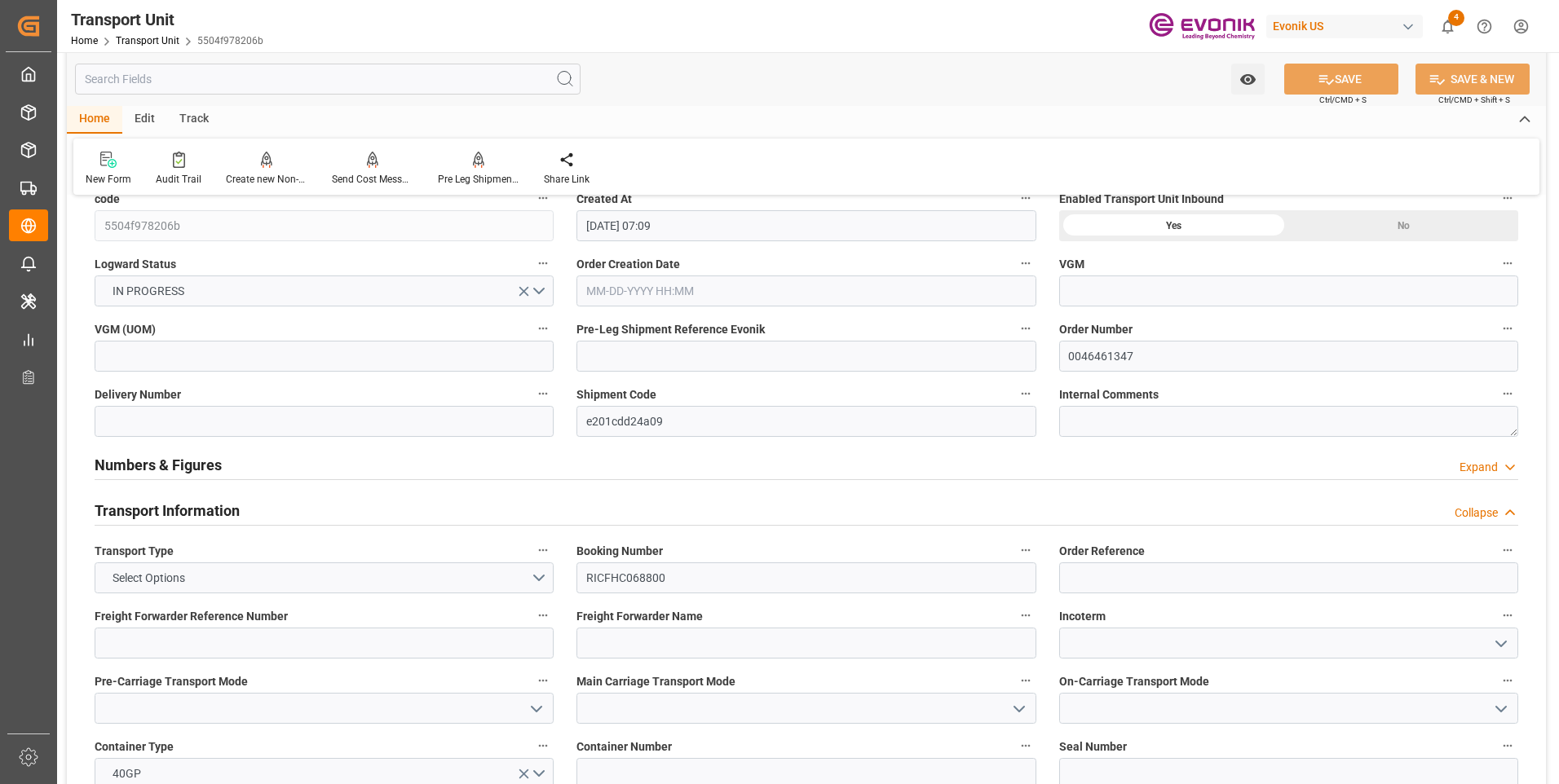
scroll to position [163, 0]
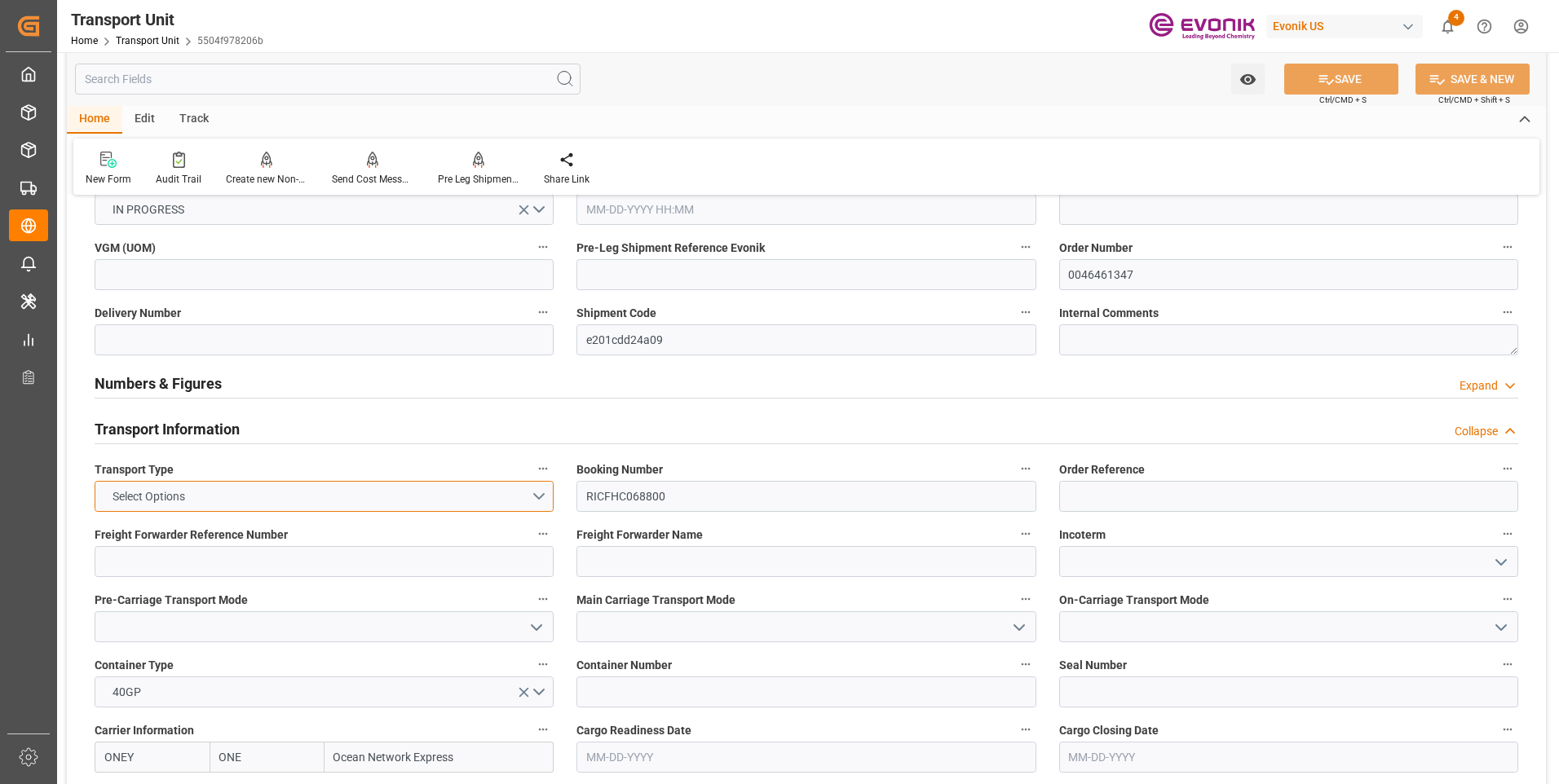
click at [461, 508] on button "Select Options" at bounding box center [324, 496] width 459 height 31
click at [195, 506] on div "SEAFREIGHT" at bounding box center [325, 501] width 458 height 34
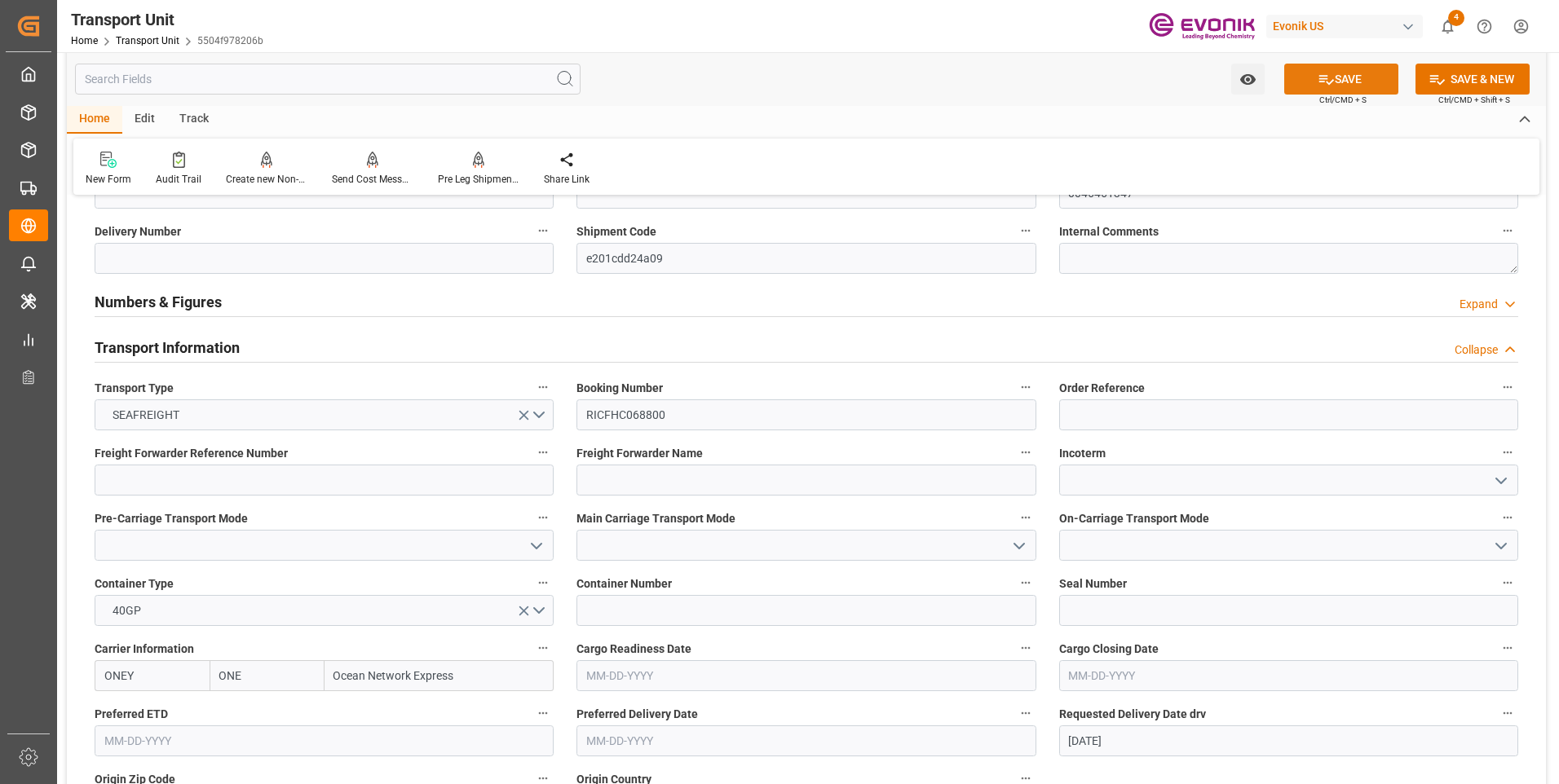
click at [1358, 85] on button "SAVE" at bounding box center [1341, 78] width 114 height 31
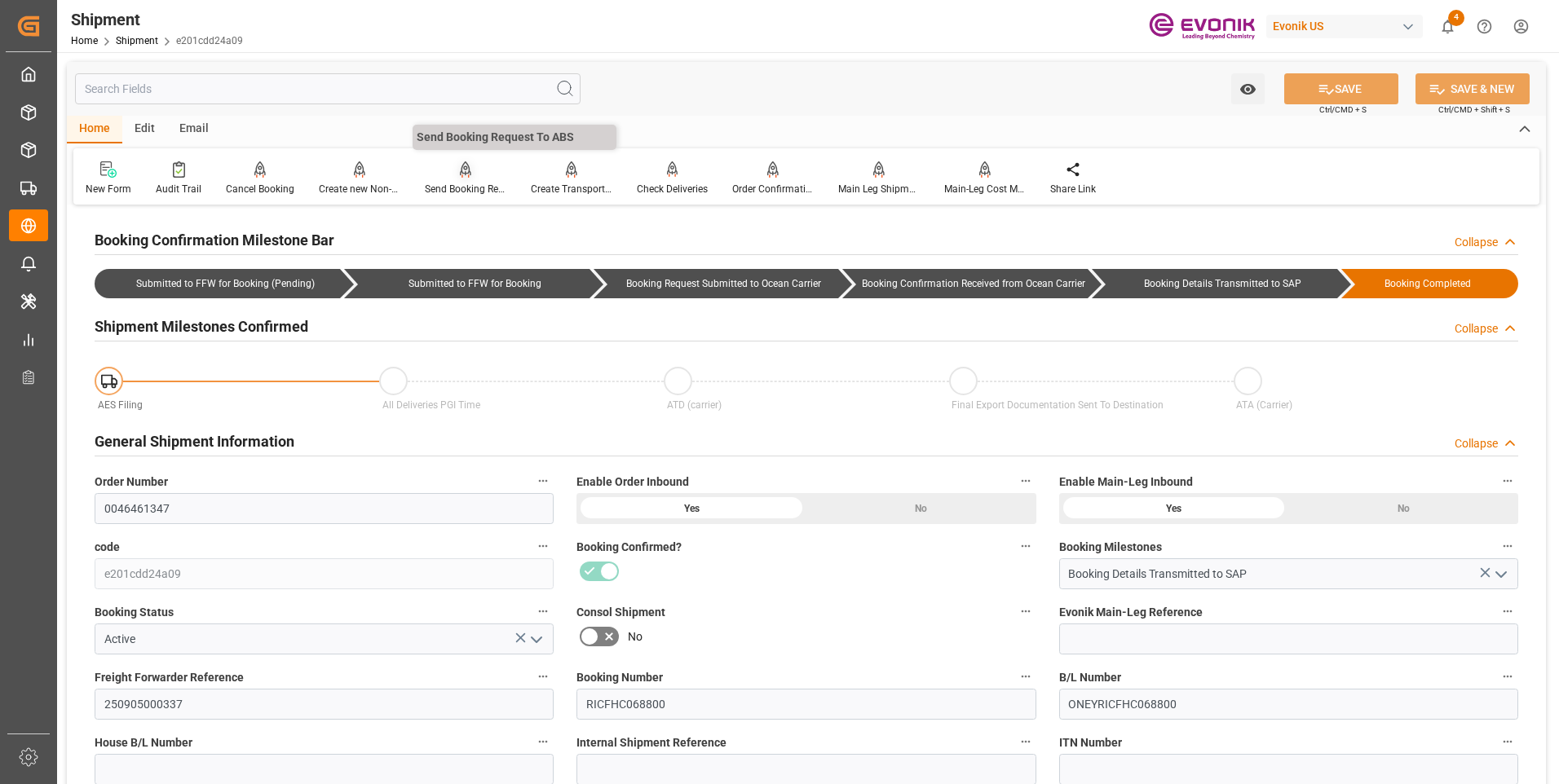
click at [466, 195] on div "Send Booking Request To ABS" at bounding box center [465, 189] width 81 height 14
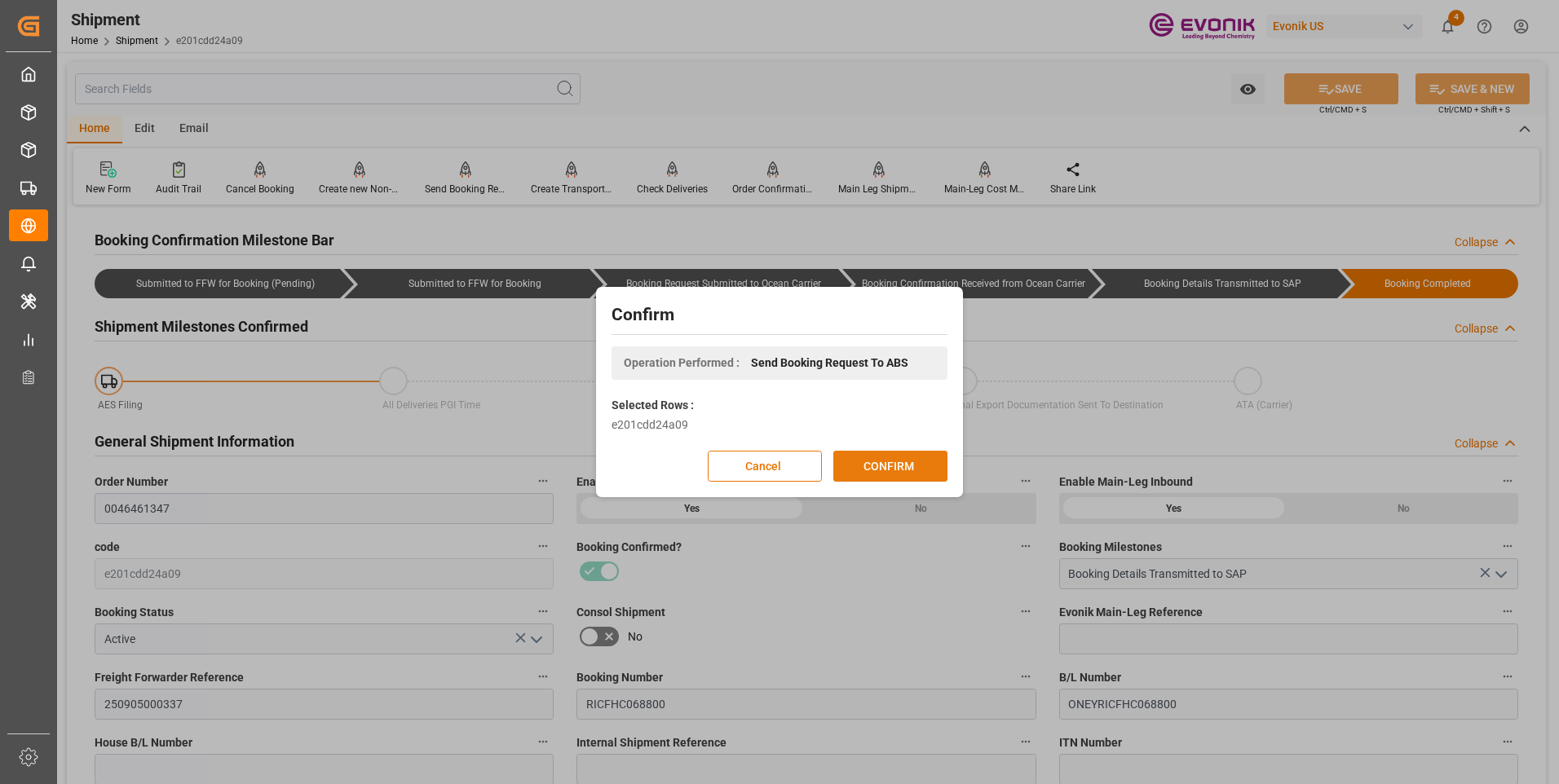
click at [887, 474] on button "CONFIRM" at bounding box center [890, 466] width 114 height 31
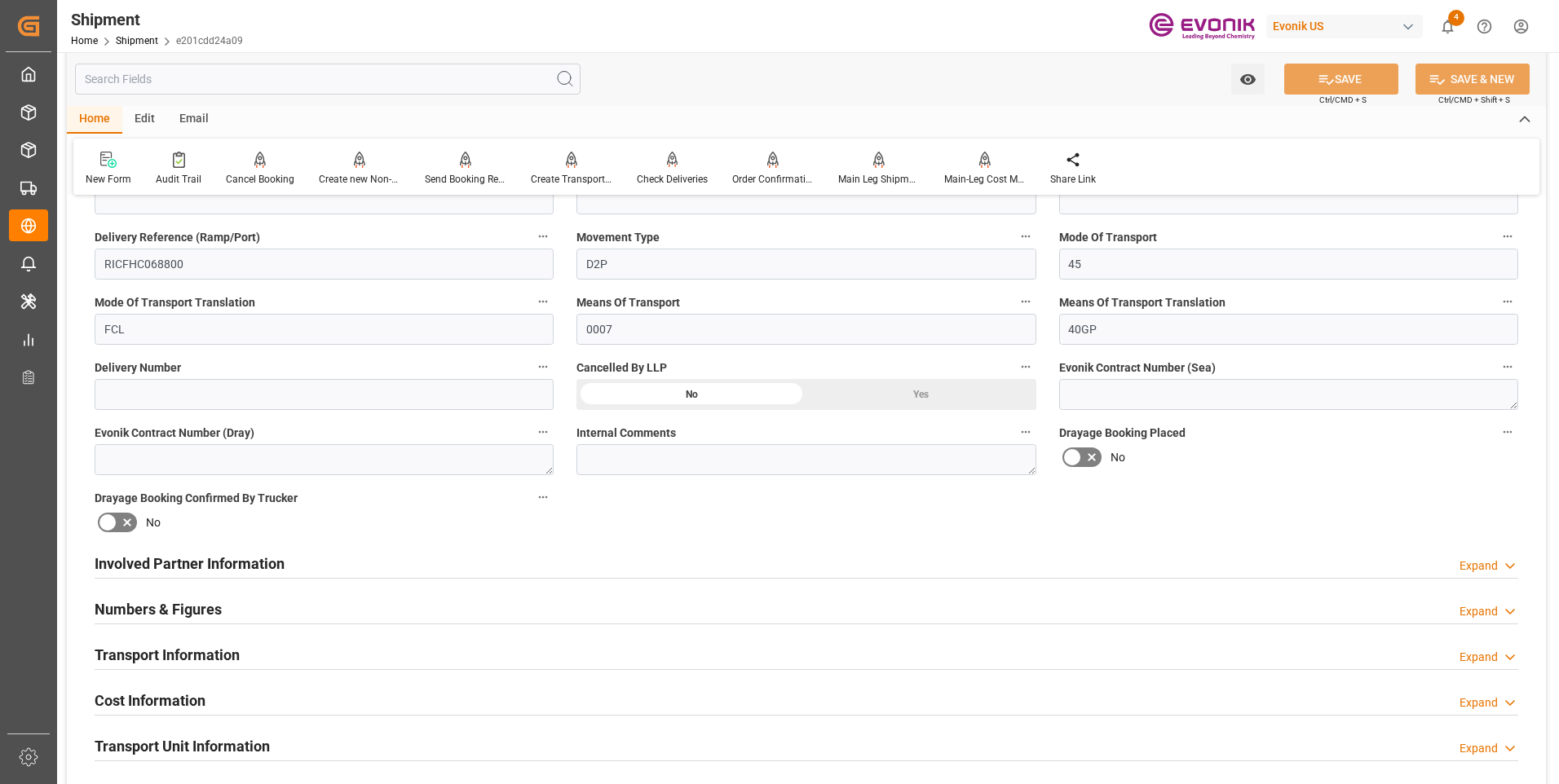
scroll to position [652, 0]
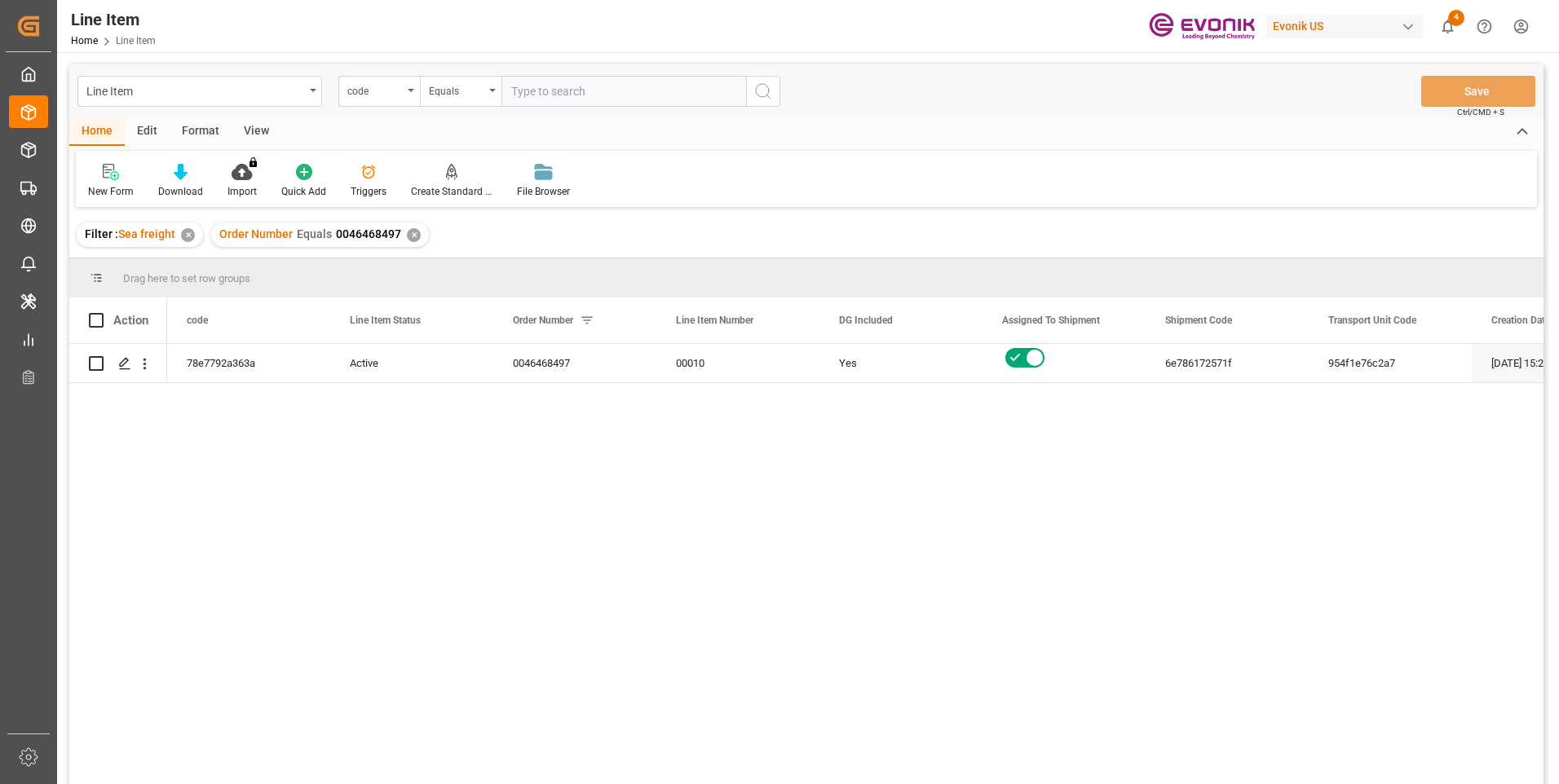
click at [558, 93] on input "text" at bounding box center [623, 91] width 244 height 31
click at [376, 97] on div "code" at bounding box center [375, 89] width 56 height 19
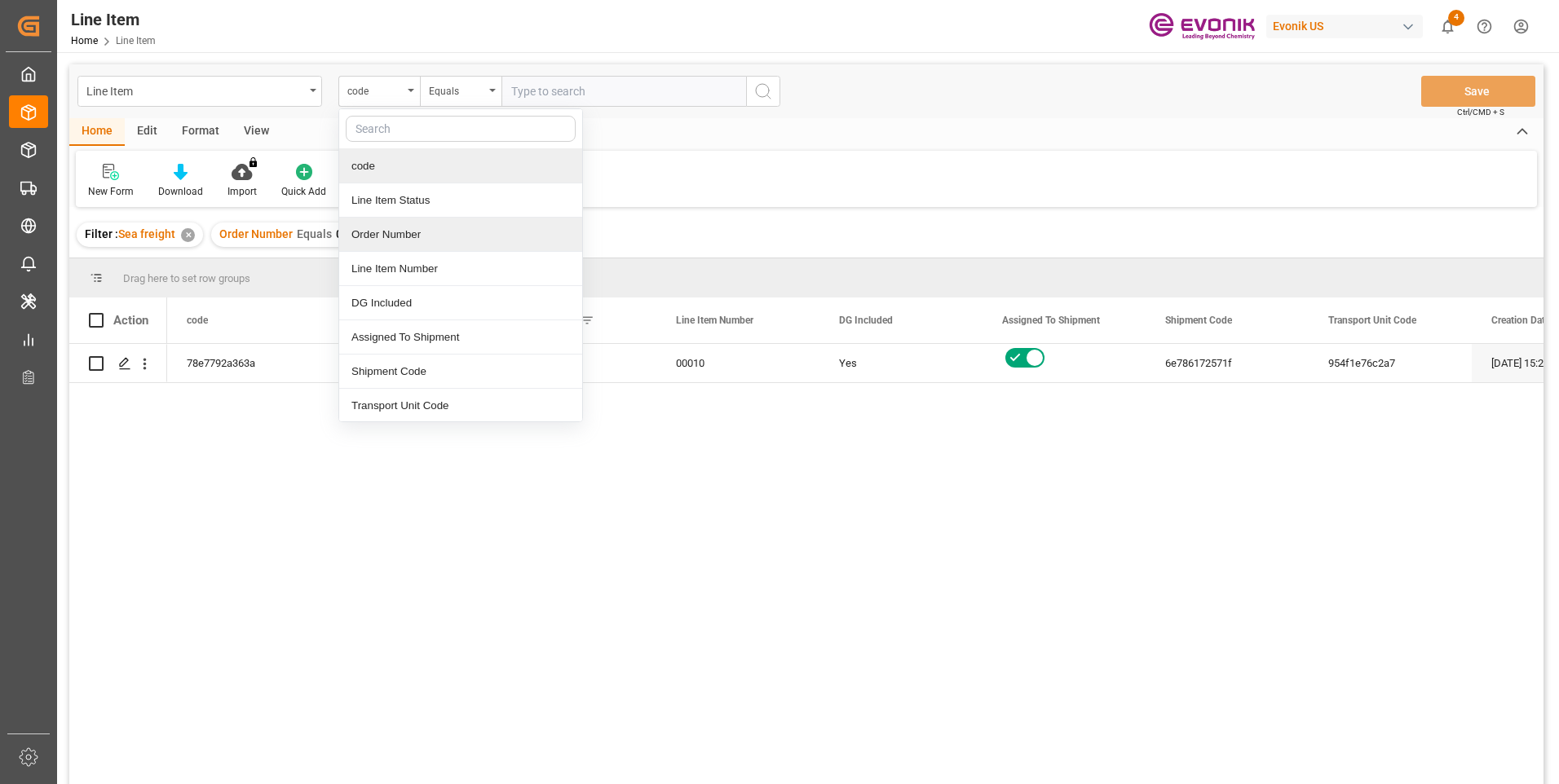
click at [374, 240] on div "Order Number" at bounding box center [461, 235] width 243 height 34
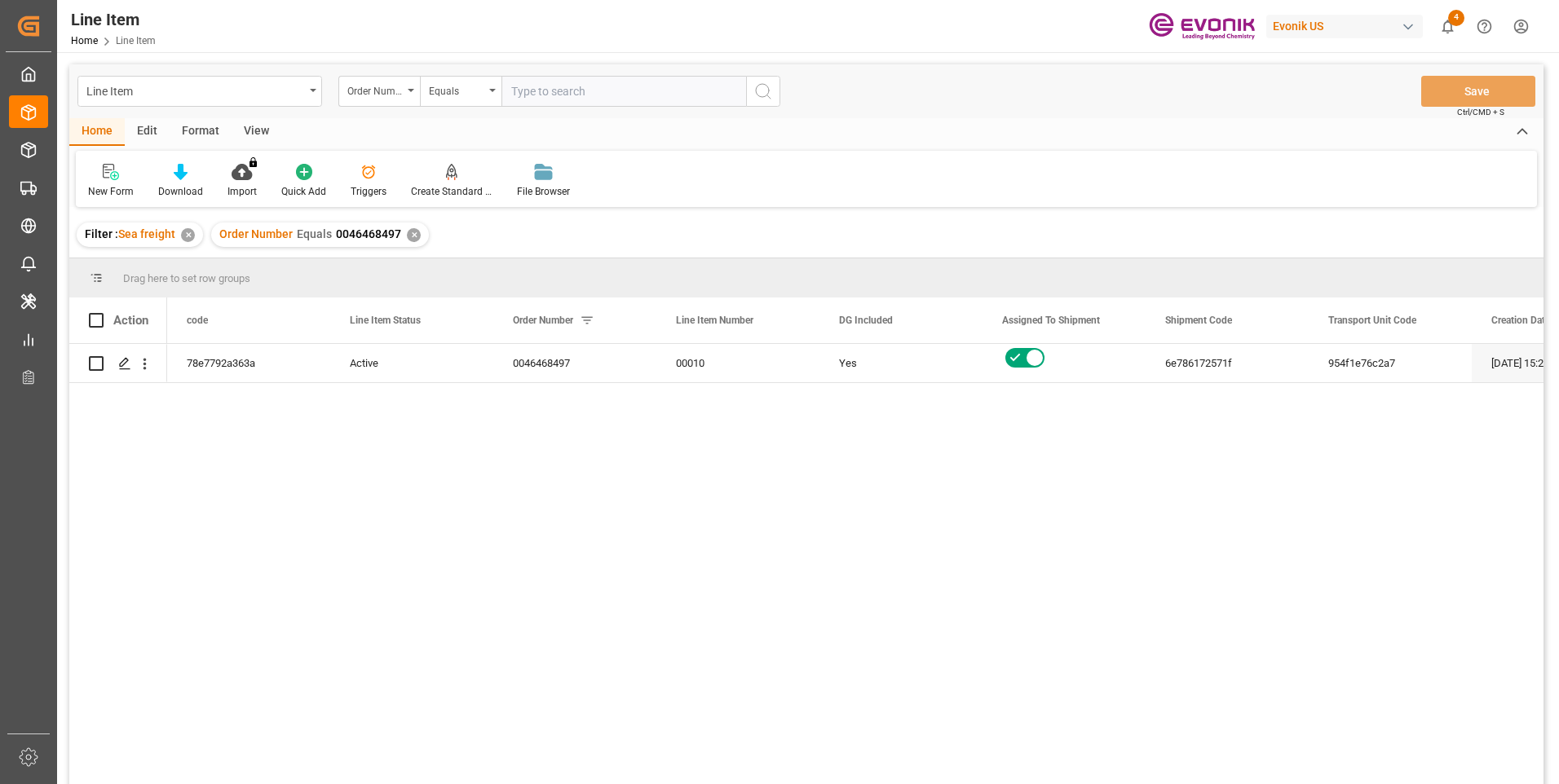
click at [556, 88] on input "text" at bounding box center [623, 91] width 244 height 31
paste input "46468497"
type input "0046468497"
click at [770, 99] on line "search button" at bounding box center [768, 97] width 3 height 3
click at [415, 238] on div "✕" at bounding box center [414, 235] width 13 height 13
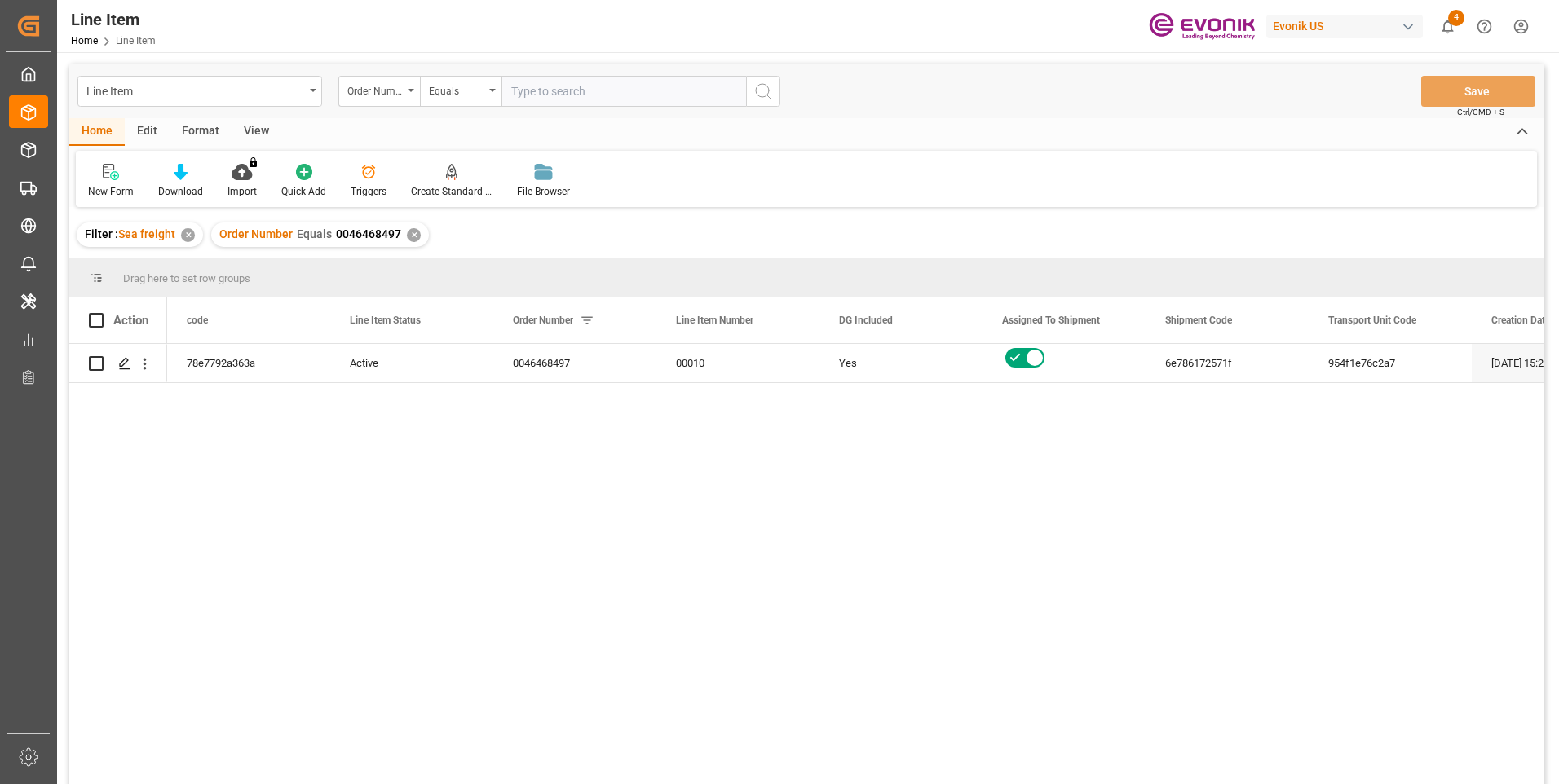
click at [255, 134] on div "View" at bounding box center [257, 131] width 50 height 28
click at [190, 166] on icon at bounding box center [190, 167] width 8 height 7
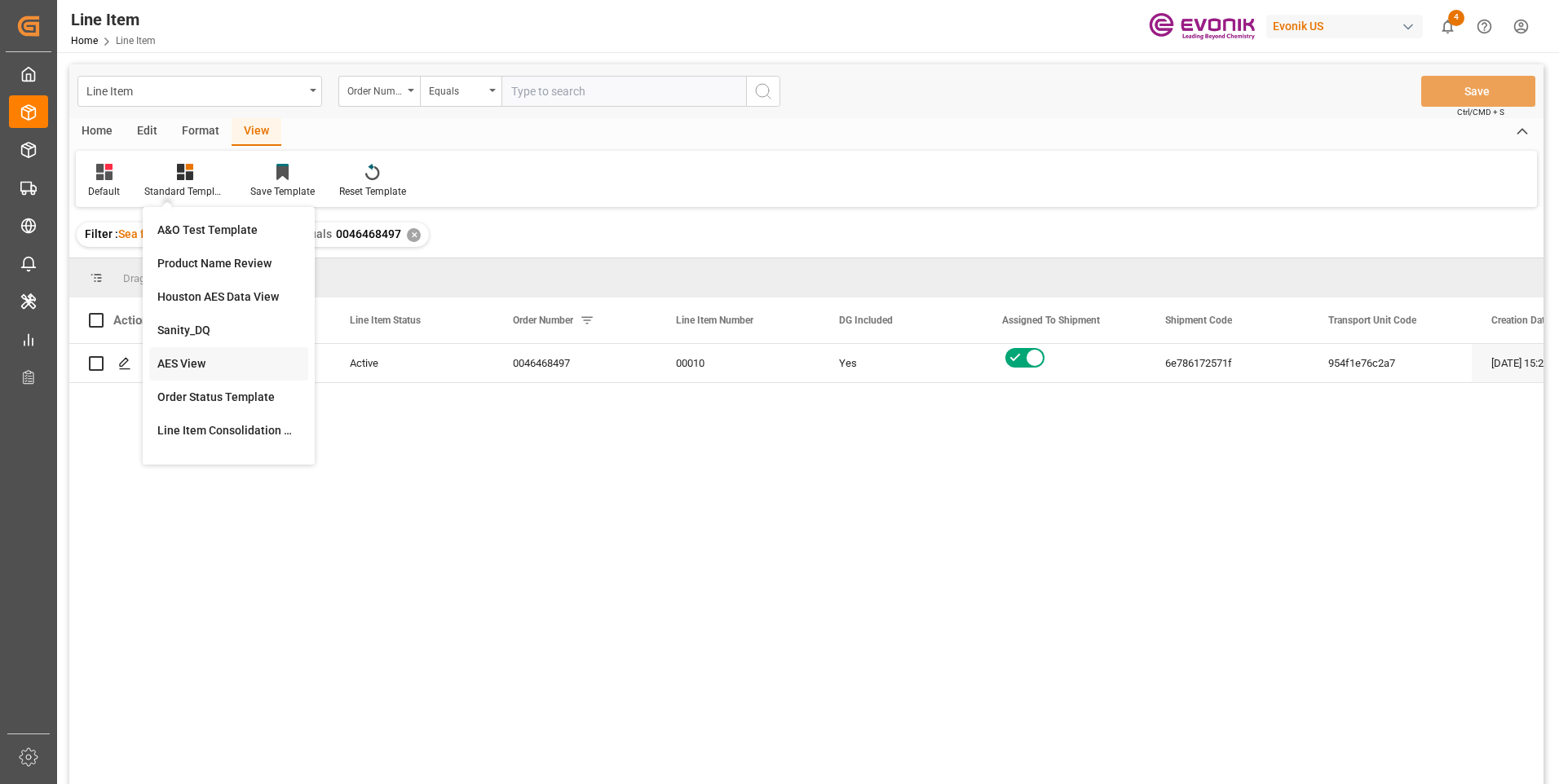
click at [179, 359] on div "AES View" at bounding box center [228, 364] width 143 height 17
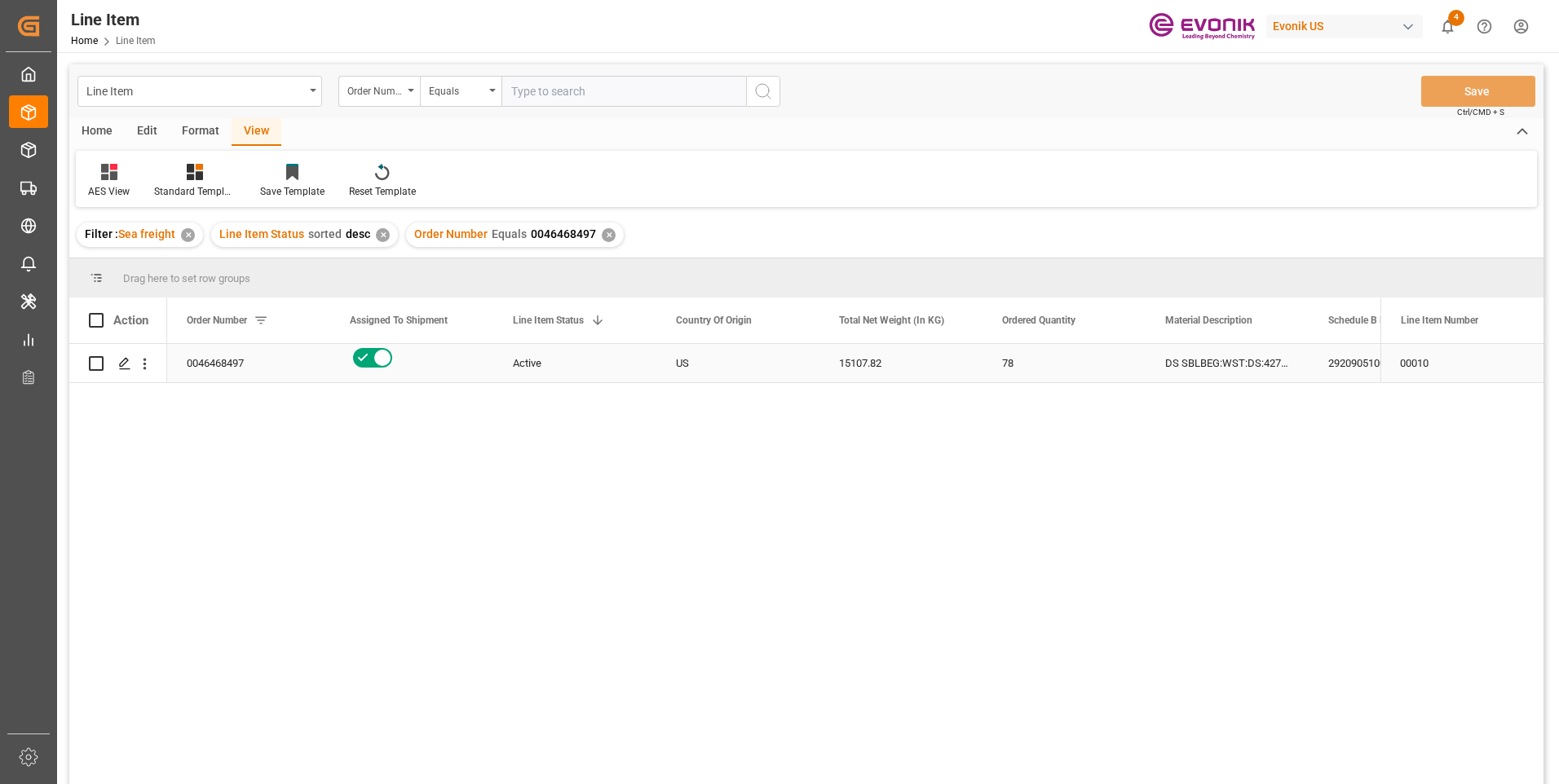
click at [1187, 361] on div "DS SBLBEG:WST:DS:427LB::$" at bounding box center [1227, 363] width 163 height 38
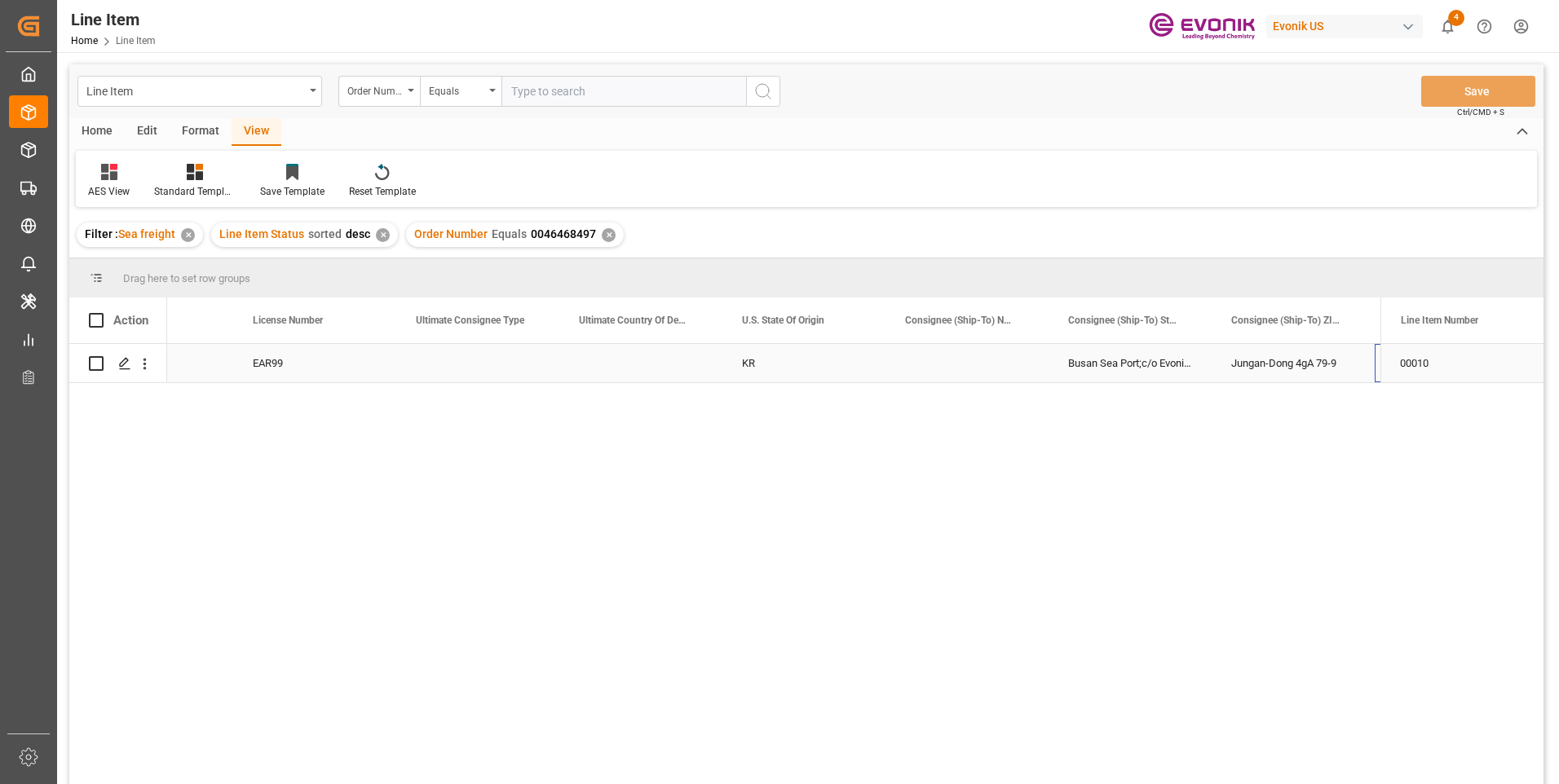
scroll to position [0, 1728]
click at [620, 363] on div "KR" at bounding box center [641, 363] width 163 height 38
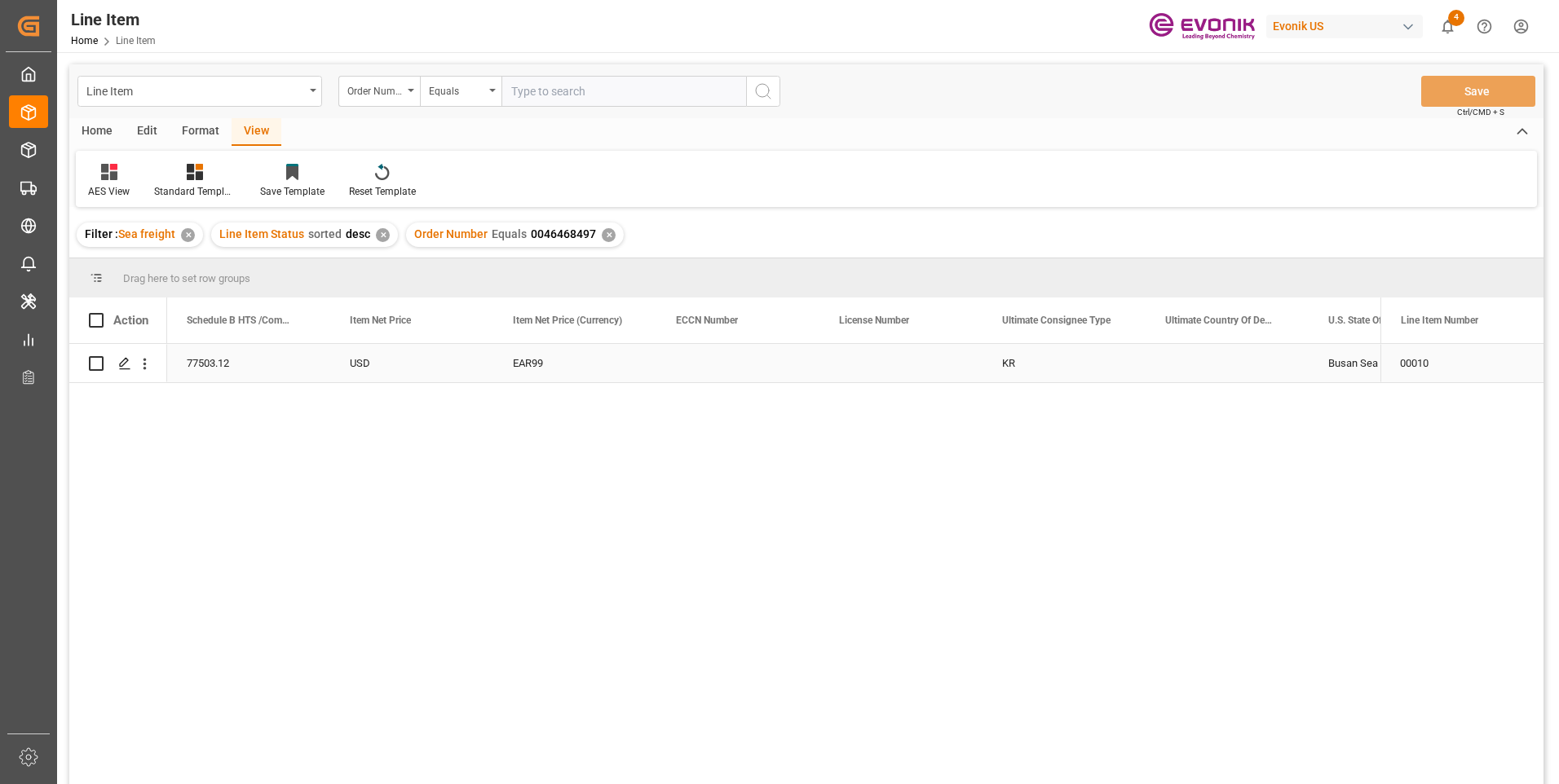
scroll to position [0, 979]
click at [385, 364] on div "2920905100" at bounding box center [412, 363] width 163 height 38
click at [541, 370] on div "15107.82" at bounding box center [575, 363] width 163 height 38
click at [1176, 370] on div "77503.12" at bounding box center [1227, 363] width 163 height 38
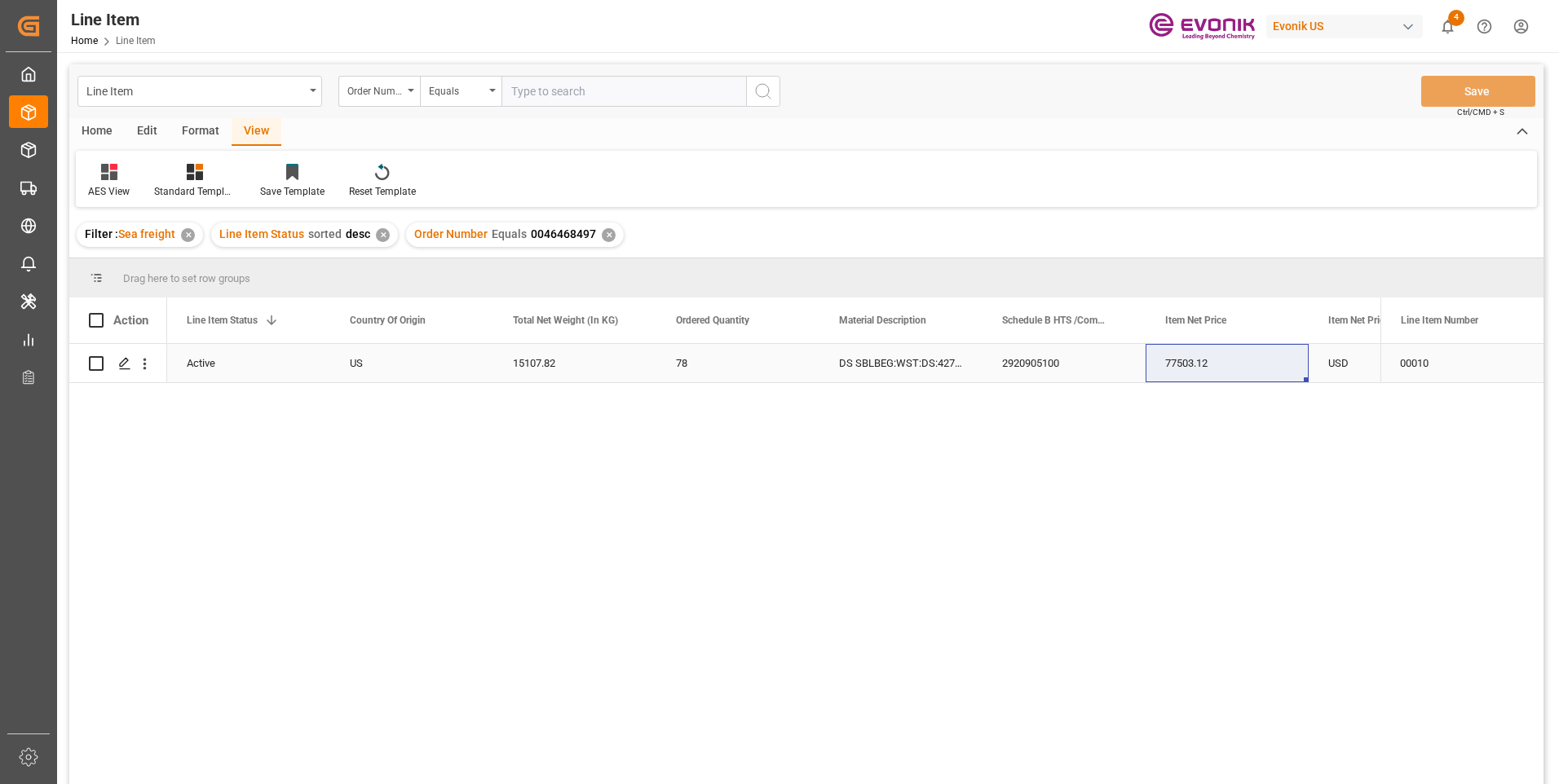
click at [1006, 356] on div "2920905100" at bounding box center [1064, 363] width 163 height 38
click at [531, 356] on div "15107.82" at bounding box center [575, 363] width 163 height 38
click at [1205, 354] on div "77503.12" at bounding box center [1227, 363] width 163 height 38
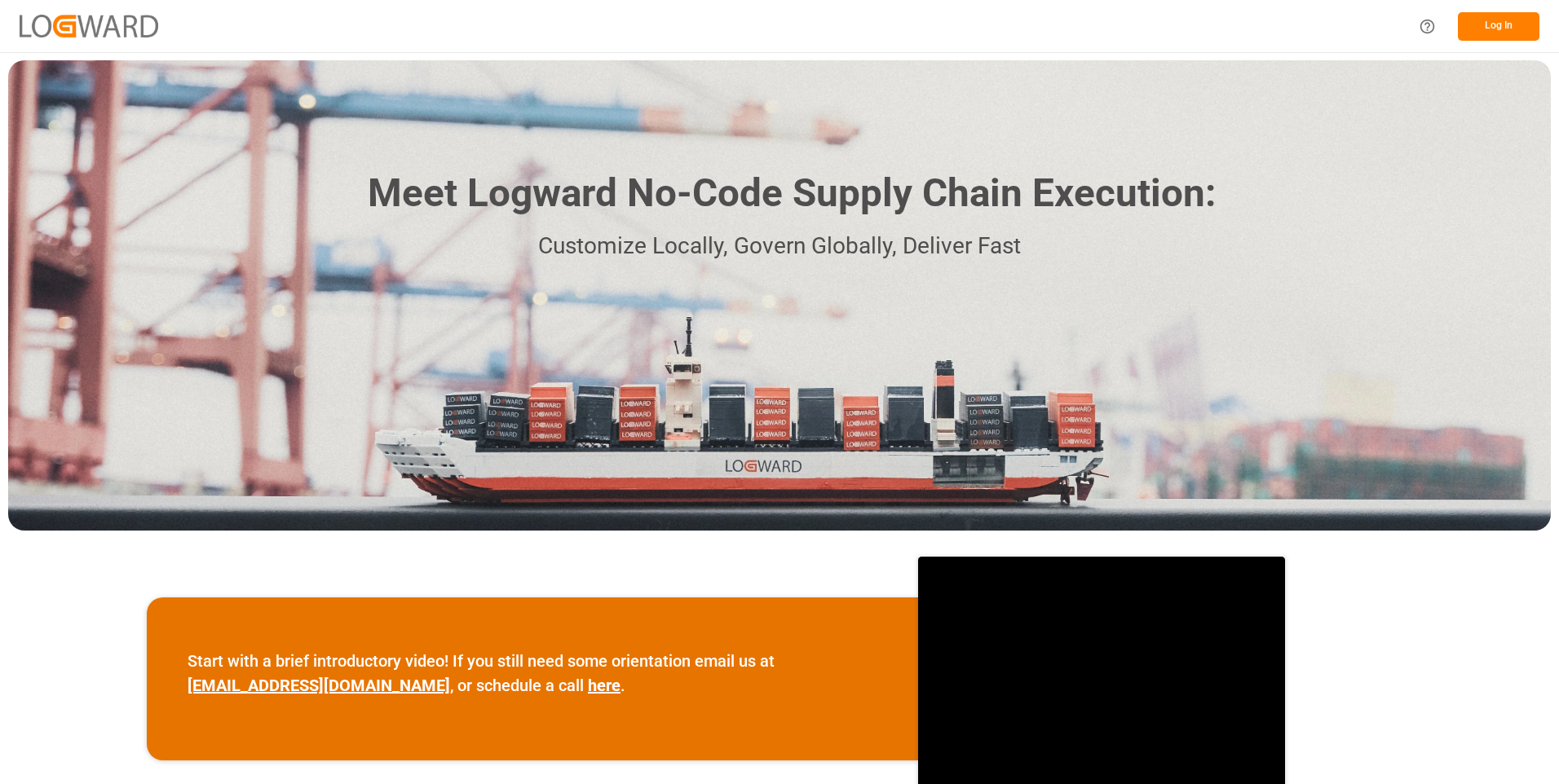
click at [1499, 32] on button "Log In" at bounding box center [1498, 27] width 81 height 29
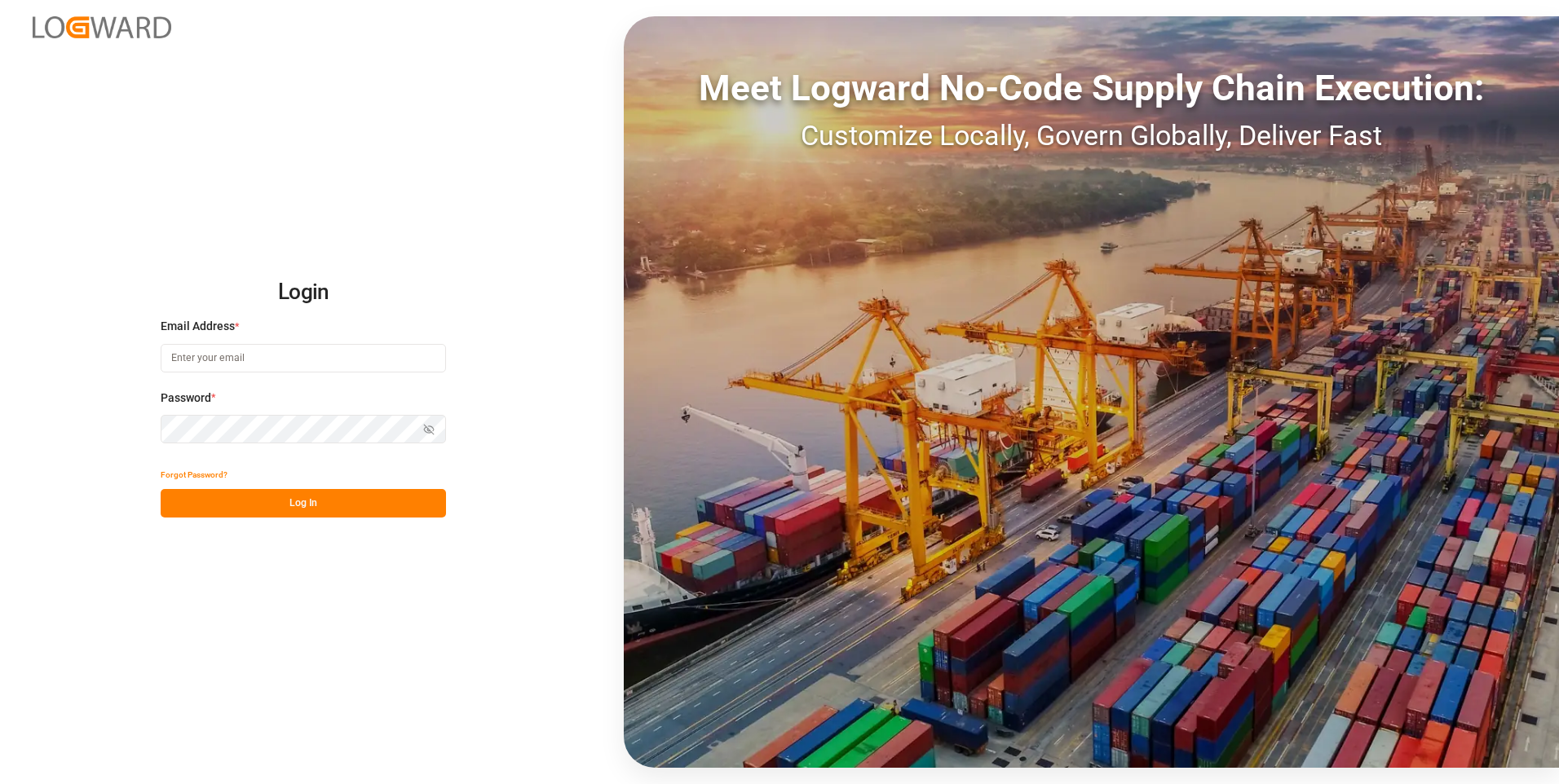
type input "[PERSON_NAME][EMAIL_ADDRESS][DOMAIN_NAME]"
click at [320, 496] on button "Log In" at bounding box center [304, 504] width 285 height 29
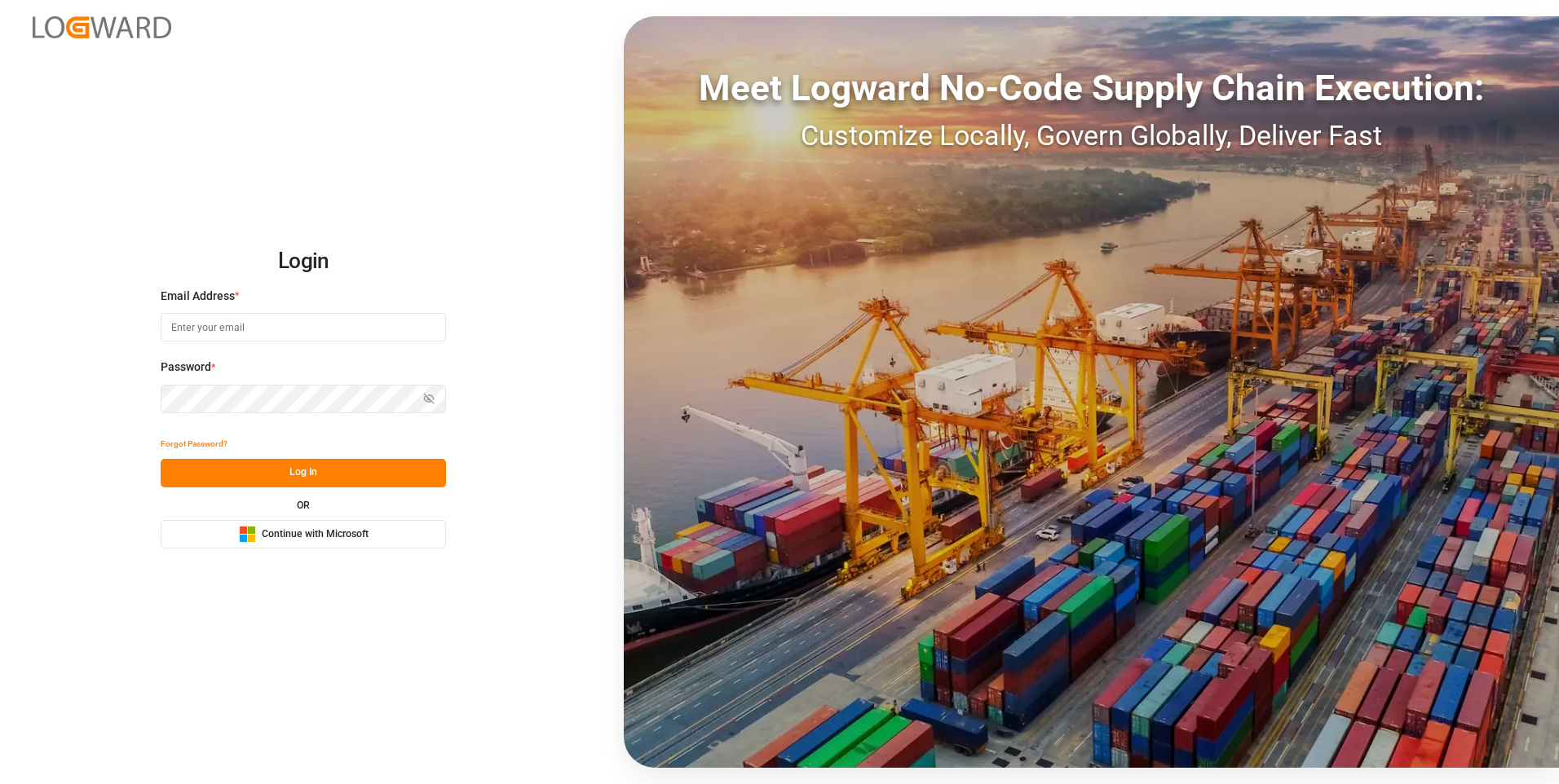
type input "[PERSON_NAME][EMAIL_ADDRESS][DOMAIN_NAME]"
click at [297, 468] on button "Log In" at bounding box center [304, 473] width 285 height 29
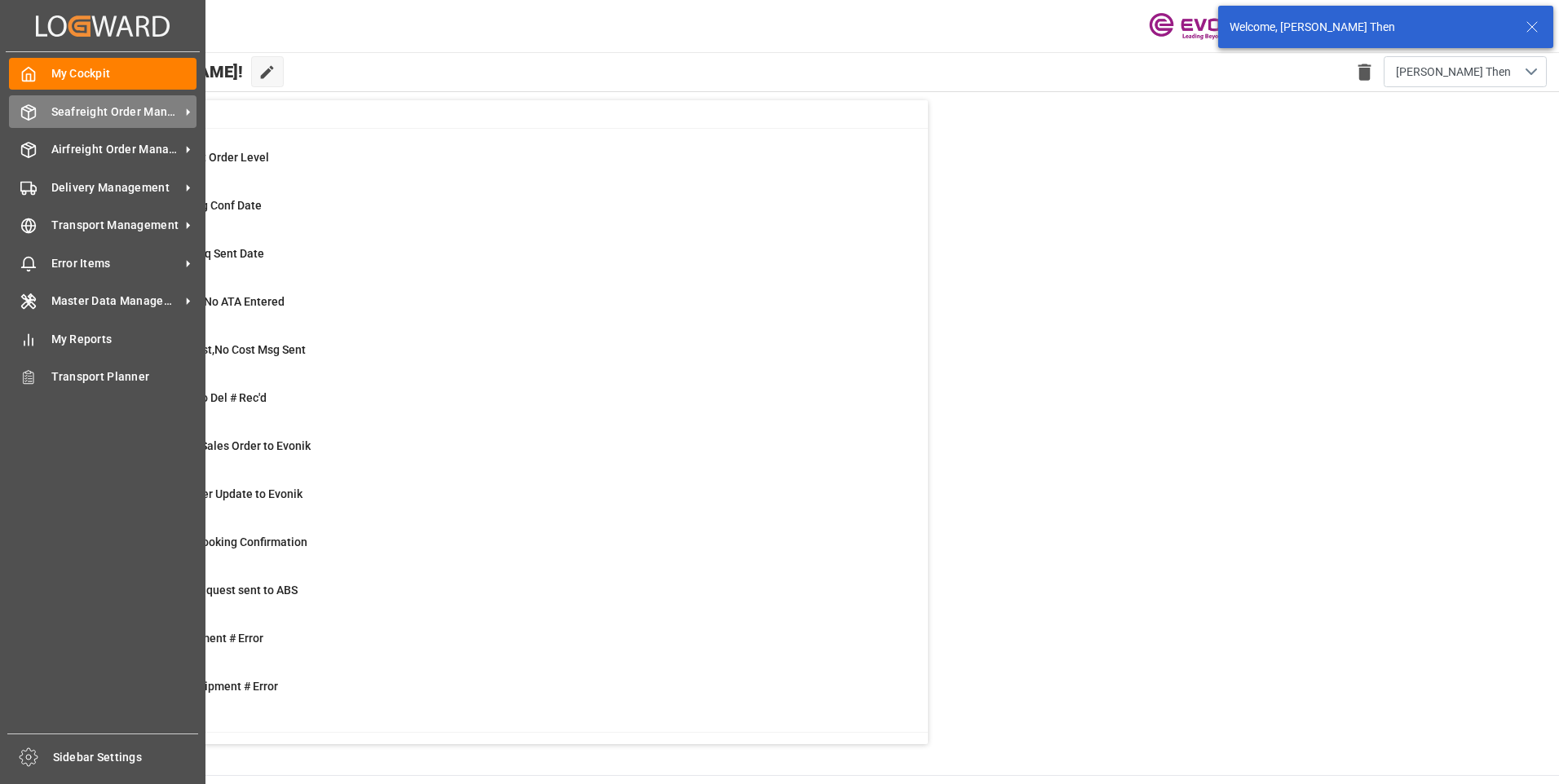
click at [111, 103] on span "Seafreight Order Management" at bounding box center [116, 112] width 128 height 17
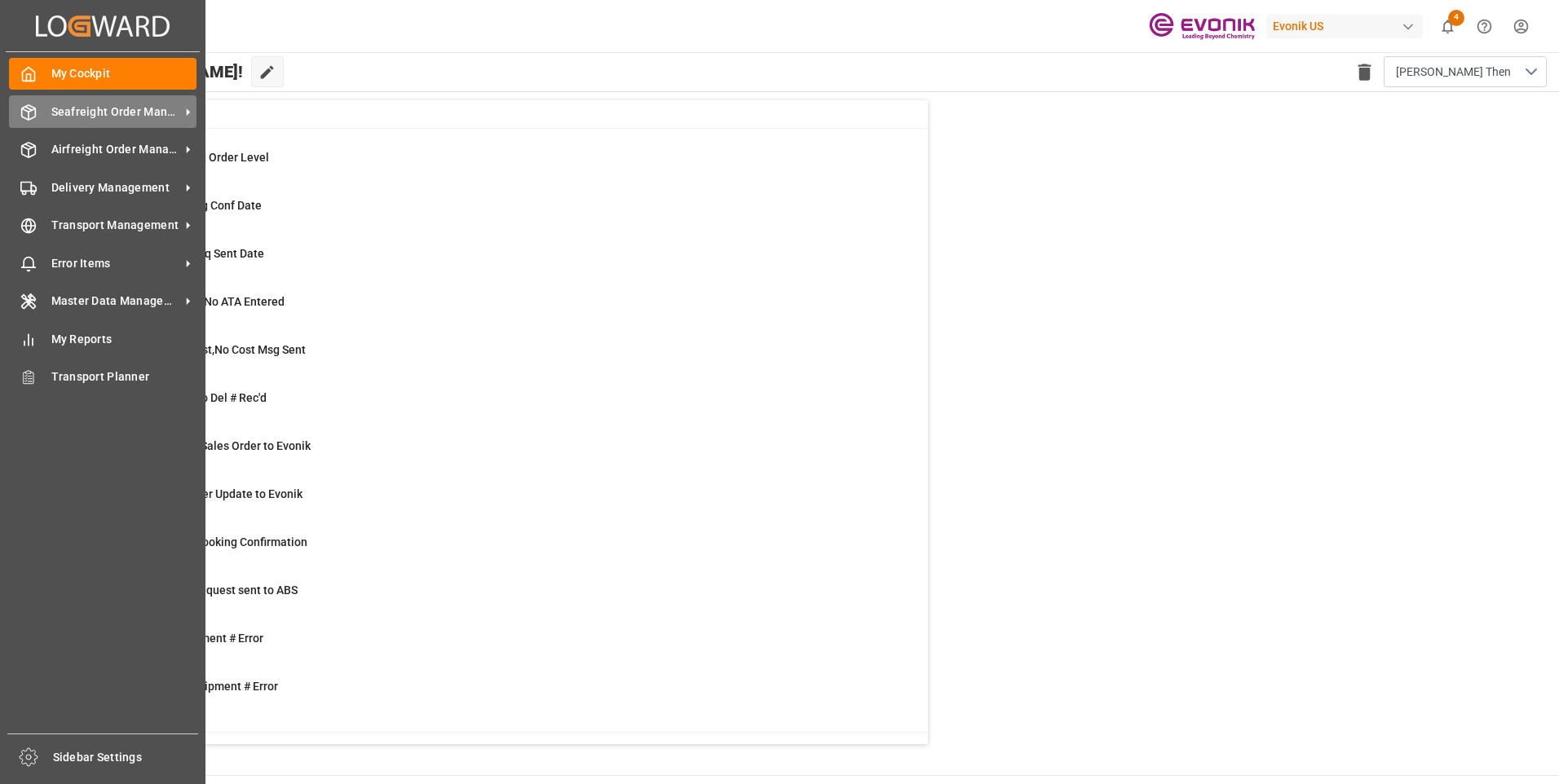
click at [52, 116] on span "Seafreight Order Management" at bounding box center [116, 112] width 128 height 17
click at [44, 107] on div "Seafreight Order Management Seafreight Order Management" at bounding box center [102, 111] width 188 height 32
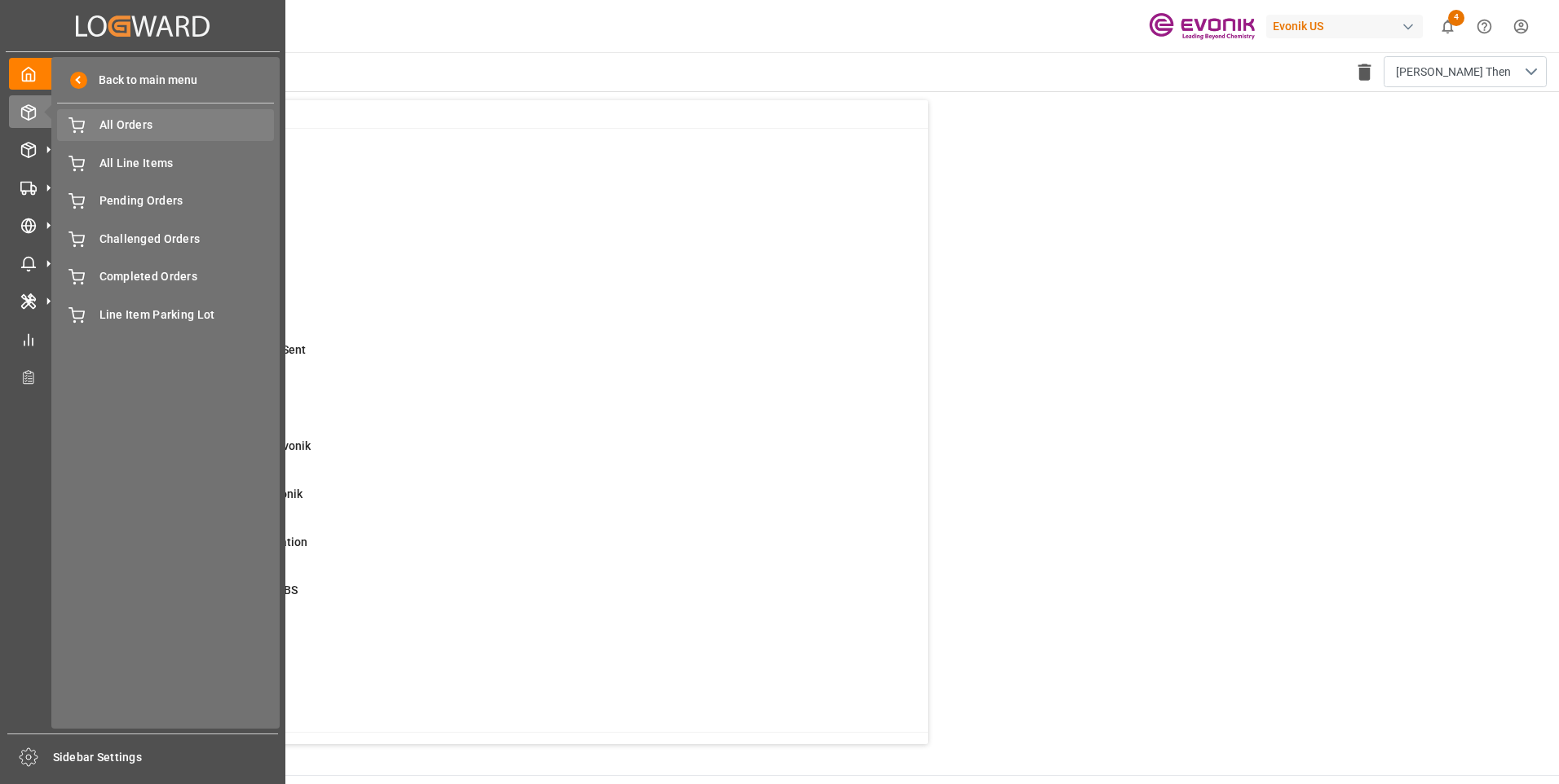
click at [127, 134] on div "All Orders All Orders" at bounding box center [166, 124] width 216 height 32
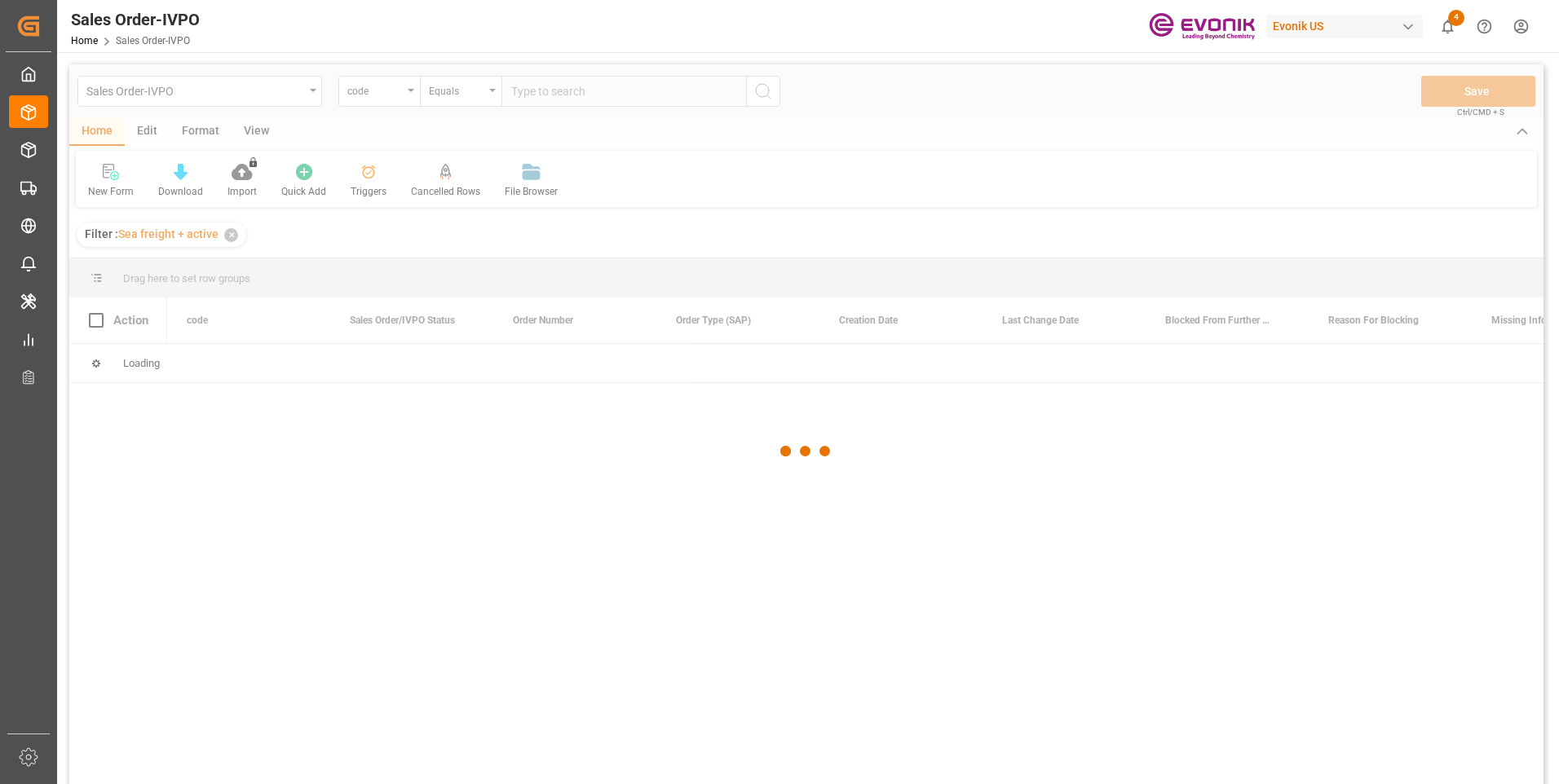
click at [388, 96] on div at bounding box center [805, 451] width 1474 height 774
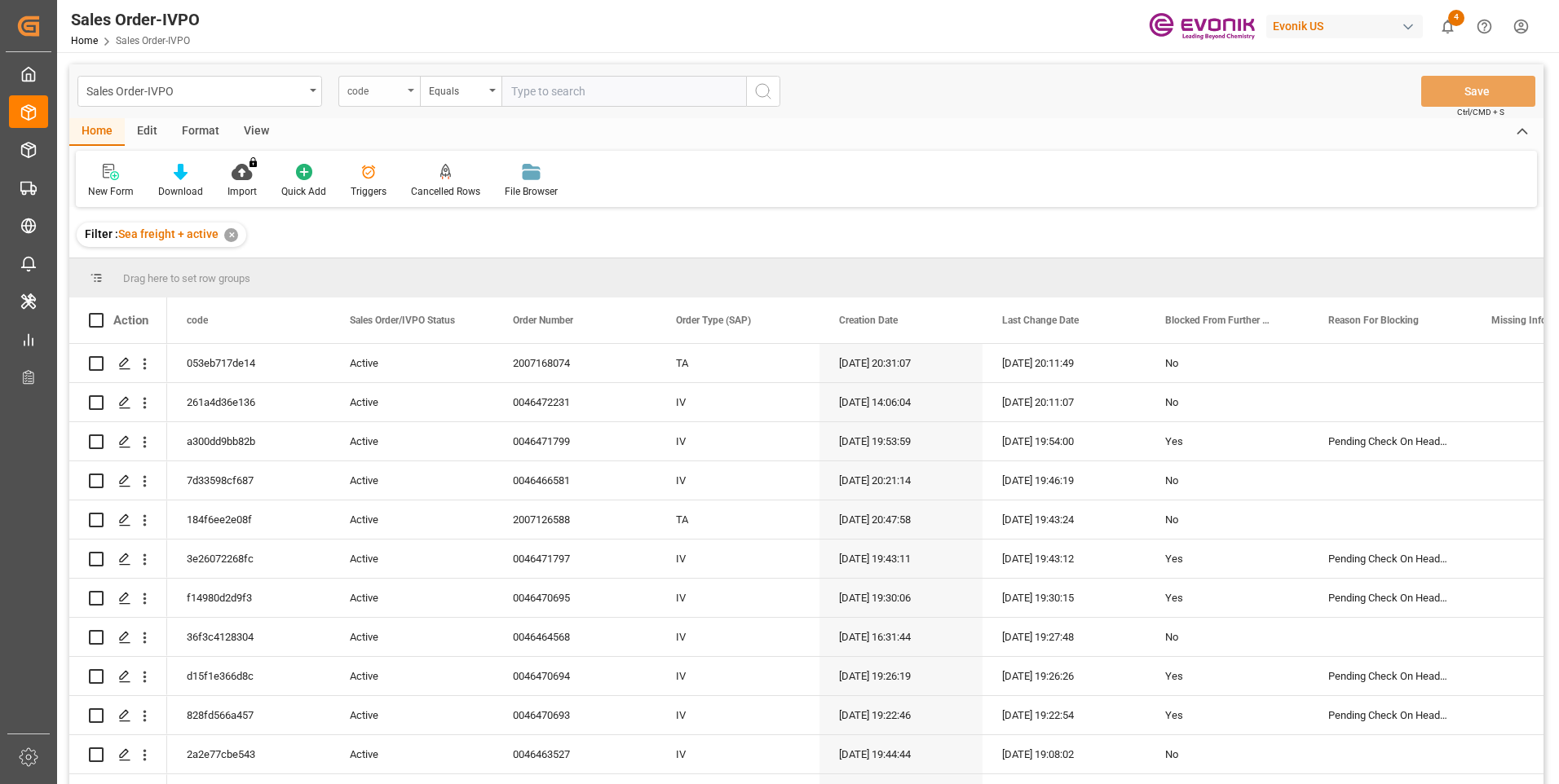
click at [370, 94] on div "code" at bounding box center [375, 89] width 56 height 19
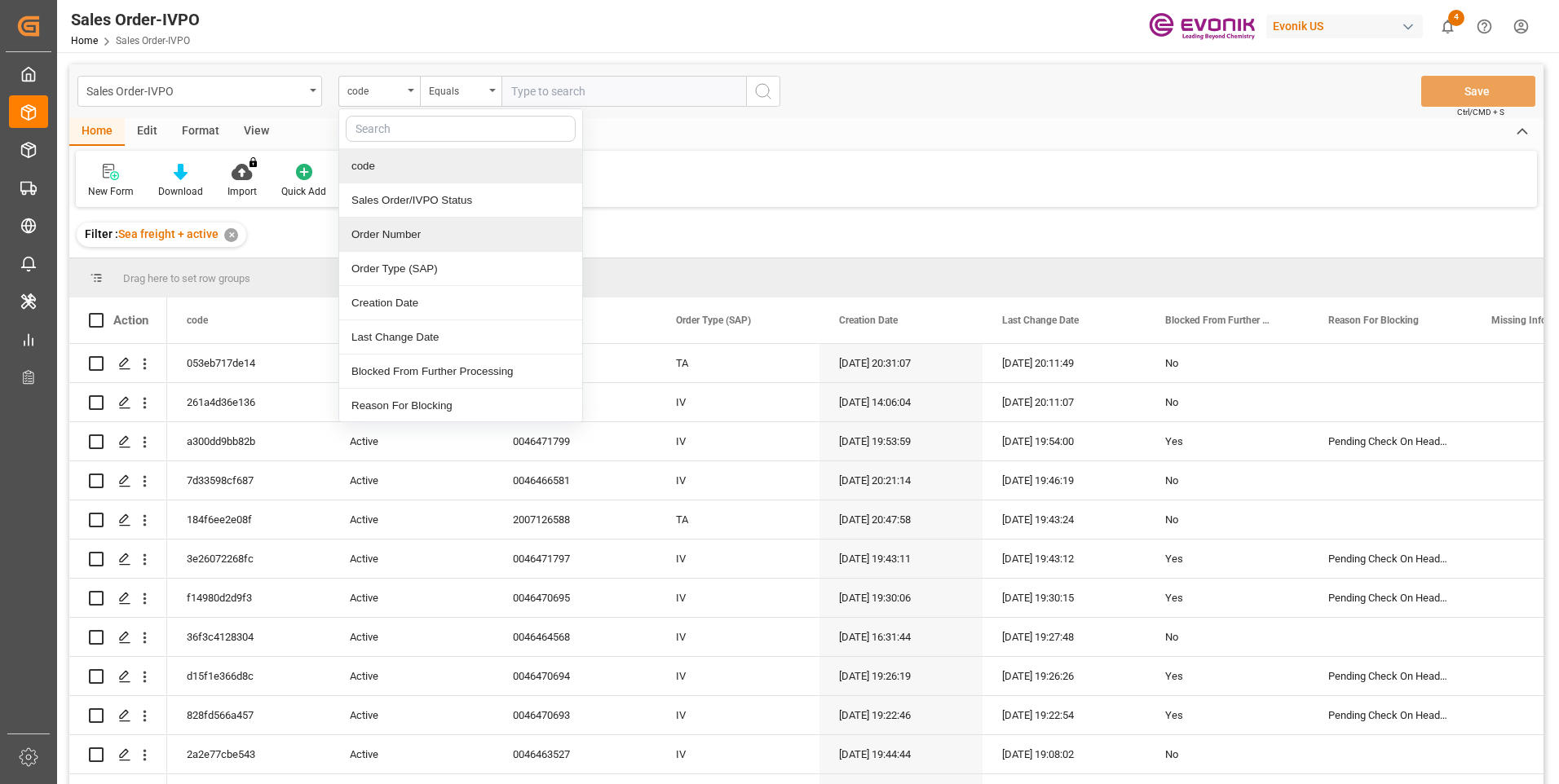
click at [378, 237] on div "Order Number" at bounding box center [461, 235] width 243 height 34
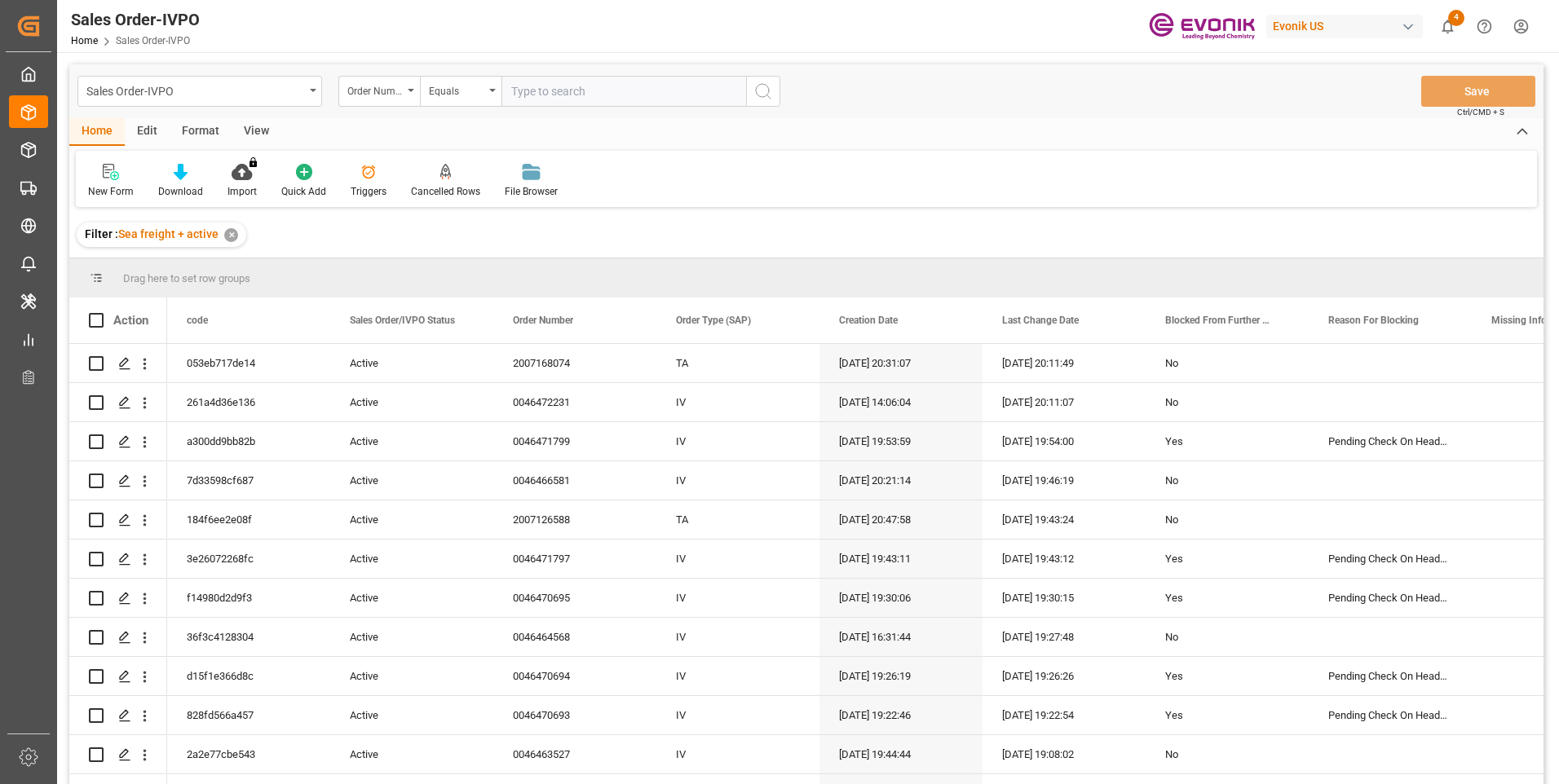
click at [573, 93] on input "text" at bounding box center [623, 91] width 244 height 31
paste input "2007166100"
type input "2007166100"
click at [754, 88] on icon "search button" at bounding box center [763, 91] width 19 height 19
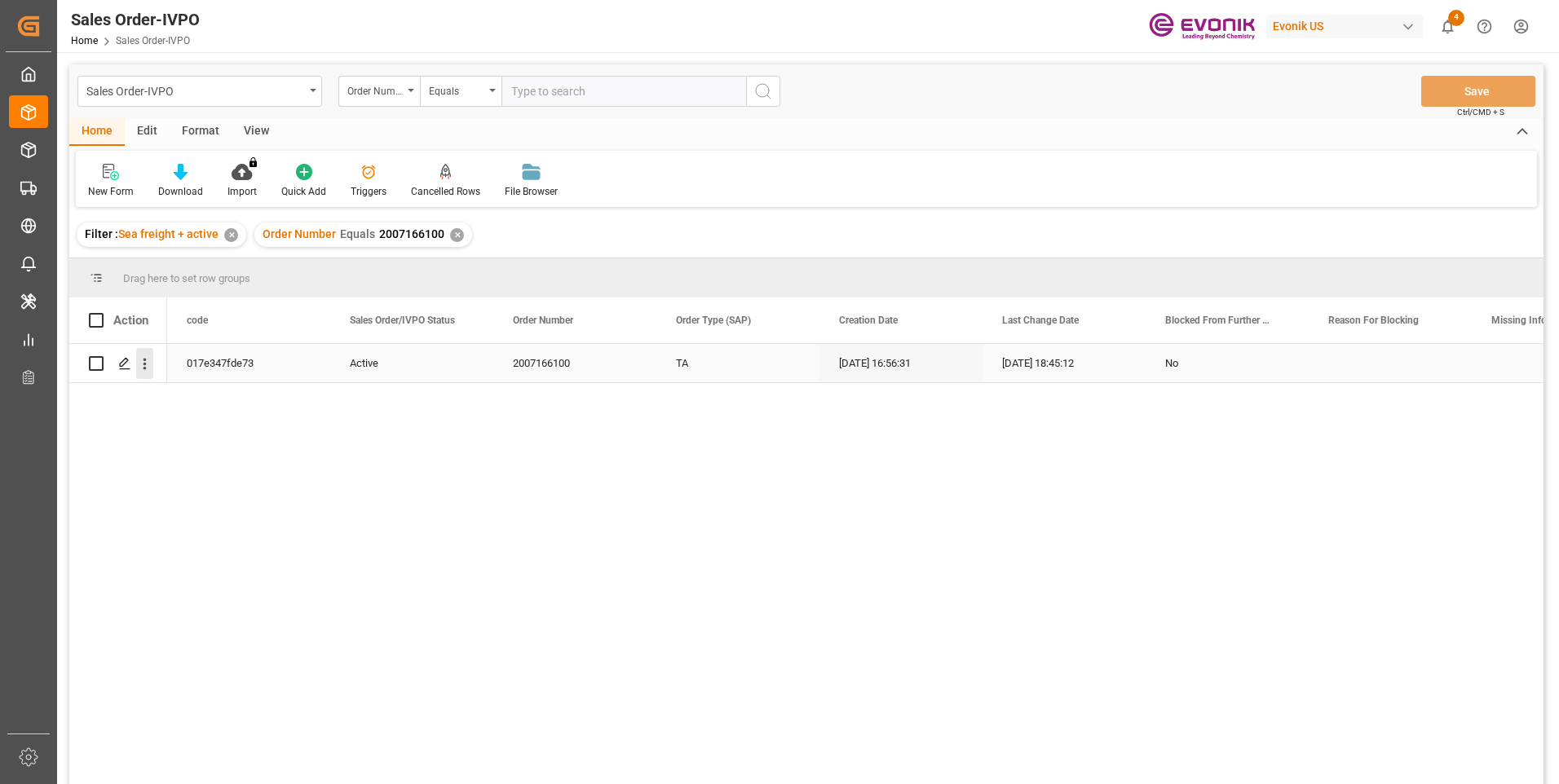
click at [147, 366] on icon "open menu" at bounding box center [145, 364] width 17 height 17
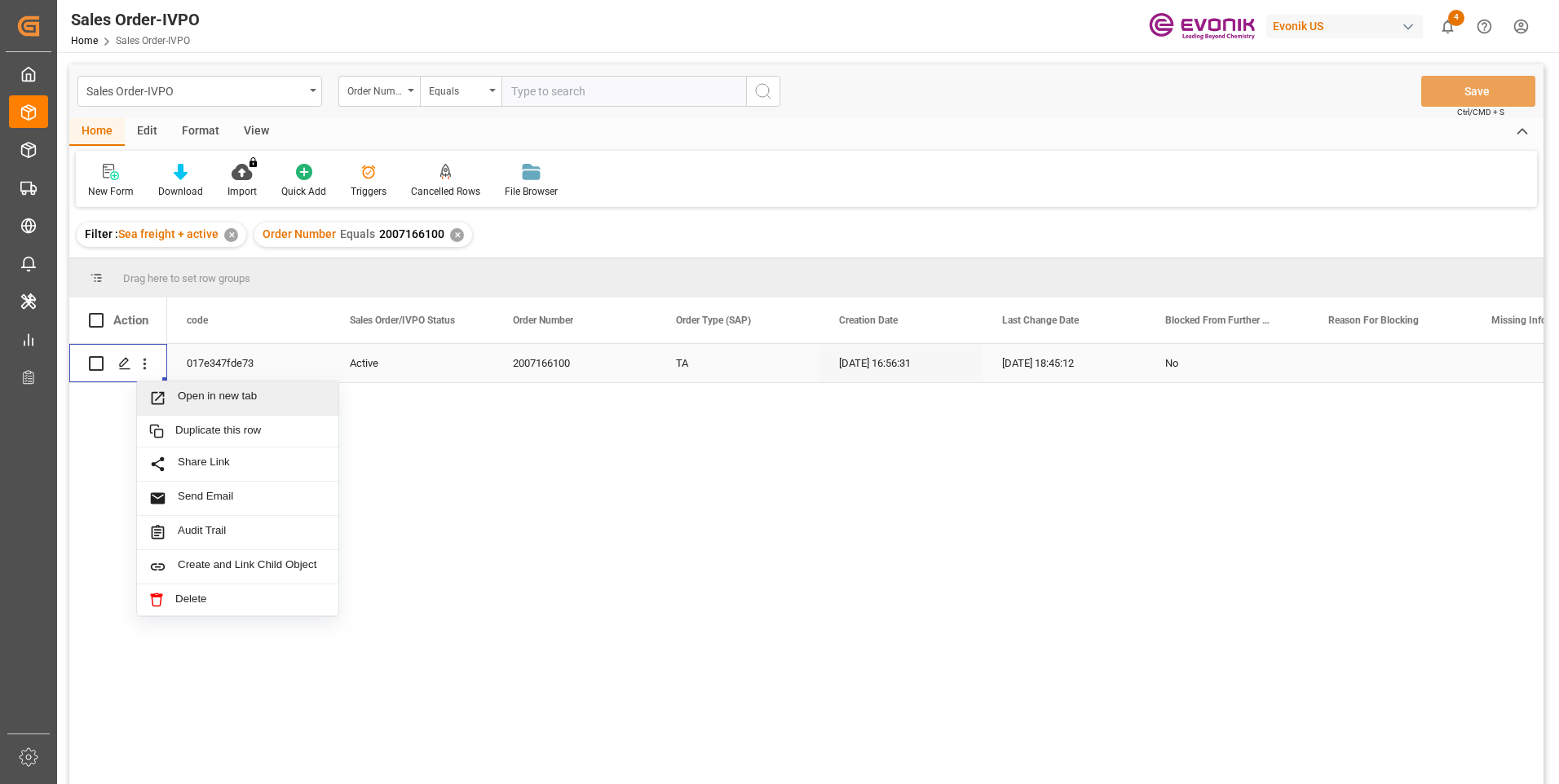
click at [232, 397] on span "Open in new tab" at bounding box center [252, 398] width 148 height 17
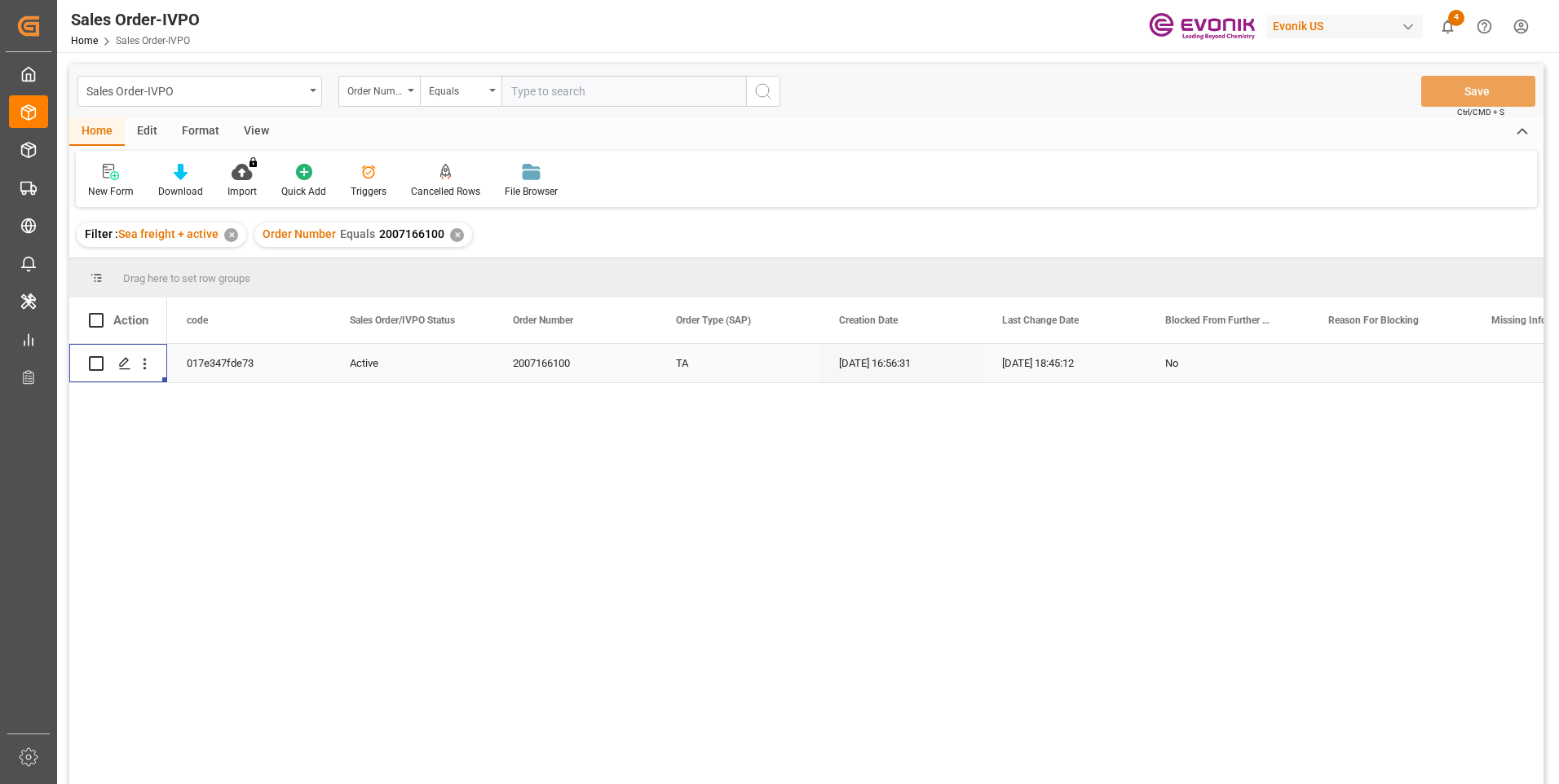
click at [543, 90] on input "text" at bounding box center [623, 91] width 244 height 31
paste input "46465605"
click at [512, 92] on input "46465605" at bounding box center [623, 91] width 244 height 31
type input "0046465605"
click at [757, 92] on icon "search button" at bounding box center [763, 91] width 19 height 19
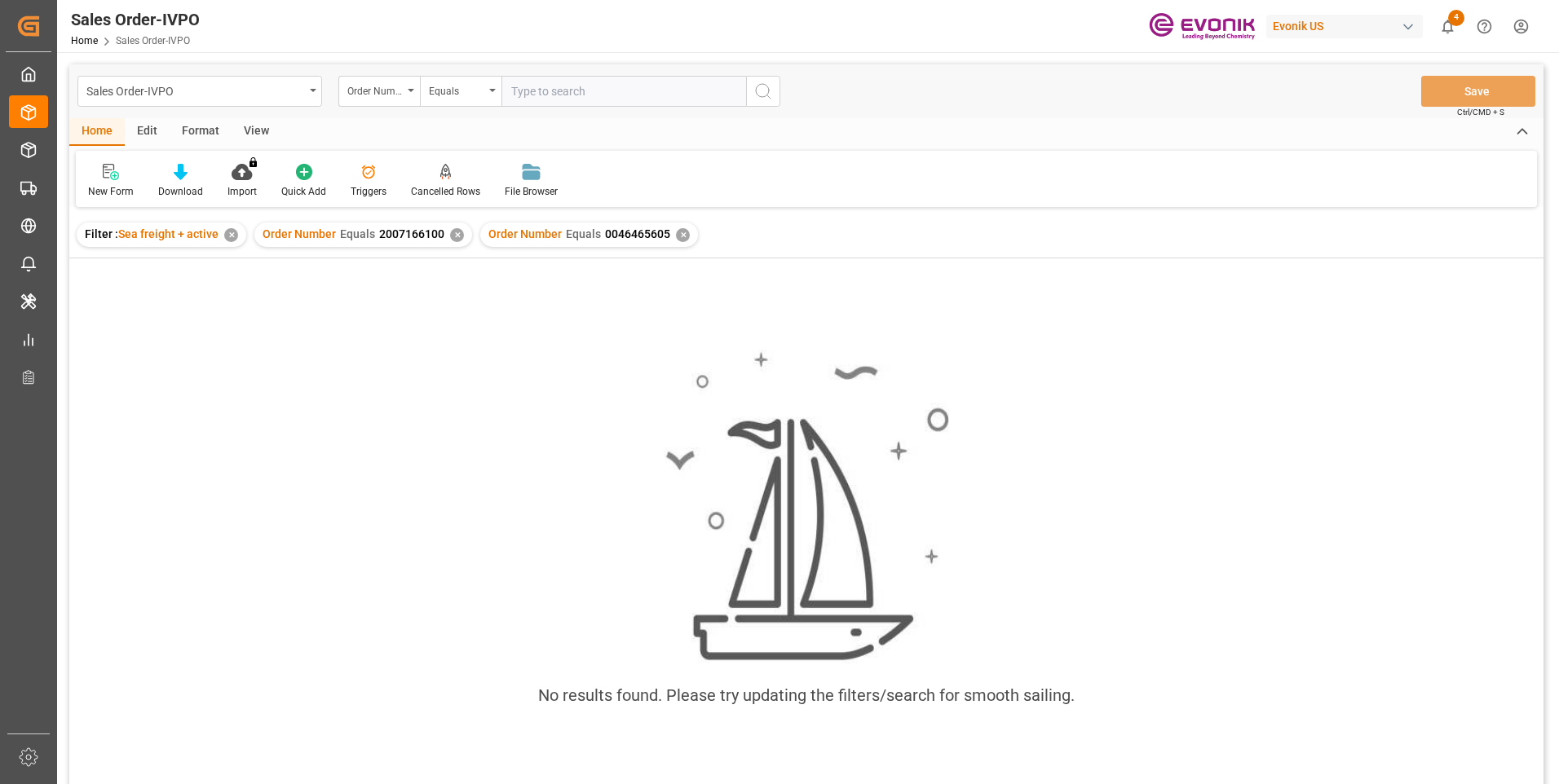
click at [450, 236] on div "✕" at bounding box center [457, 235] width 13 height 13
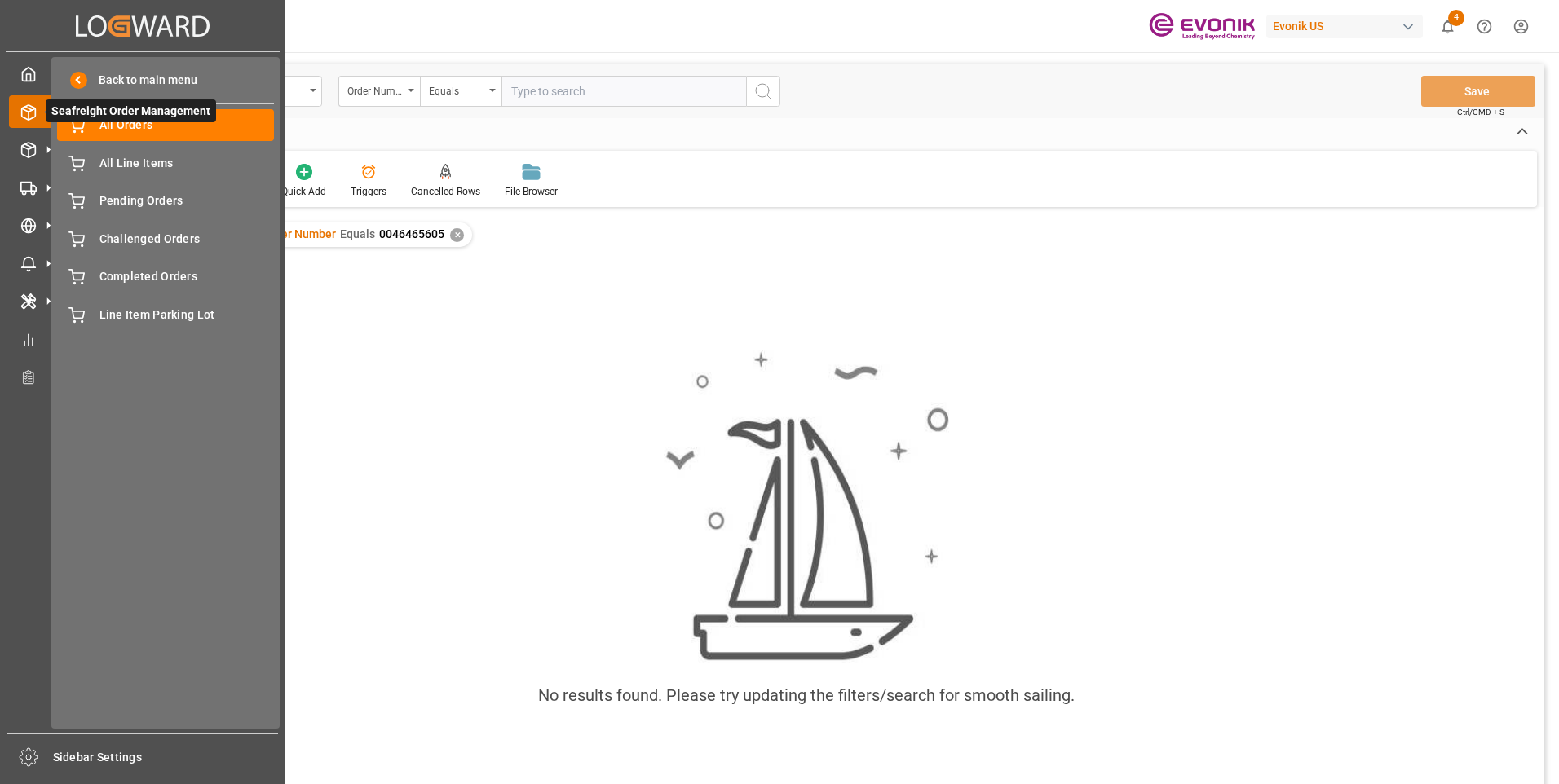
click at [35, 115] on icon at bounding box center [48, 112] width 34 height 34
click at [41, 143] on icon at bounding box center [49, 149] width 17 height 17
click at [128, 164] on span "All Line Items" at bounding box center [187, 164] width 175 height 17
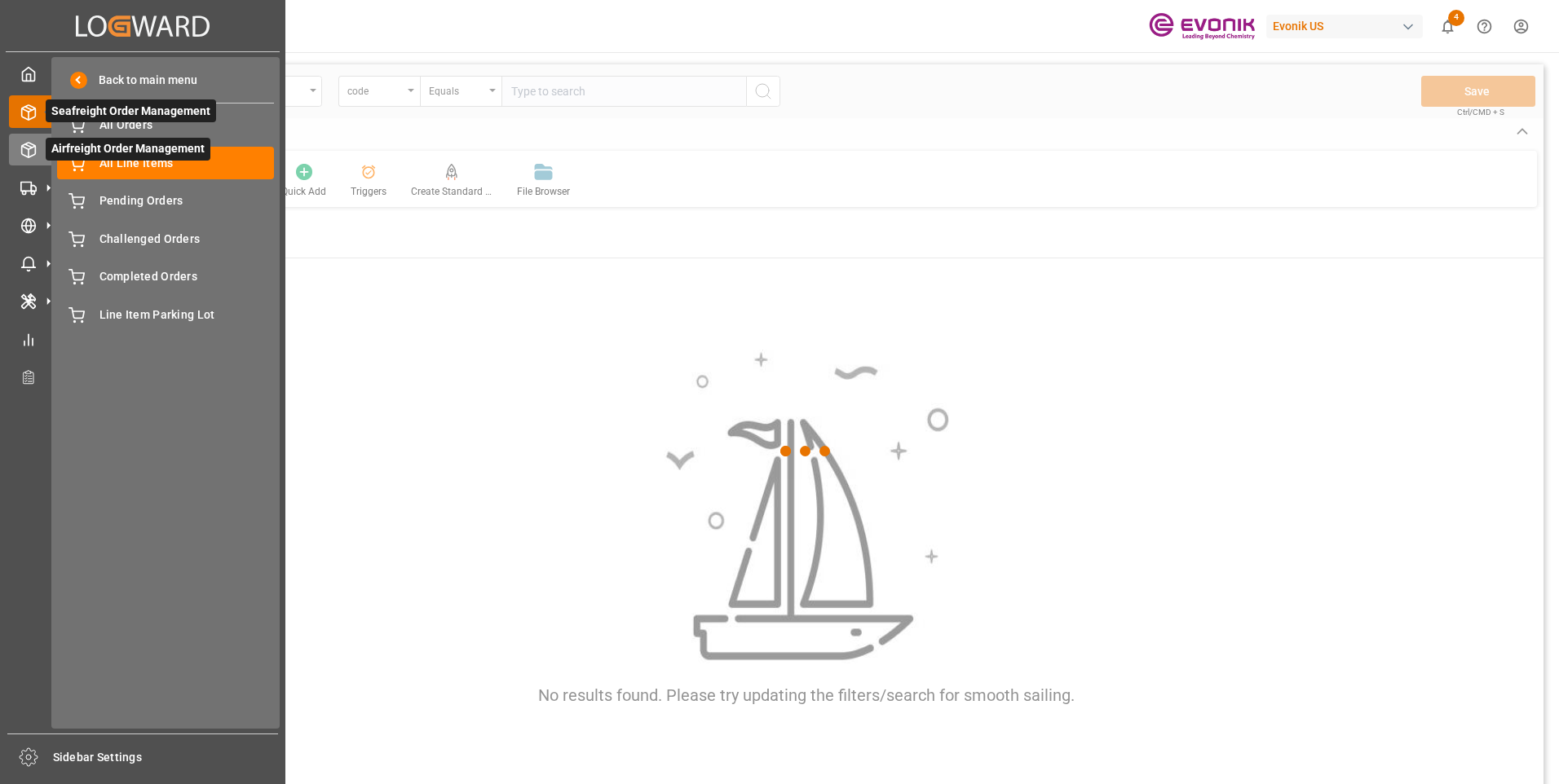
click at [25, 152] on icon at bounding box center [28, 149] width 16 height 16
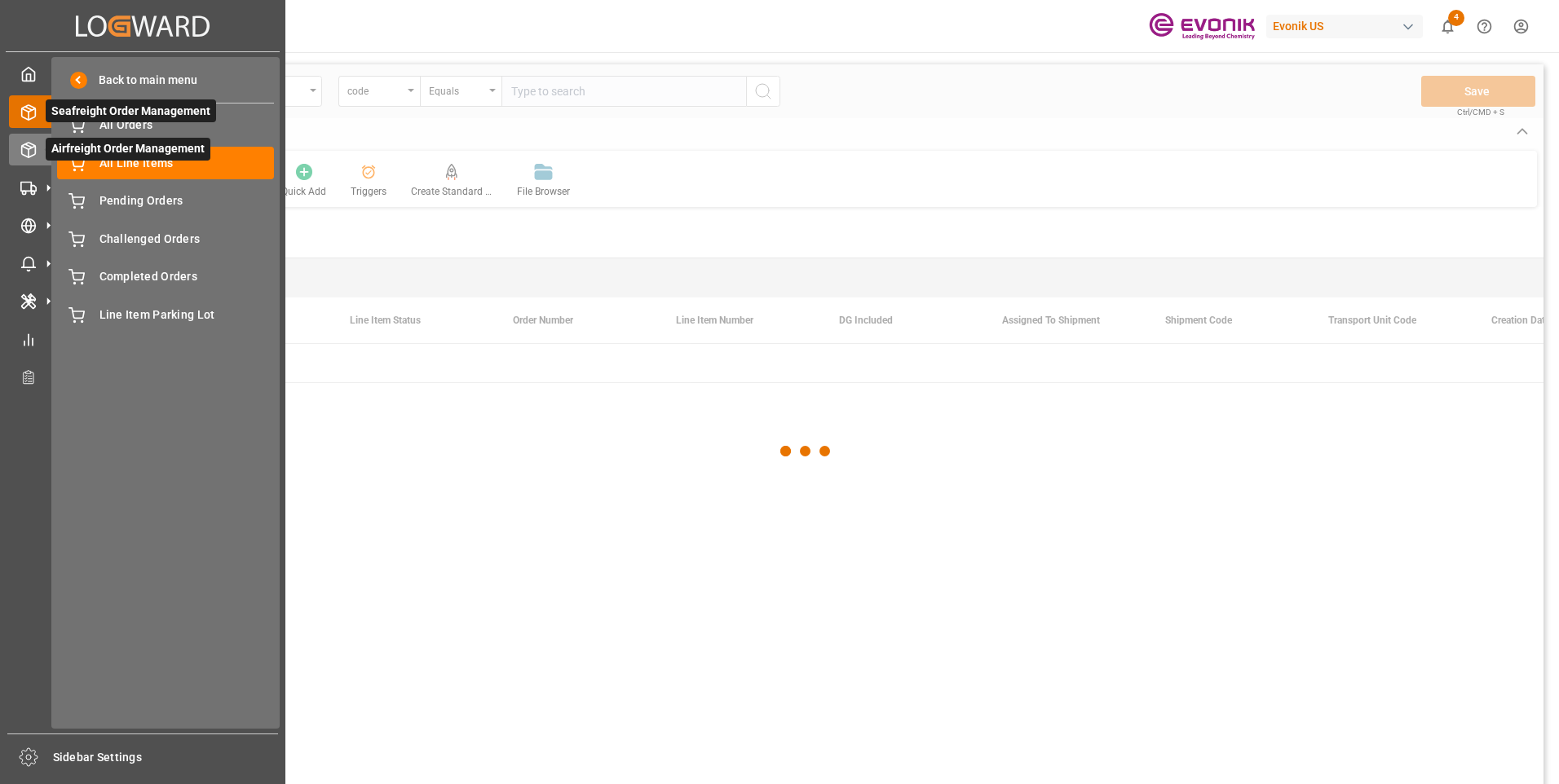
click at [25, 152] on icon at bounding box center [28, 149] width 16 height 16
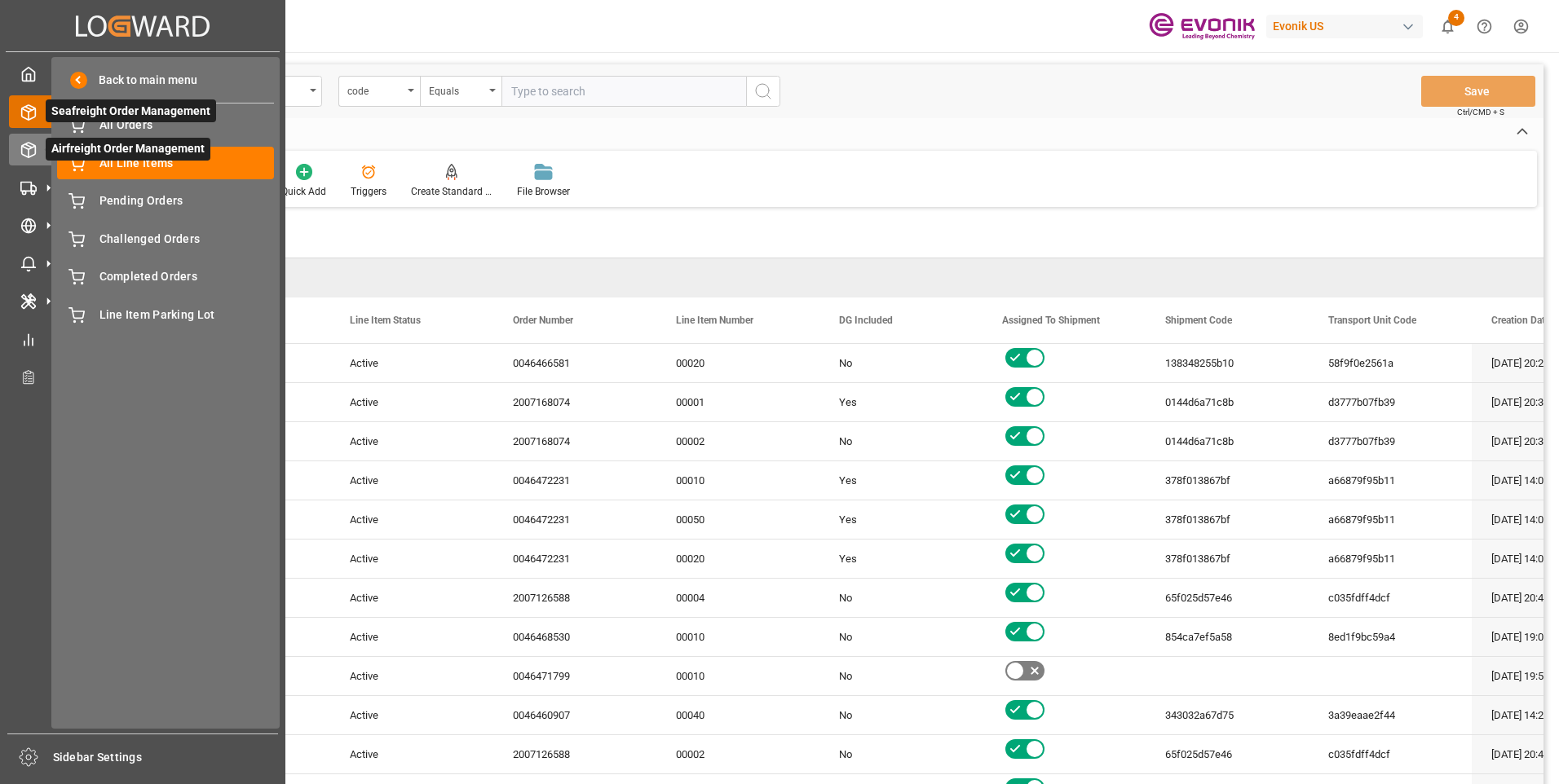
click at [27, 152] on icon at bounding box center [28, 149] width 16 height 16
click at [25, 146] on icon at bounding box center [28, 149] width 16 height 16
click at [113, 134] on div "All Orders All Orders" at bounding box center [166, 124] width 216 height 32
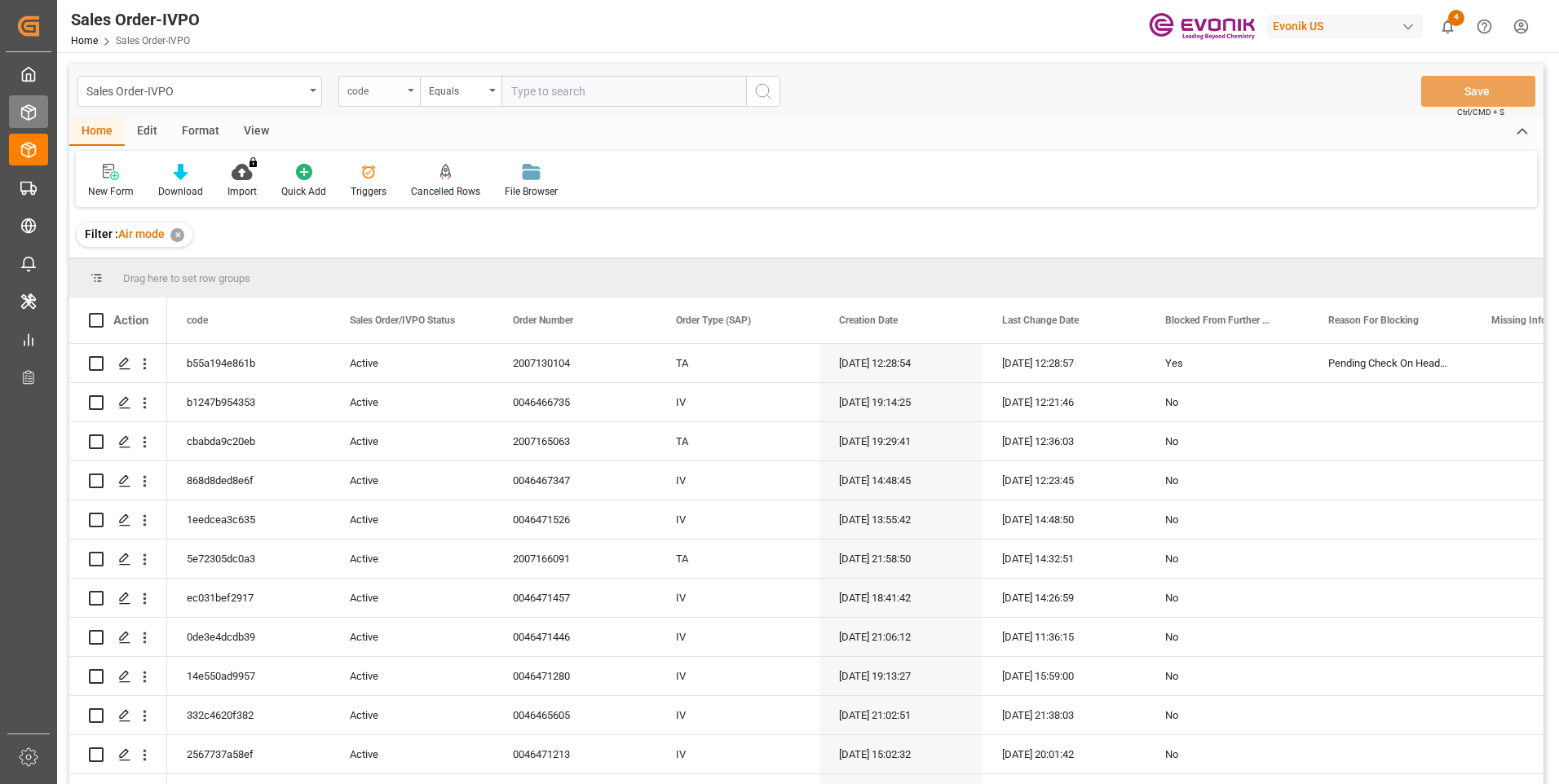
click at [399, 95] on div "code" at bounding box center [375, 89] width 56 height 19
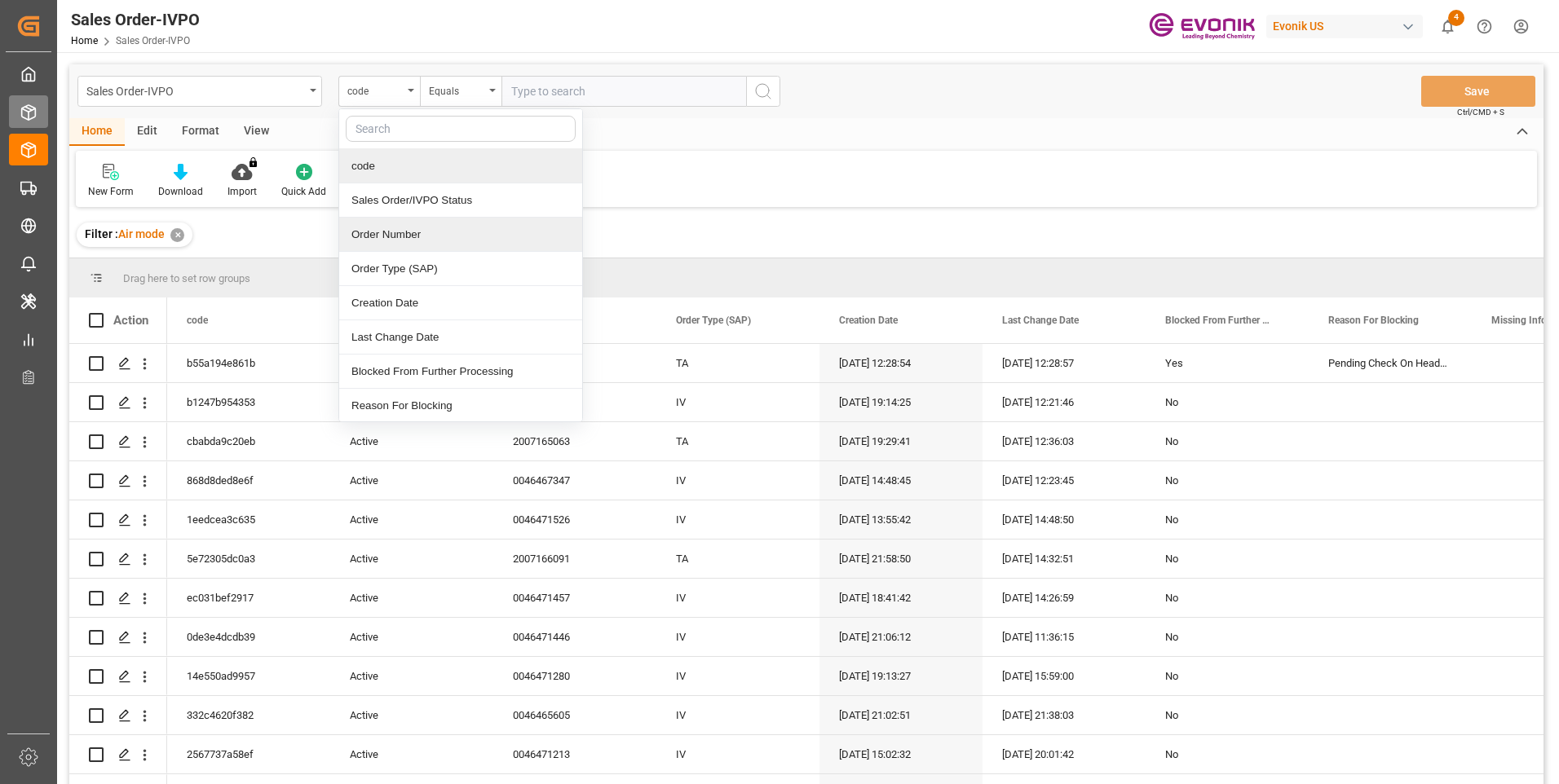
click at [387, 233] on div "Order Number" at bounding box center [461, 235] width 243 height 34
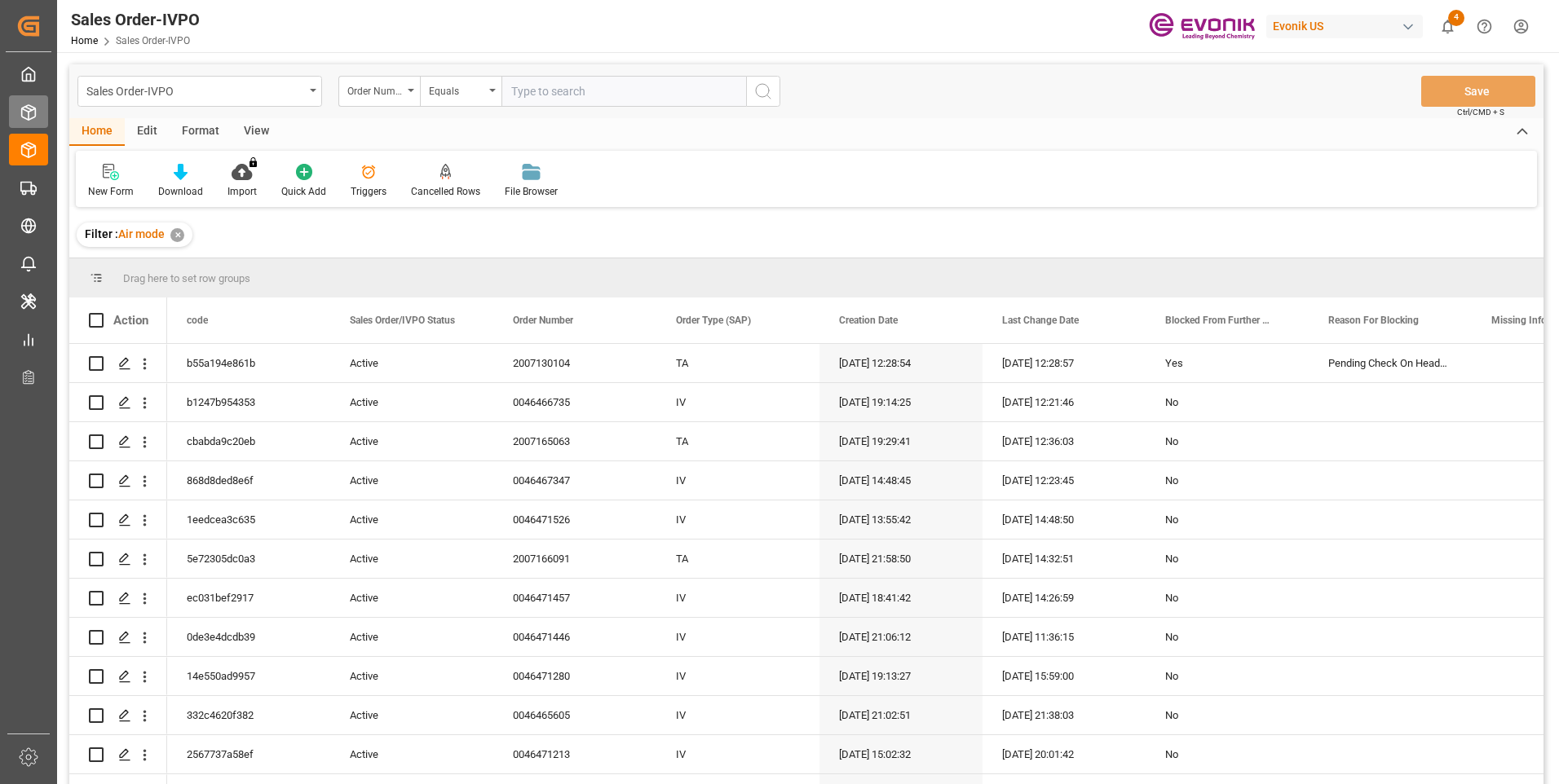
click at [556, 95] on input "text" at bounding box center [623, 91] width 244 height 31
paste input "46465605"
click at [513, 90] on input "46465605" at bounding box center [623, 91] width 244 height 31
type input "0046465605"
click at [759, 93] on icon "search button" at bounding box center [763, 91] width 19 height 19
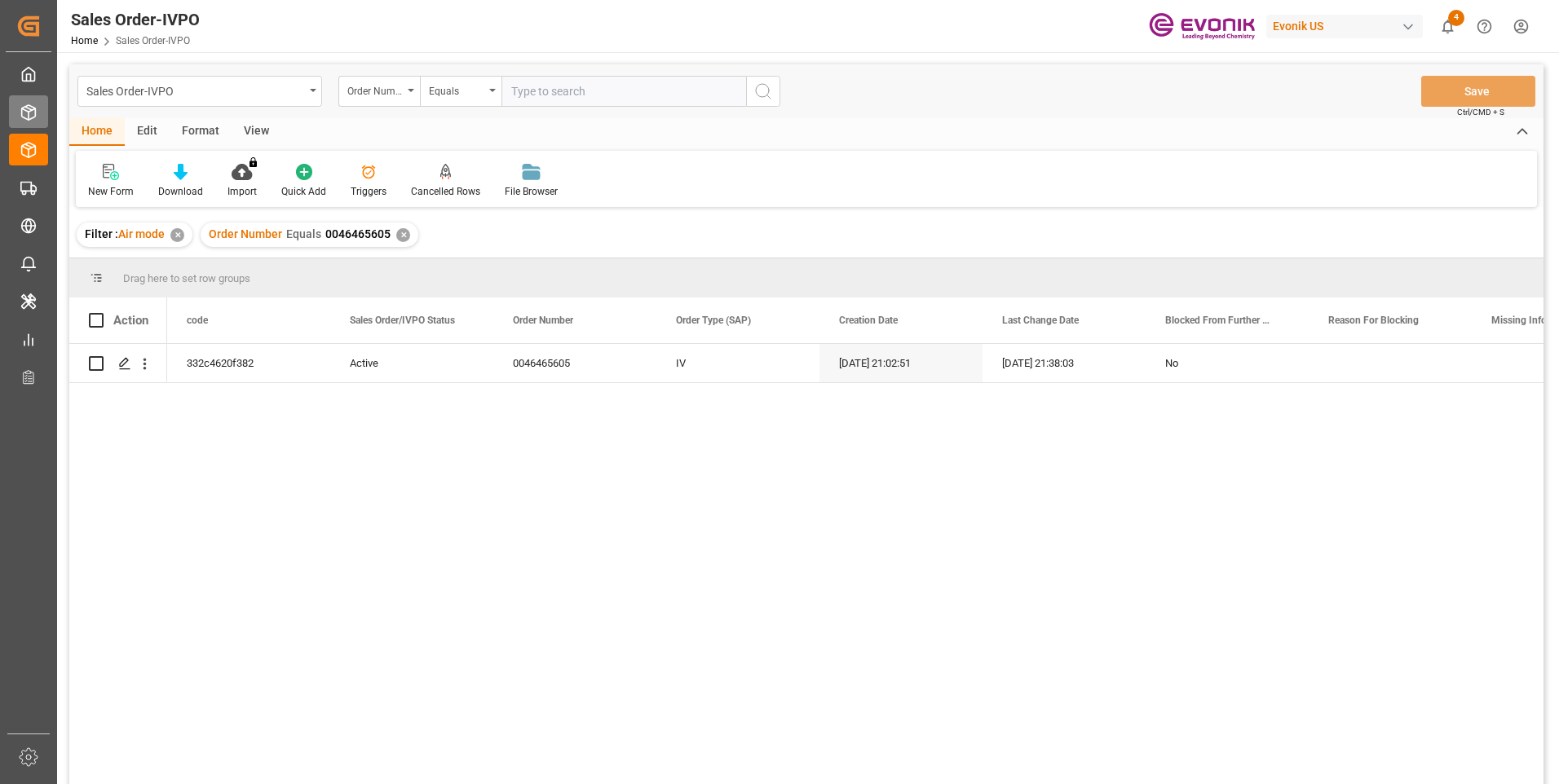
click at [634, 470] on div "332c4620f382 Active 0046465605 IV 08-21-2025 21:02:51 09-02-2025 21:38:03 No" at bounding box center [855, 569] width 1376 height 451
click at [149, 369] on icon "open menu" at bounding box center [145, 364] width 17 height 17
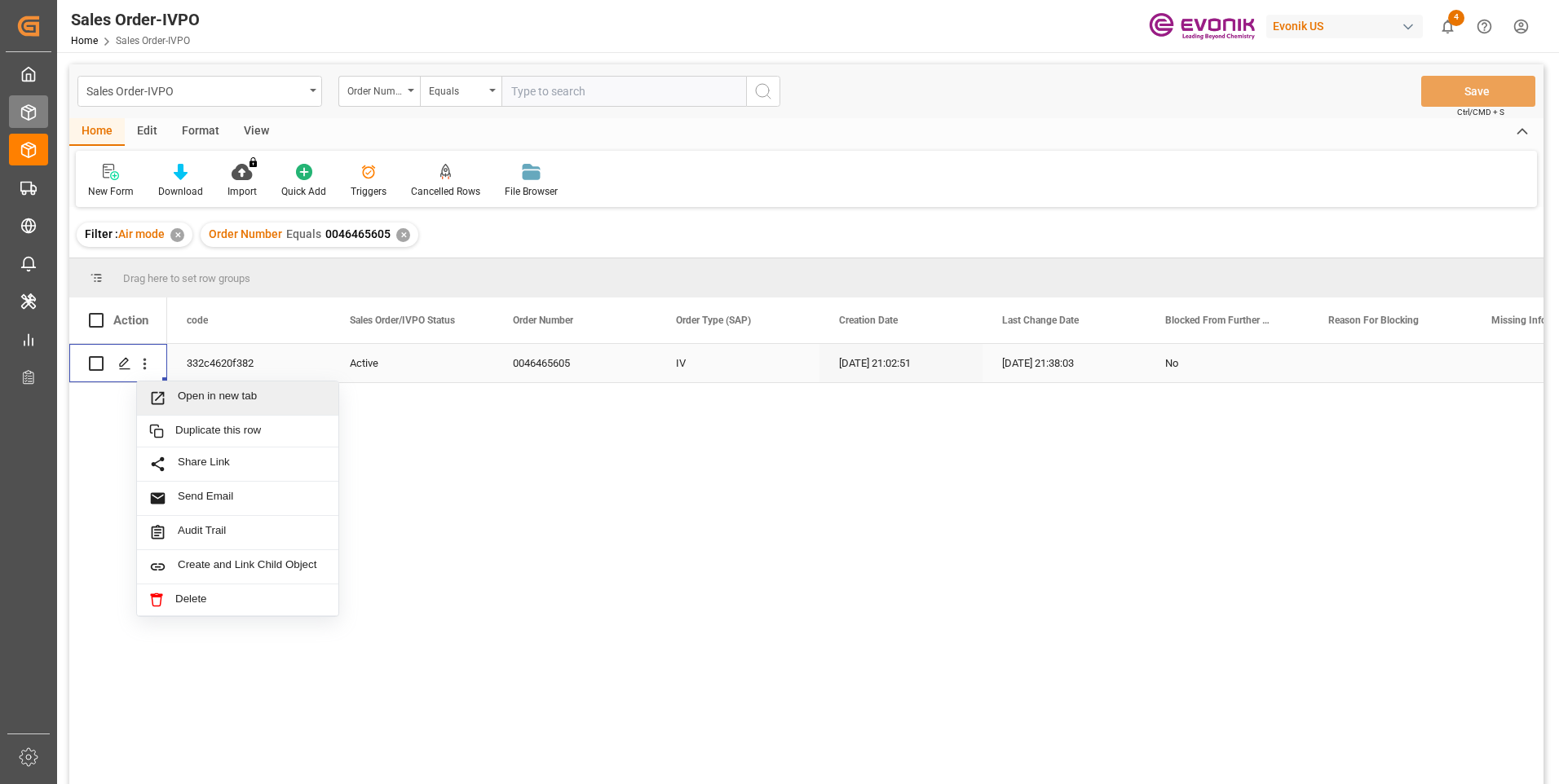
click at [221, 392] on span "Open in new tab" at bounding box center [252, 398] width 148 height 17
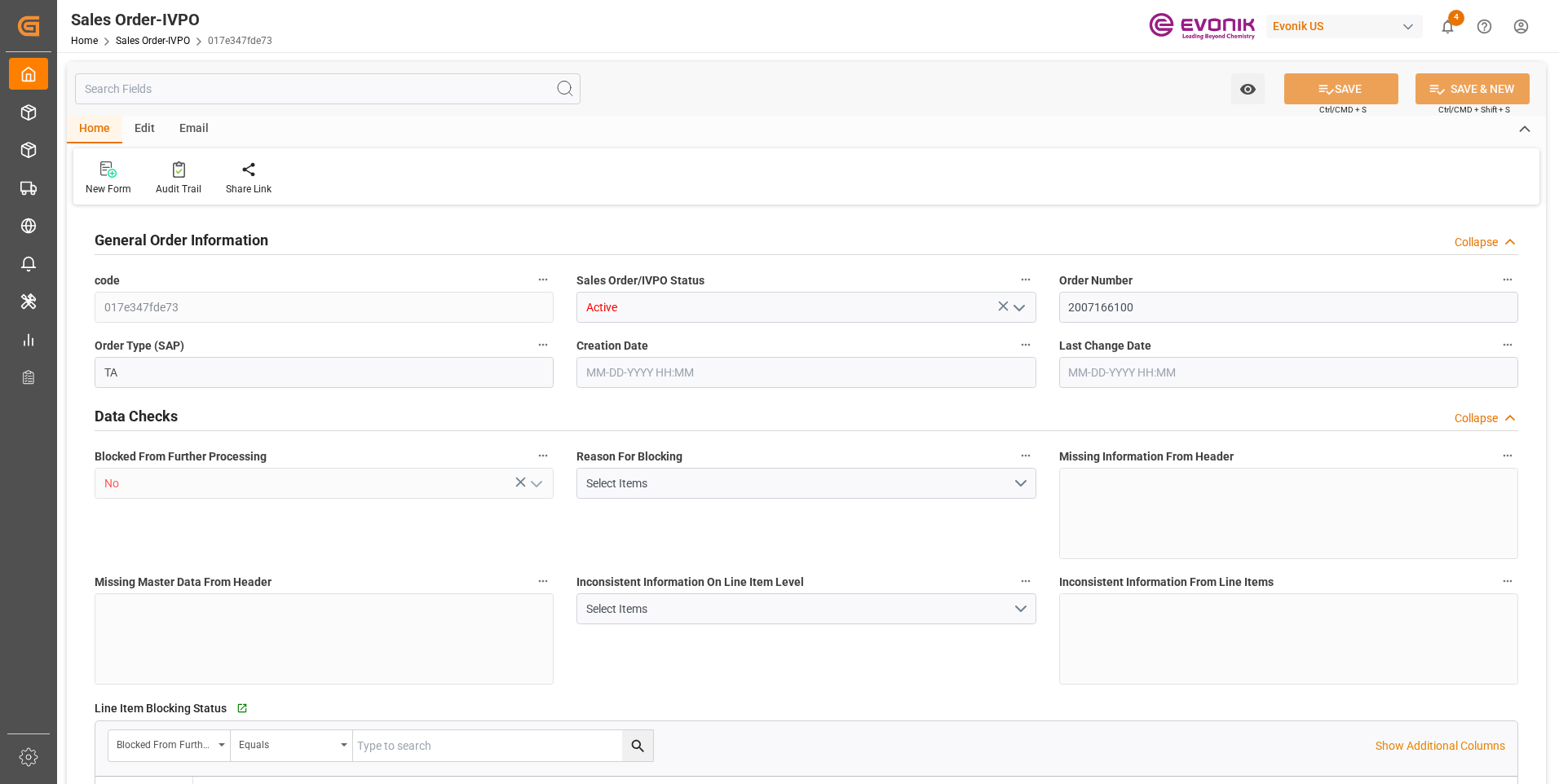
type input "IDJKT"
type input "0"
type input "1"
type input "2"
type input "1"
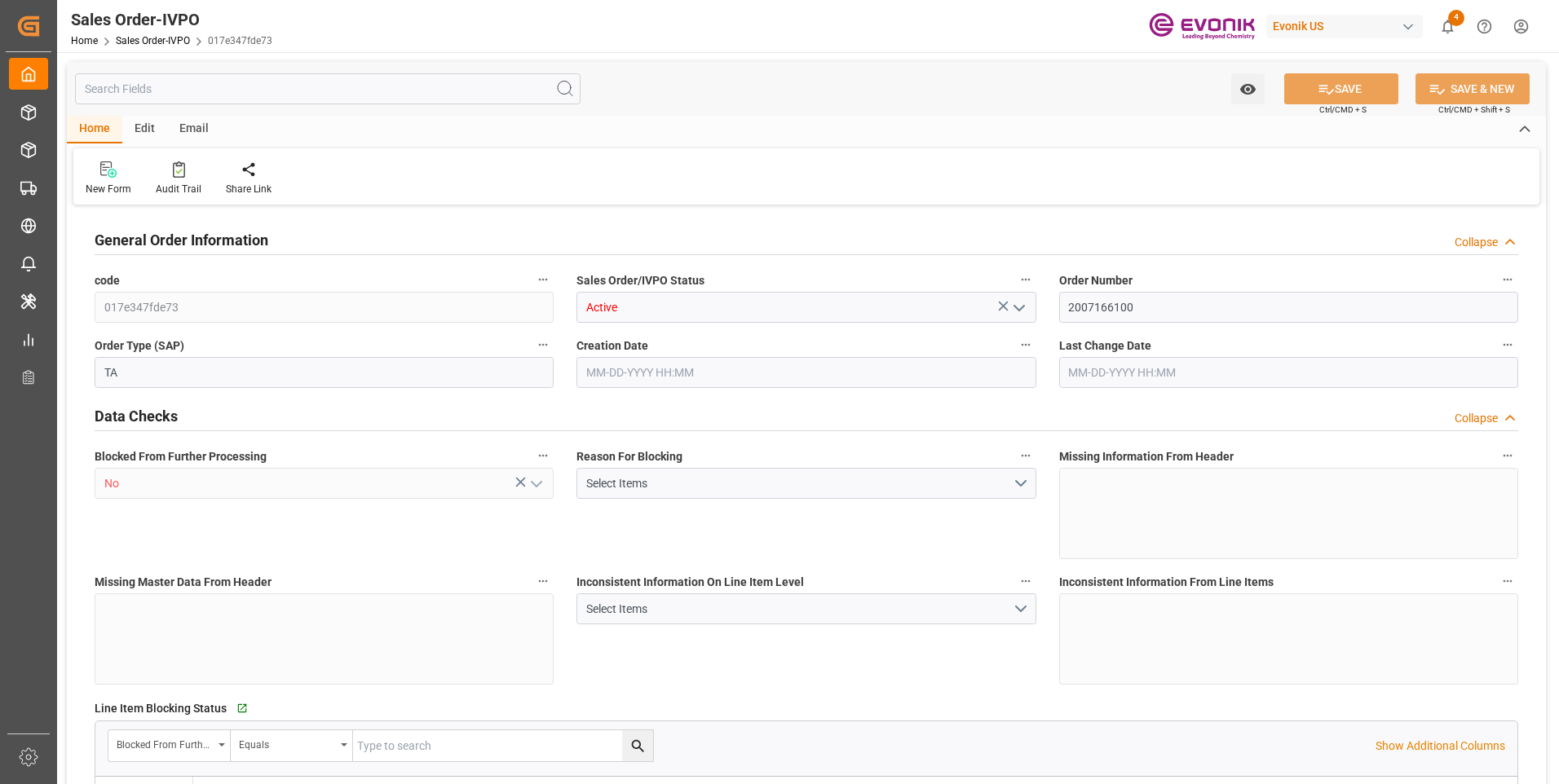
type input "17728.1"
type input "24.2464"
type input "17000"
type input "30"
type input "09-03-2025 16:56"
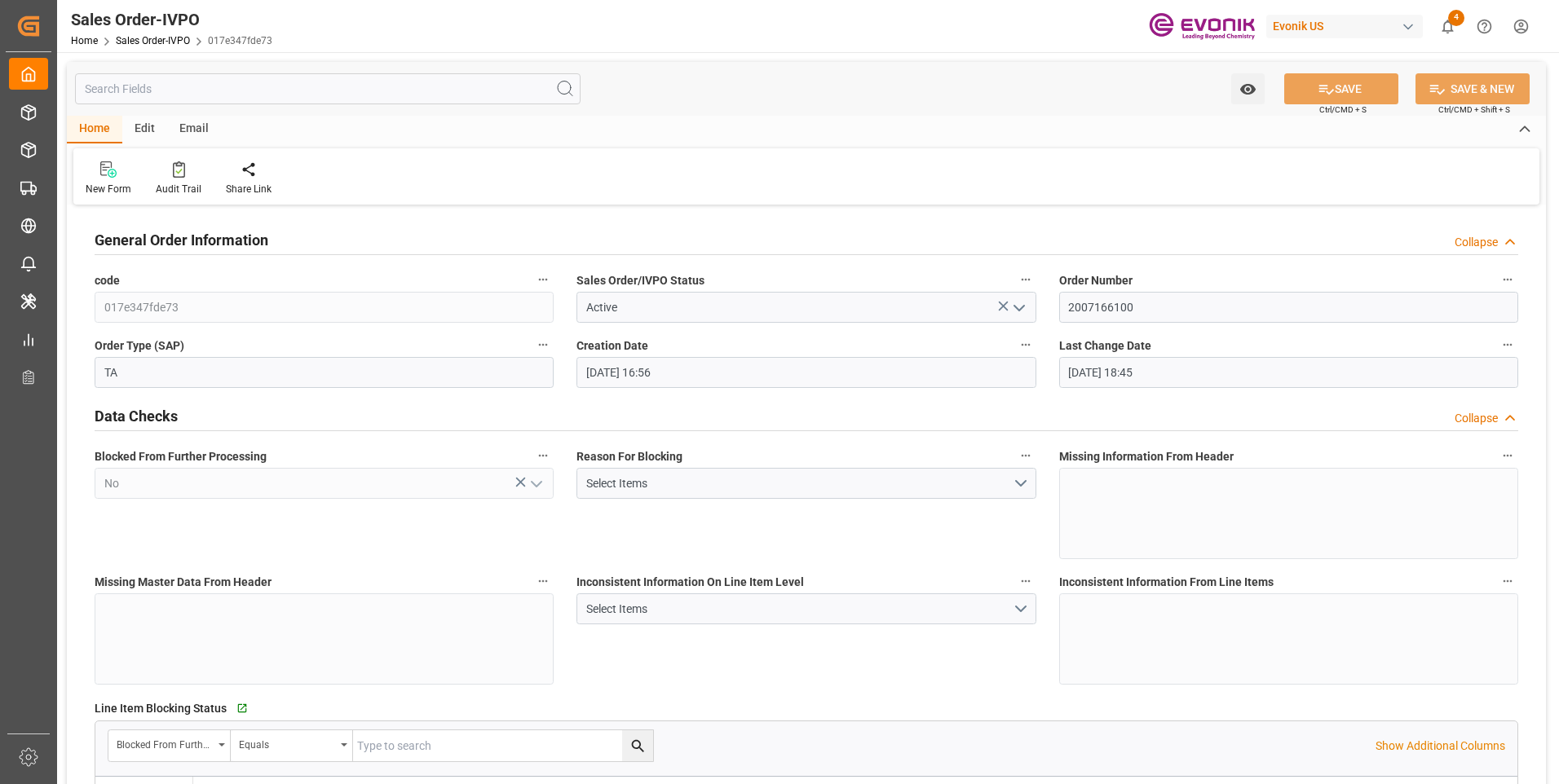
type input "09-09-2025 18:45"
click at [373, 189] on div "Redirect to all shipments" at bounding box center [372, 189] width 81 height 14
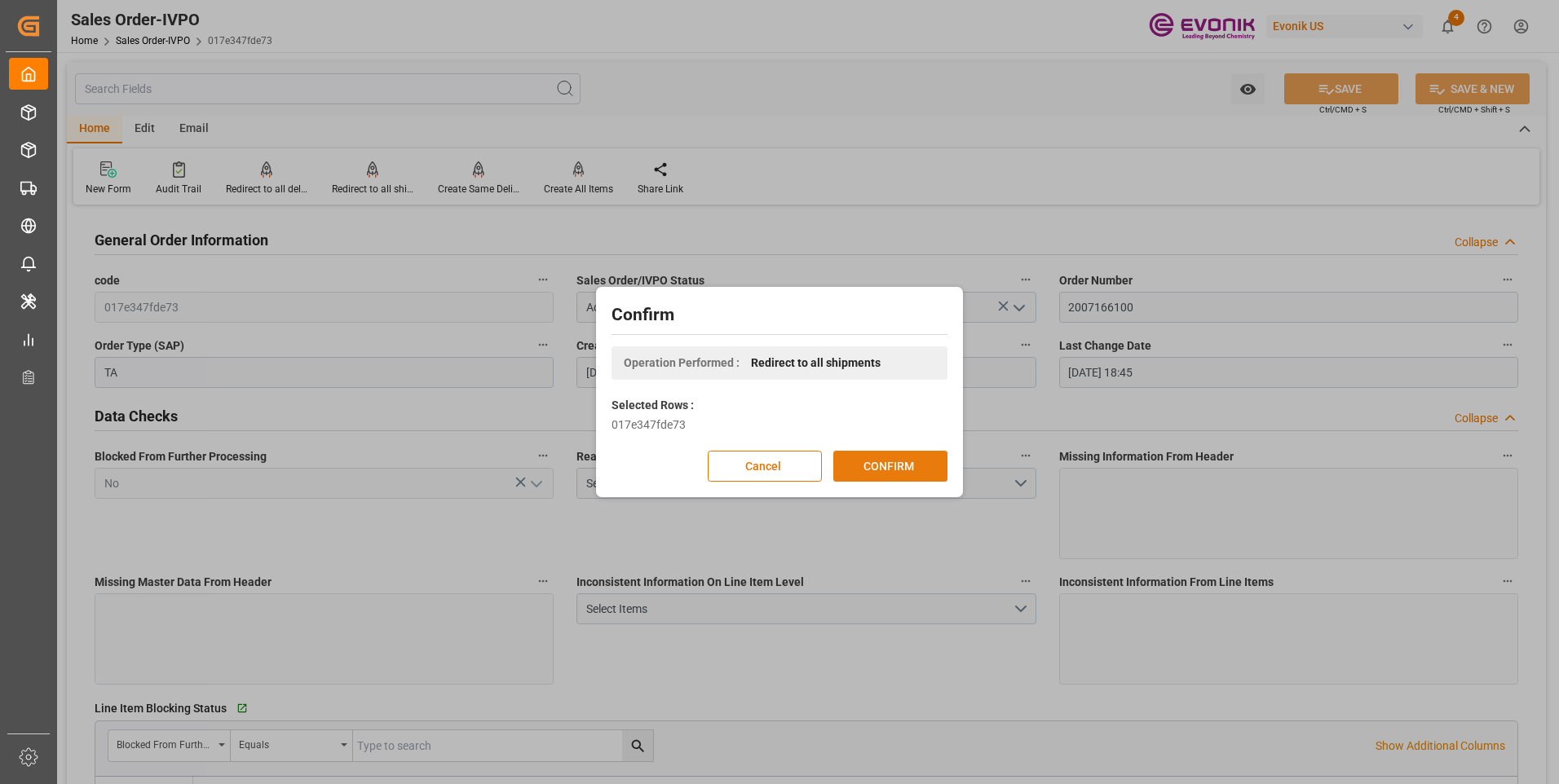
click at [917, 466] on button "CONFIRM" at bounding box center [890, 466] width 114 height 31
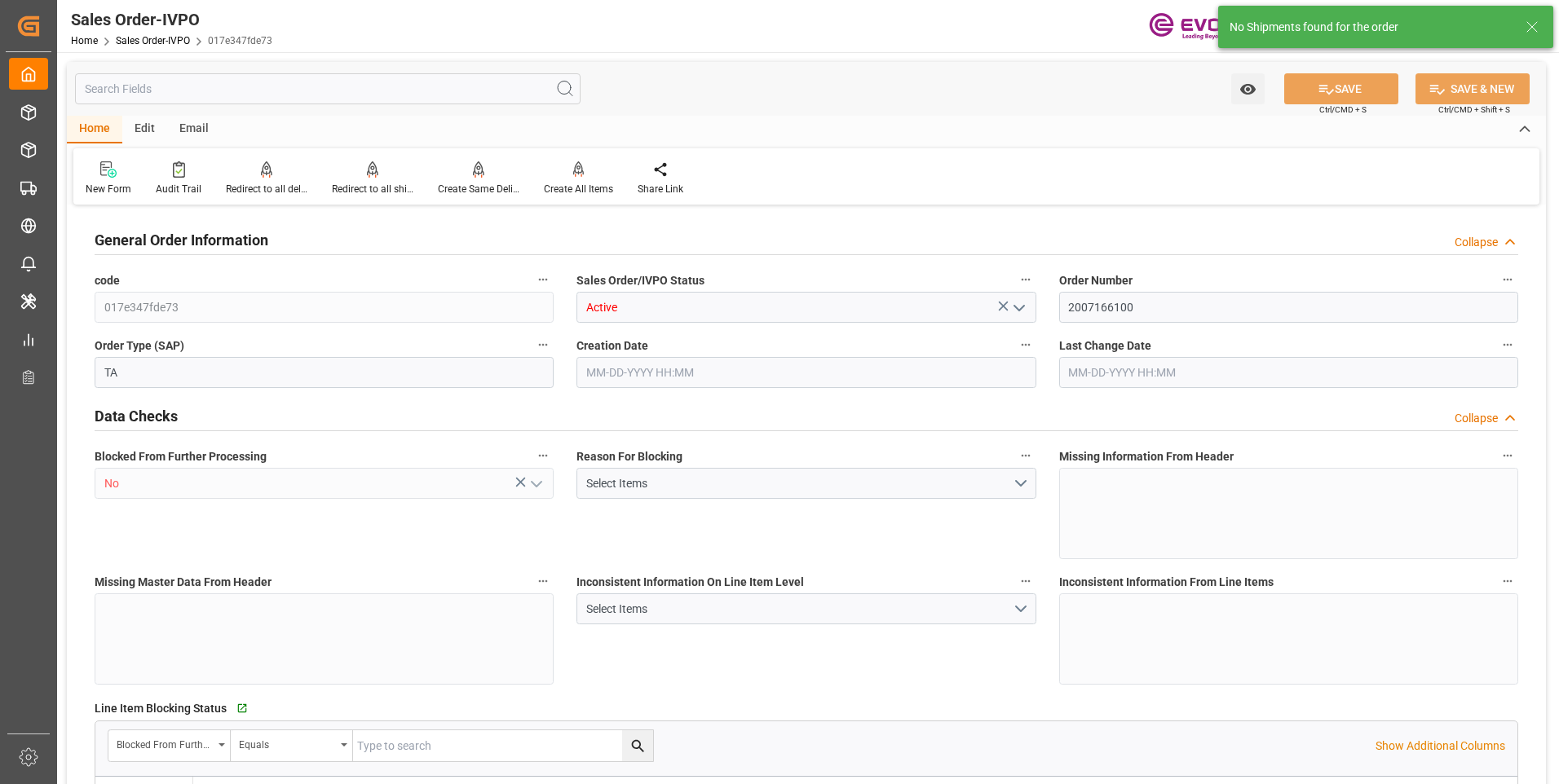
type input "IDJKT"
type input "0"
type input "1"
type input "2"
type input "1"
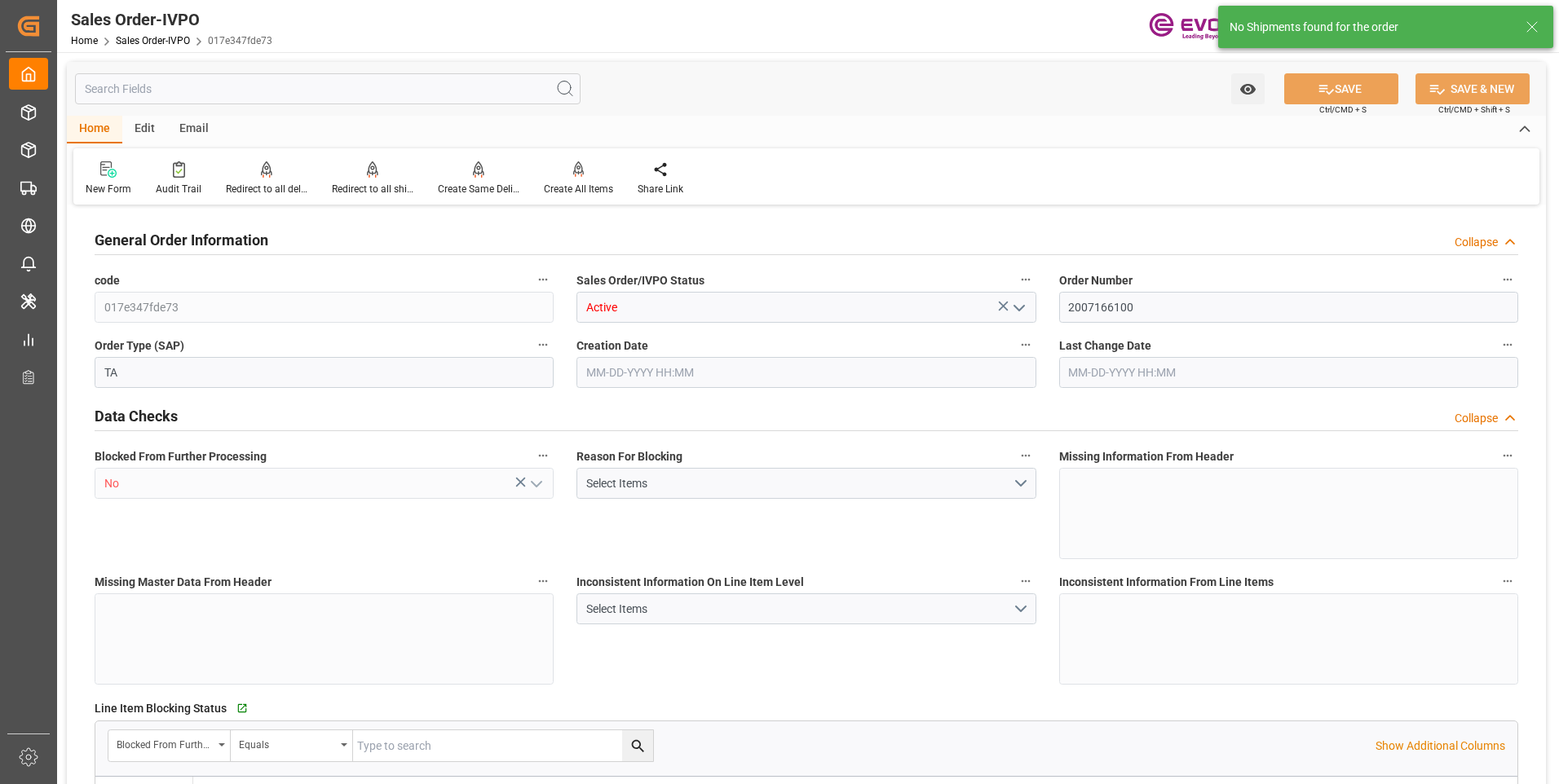
type input "17728.1"
type input "24.2464"
type input "17000"
type input "30"
type input "09-03-2025 16:56"
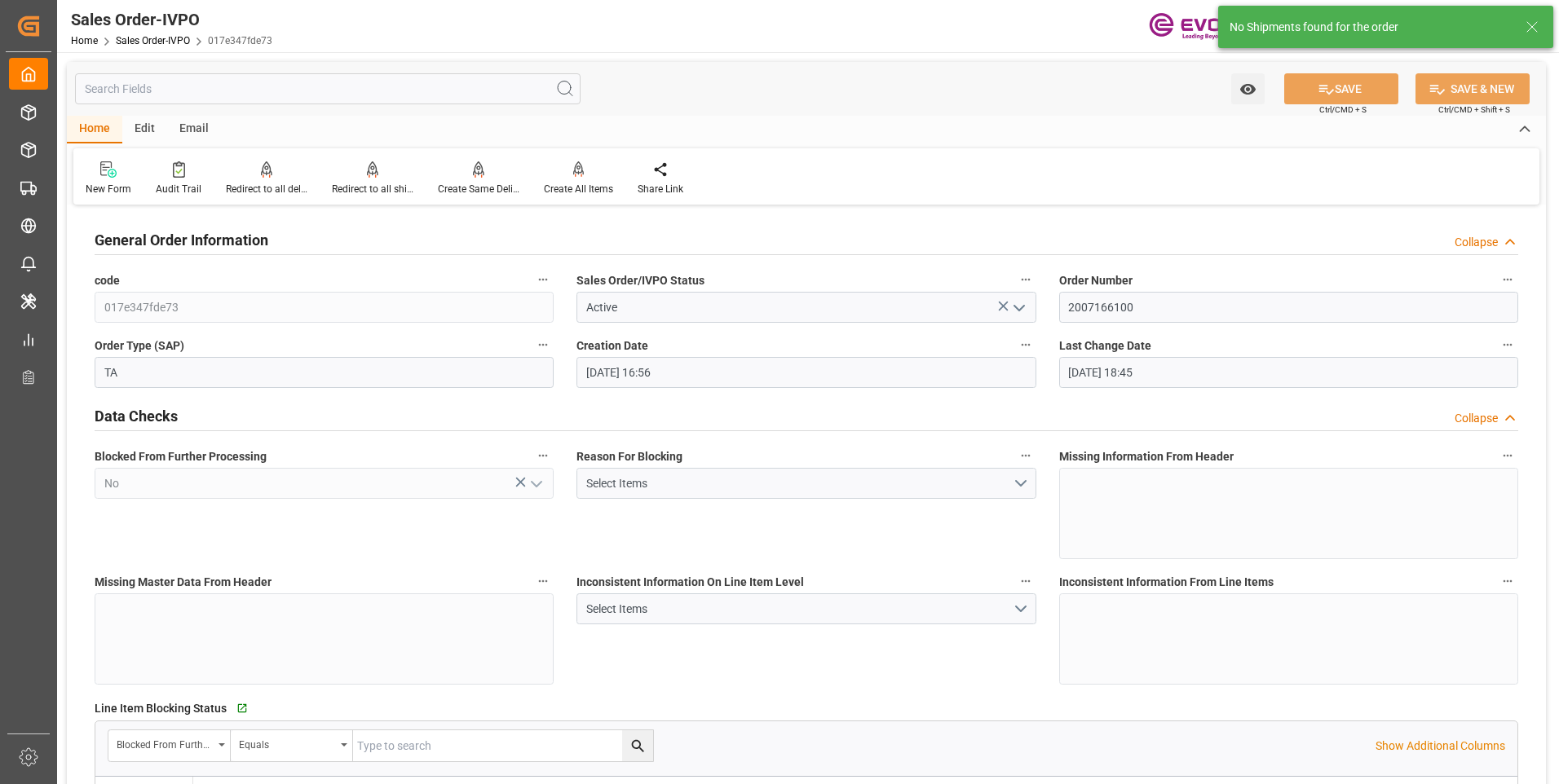
type input "09-09-2025 18:45"
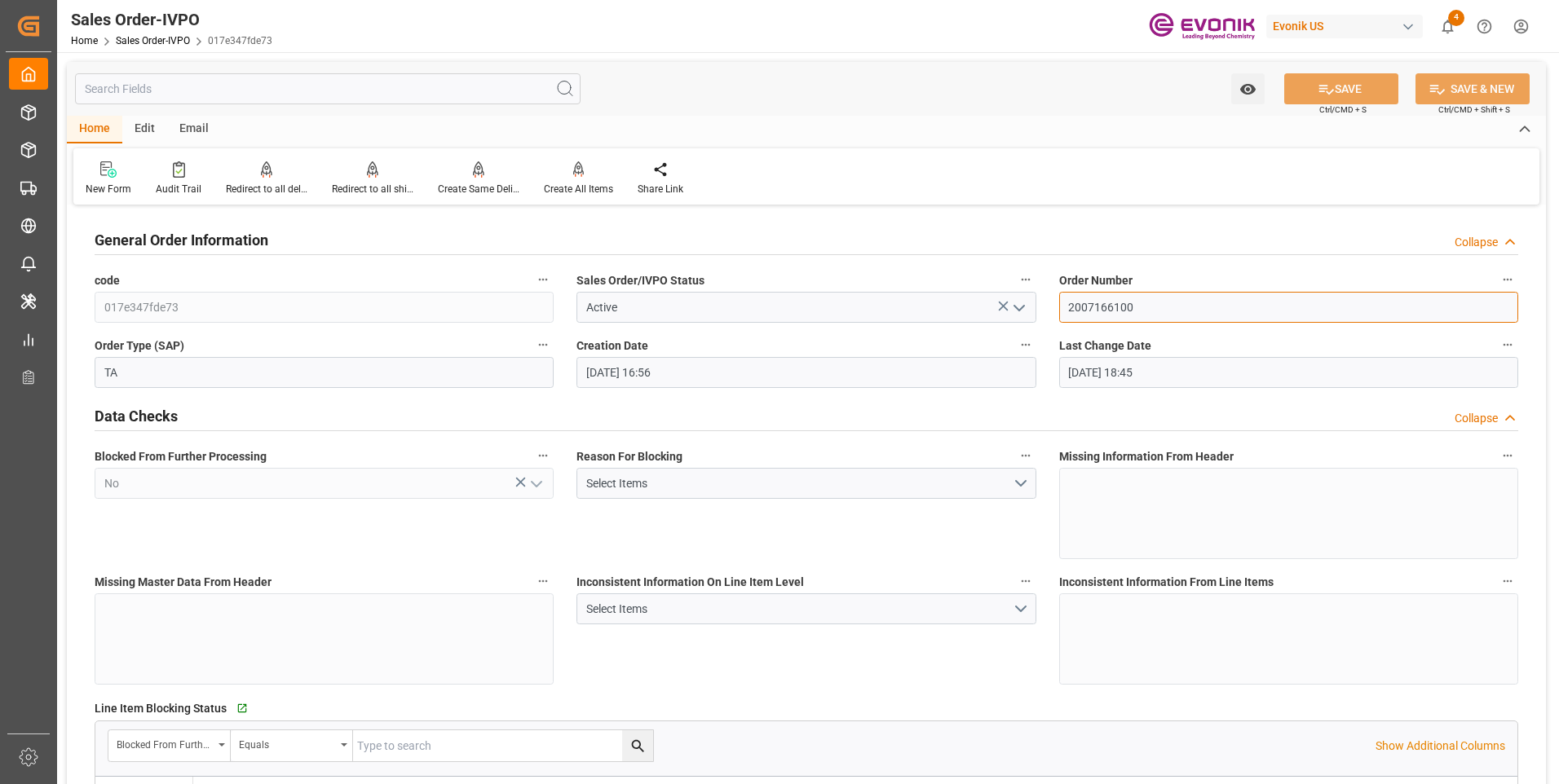
click at [1098, 311] on input "2007166100" at bounding box center [1288, 307] width 459 height 31
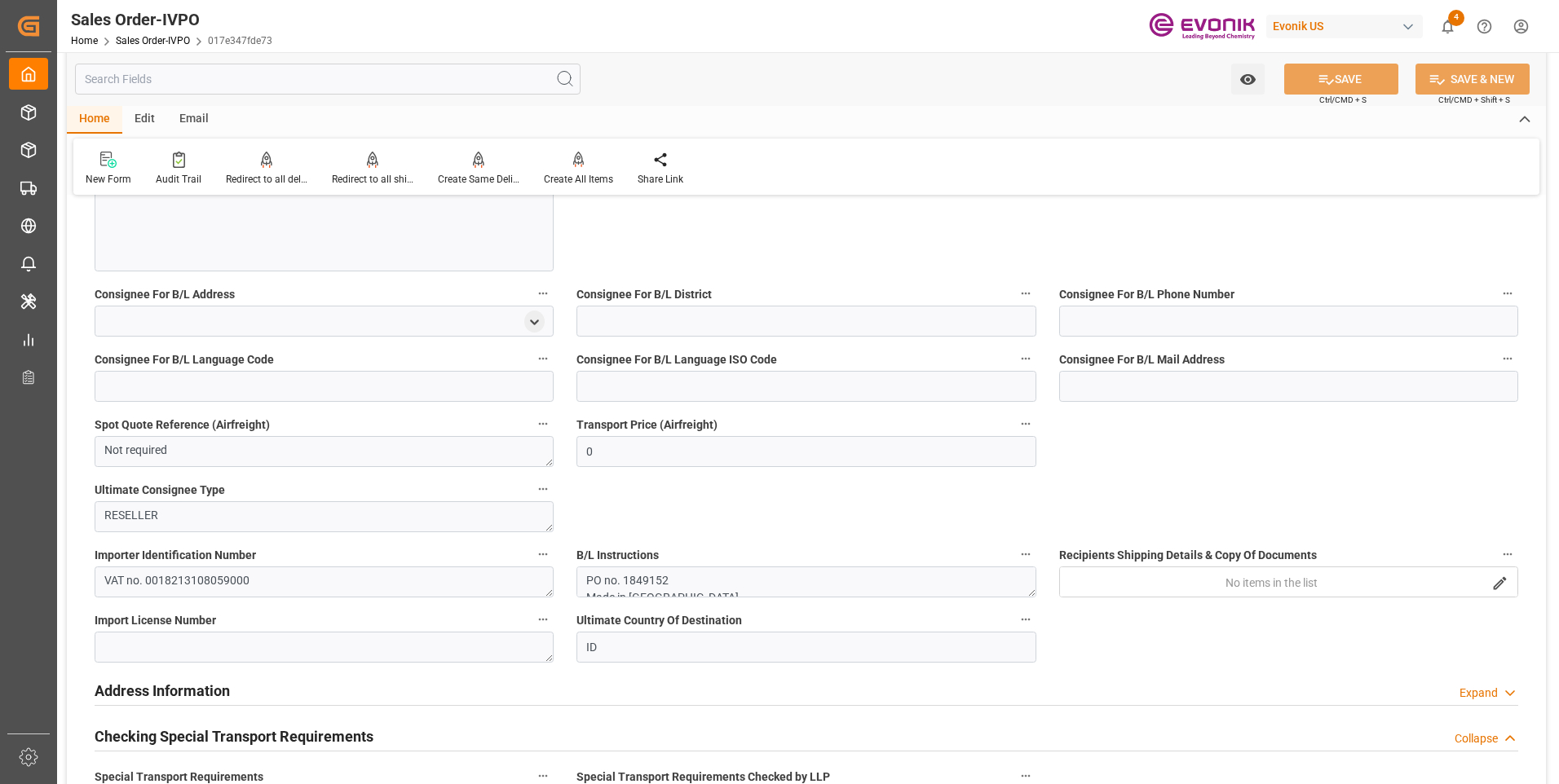
scroll to position [1548, 0]
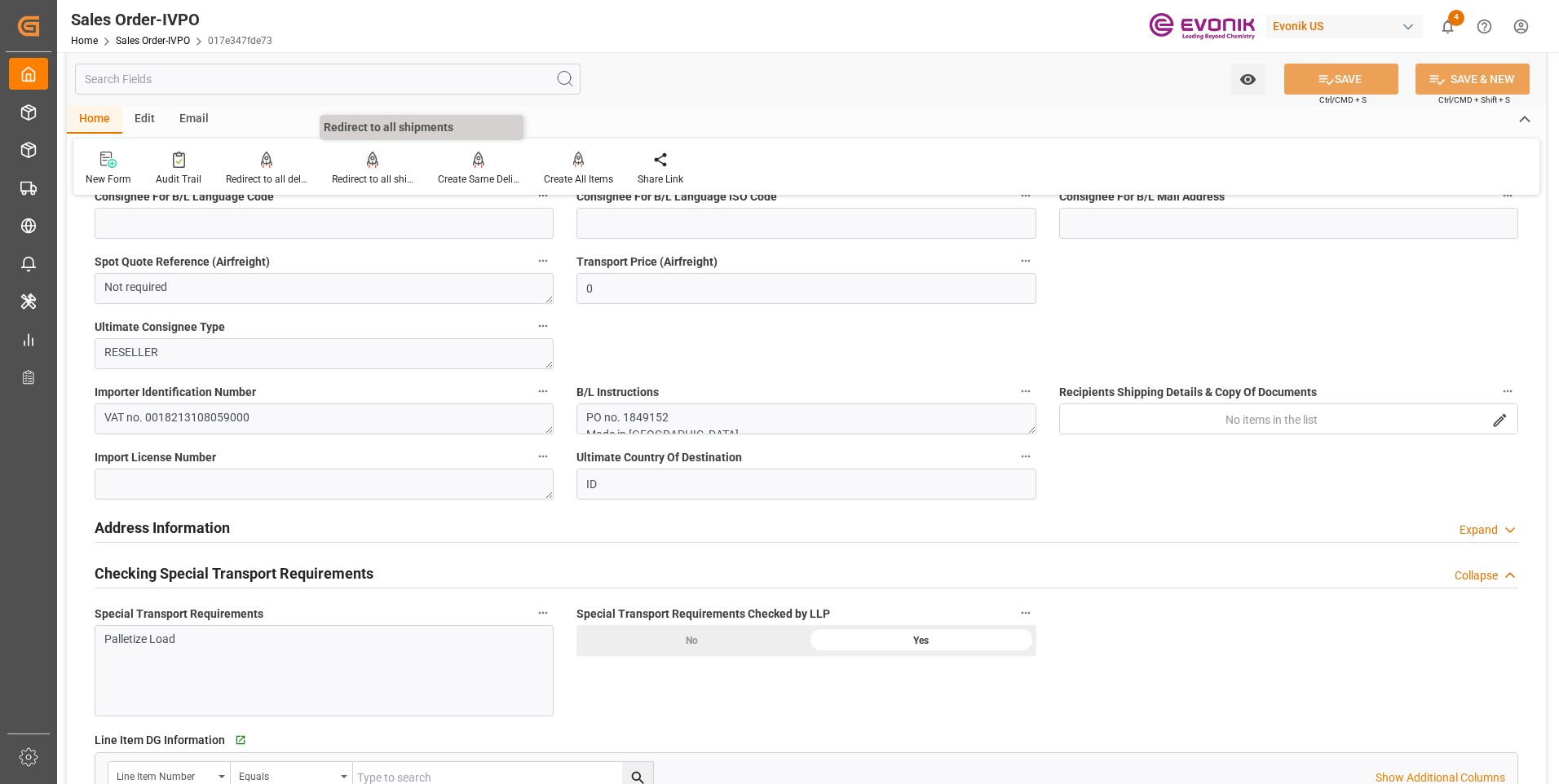
click at [375, 180] on div "Redirect to all shipments" at bounding box center [372, 179] width 81 height 14
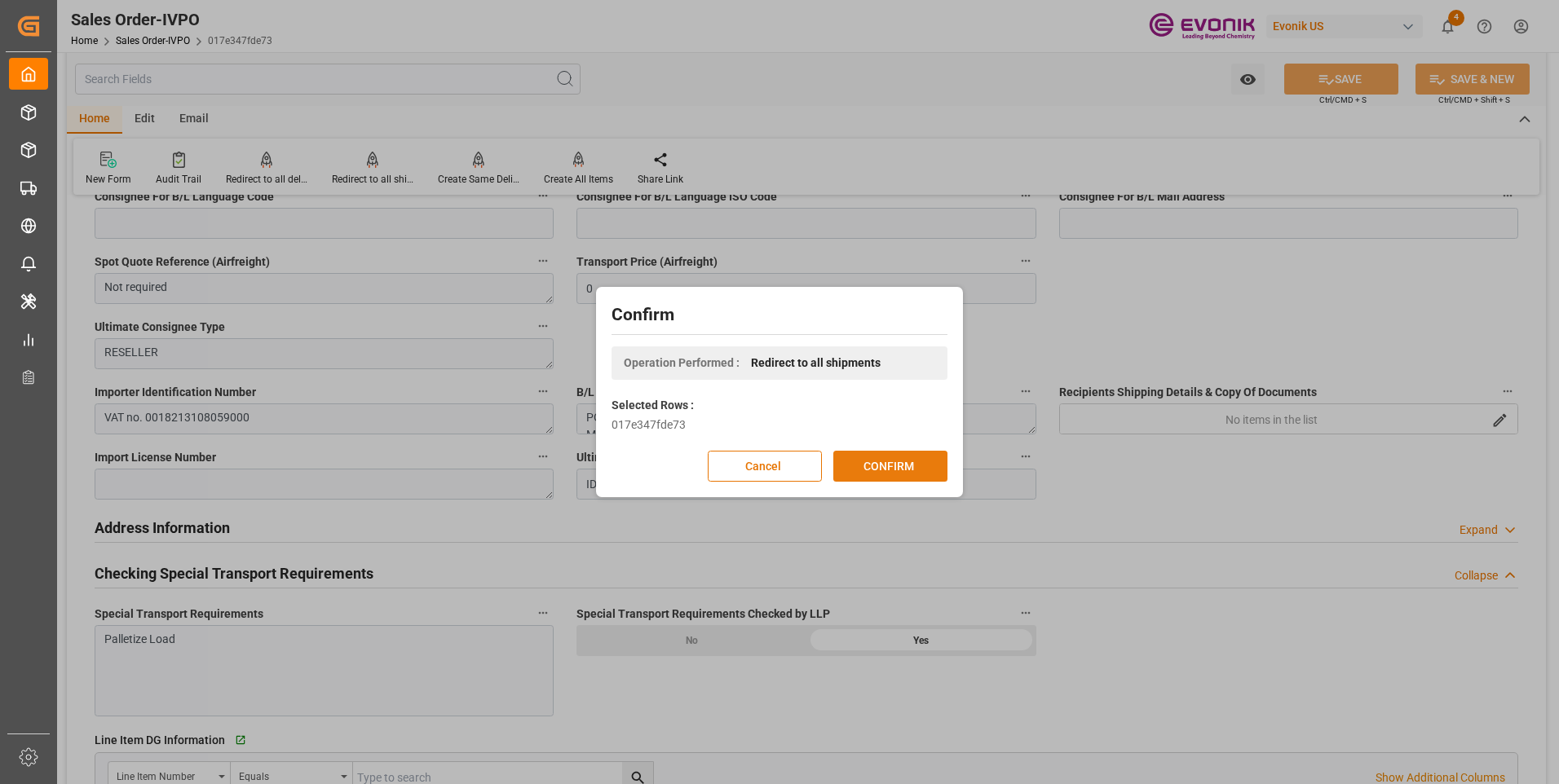
click at [891, 464] on button "CONFIRM" at bounding box center [890, 466] width 114 height 31
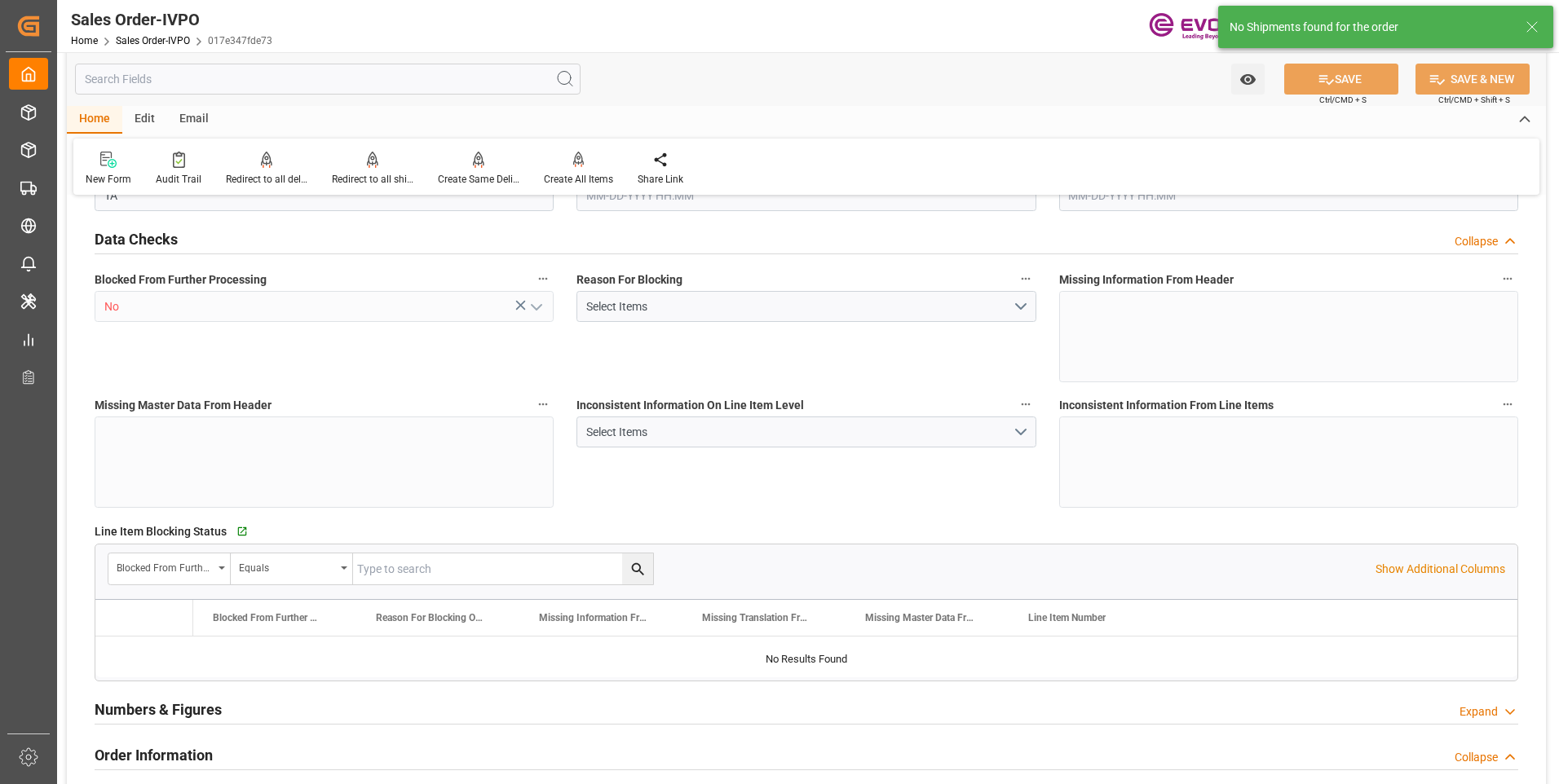
type input "IDJKT"
type input "0"
type input "1"
type input "2"
type input "1"
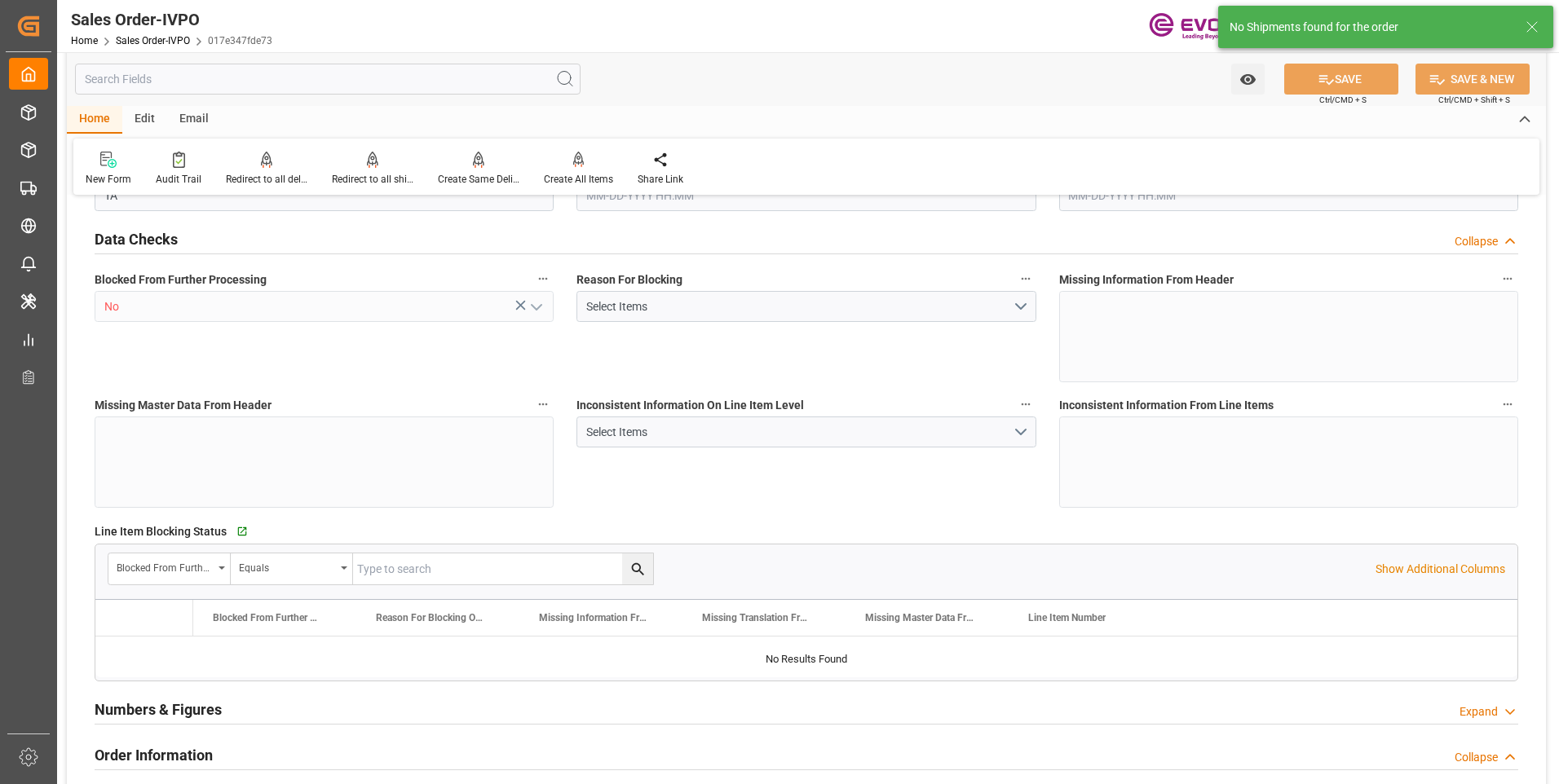
type input "17728.1"
type input "24.2464"
type input "17000"
type input "30"
type input "09-03-2025 16:56"
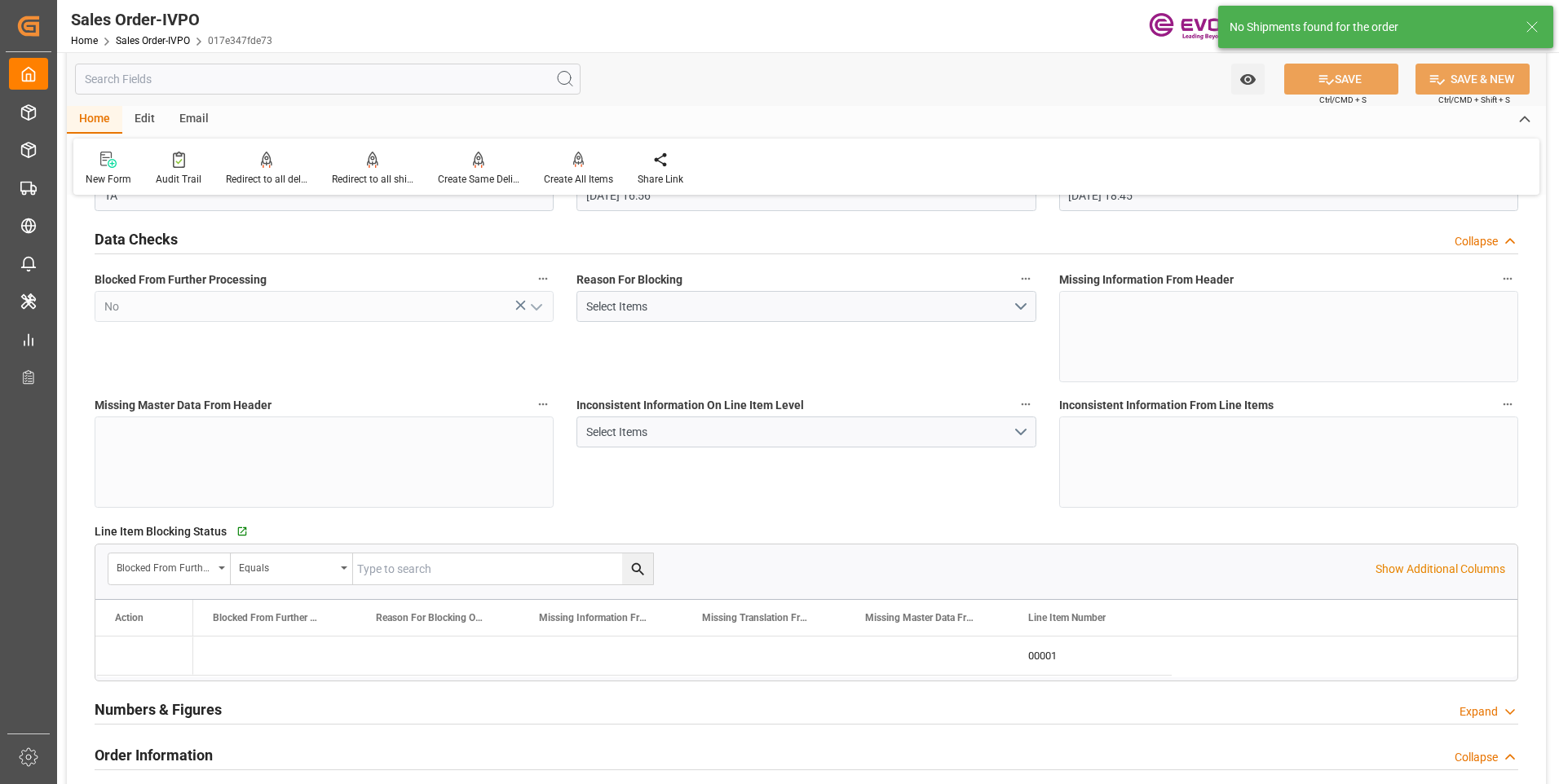
type input "09-09-2025 18:45"
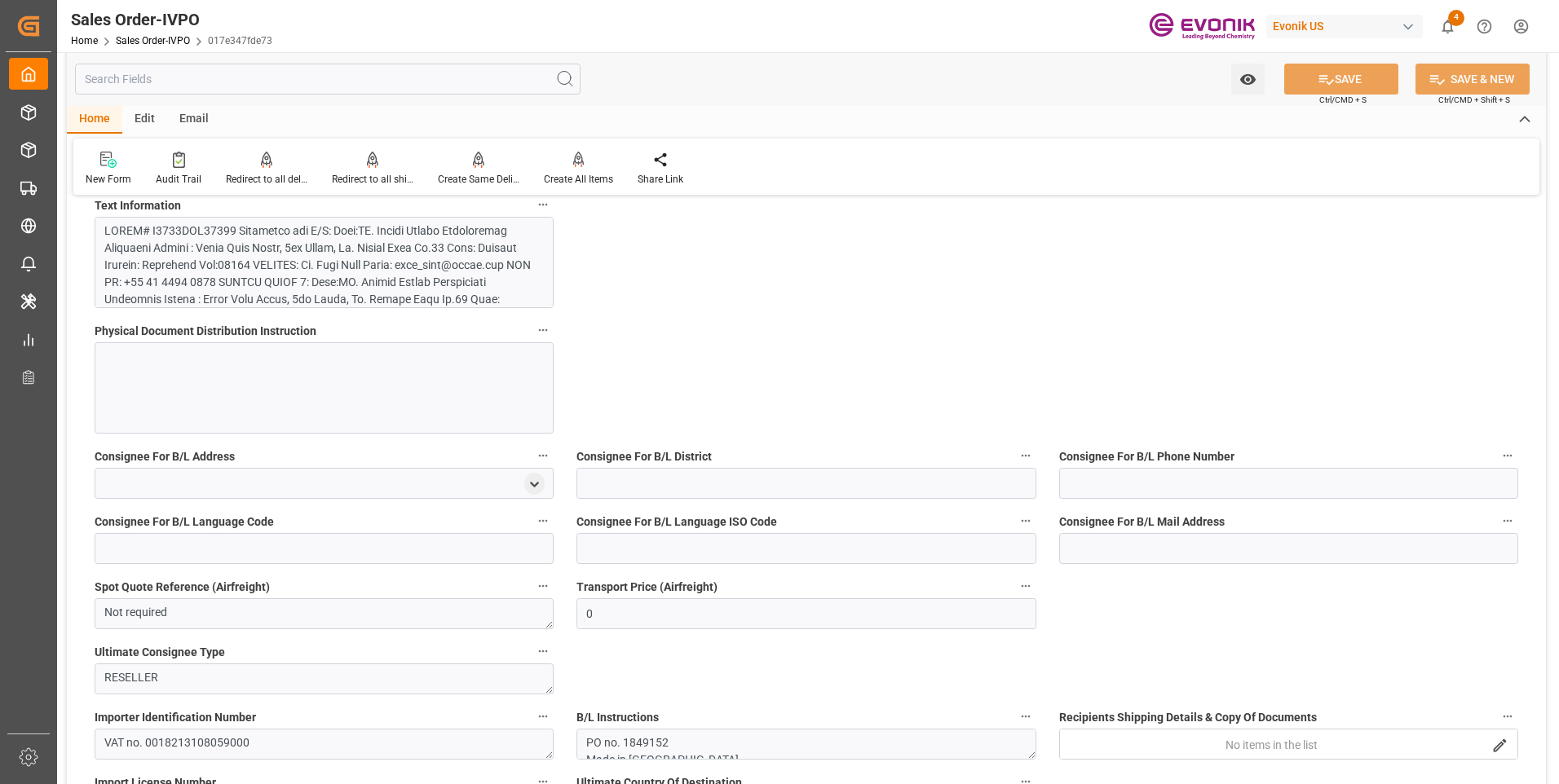
scroll to position [816, 0]
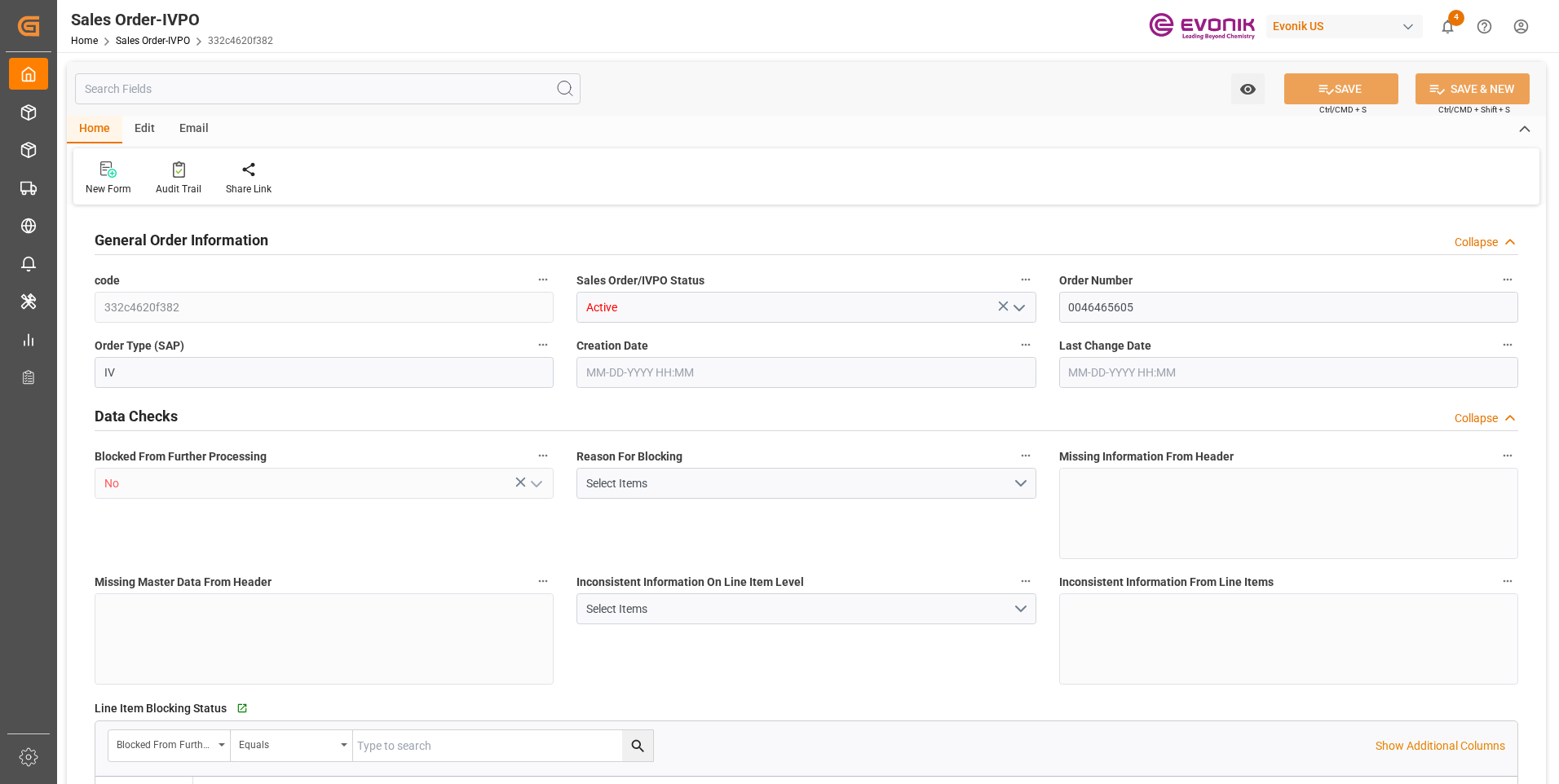
type input "ARBUE"
type input "12006.95"
type input "1"
type input "2621.496"
type input "[DATE] 21:02"
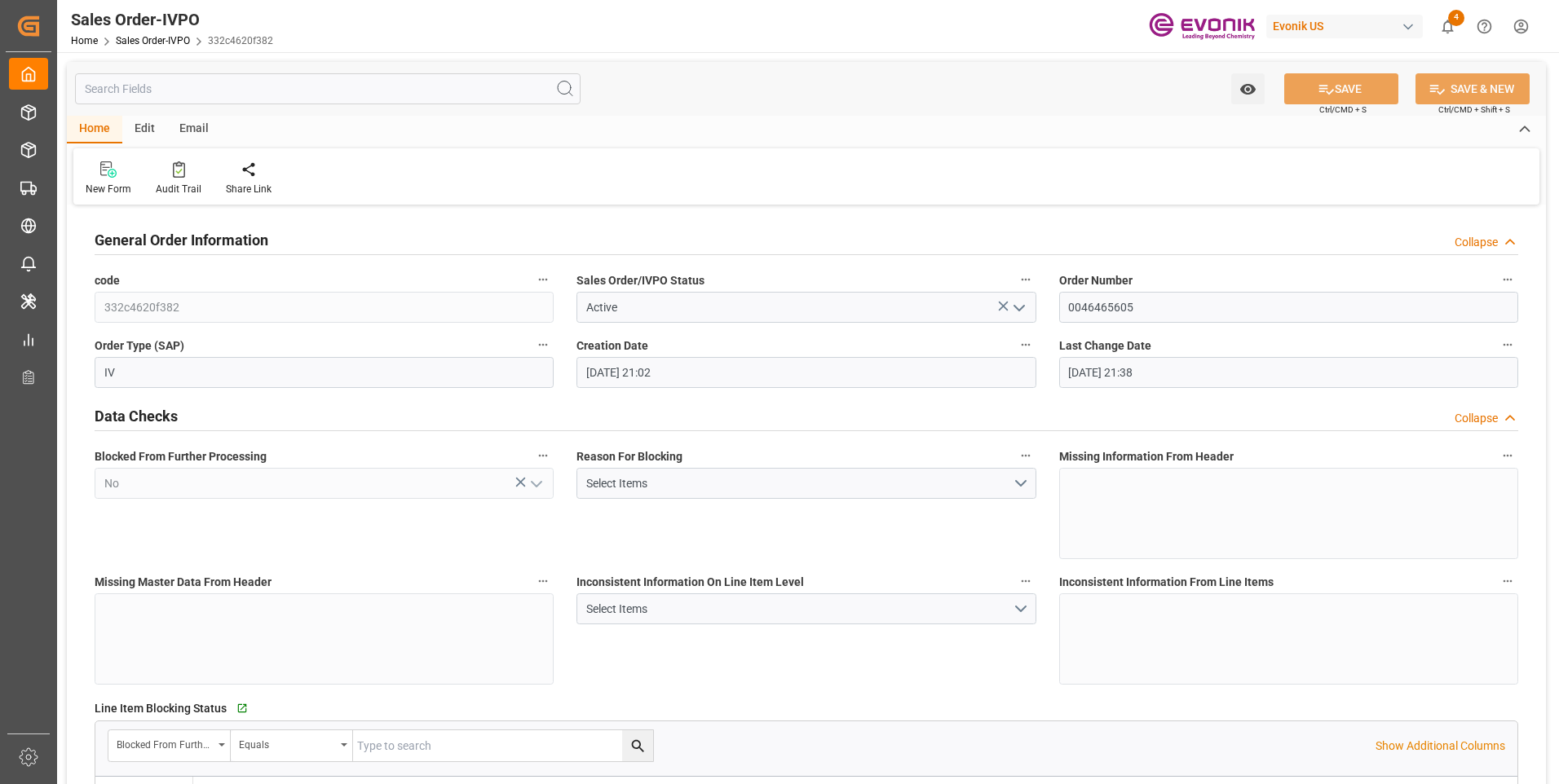
type input "[DATE] 21:38"
click at [362, 193] on div "Redirect to all shipments" at bounding box center [372, 189] width 81 height 14
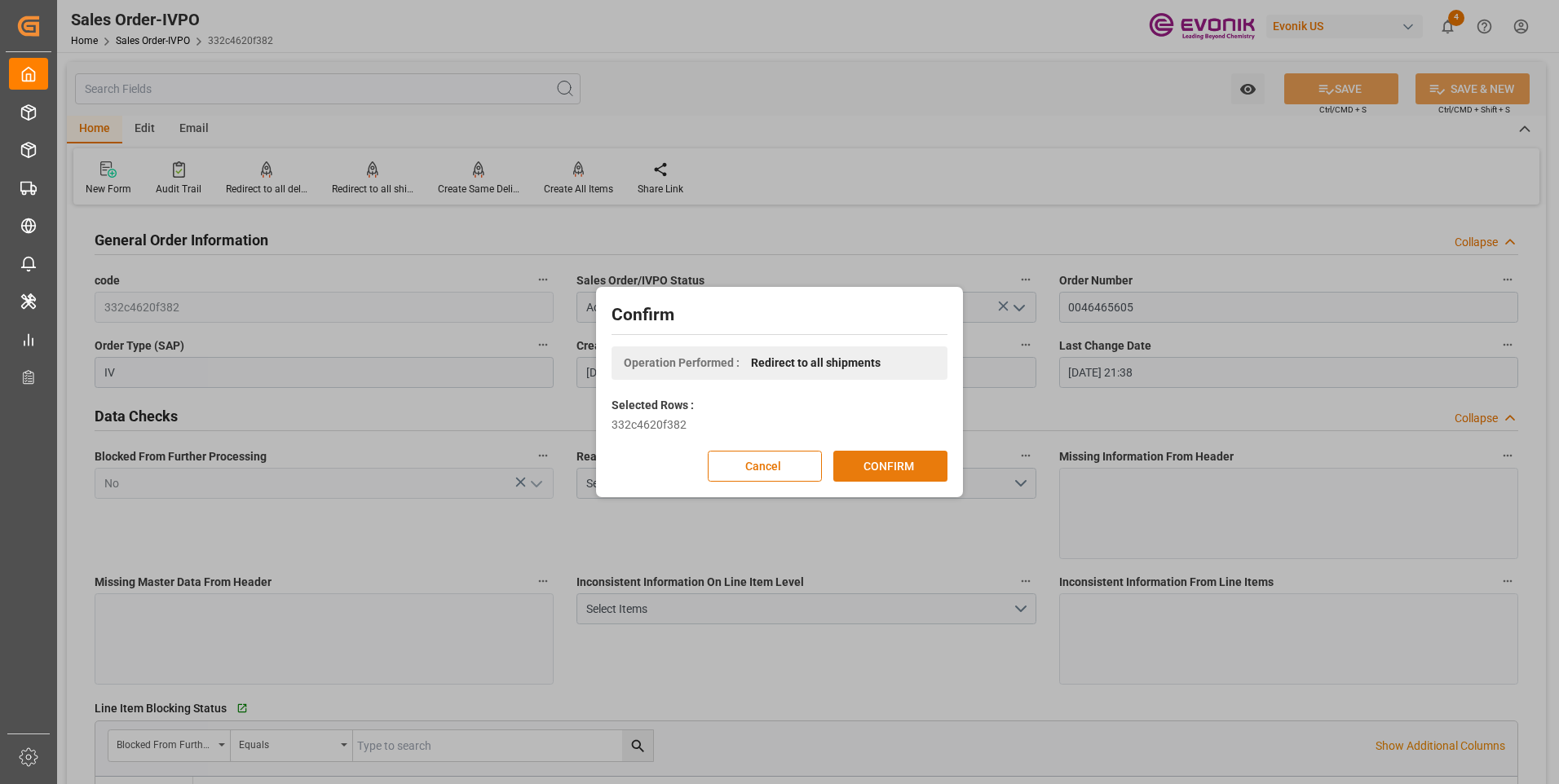
click at [880, 469] on button "CONFIRM" at bounding box center [890, 466] width 114 height 31
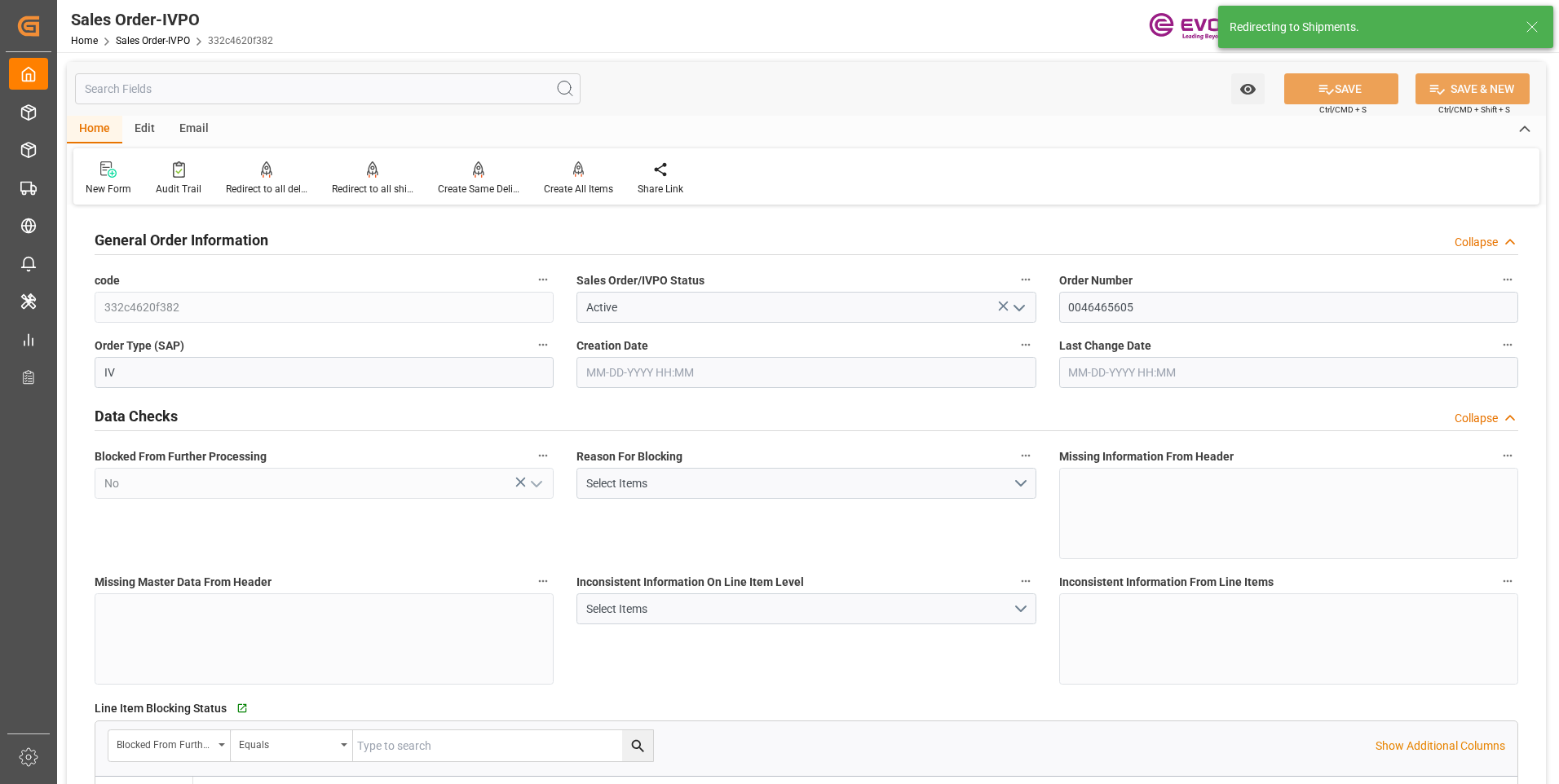
type input "[DATE] 21:02"
type input "[DATE] 21:38"
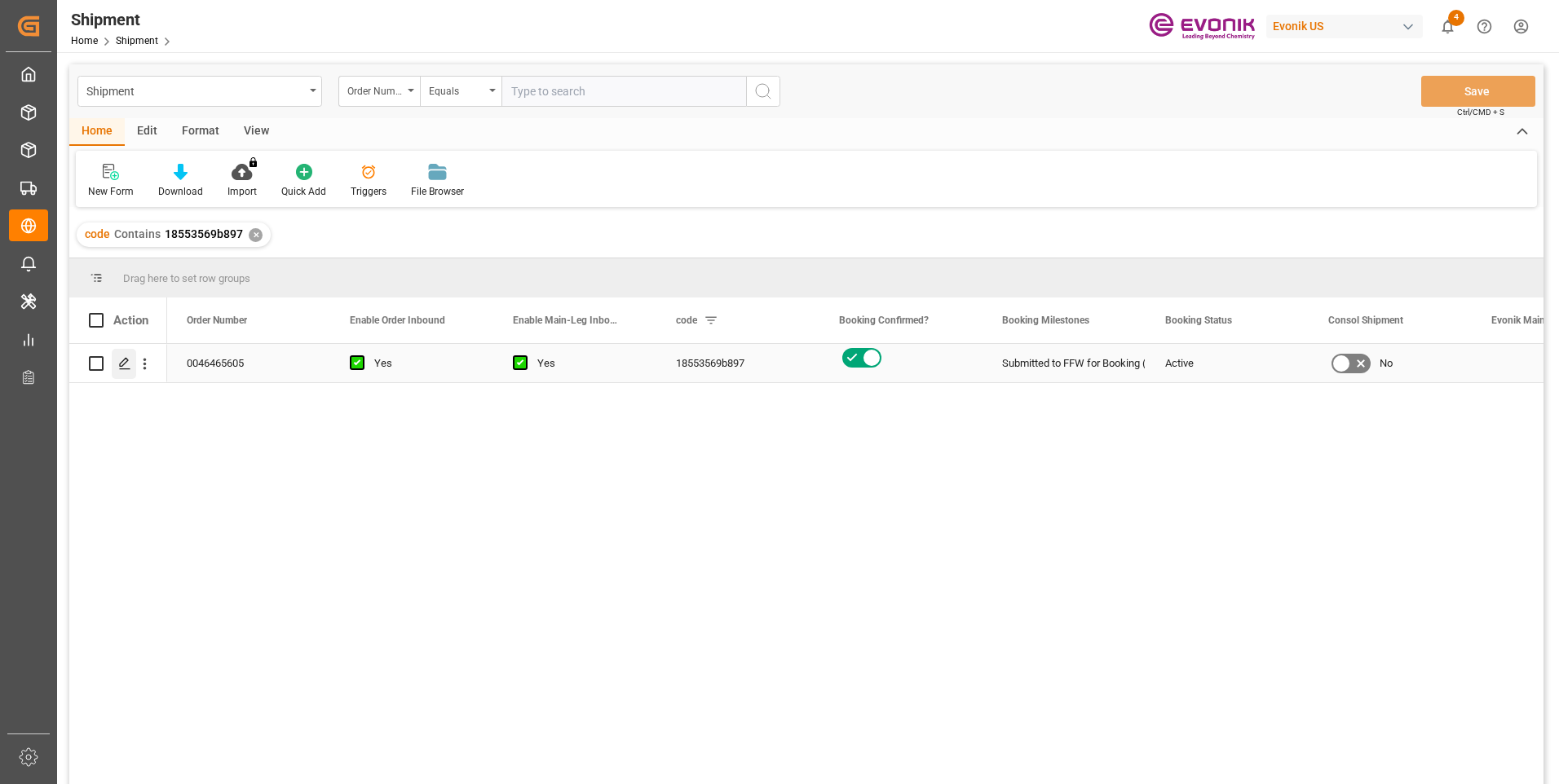
click at [128, 363] on icon "Press SPACE to select this row." at bounding box center [124, 364] width 13 height 13
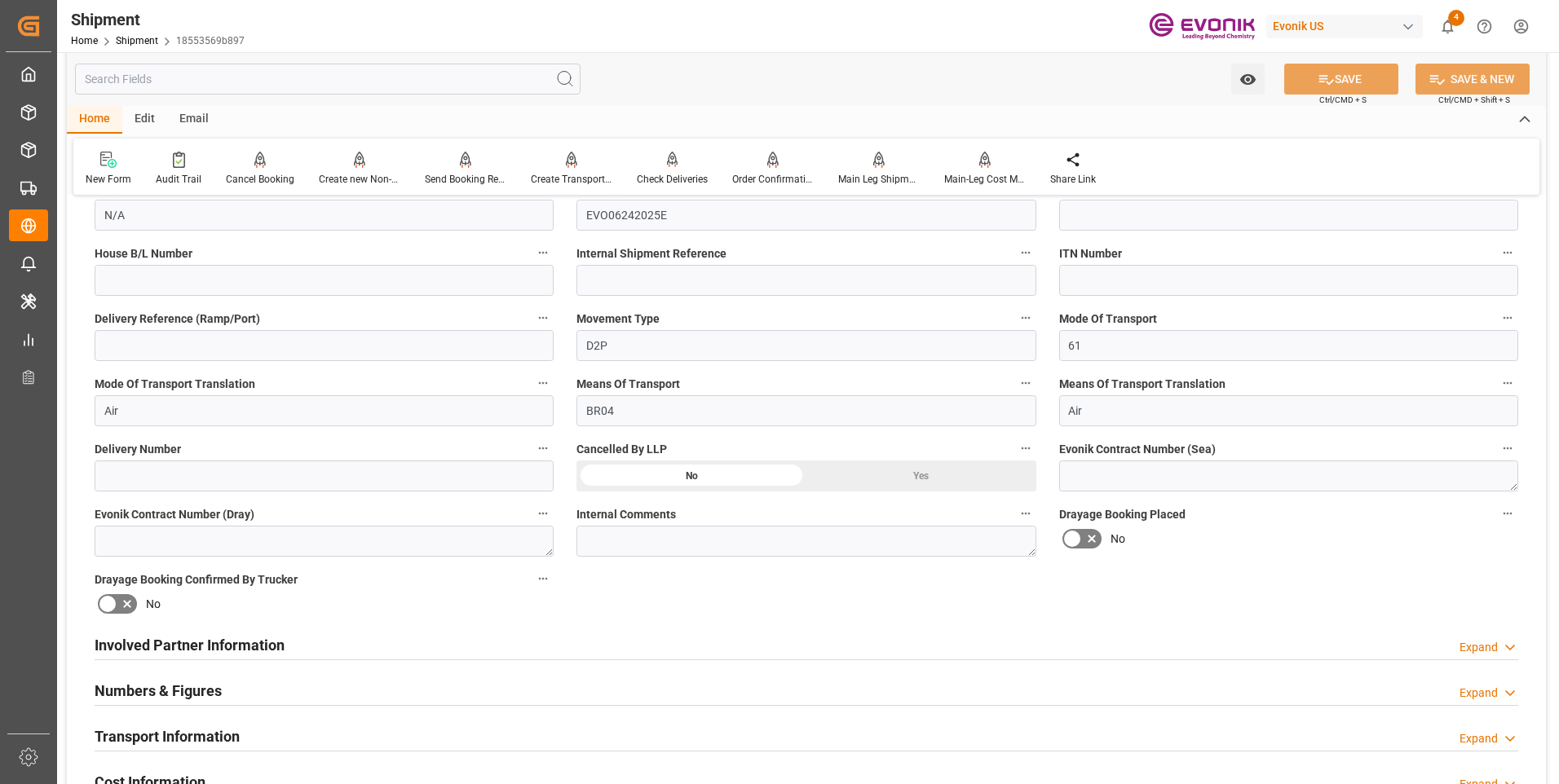
scroll to position [571, 0]
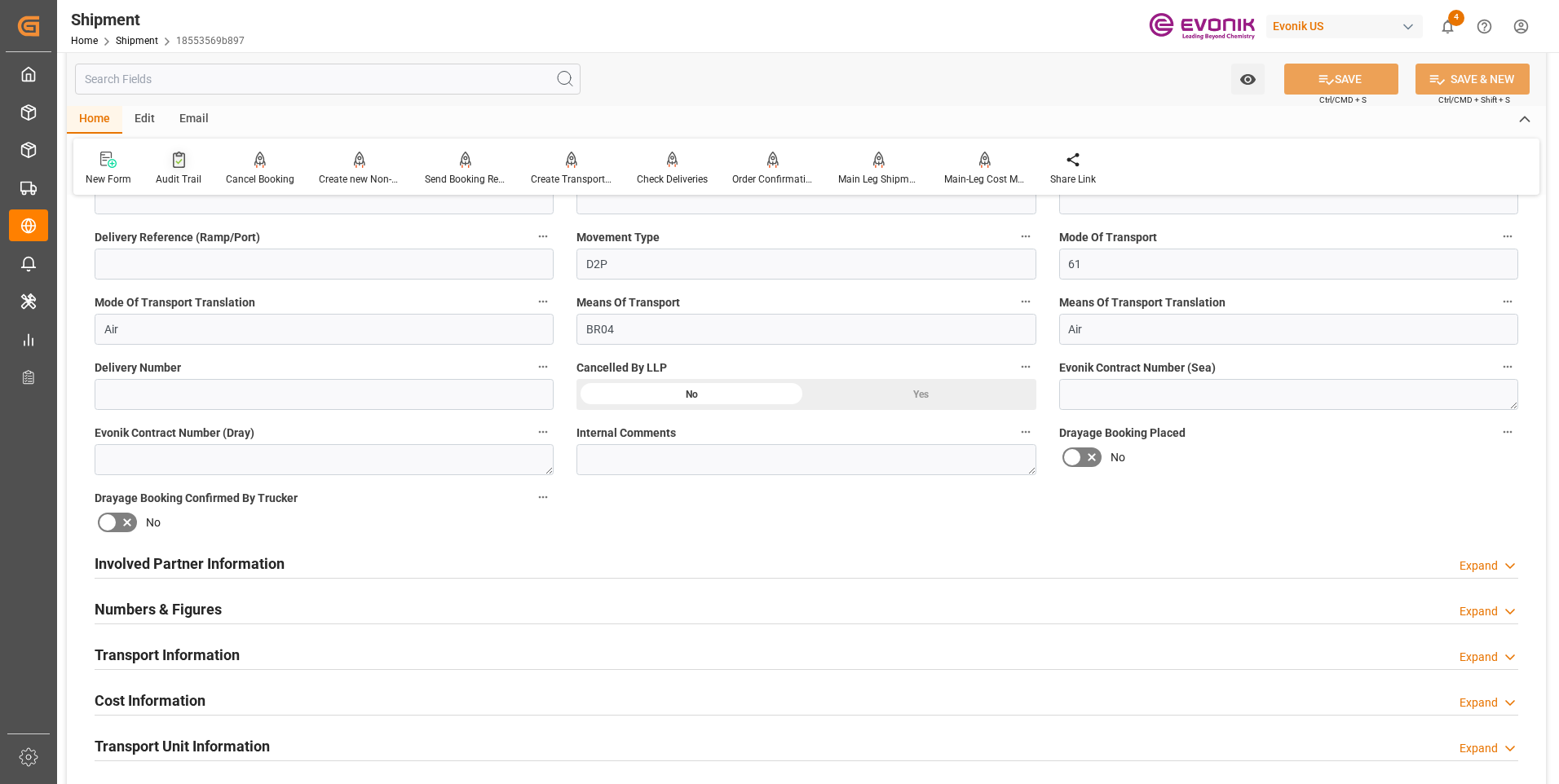
click at [185, 177] on div "Audit Trail" at bounding box center [179, 179] width 46 height 14
